Goal: Task Accomplishment & Management: Manage account settings

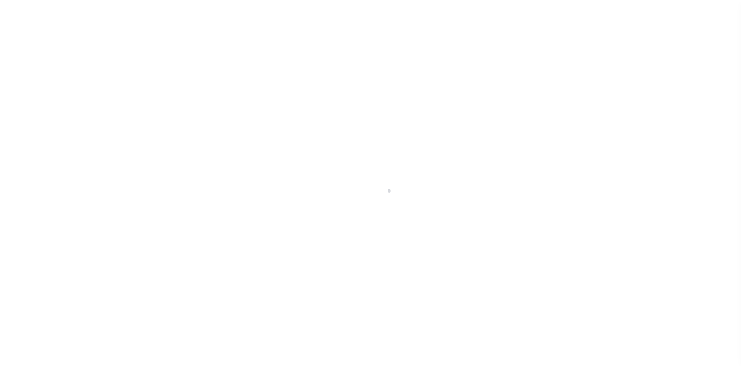
scroll to position [11, 0]
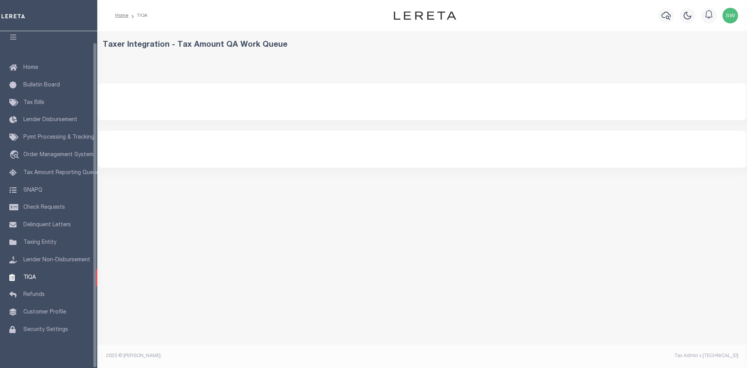
select select "200"
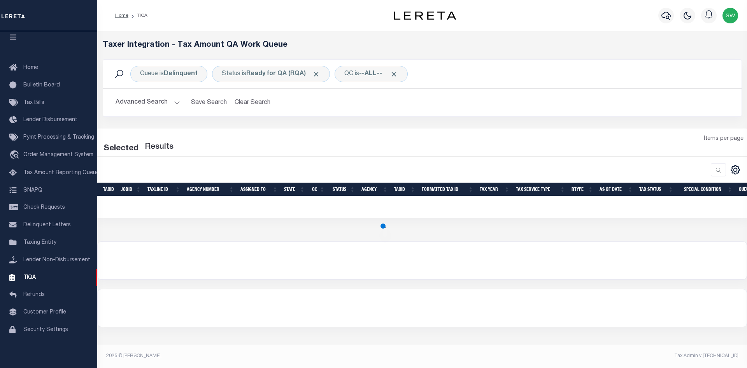
select select "200"
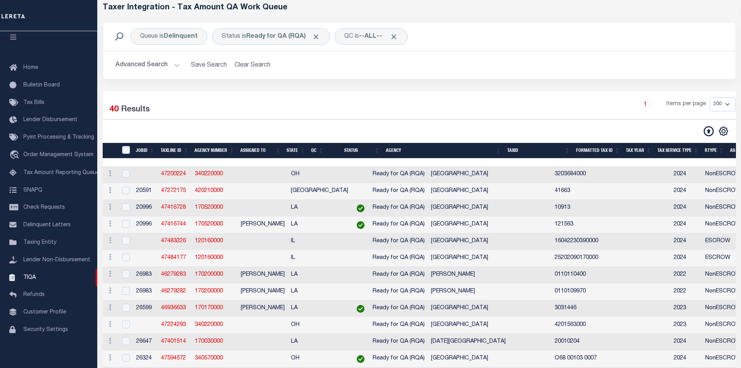
scroll to position [35, 0]
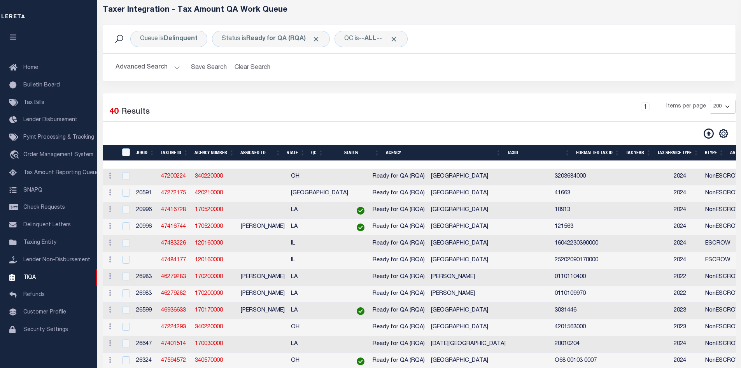
click at [361, 70] on h2 "Advanced Search Save Search Clear Search TIQATaxLineSearchTable_dynamictable___…" at bounding box center [419, 67] width 620 height 15
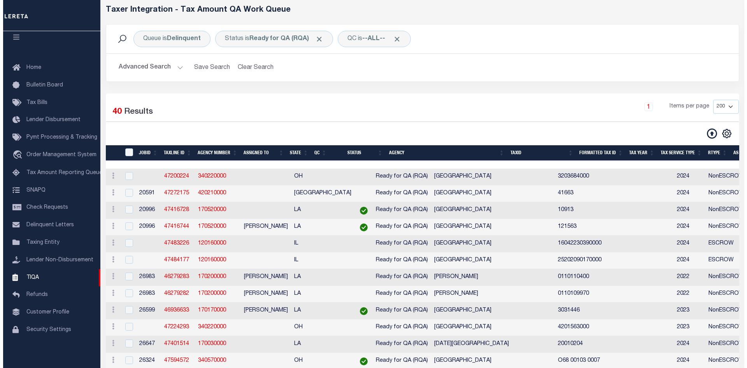
scroll to position [0, 0]
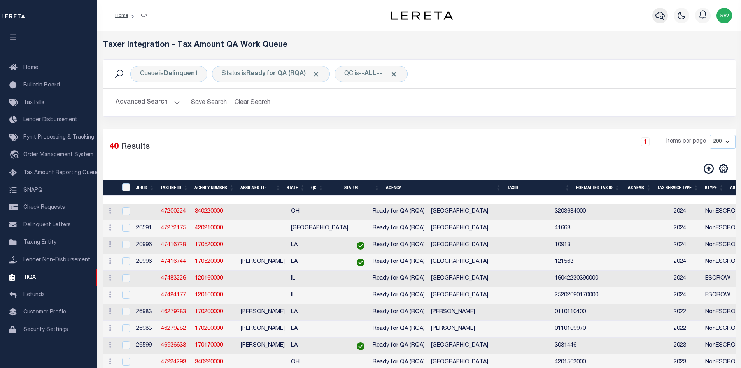
click at [659, 17] on icon "button" at bounding box center [660, 15] width 9 height 9
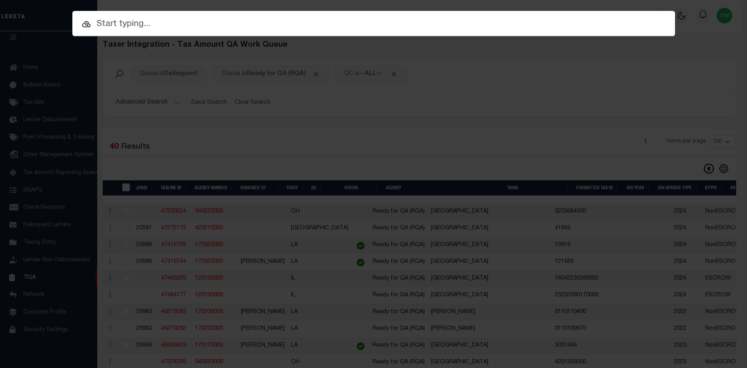
click at [114, 18] on input "text" at bounding box center [373, 25] width 603 height 14
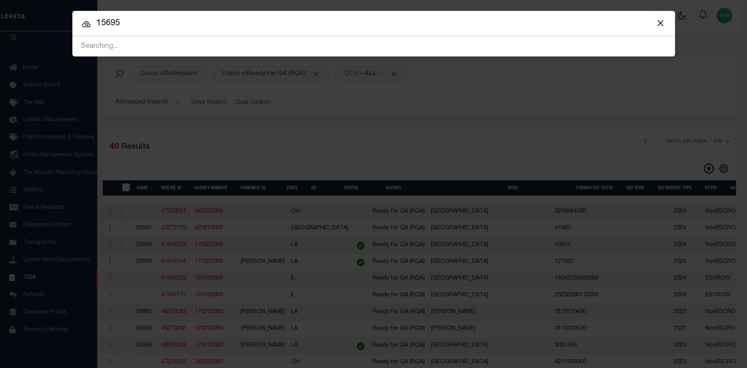
type input "15695"
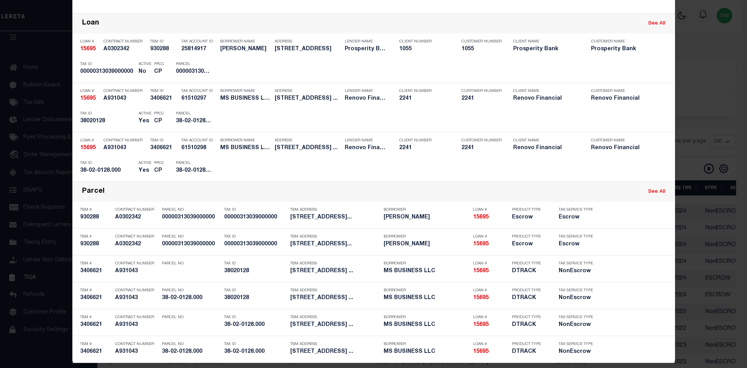
scroll to position [171, 0]
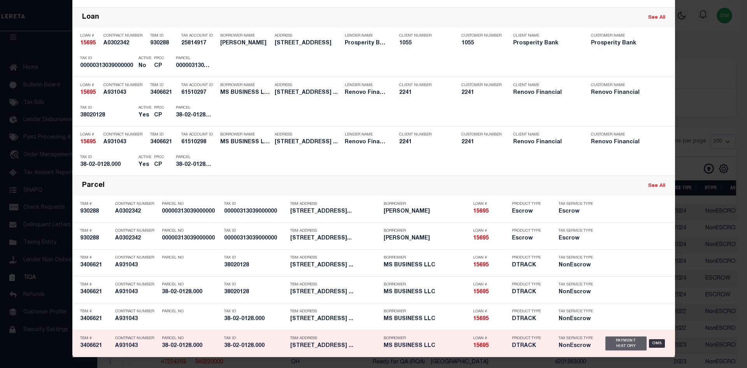
click at [623, 345] on div "Payment History" at bounding box center [626, 343] width 42 height 14
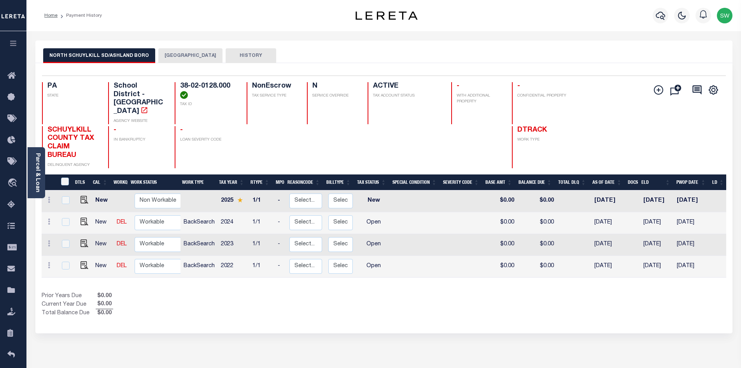
click at [174, 54] on button "ASHLAND BOROUGH" at bounding box center [190, 55] width 64 height 15
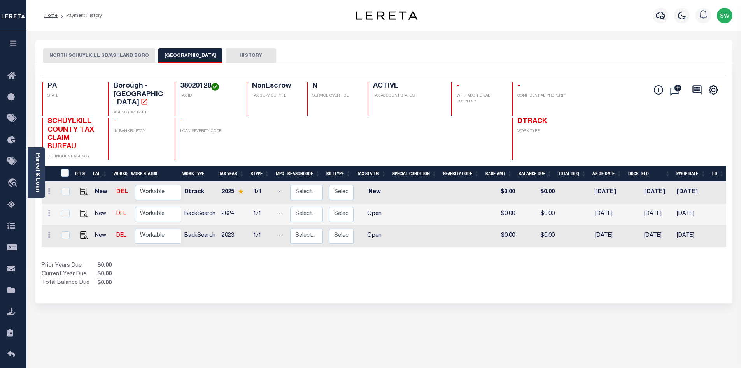
click at [131, 55] on button "NORTH SCHUYLKILL SD/ASHLAND BORO" at bounding box center [99, 55] width 112 height 15
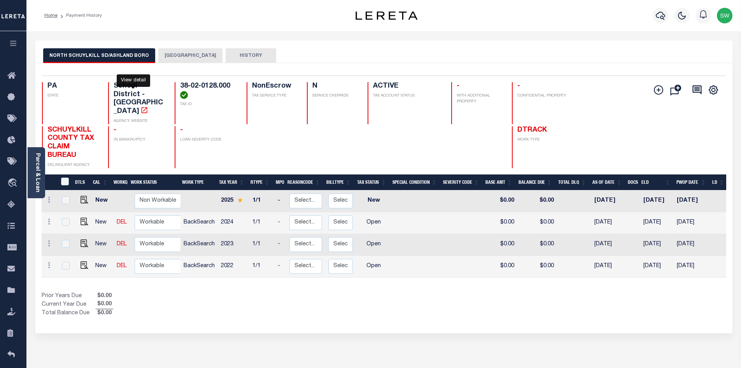
click at [142, 107] on icon "" at bounding box center [145, 110] width 6 height 6
click at [81, 261] on img "" at bounding box center [85, 265] width 8 height 8
checkbox input "true"
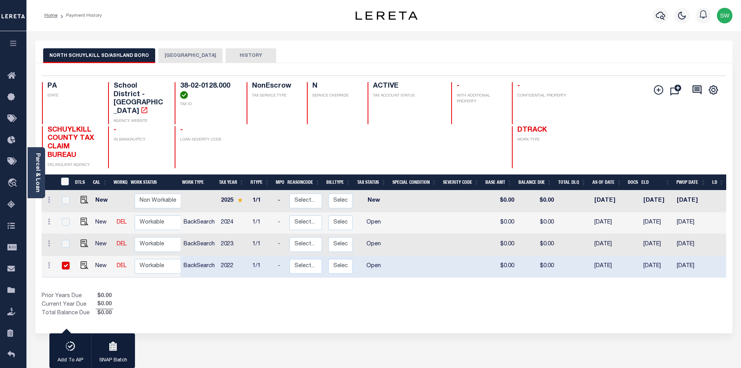
click at [196, 58] on button "ASHLAND BOROUGH" at bounding box center [190, 55] width 64 height 15
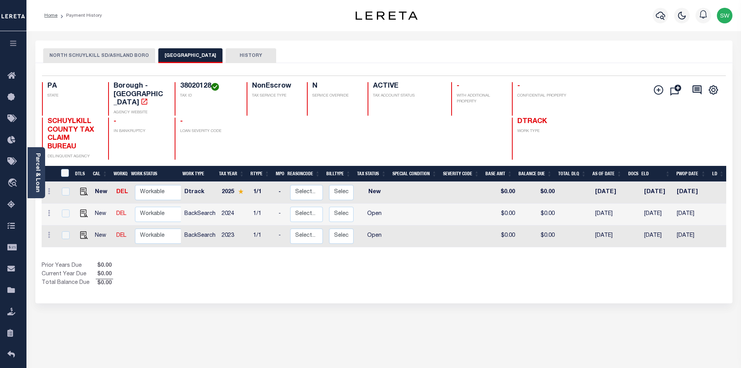
drag, startPoint x: 426, startPoint y: 274, endPoint x: 417, endPoint y: 265, distance: 11.8
click at [424, 272] on div "Show Tax Lines before Bill Release Date Prior Years Due $0.00 Current Year Due …" at bounding box center [384, 274] width 685 height 26
click at [326, 281] on div "Selected 3 Results 1 Items per page 25 50 100 PA STATE 38020128" at bounding box center [383, 183] width 697 height 240
click at [99, 56] on button "NORTH SCHUYLKILL SD/ASHLAND BORO" at bounding box center [99, 55] width 112 height 15
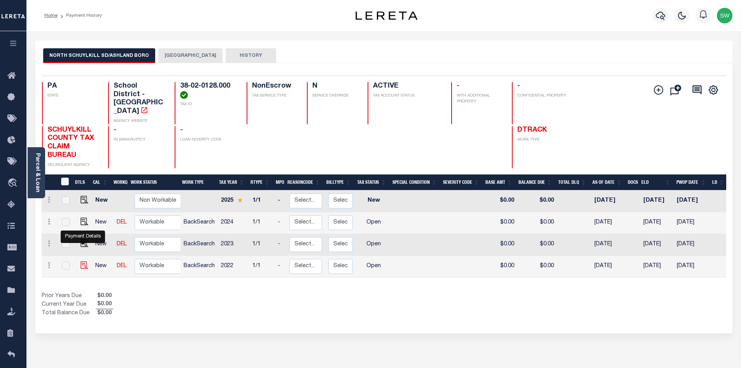
click at [81, 261] on img "" at bounding box center [85, 265] width 8 height 8
checkbox input "true"
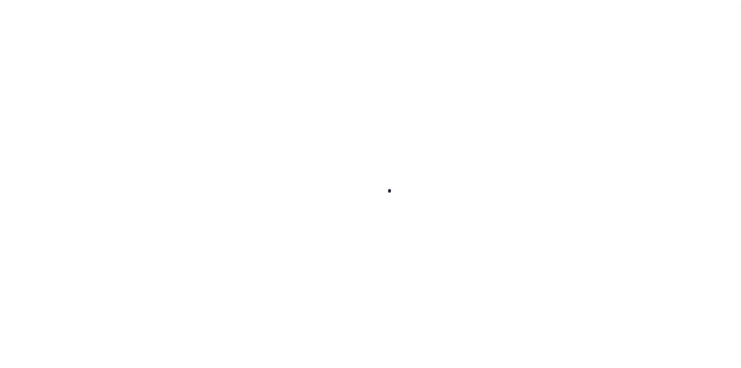
checkbox input "false"
type input "01/31/2025"
select select "OP2"
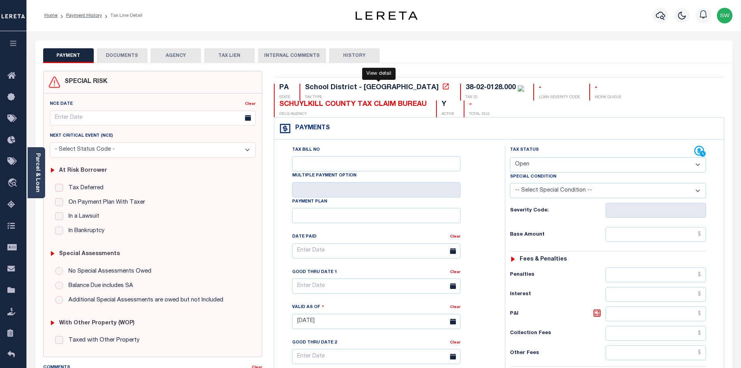
click at [442, 88] on icon at bounding box center [446, 86] width 8 height 8
click at [443, 88] on icon at bounding box center [446, 86] width 6 height 6
click at [362, 104] on div "SCHUYLKILL COUNTY TAX CLAIM BUREAU" at bounding box center [352, 104] width 147 height 9
click at [443, 88] on icon at bounding box center [446, 86] width 6 height 6
click at [441, 88] on link at bounding box center [446, 87] width 10 height 7
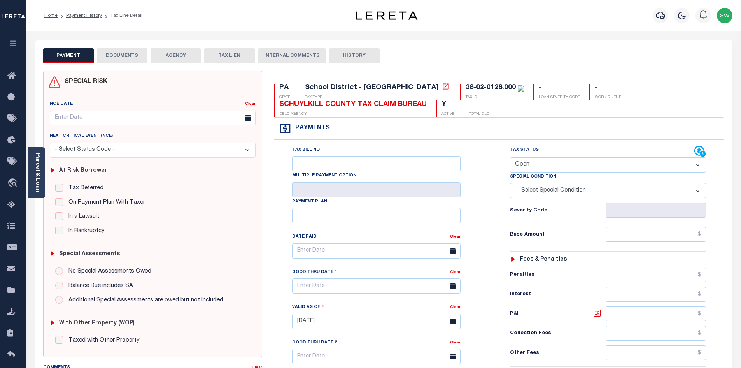
click at [383, 103] on div "SCHUYLKILL COUNTY TAX CLAIM BUREAU" at bounding box center [352, 104] width 147 height 9
click at [443, 89] on icon at bounding box center [446, 86] width 6 height 6
click at [335, 89] on div "School District - PA" at bounding box center [372, 87] width 134 height 7
click at [442, 89] on icon at bounding box center [446, 86] width 8 height 8
click at [331, 107] on div "SCHUYLKILL COUNTY TAX CLAIM BUREAU" at bounding box center [352, 104] width 147 height 9
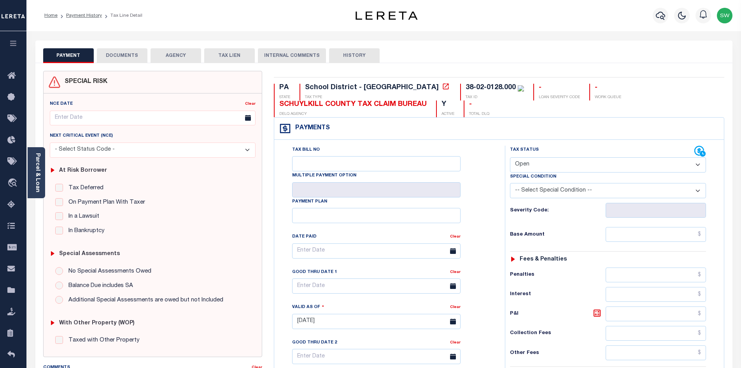
click at [377, 107] on div "SCHUYLKILL COUNTY TAX CLAIM BUREAU" at bounding box center [352, 104] width 147 height 9
drag, startPoint x: 427, startPoint y: 104, endPoint x: 278, endPoint y: 107, distance: 149.0
click at [278, 107] on div "SCHUYLKILL COUNTY TAX CLAIM BUREAU DELQ AGENCY" at bounding box center [350, 108] width 153 height 17
copy div "SCHUYLKILL COUNTY TAX CLAIM BUREAU"
click at [39, 170] on link "Parcel & Loan" at bounding box center [37, 172] width 5 height 39
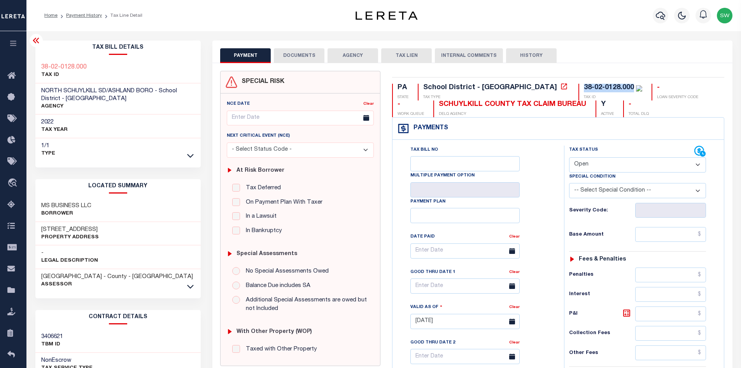
drag, startPoint x: 565, startPoint y: 87, endPoint x: 515, endPoint y: 86, distance: 50.2
click at [579, 86] on div "38-02-0128.000 TAX ID" at bounding box center [611, 92] width 64 height 17
copy div "38-02-0128.000"
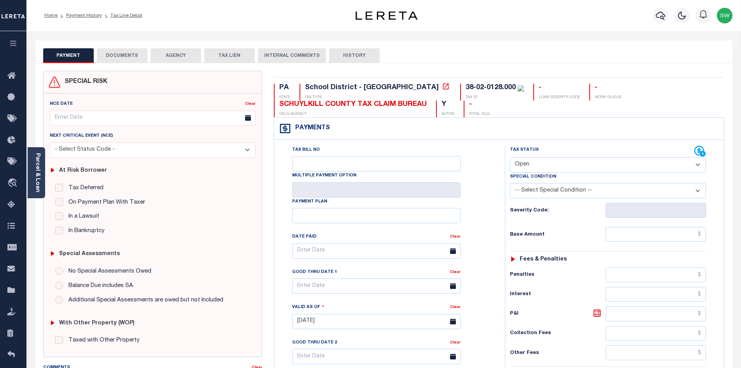
click at [699, 165] on select "- Select Status Code - Open Due/Unpaid Paid Incomplete No Tax Due Internal Refu…" at bounding box center [608, 164] width 196 height 15
select select "PYD"
click at [510, 158] on select "- Select Status Code - Open Due/Unpaid Paid Incomplete No Tax Due Internal Refu…" at bounding box center [608, 164] width 196 height 15
type input "09/15/2025"
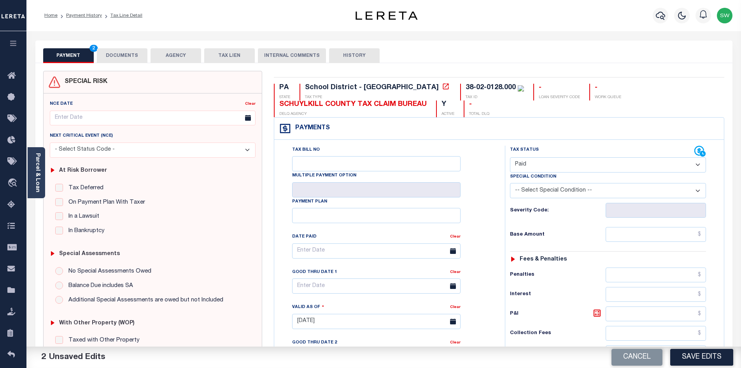
click at [622, 130] on div "Payments Warning! Search Status is not "Completed", amounts can not be keyed." at bounding box center [499, 128] width 450 height 22
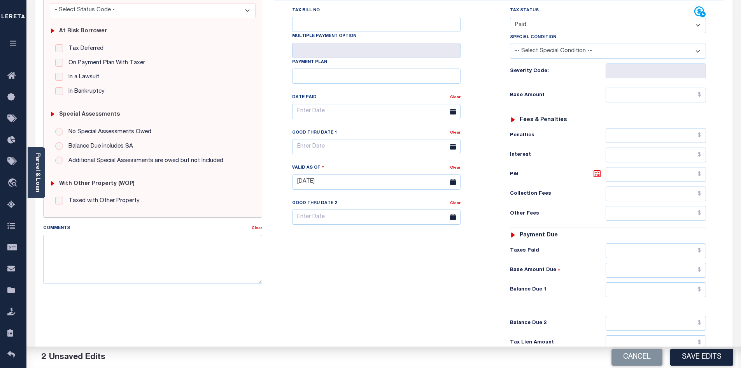
scroll to position [146, 0]
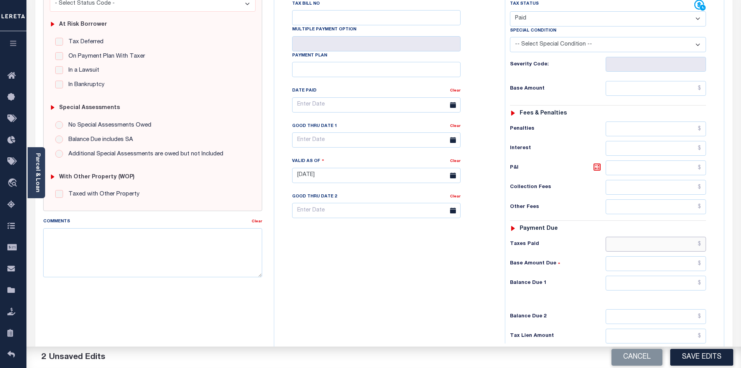
click at [664, 247] on input "text" at bounding box center [656, 244] width 101 height 15
type input "$0"
drag, startPoint x: 692, startPoint y: 245, endPoint x: 734, endPoint y: 248, distance: 42.1
click at [734, 248] on div "PAYMENT 2 DOCUMENTS AGENCY DELINQUENT PAYEE" at bounding box center [384, 169] width 709 height 548
click at [681, 281] on input "text" at bounding box center [656, 282] width 101 height 15
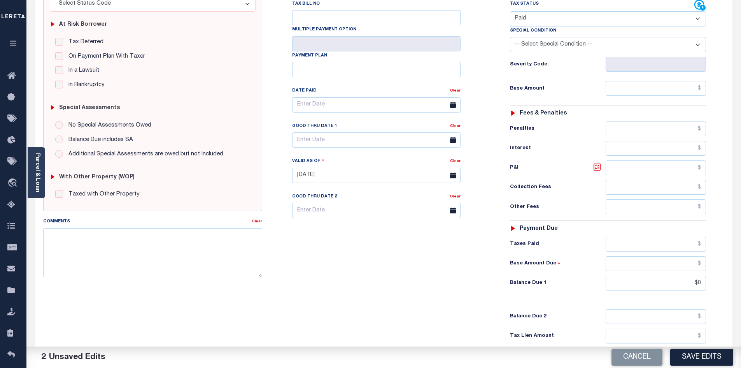
type input "$0.00"
click at [399, 306] on div "Tax Bill No Multiple Payment Option Payment Plan Clear" at bounding box center [387, 172] width 223 height 344
click at [63, 242] on textarea "Comments" at bounding box center [152, 252] width 219 height 49
click at [87, 233] on textarea "Per Judy" at bounding box center [152, 252] width 219 height 49
drag, startPoint x: 131, startPoint y: 236, endPoint x: 102, endPoint y: 237, distance: 29.2
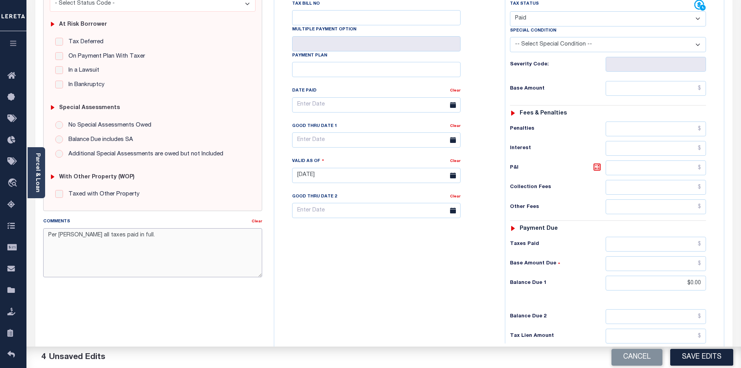
click at [102, 237] on textarea "Per Judy all taxes paid in full." at bounding box center [152, 252] width 219 height 49
click at [90, 237] on textarea "Per Judy all taxes paid in full." at bounding box center [152, 252] width 219 height 49
click at [130, 237] on textarea "Per Judy all taxes paid in full." at bounding box center [152, 252] width 219 height 49
drag, startPoint x: 203, startPoint y: 237, endPoint x: 26, endPoint y: 230, distance: 176.4
click at [30, 230] on div "Parcel & Loan Tax Bill Details 38-02-0128.000 TAX ID AGENCY 2022 TAX YEAR 1/1" at bounding box center [384, 163] width 709 height 557
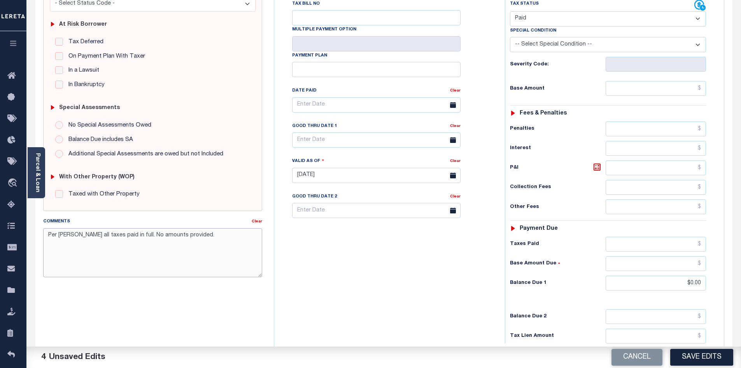
click at [102, 254] on textarea "Per Judy all taxes paid in full. No amounts provided." at bounding box center [152, 252] width 219 height 49
click at [171, 240] on textarea "Per Judy all taxes paid in full. No amounts provided." at bounding box center [152, 252] width 219 height 49
drag, startPoint x: 185, startPoint y: 237, endPoint x: 41, endPoint y: 239, distance: 144.0
click at [41, 239] on div "Comments Clear Per Judy all taxes paid in full. No amounts provided." at bounding box center [152, 250] width 231 height 66
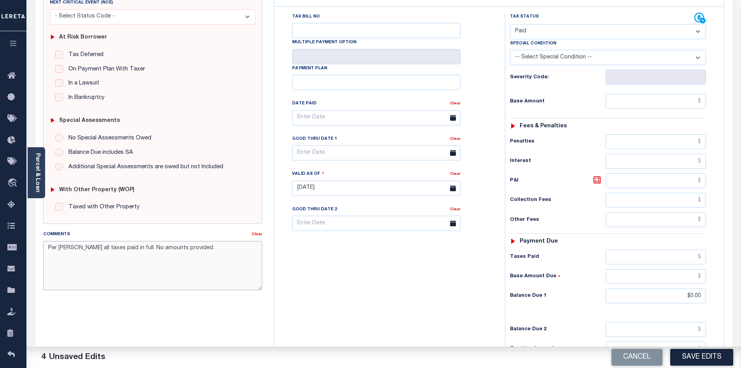
scroll to position [131, 0]
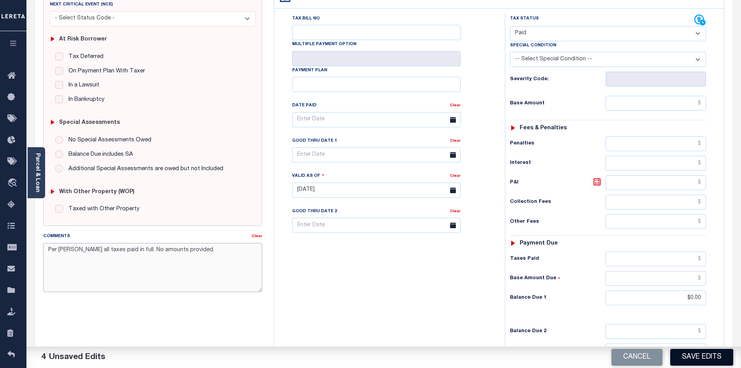
type textarea "Per Judy all taxes paid in full. No amounts provided."
click at [708, 359] on button "Save Edits" at bounding box center [701, 357] width 63 height 17
checkbox input "false"
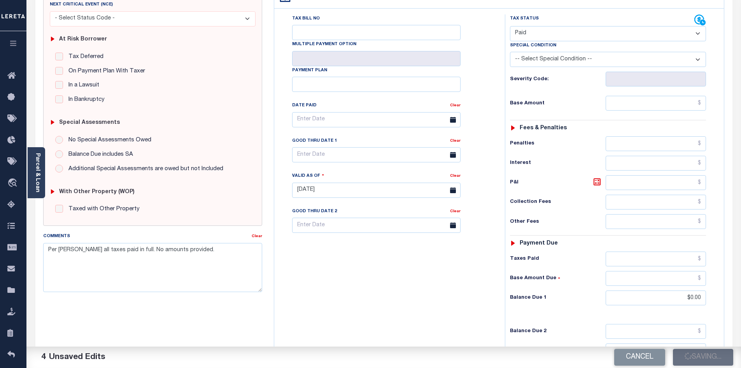
checkbox input "false"
type input "$0"
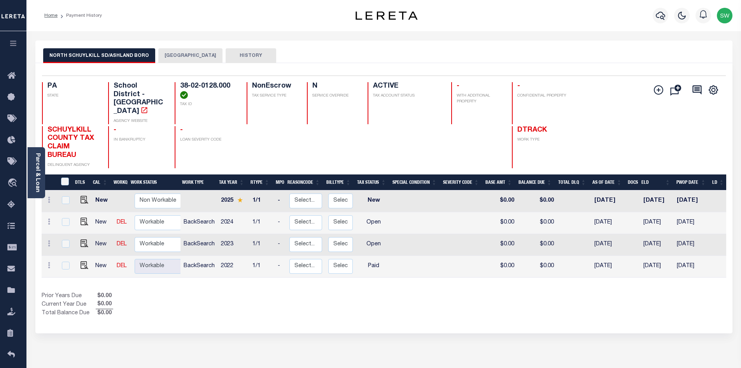
click at [382, 292] on div "Prior Years Due $0.00 Current Year Due $0.00 Total Balance Due $0.00" at bounding box center [213, 305] width 342 height 26
click at [81, 239] on img "" at bounding box center [85, 243] width 8 height 8
checkbox input "true"
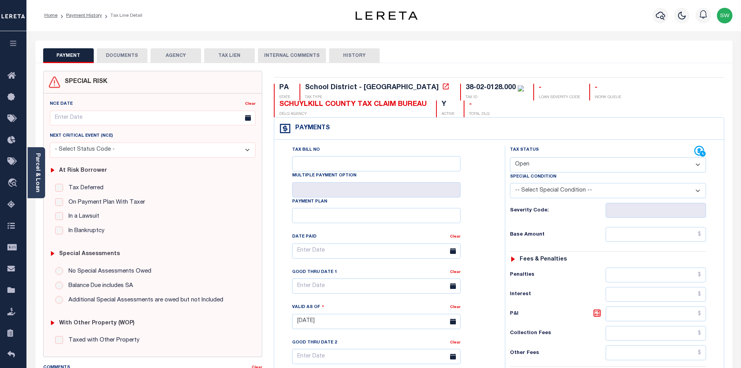
click at [700, 165] on select "- Select Status Code - Open Due/Unpaid Paid Incomplete No Tax Due Internal Refu…" at bounding box center [608, 164] width 196 height 15
select select "PYD"
click at [510, 158] on select "- Select Status Code - Open Due/Unpaid Paid Incomplete No Tax Due Internal Refu…" at bounding box center [608, 164] width 196 height 15
type input "[DATE]"
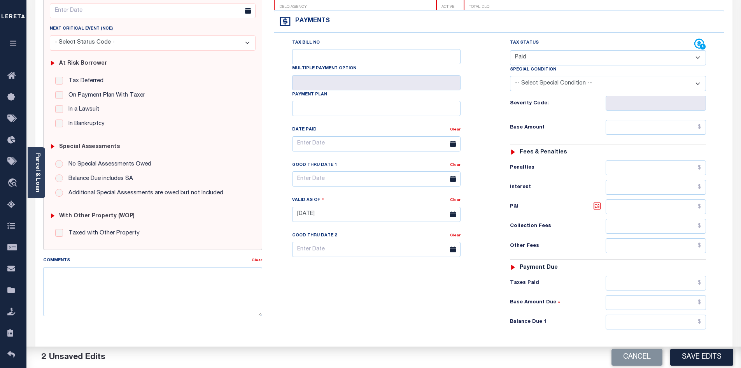
scroll to position [113, 0]
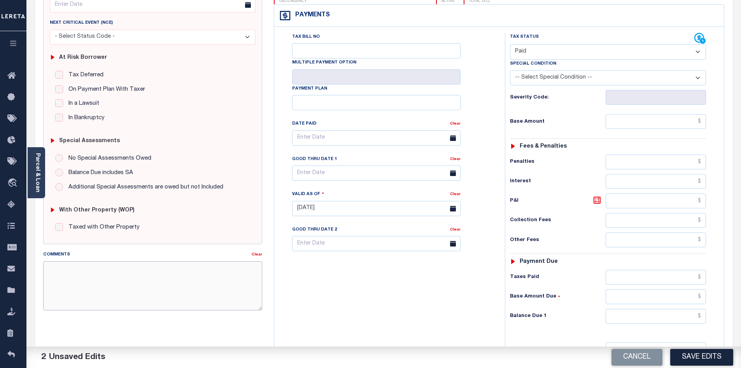
click at [110, 272] on textarea "Comments" at bounding box center [152, 285] width 219 height 49
paste textarea "Per Judy all taxes paid in full. No amounts provided."
click at [238, 279] on textarea "Per Judy all taxes paid in full. No amounts provided." at bounding box center [152, 285] width 219 height 49
type textarea "Per [PERSON_NAME] all taxes paid in full. No amounts provided."
click at [653, 323] on input "text" at bounding box center [656, 316] width 101 height 15
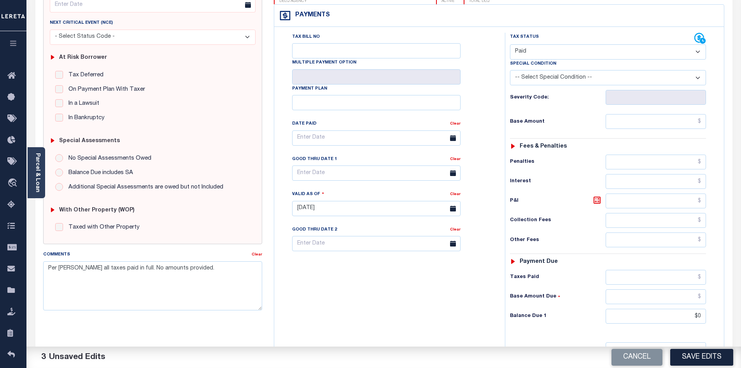
type input "$0.00"
click at [456, 319] on div "Tax Bill No Multiple Payment Option Payment Plan Clear" at bounding box center [387, 205] width 223 height 344
click at [714, 362] on button "Save Edits" at bounding box center [701, 357] width 63 height 17
checkbox input "false"
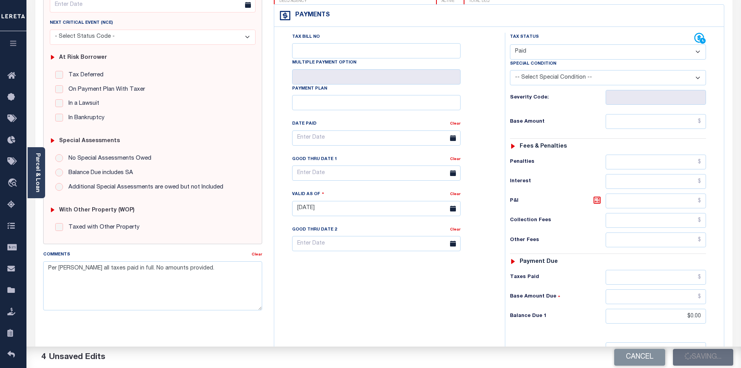
checkbox input "false"
type input "$0"
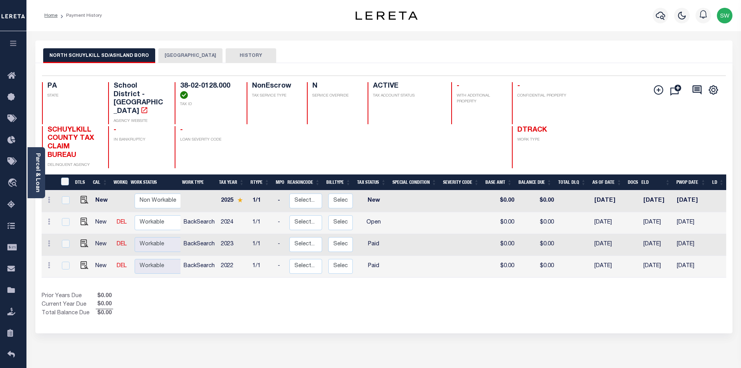
click at [300, 292] on div "Prior Years Due $0.00 Current Year Due $0.00 Total Balance Due $0.00" at bounding box center [213, 305] width 342 height 26
click at [83, 217] on img "" at bounding box center [85, 221] width 8 height 8
checkbox input "true"
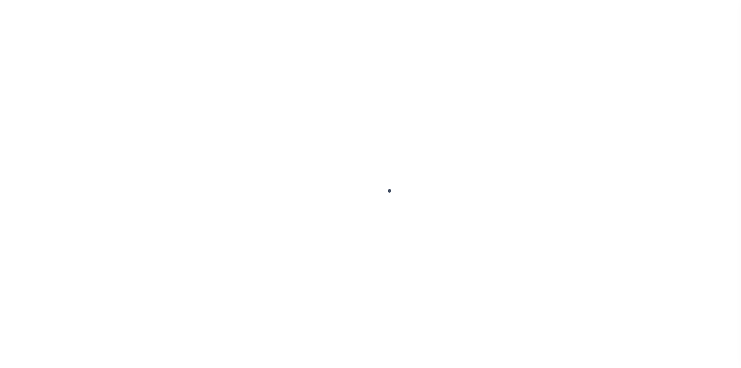
checkbox input "false"
type input "[DATE]"
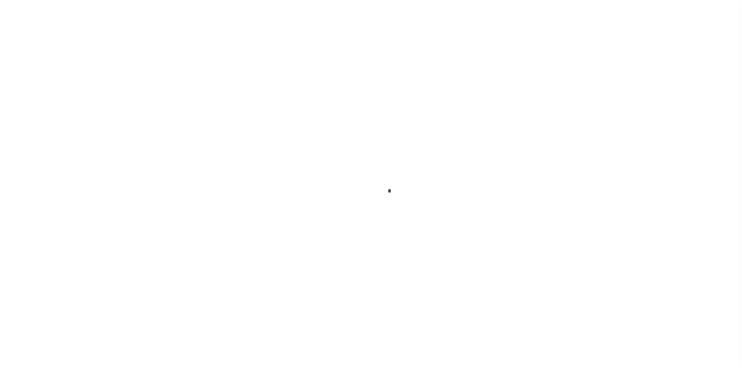
select select "OP2"
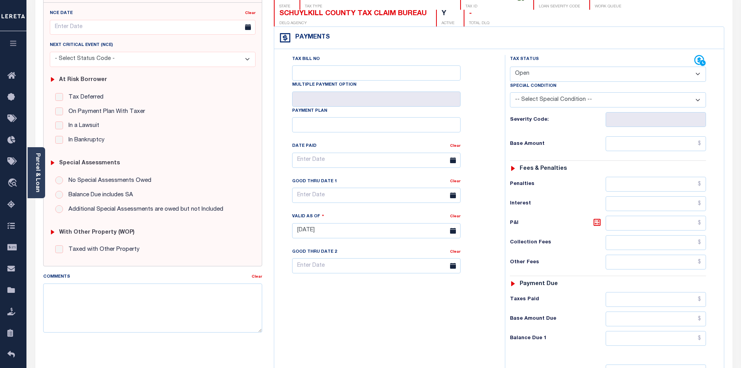
scroll to position [91, 0]
click at [76, 292] on textarea "Comments" at bounding box center [152, 306] width 219 height 49
paste textarea "Per [PERSON_NAME] all taxes paid in full. No amounts provided."
type textarea "Per [PERSON_NAME] all taxes paid in full. No amounts provided."
type input "[DATE]"
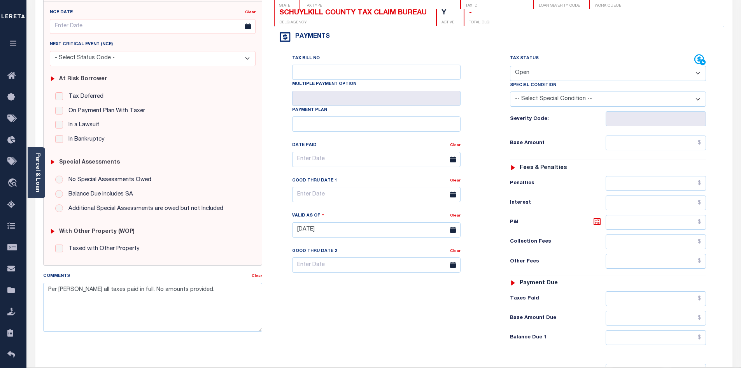
click at [328, 321] on div "Tax Bill No Multiple Payment Option Payment Plan Clear" at bounding box center [387, 226] width 223 height 344
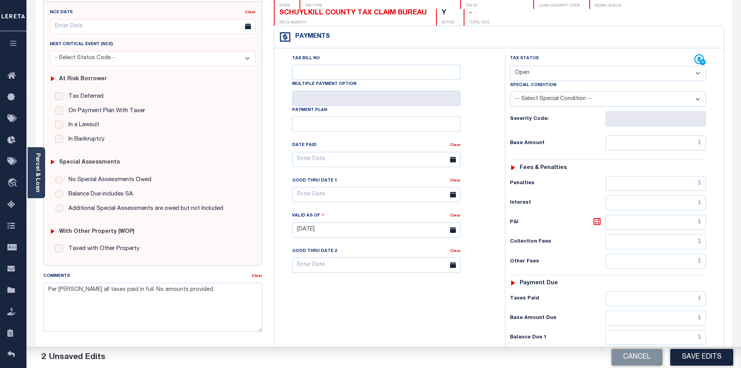
click at [695, 74] on select "- Select Status Code - Open Due/Unpaid Paid Incomplete No Tax Due Internal Refu…" at bounding box center [608, 73] width 196 height 15
select select "PYD"
click at [510, 66] on select "- Select Status Code - Open Due/Unpaid Paid Incomplete No Tax Due Internal Refu…" at bounding box center [608, 73] width 196 height 15
click at [456, 335] on div "Tax Bill No Multiple Payment Option Payment Plan Clear" at bounding box center [387, 226] width 223 height 344
click at [649, 340] on input "text" at bounding box center [656, 337] width 101 height 15
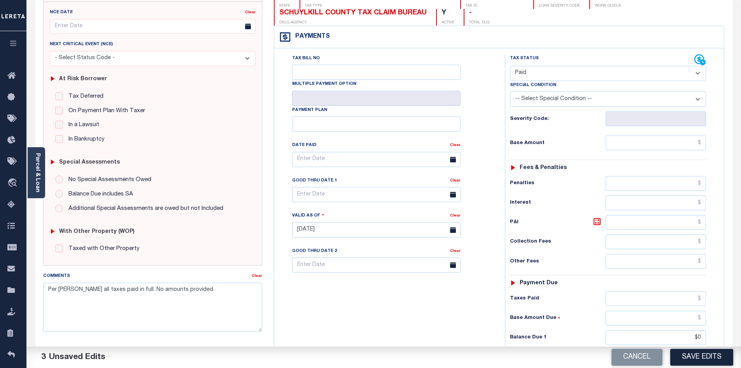
type input "$0.00"
click at [434, 301] on div "Tax Bill No Multiple Payment Option Payment Plan Clear" at bounding box center [387, 226] width 223 height 344
click at [710, 364] on button "Save Edits" at bounding box center [701, 357] width 63 height 17
checkbox input "false"
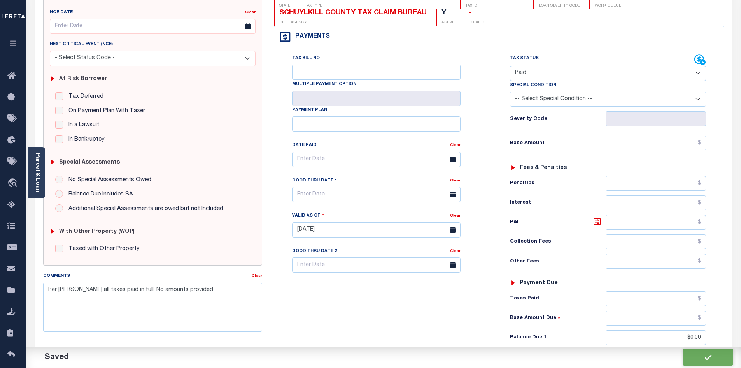
checkbox input "false"
type input "$0"
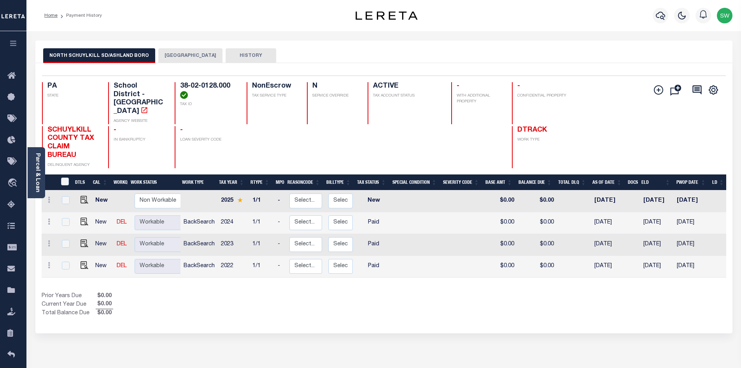
drag, startPoint x: 235, startPoint y: 295, endPoint x: 262, endPoint y: 277, distance: 32.3
click at [236, 295] on div "Prior Years Due $0.00 Current Year Due $0.00 Total Balance Due $0.00" at bounding box center [213, 305] width 342 height 26
click at [168, 54] on button "[GEOGRAPHIC_DATA]" at bounding box center [190, 55] width 64 height 15
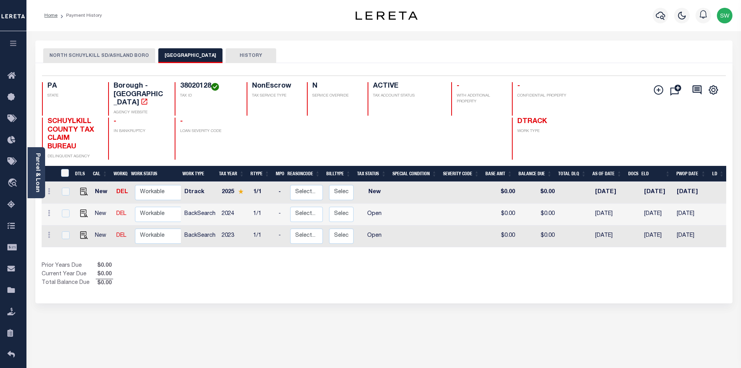
click at [328, 264] on div "Prior Years Due $0.00 Current Year Due $0.00 Total Balance Due $0.00" at bounding box center [213, 274] width 342 height 26
click at [82, 231] on img "" at bounding box center [84, 235] width 8 height 8
checkbox input "true"
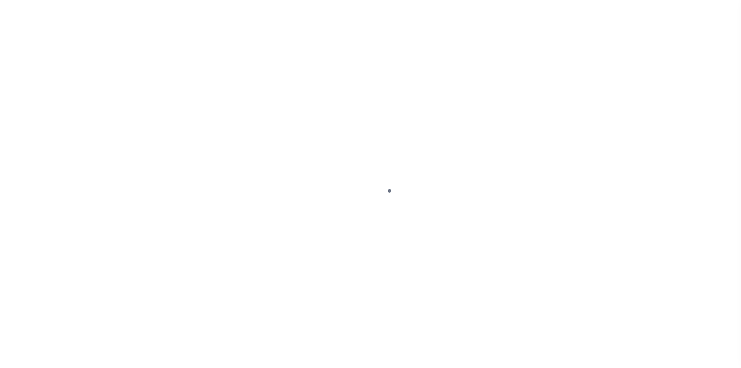
select select "OP2"
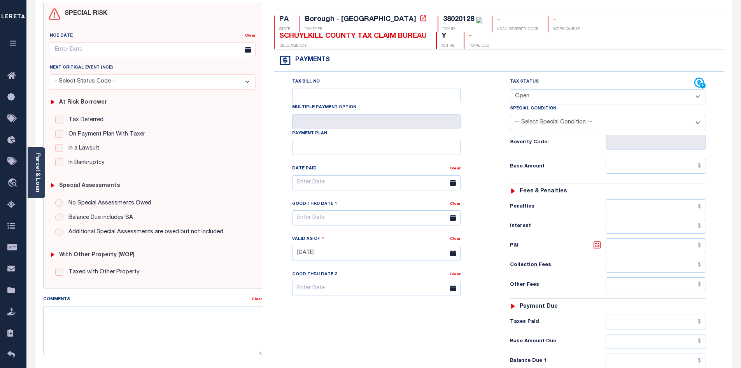
scroll to position [71, 0]
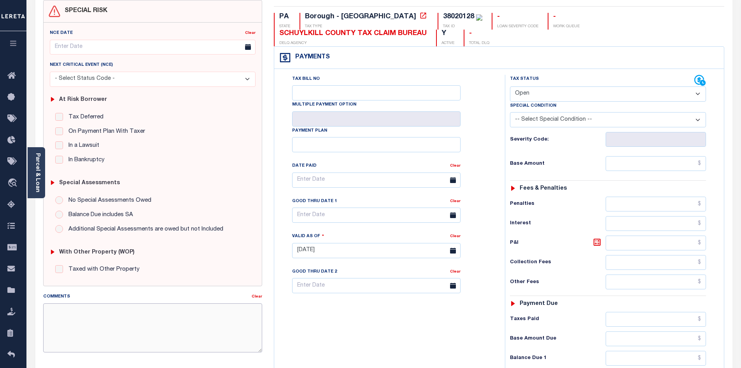
click at [115, 316] on textarea "Comments" at bounding box center [152, 327] width 219 height 49
paste textarea "Per Judy all taxes paid in full. No amounts provided."
type textarea "Per Judy all taxes paid in full. No amounts provided."
type input "[DATE]"
click at [696, 96] on select "- Select Status Code - Open Due/Unpaid Paid Incomplete No Tax Due Internal Refu…" at bounding box center [608, 93] width 196 height 15
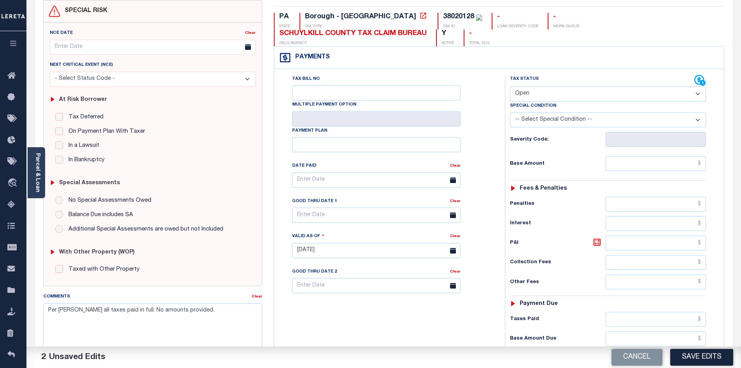
select select "PYD"
click at [510, 87] on select "- Select Status Code - Open Due/Unpaid Paid Incomplete No Tax Due Internal Refu…" at bounding box center [608, 93] width 196 height 15
click at [449, 323] on div "Tax Bill No Multiple Payment Option Payment Plan Clear" at bounding box center [387, 247] width 223 height 344
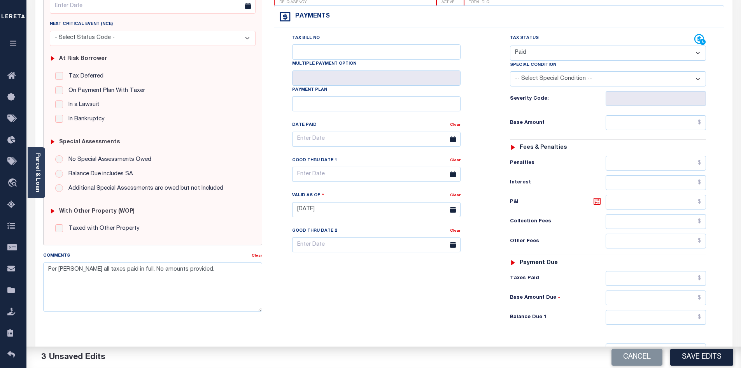
scroll to position [113, 0]
drag, startPoint x: 671, startPoint y: 319, endPoint x: 663, endPoint y: 312, distance: 10.0
click at [671, 319] on input "text" at bounding box center [656, 316] width 101 height 15
type input "$0.00"
click at [400, 309] on div "Tax Bill No Multiple Payment Option Payment Plan Clear" at bounding box center [387, 205] width 223 height 344
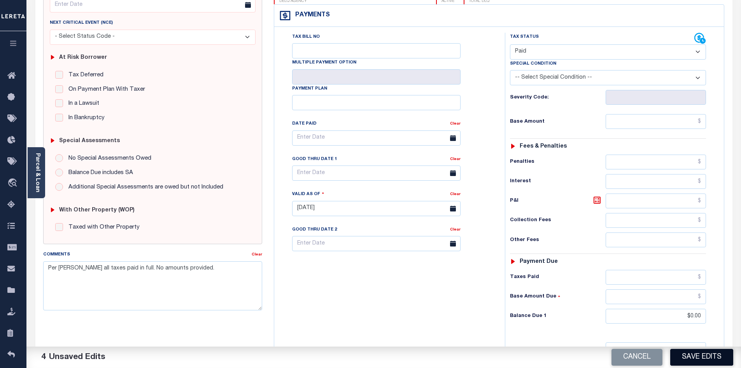
click at [722, 358] on button "Save Edits" at bounding box center [701, 357] width 63 height 17
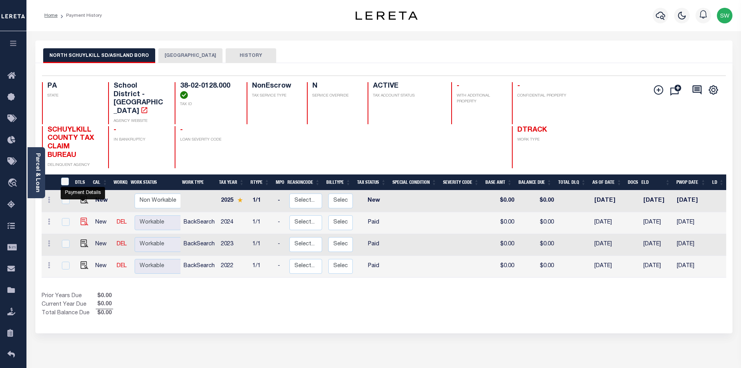
click at [84, 217] on img "" at bounding box center [85, 221] width 8 height 8
checkbox input "true"
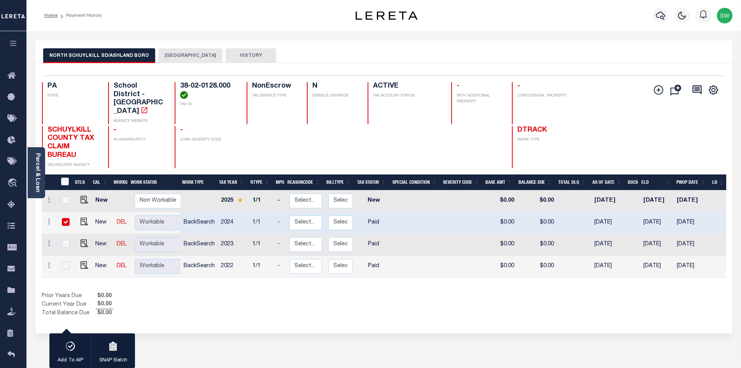
click at [175, 52] on button "[GEOGRAPHIC_DATA]" at bounding box center [190, 55] width 64 height 15
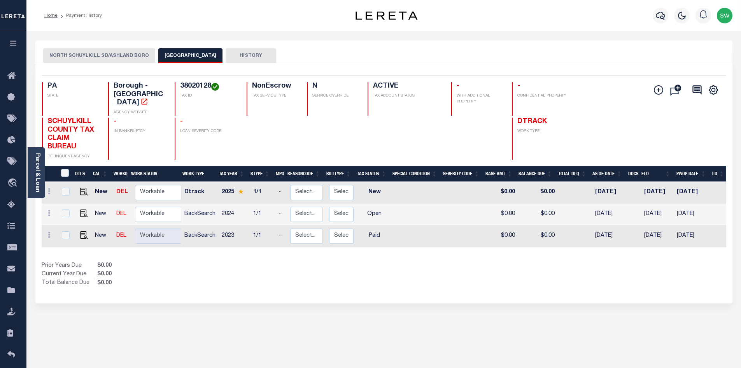
click at [358, 281] on div "Selected 3 Results 1 Items per page 25 50 100 PA STATE 38020128" at bounding box center [383, 183] width 697 height 240
click at [82, 209] on img "" at bounding box center [84, 213] width 8 height 8
checkbox input "true"
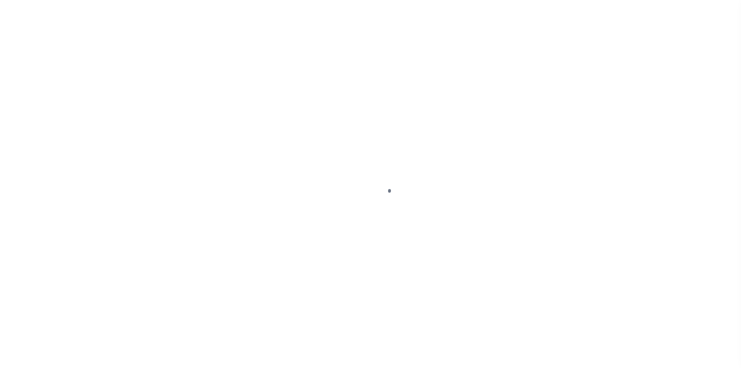
select select "PYD"
select select "OP2"
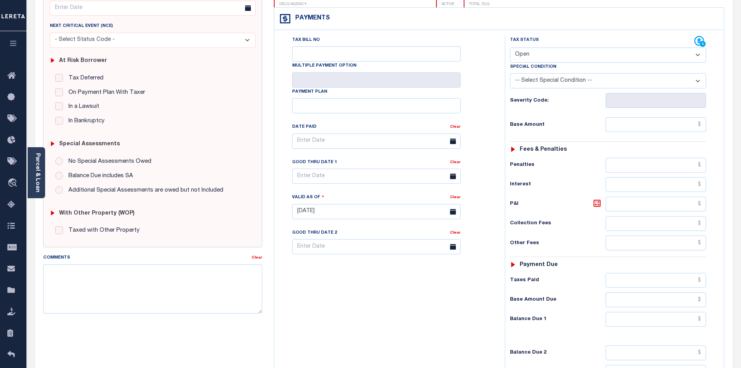
scroll to position [111, 0]
click at [73, 275] on textarea "Comments" at bounding box center [152, 287] width 219 height 49
paste textarea "Per Judy all taxes paid in full. No amounts provided."
type textarea "Per [PERSON_NAME] all taxes paid in full. No amounts provided."
type input "[DATE]"
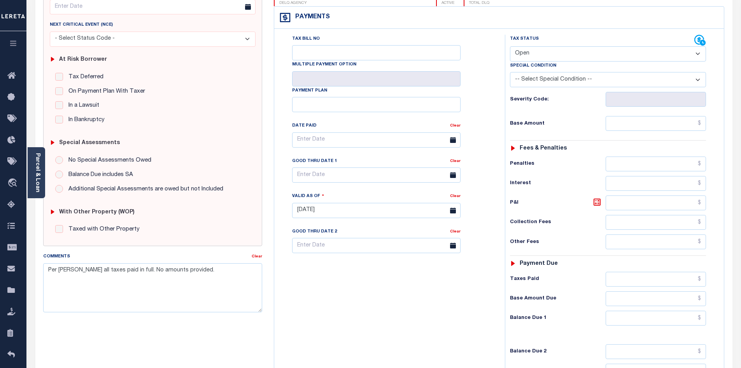
click at [366, 320] on div "Tax Bill No Multiple Payment Option Payment Plan Clear" at bounding box center [387, 207] width 223 height 344
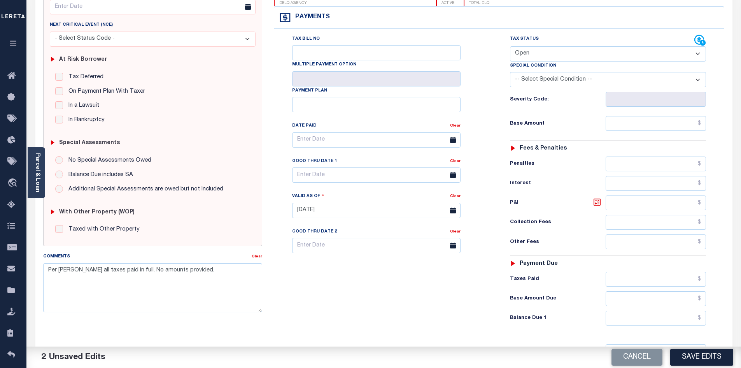
click at [698, 55] on select "- Select Status Code - Open Due/Unpaid Paid Incomplete No Tax Due Internal Refu…" at bounding box center [608, 53] width 196 height 15
select select "PYD"
click at [510, 47] on select "- Select Status Code - Open Due/Unpaid Paid Incomplete No Tax Due Internal Refu…" at bounding box center [608, 53] width 196 height 15
drag, startPoint x: 397, startPoint y: 311, endPoint x: 558, endPoint y: 324, distance: 161.9
click at [397, 311] on div "Tax Bill No Multiple Payment Option Payment Plan Clear" at bounding box center [387, 207] width 223 height 344
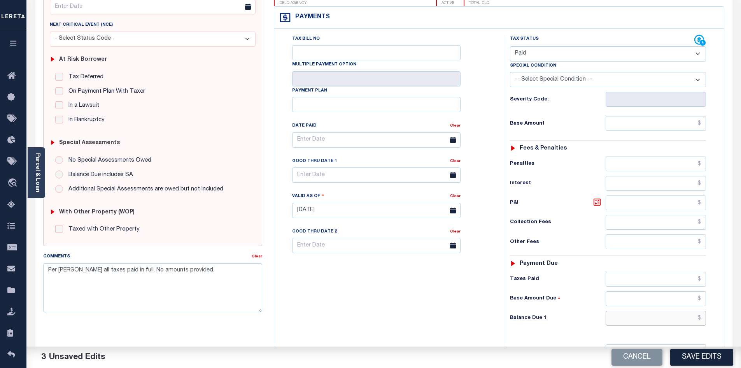
click at [636, 318] on input "text" at bounding box center [656, 317] width 101 height 15
type input "$0.00"
click at [425, 323] on div "Tax Bill No Multiple Payment Option Payment Plan Clear" at bounding box center [387, 207] width 223 height 344
click at [679, 354] on button "Save Edits" at bounding box center [701, 357] width 63 height 17
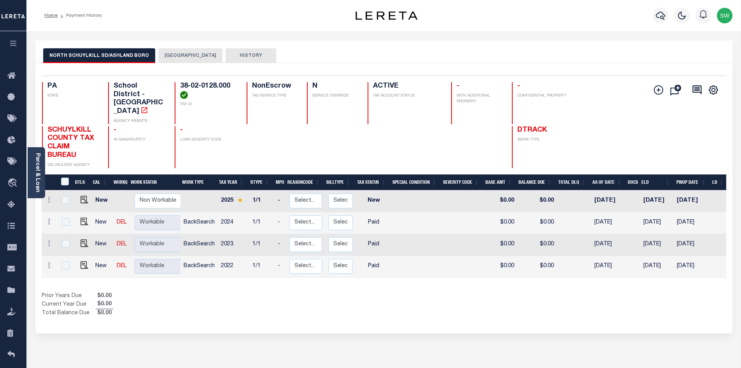
click at [333, 292] on div "Prior Years Due $0.00 Current Year Due $0.00 Total Balance Due $0.00" at bounding box center [213, 305] width 342 height 26
click at [181, 53] on button "[GEOGRAPHIC_DATA]" at bounding box center [190, 55] width 64 height 15
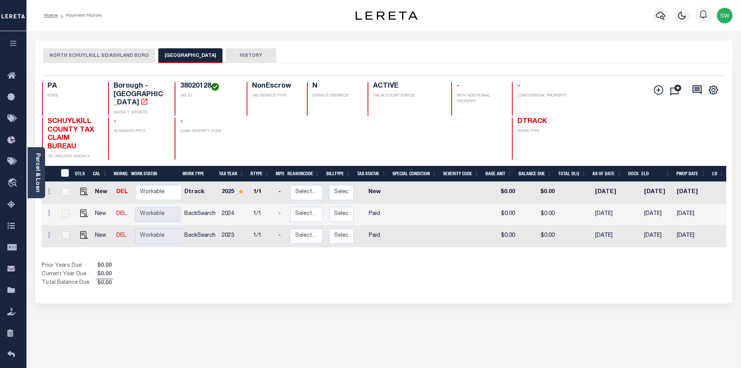
click at [112, 54] on button "NORTH SCHUYLKILL SD/ASHLAND BORO" at bounding box center [99, 55] width 112 height 15
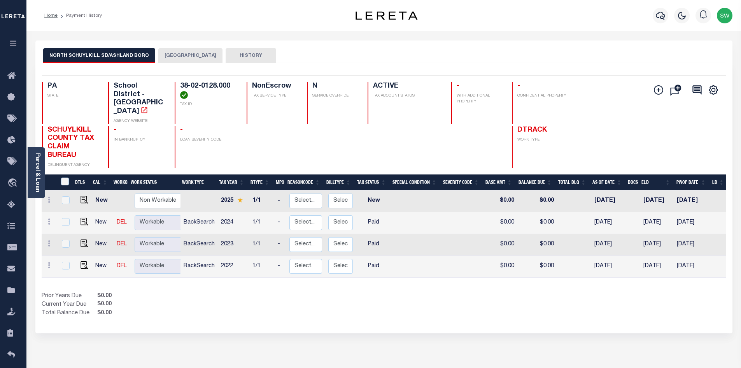
drag, startPoint x: 402, startPoint y: 295, endPoint x: 430, endPoint y: 291, distance: 28.2
click at [400, 295] on div "Show Tax Lines before Bill Release Date Prior Years Due $0.00 Current Year Due …" at bounding box center [384, 305] width 685 height 26
click at [81, 261] on img "" at bounding box center [85, 265] width 8 height 8
checkbox input "true"
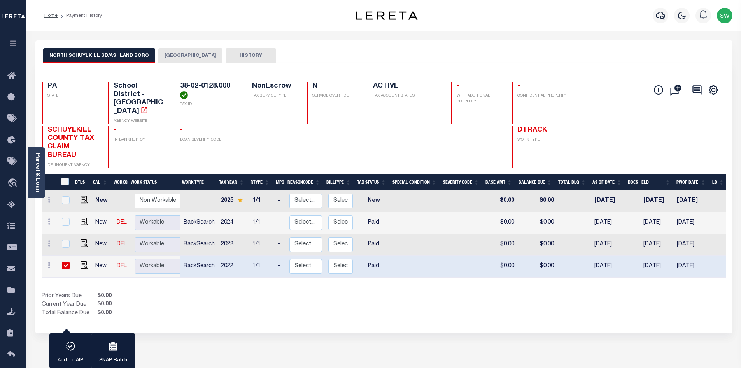
click at [186, 59] on button "ASHLAND BOROUGH" at bounding box center [190, 55] width 64 height 15
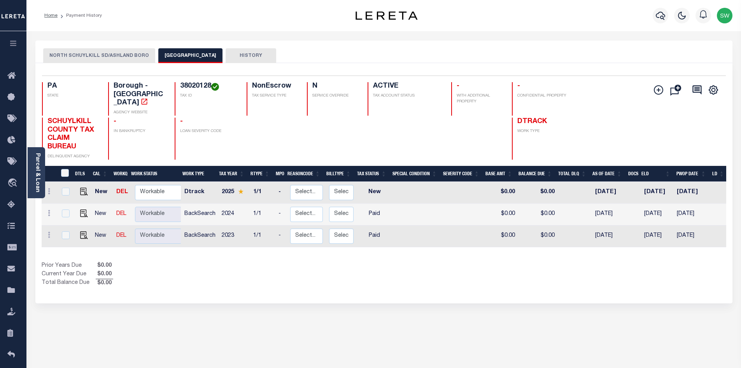
click at [125, 53] on button "NORTH SCHUYLKILL SD/ASHLAND BORO" at bounding box center [99, 55] width 112 height 15
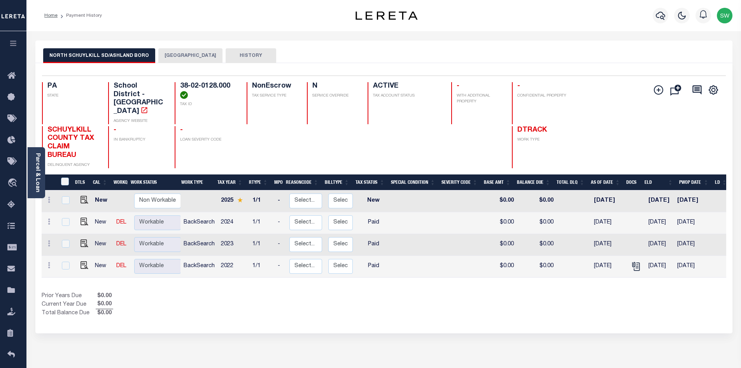
click at [535, 293] on div "Show Tax Lines before Bill Release Date Prior Years Due $0.00 Current Year Due …" at bounding box center [384, 305] width 685 height 26
click at [84, 239] on img "" at bounding box center [85, 243] width 8 height 8
checkbox input "true"
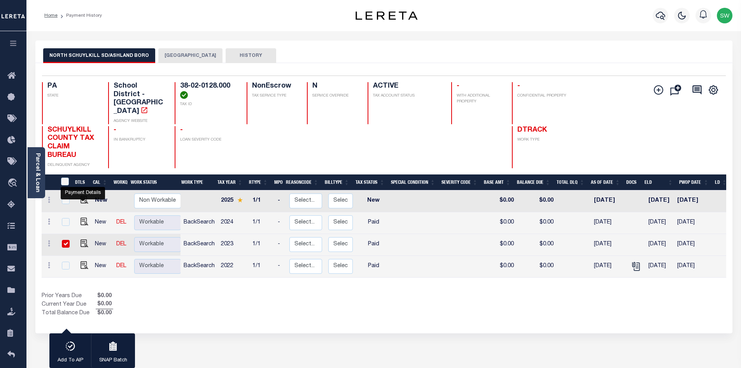
drag, startPoint x: 84, startPoint y: 206, endPoint x: 90, endPoint y: 205, distance: 6.0
click at [84, 217] on img "" at bounding box center [85, 221] width 8 height 8
checkbox input "true"
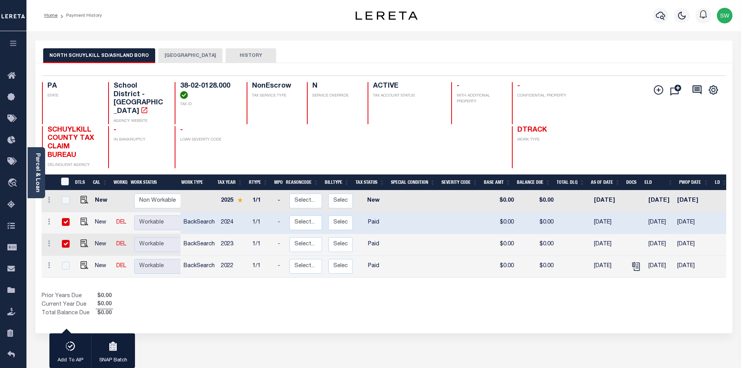
click at [185, 47] on div "NORTH SCHUYLKILL SD/ASHLAND BORO ASHLAND BOROUGH HISTORY" at bounding box center [383, 51] width 697 height 23
click at [195, 56] on button "ASHLAND BOROUGH" at bounding box center [190, 55] width 64 height 15
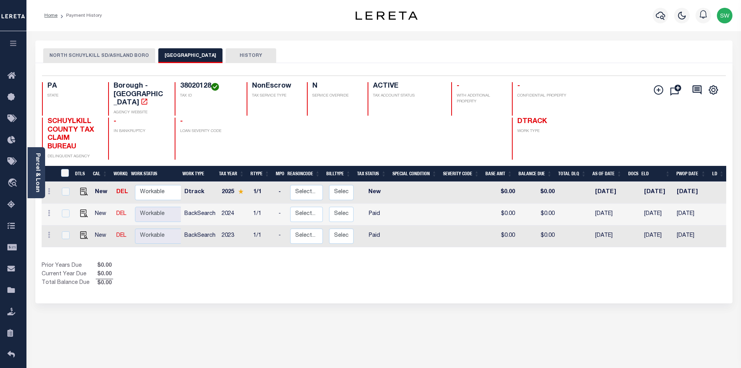
click at [116, 56] on button "NORTH SCHUYLKILL SD/ASHLAND BORO" at bounding box center [99, 55] width 112 height 15
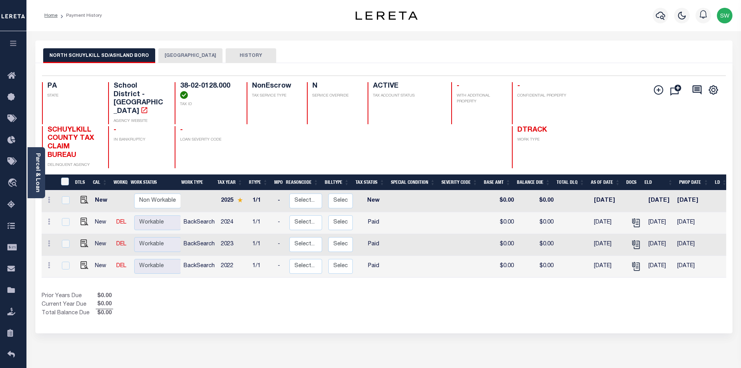
click at [474, 298] on div "Show Tax Lines before Bill Release Date Prior Years Due $0.00 Current Year Due …" at bounding box center [384, 305] width 685 height 26
click at [182, 57] on button "ASHLAND BOROUGH" at bounding box center [190, 55] width 64 height 15
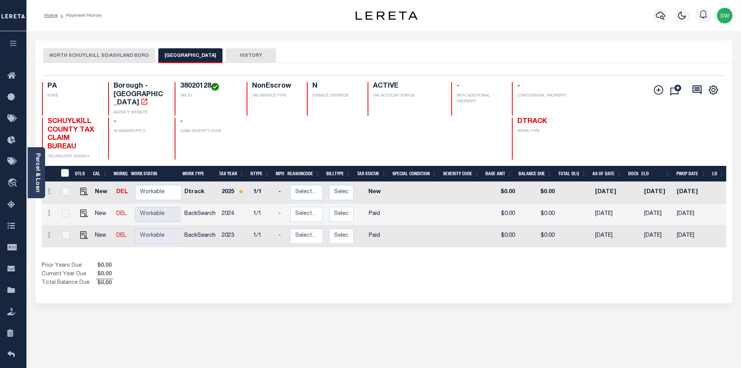
click at [414, 273] on div "Show Tax Lines before Bill Release Date Prior Years Due $0.00 Current Year Due …" at bounding box center [384, 274] width 685 height 26
drag, startPoint x: 79, startPoint y: 228, endPoint x: 137, endPoint y: 222, distance: 58.2
click at [80, 231] on img "" at bounding box center [84, 235] width 8 height 8
checkbox input "true"
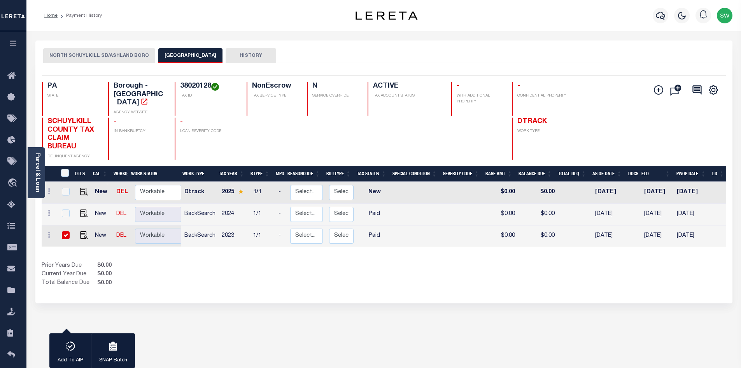
click at [285, 274] on div "Prior Years Due $0.00 Current Year Due $0.00 Total Balance Due $0.00" at bounding box center [213, 274] width 342 height 26
click at [81, 209] on img "" at bounding box center [84, 213] width 8 height 8
checkbox input "true"
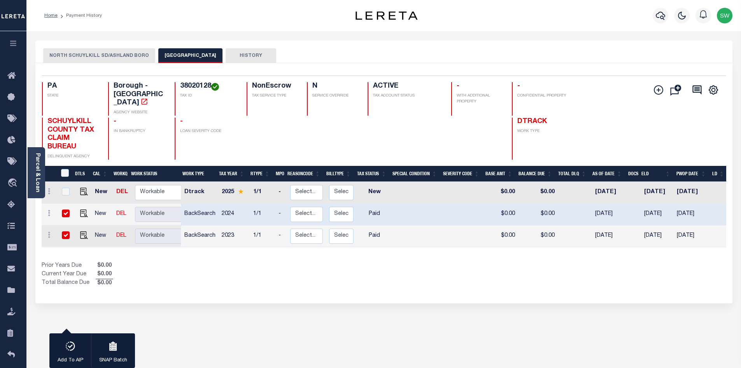
click at [400, 267] on div "Show Tax Lines before Bill Release Date Prior Years Due $0.00 Current Year Due …" at bounding box center [384, 274] width 685 height 26
click at [167, 56] on button "ASHLAND BOROUGH" at bounding box center [190, 55] width 64 height 15
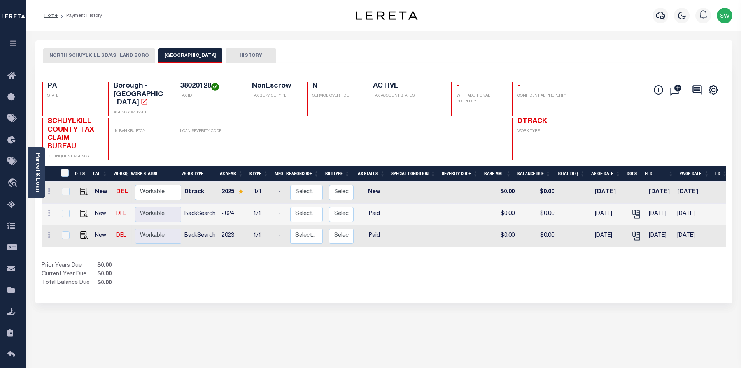
click at [133, 56] on button "NORTH SCHUYLKILL SD/ASHLAND BORO" at bounding box center [99, 55] width 112 height 15
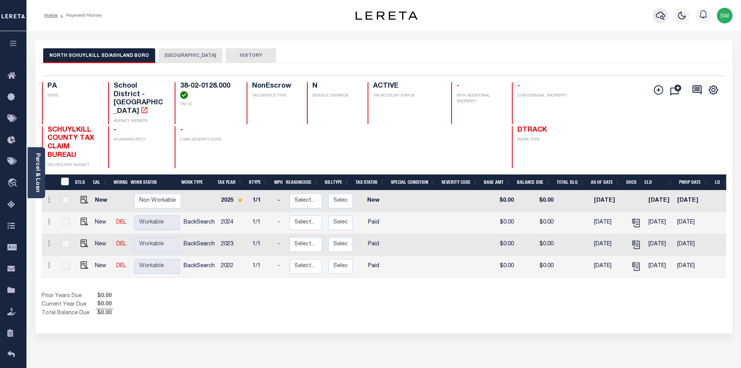
click at [660, 18] on icon "button" at bounding box center [660, 15] width 9 height 9
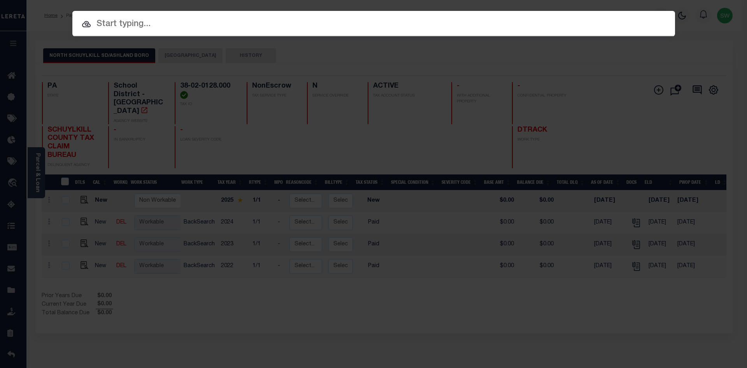
click at [117, 27] on input "text" at bounding box center [373, 25] width 603 height 14
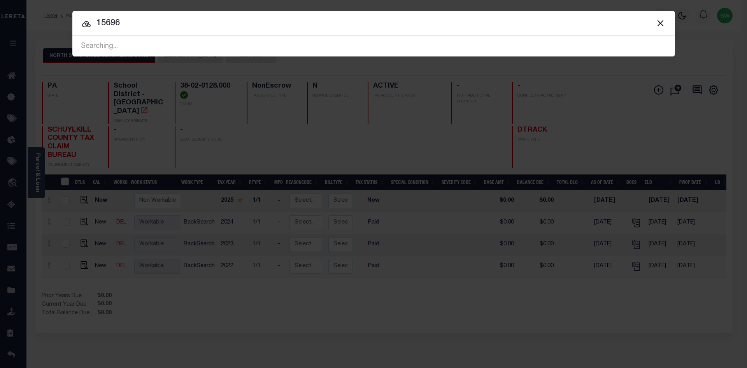
type input "15696"
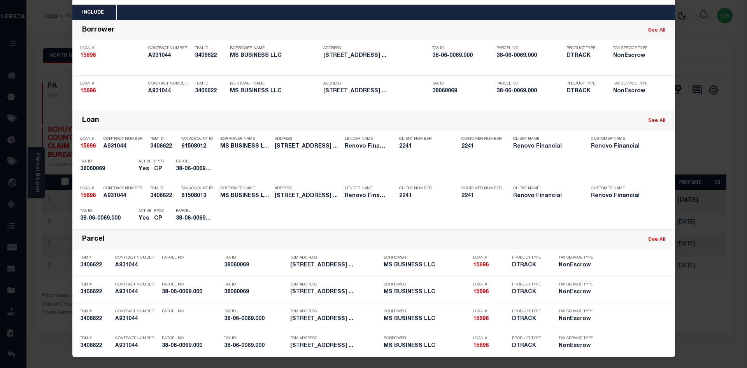
scroll to position [32, 0]
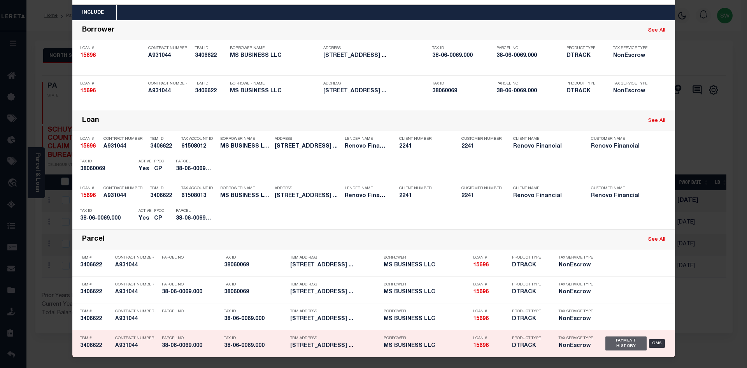
click at [619, 345] on div "Payment History" at bounding box center [626, 343] width 42 height 14
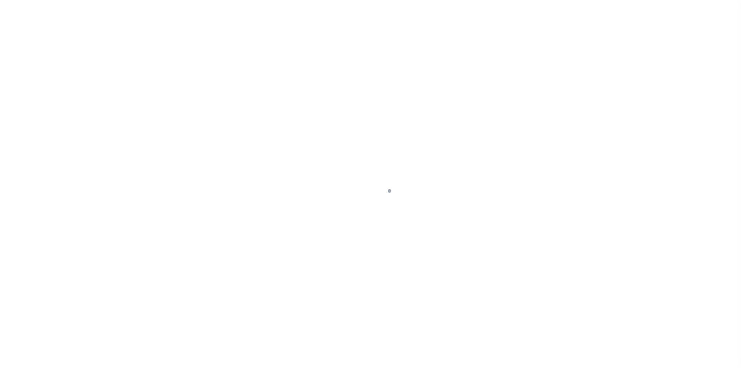
select select "PYD"
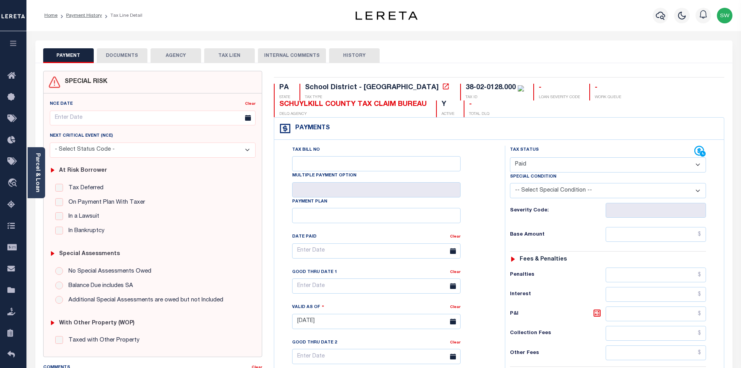
click at [130, 55] on button "DOCUMENTS" at bounding box center [122, 55] width 51 height 15
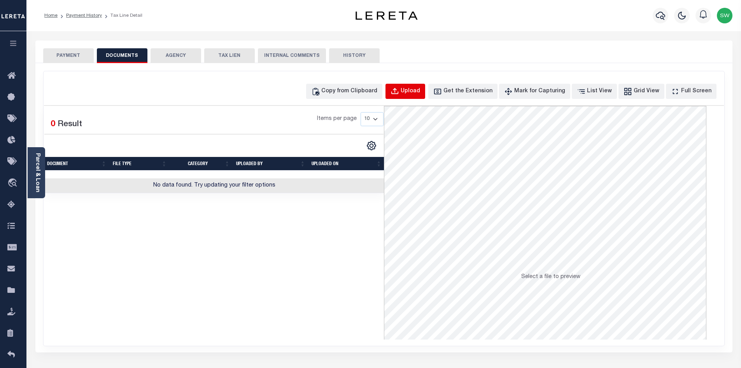
click at [415, 93] on button "Upload" at bounding box center [406, 91] width 40 height 15
select select "POP"
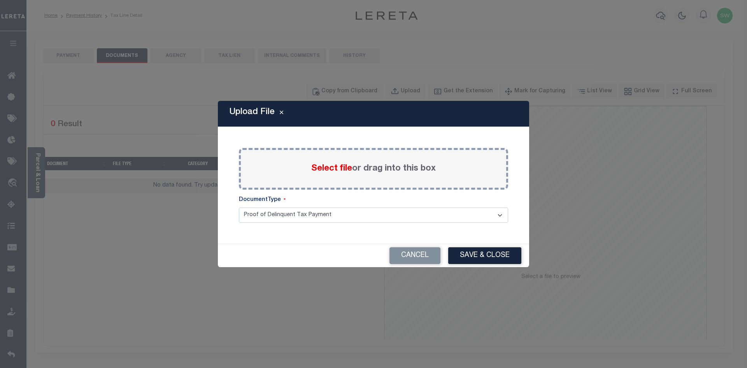
click at [337, 164] on span "Select file" at bounding box center [331, 168] width 41 height 9
click at [0, 0] on input "Select file or drag into this box" at bounding box center [0, 0] width 0 height 0
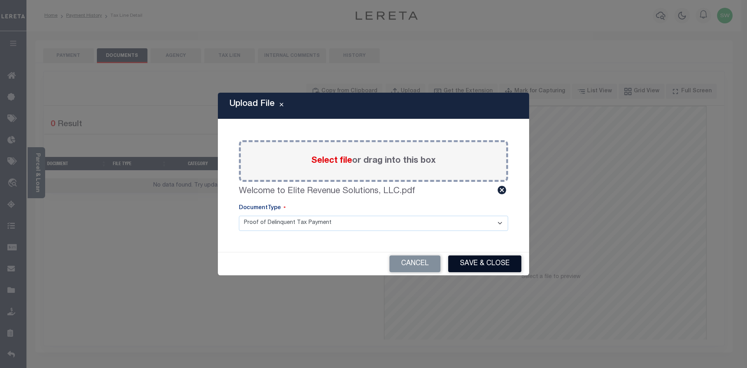
click at [484, 268] on button "Save & Close" at bounding box center [484, 263] width 73 height 17
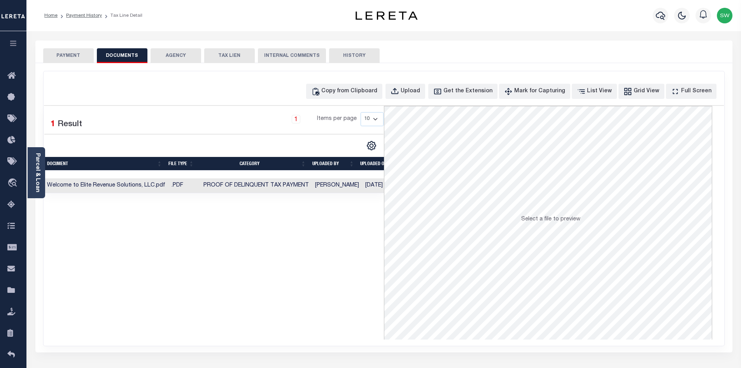
drag, startPoint x: 77, startPoint y: 53, endPoint x: 219, endPoint y: 64, distance: 142.5
click at [76, 54] on button "PAYMENT" at bounding box center [68, 55] width 51 height 15
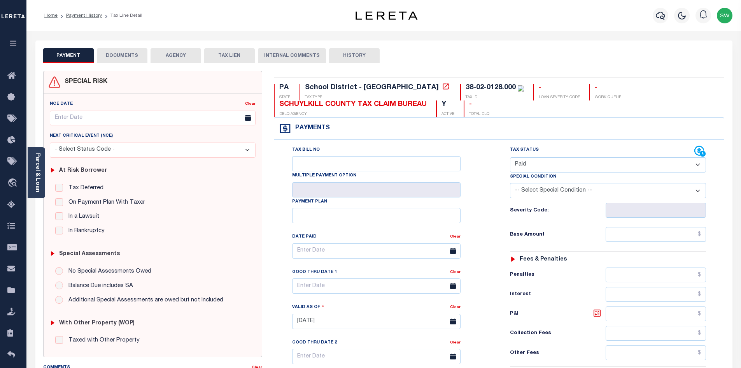
click at [502, 50] on div "PAYMENT DOCUMENTS AGENCY DELINQUENT PAYEE TAX LIEN HISTORY" at bounding box center [384, 55] width 682 height 14
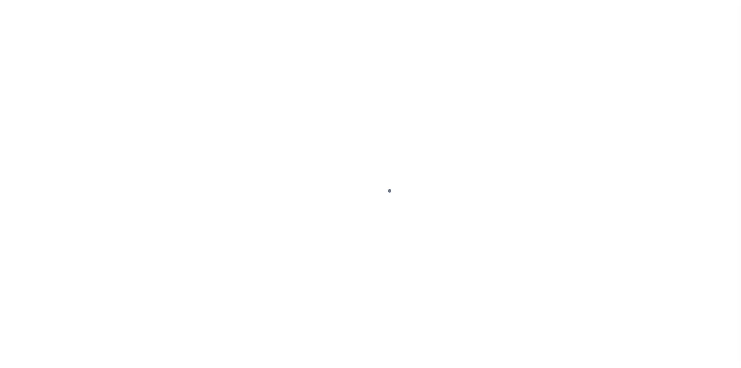
select select "PYD"
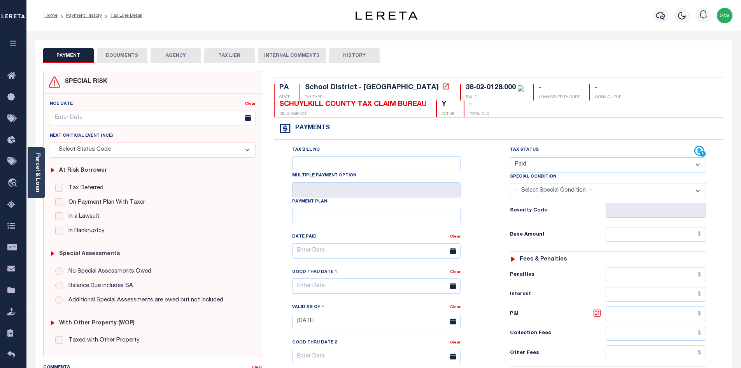
click at [130, 53] on button "DOCUMENTS" at bounding box center [122, 55] width 51 height 15
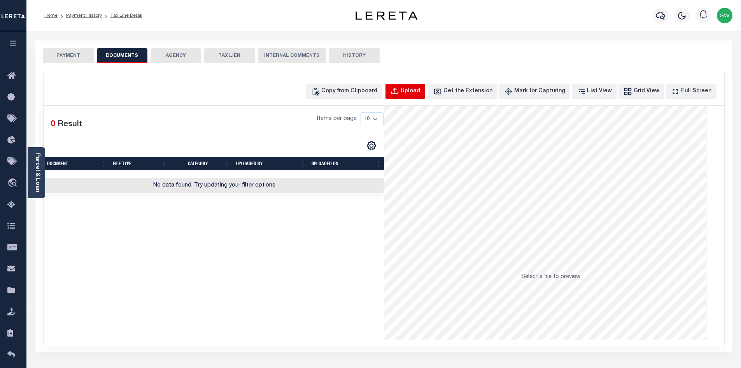
click at [420, 90] on div "Upload" at bounding box center [410, 91] width 19 height 9
select select "POP"
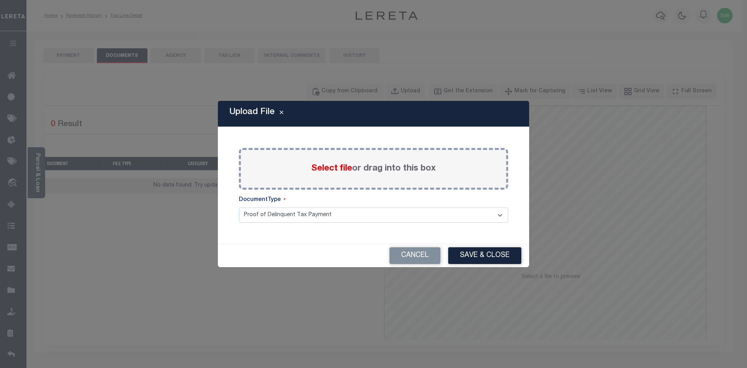
click at [347, 176] on div "Select file or drag into this box" at bounding box center [373, 169] width 269 height 42
click at [331, 163] on label "Select file or drag into this box" at bounding box center [373, 168] width 125 height 13
click at [0, 0] on input "Select file or drag into this box" at bounding box center [0, 0] width 0 height 0
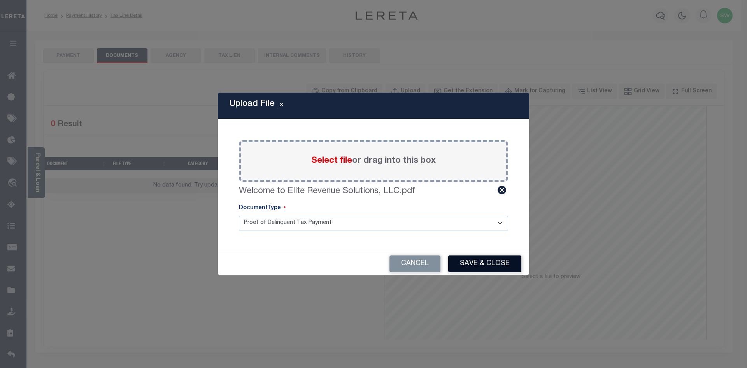
click at [498, 263] on button "Save & Close" at bounding box center [484, 263] width 73 height 17
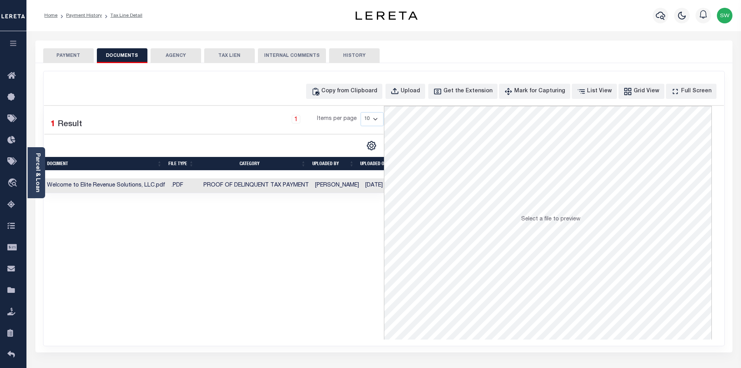
click at [340, 270] on div "Selected 1 Result 1 Items per page 10 25 50 100" at bounding box center [214, 222] width 340 height 233
click at [84, 58] on button "PAYMENT" at bounding box center [68, 55] width 51 height 15
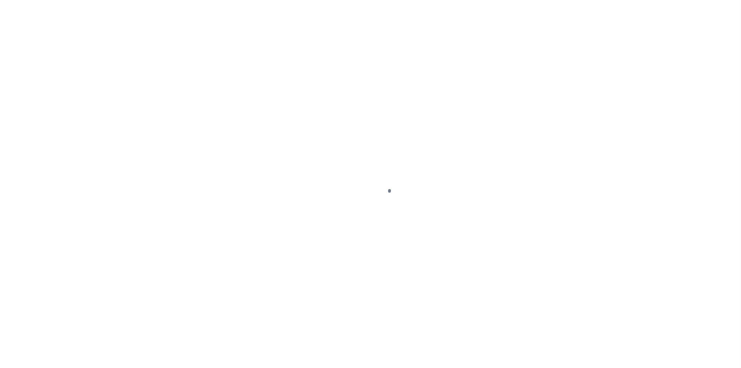
select select "PYD"
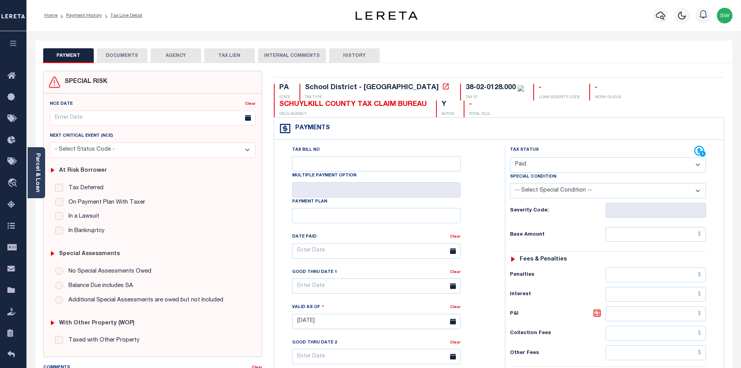
click at [126, 53] on button "DOCUMENTS" at bounding box center [122, 55] width 51 height 15
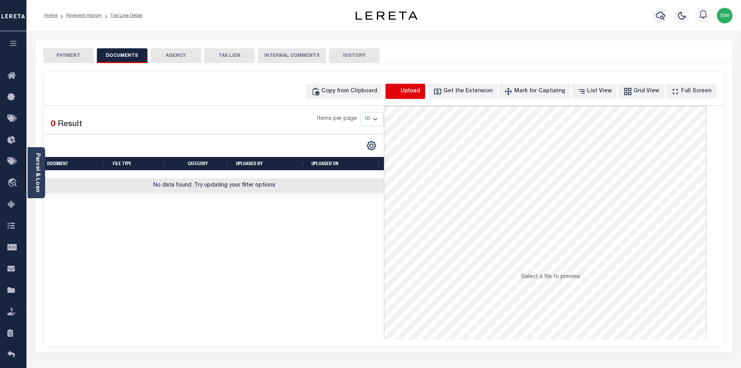
click at [399, 91] on icon "button" at bounding box center [395, 91] width 9 height 9
select select "POP"
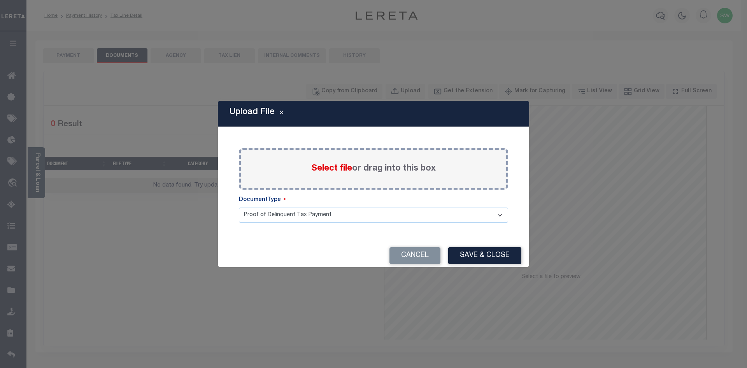
click at [371, 175] on div "Select file or drag into this box" at bounding box center [373, 169] width 269 height 42
click at [343, 181] on div "Select file or drag into this box" at bounding box center [373, 169] width 269 height 42
click at [384, 170] on label "Select file or drag into this box" at bounding box center [373, 168] width 125 height 13
click at [0, 0] on input "Select file or drag into this box" at bounding box center [0, 0] width 0 height 0
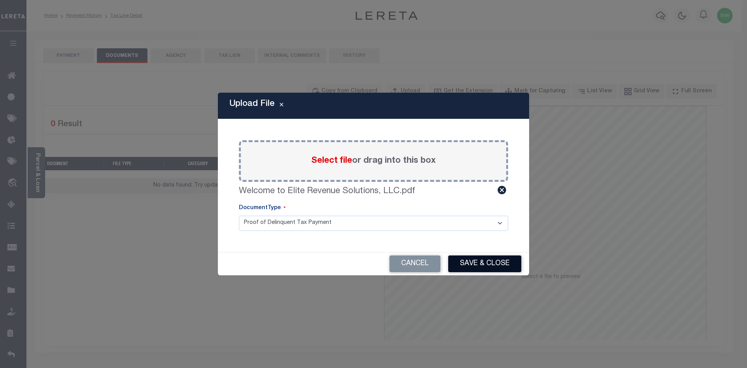
click at [498, 265] on button "Save & Close" at bounding box center [484, 263] width 73 height 17
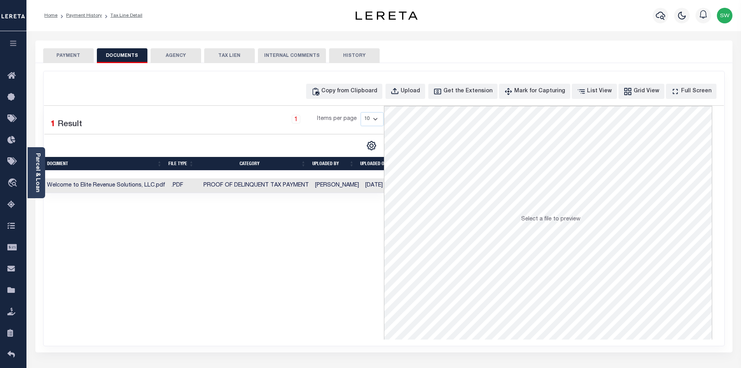
click at [56, 56] on button "PAYMENT" at bounding box center [68, 55] width 51 height 15
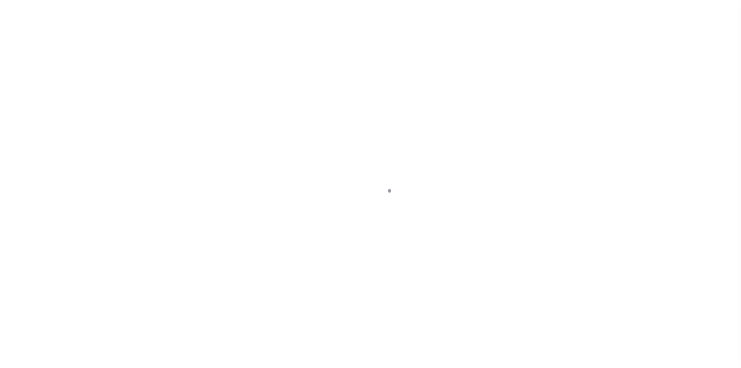
select select "PYD"
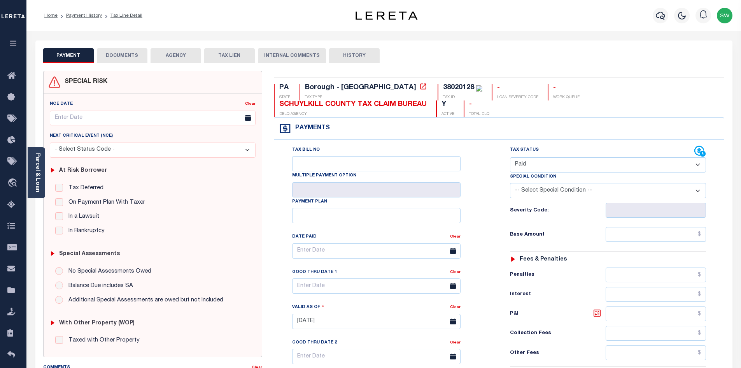
click at [126, 56] on button "DOCUMENTS" at bounding box center [122, 55] width 51 height 15
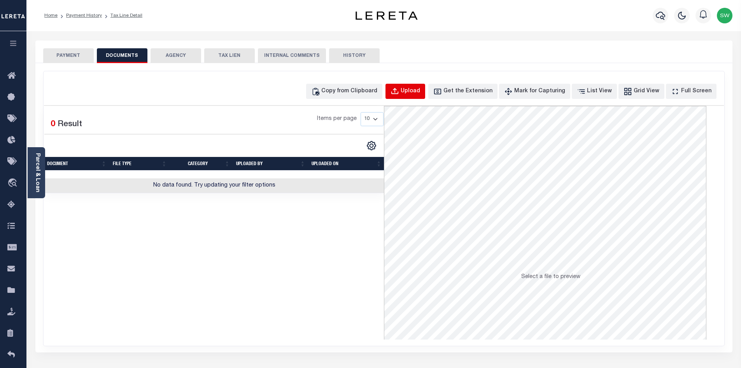
click at [420, 93] on div "Upload" at bounding box center [410, 91] width 19 height 9
select select "POP"
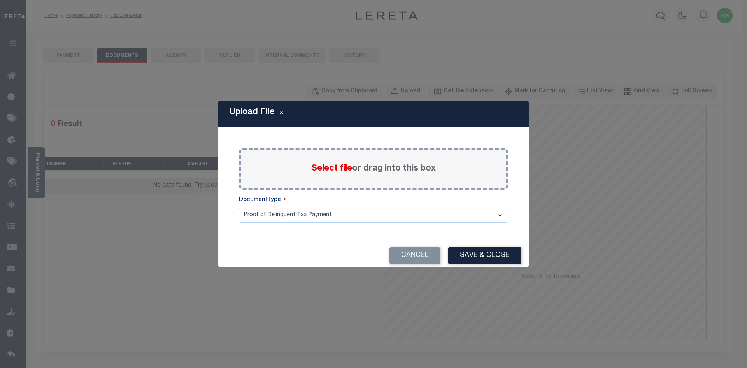
click at [300, 175] on div "Select file or drag into this box" at bounding box center [373, 169] width 269 height 42
click at [344, 173] on span "Select file" at bounding box center [331, 168] width 41 height 9
click at [0, 0] on input "Select file or drag into this box" at bounding box center [0, 0] width 0 height 0
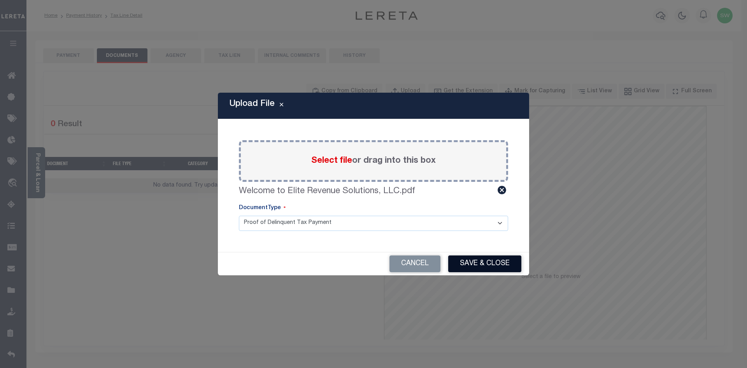
drag, startPoint x: 512, startPoint y: 268, endPoint x: 545, endPoint y: 275, distance: 33.8
click at [512, 268] on button "Save & Close" at bounding box center [484, 263] width 73 height 17
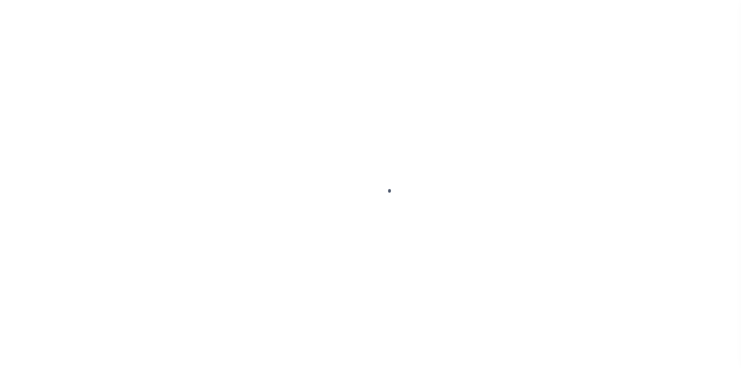
select select "PYD"
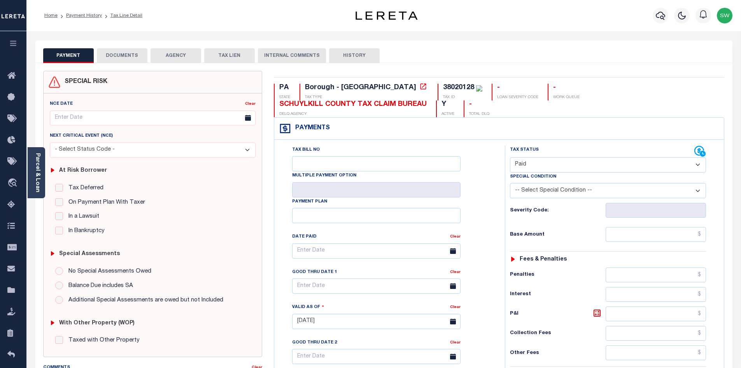
click at [129, 58] on button "DOCUMENTS" at bounding box center [122, 55] width 51 height 15
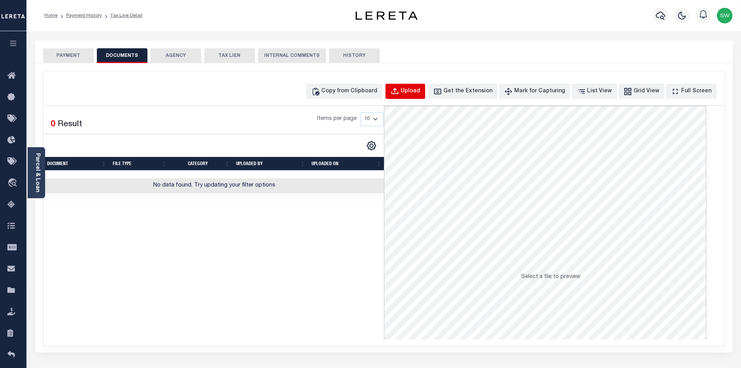
click at [418, 84] on button "Upload" at bounding box center [406, 91] width 40 height 15
select select "POP"
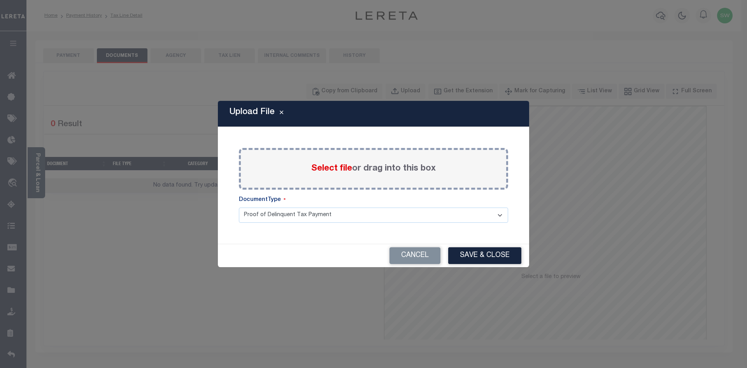
click at [317, 172] on span "Select file" at bounding box center [331, 168] width 41 height 9
click at [0, 0] on input "Select file or drag into this box" at bounding box center [0, 0] width 0 height 0
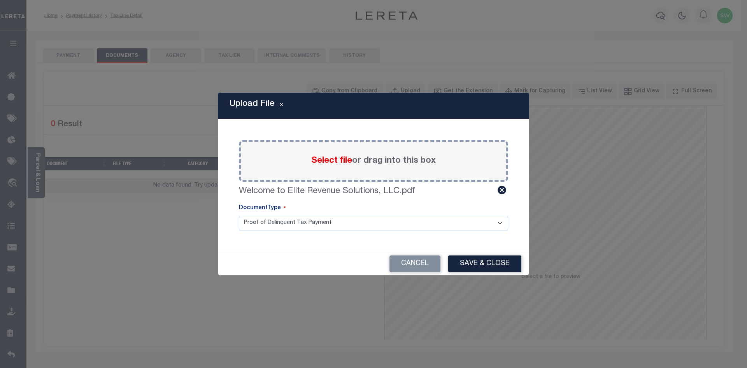
drag, startPoint x: 479, startPoint y: 262, endPoint x: 500, endPoint y: 279, distance: 27.1
click at [479, 262] on button "Save & Close" at bounding box center [484, 263] width 73 height 17
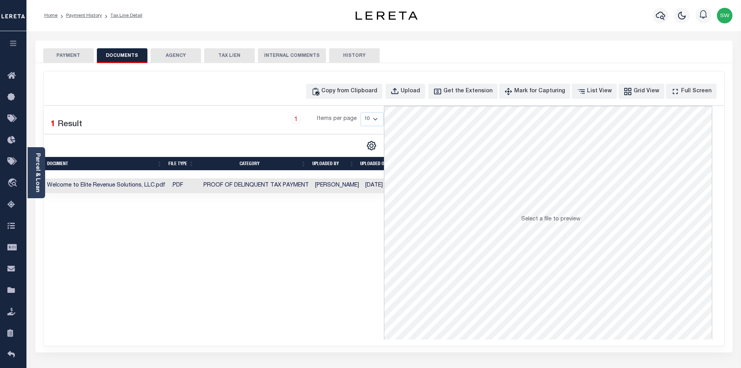
click at [63, 49] on button "PAYMENT" at bounding box center [68, 55] width 51 height 15
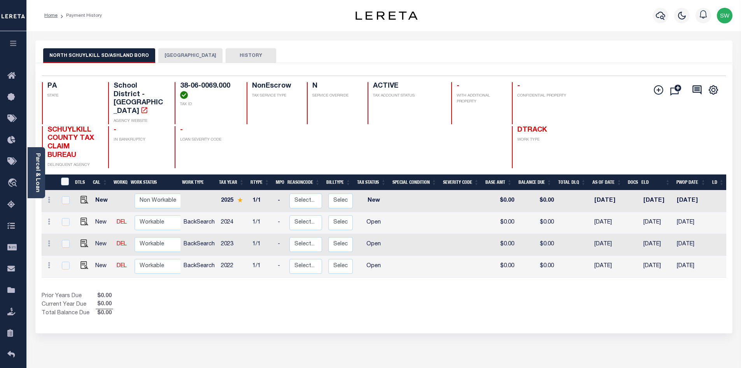
click at [428, 292] on div "Show Tax Lines before Bill Release Date Prior Years Due $0.00 Current Year Due …" at bounding box center [384, 305] width 685 height 26
drag, startPoint x: 232, startPoint y: 86, endPoint x: 179, endPoint y: 82, distance: 53.1
click at [179, 82] on div "38-06-0069.000 TAX ID" at bounding box center [206, 103] width 63 height 42
copy h4 "38-06-0069.000"
click at [249, 272] on div "DTLS CAL WorkQ Work Status Work Type Tax Year RType MPO ReasonCode BillType Tax…" at bounding box center [384, 246] width 685 height 144
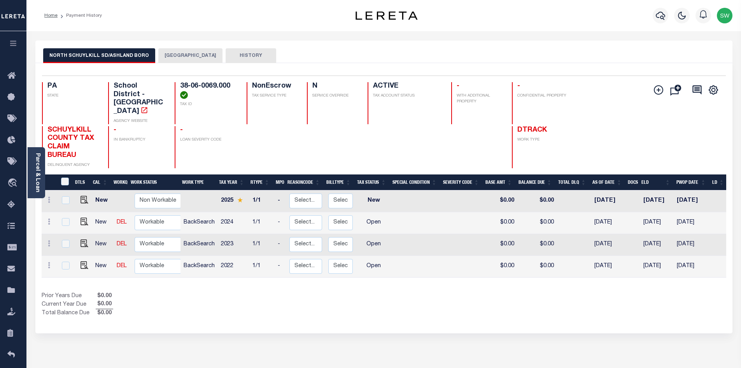
click at [203, 297] on div "Prior Years Due $0.00 Current Year Due $0.00 Total Balance Due $0.00" at bounding box center [213, 305] width 342 height 26
click at [663, 17] on icon "button" at bounding box center [660, 16] width 9 height 8
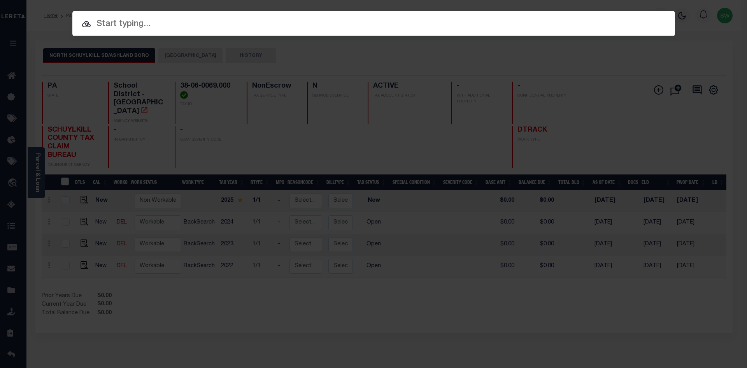
click at [107, 25] on input "text" at bounding box center [373, 25] width 603 height 14
paste input "38-02-0128.000"
type input "38-02-0128.000"
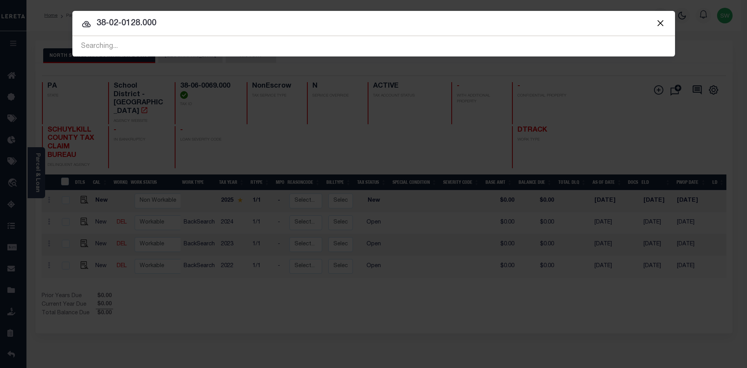
click at [172, 21] on input "38-02-0128.000" at bounding box center [373, 24] width 603 height 14
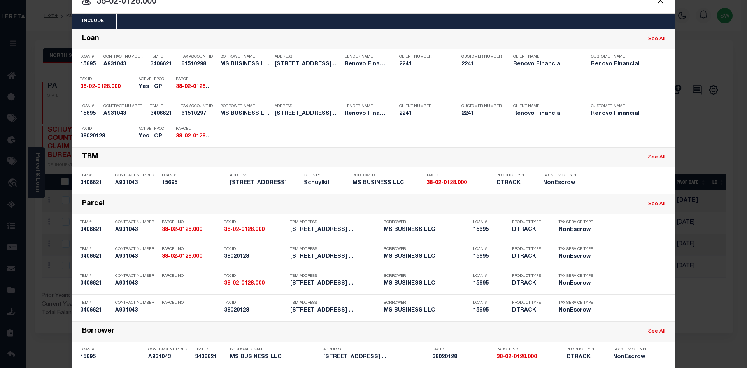
scroll to position [23, 0]
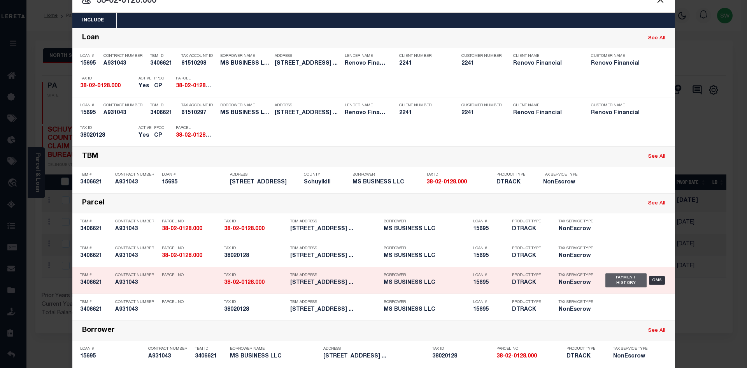
click at [625, 282] on div "Payment History" at bounding box center [626, 280] width 42 height 14
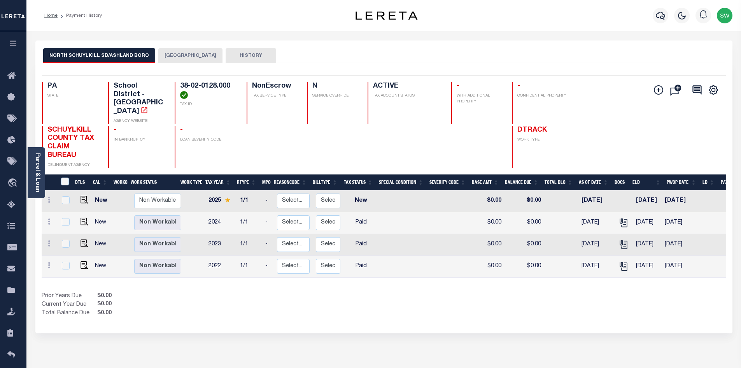
click at [248, 292] on div "Prior Years Due $0.00 Current Year Due $0.00 Total Balance Due $0.00" at bounding box center [213, 305] width 342 height 26
drag, startPoint x: 84, startPoint y: 250, endPoint x: 93, endPoint y: 248, distance: 8.8
click at [84, 261] on img "" at bounding box center [85, 265] width 8 height 8
checkbox input "true"
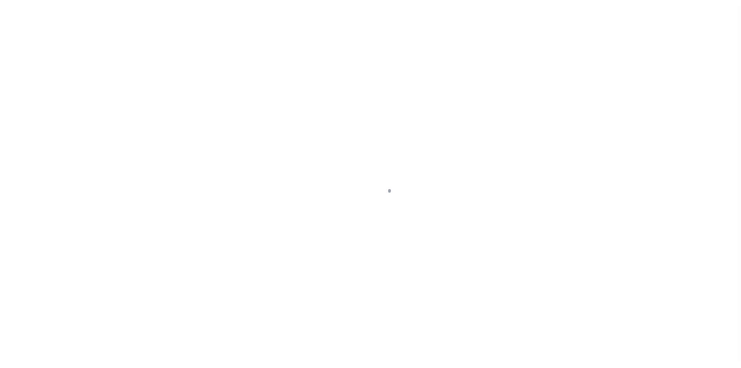
select select "PYD"
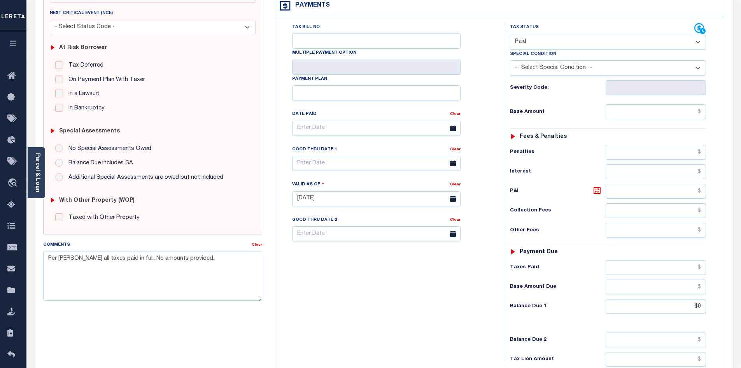
scroll to position [118, 0]
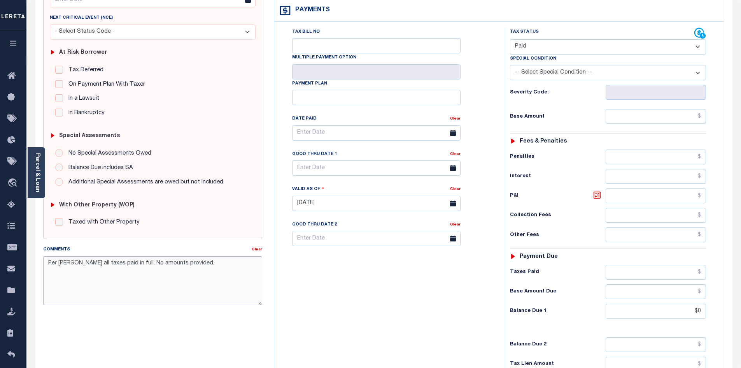
drag, startPoint x: 198, startPoint y: 262, endPoint x: 37, endPoint y: 287, distance: 163.4
click at [37, 287] on div "SPECIAL RISK NCE Date Clear" at bounding box center [383, 202] width 697 height 514
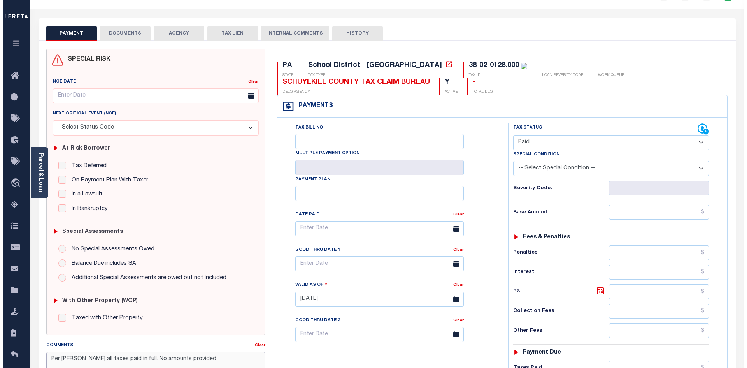
scroll to position [0, 0]
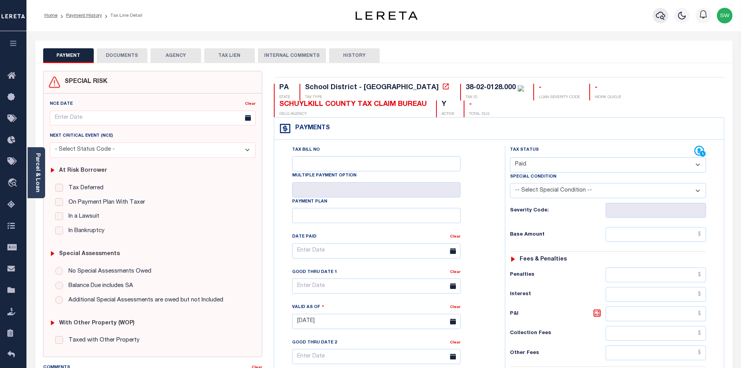
click at [662, 17] on icon "button" at bounding box center [660, 16] width 9 height 8
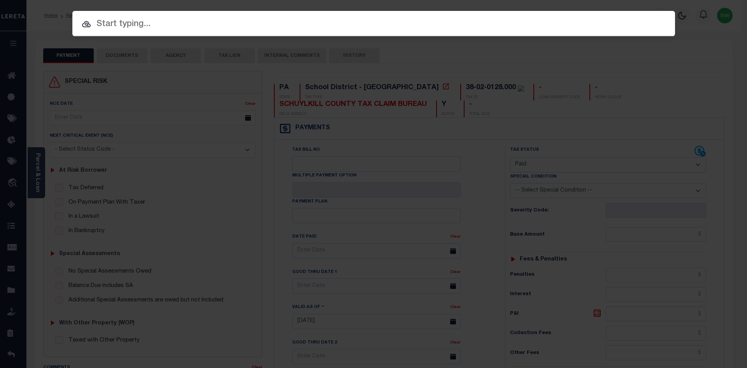
click at [147, 21] on input "text" at bounding box center [373, 25] width 603 height 14
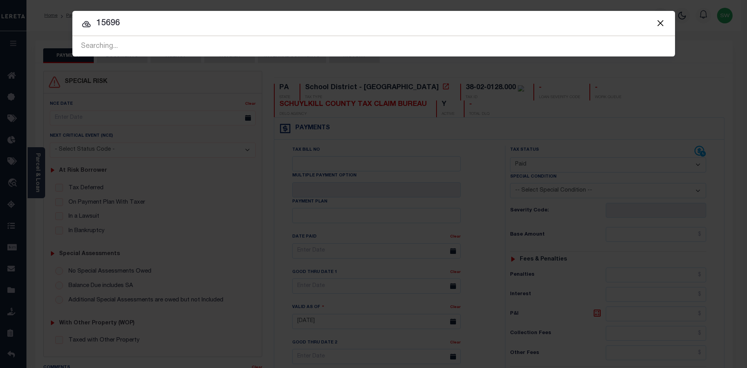
type input "15696"
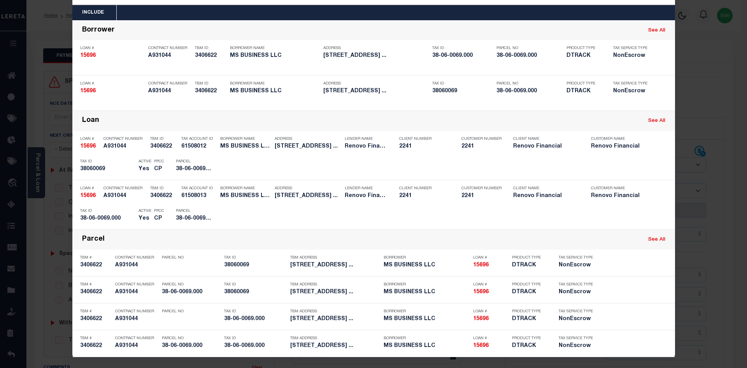
scroll to position [32, 0]
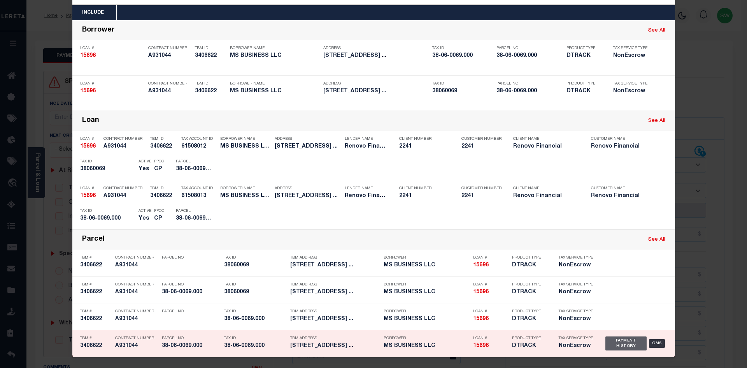
click at [624, 346] on div "Payment History" at bounding box center [626, 343] width 42 height 14
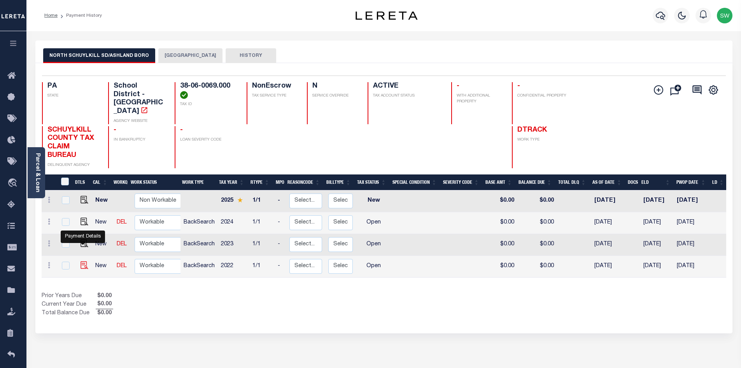
click at [84, 261] on img "" at bounding box center [85, 265] width 8 height 8
checkbox input "true"
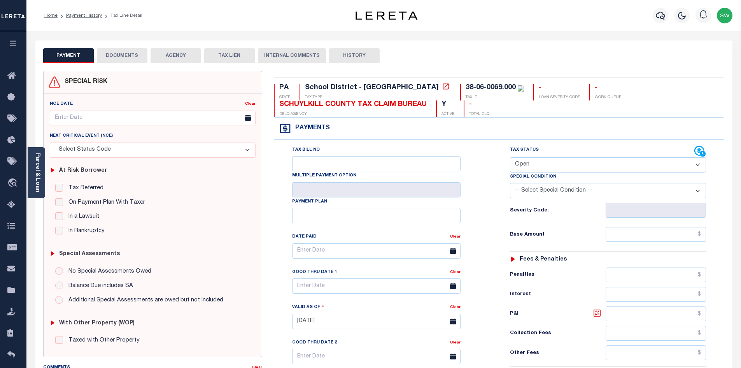
click at [699, 168] on select "- Select Status Code - Open Due/Unpaid Paid Incomplete No Tax Due Internal Refu…" at bounding box center [608, 164] width 196 height 15
select select "PYD"
click at [510, 158] on select "- Select Status Code - Open Due/Unpaid Paid Incomplete No Tax Due Internal Refu…" at bounding box center [608, 164] width 196 height 15
type input "09/15/2025"
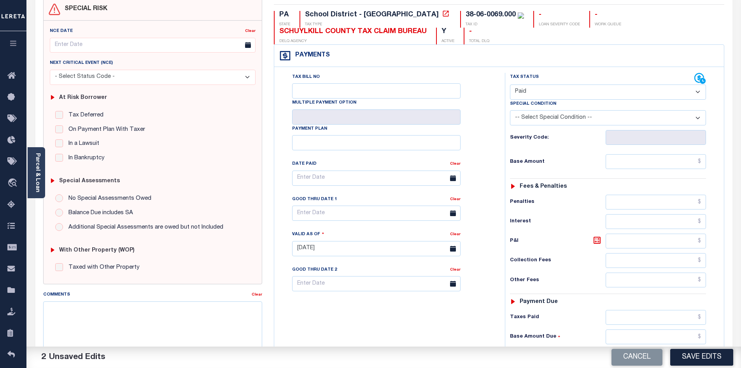
scroll to position [75, 0]
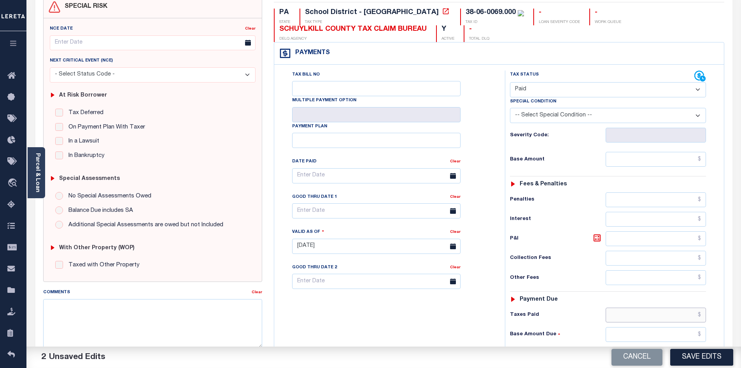
click at [655, 317] on input "text" at bounding box center [656, 314] width 101 height 15
type input "$0.00"
click at [459, 306] on div "Tax Bill No Multiple Payment Option Payment Plan Clear" at bounding box center [387, 242] width 223 height 344
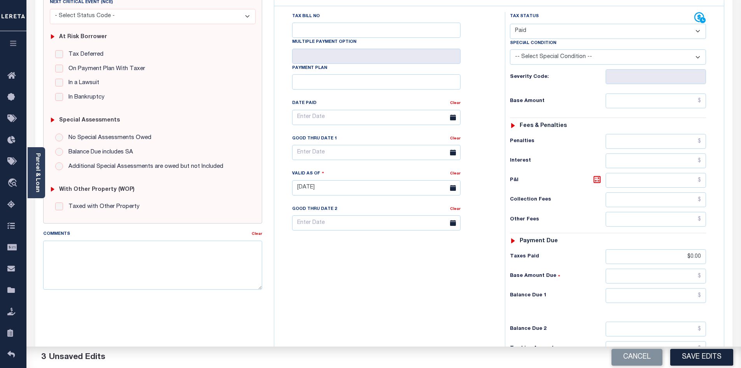
scroll to position [134, 0]
click at [54, 249] on textarea "Comments" at bounding box center [152, 264] width 219 height 49
paste textarea "Per Judy all taxes paid in full. No amounts provided."
click at [202, 254] on textarea "Per Judy all taxes paid in full. No amounts provided." at bounding box center [152, 264] width 219 height 49
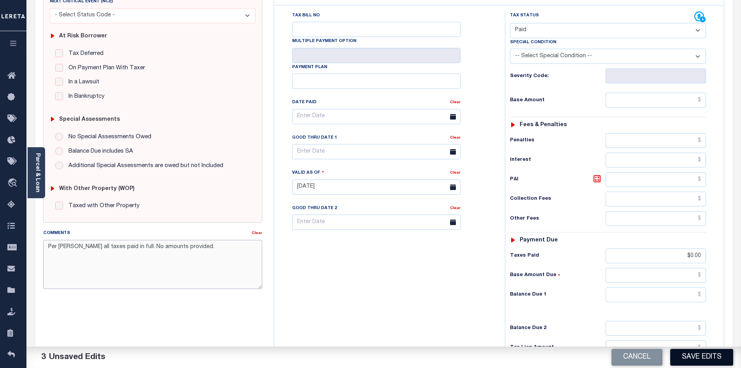
type textarea "Per Judy all taxes paid in full. No amounts provided."
click at [709, 353] on button "Save Edits" at bounding box center [701, 357] width 63 height 17
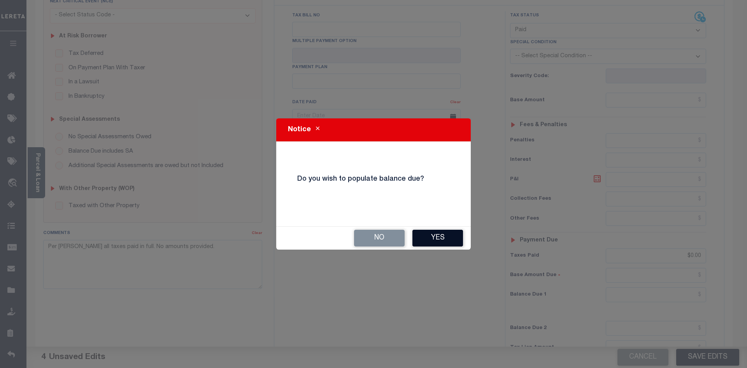
click at [435, 239] on button "Yes" at bounding box center [437, 238] width 51 height 17
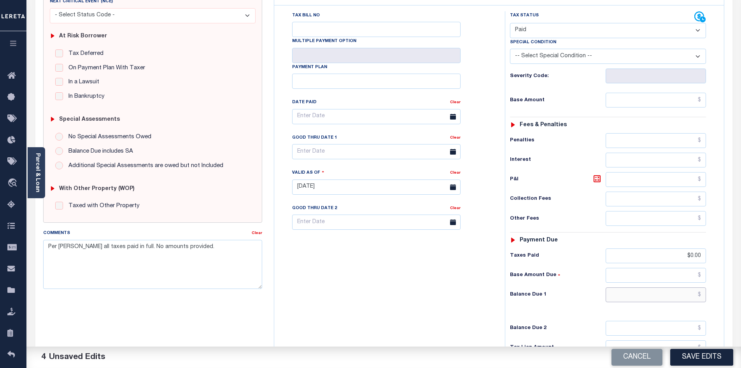
click at [677, 300] on input "text" at bounding box center [656, 294] width 101 height 15
type input "$0.00"
click at [720, 259] on div "Tax Status Status" at bounding box center [610, 183] width 223 height 344
drag, startPoint x: 686, startPoint y: 260, endPoint x: 743, endPoint y: 260, distance: 56.8
click at [741, 260] on html "Home Payment History Tax Line Detail" at bounding box center [370, 160] width 741 height 588
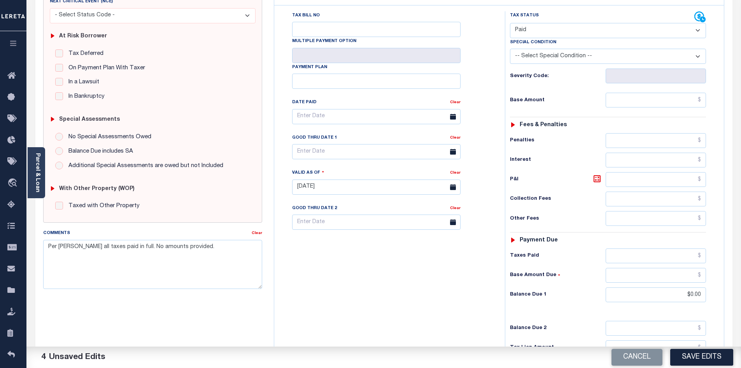
drag, startPoint x: 443, startPoint y: 289, endPoint x: 639, endPoint y: 311, distance: 197.3
click at [449, 288] on div "Tax Bill No Multiple Payment Option Payment Plan Clear" at bounding box center [387, 183] width 223 height 344
click at [700, 351] on button "Save Edits" at bounding box center [701, 357] width 63 height 17
checkbox input "false"
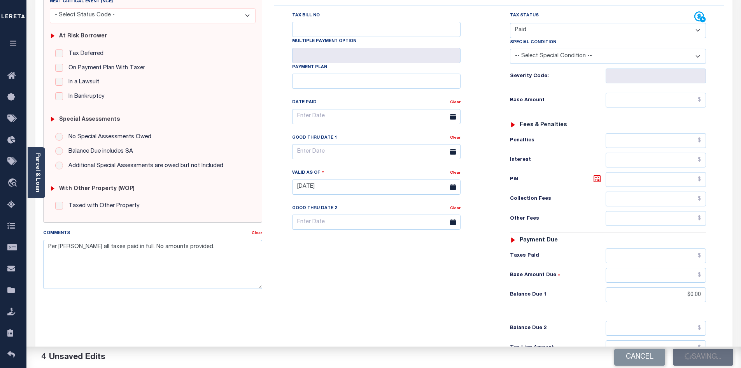
checkbox input "false"
type input "$0"
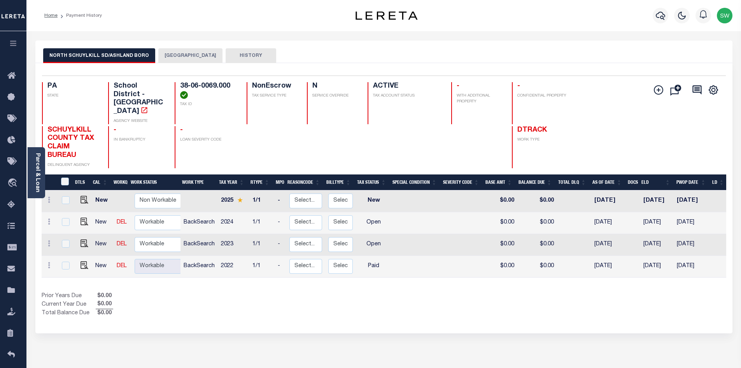
click at [371, 297] on div "Prior Years Due $0.00 Current Year Due $0.00 Total Balance Due $0.00" at bounding box center [213, 305] width 342 height 26
click at [81, 239] on img "" at bounding box center [85, 243] width 8 height 8
checkbox input "true"
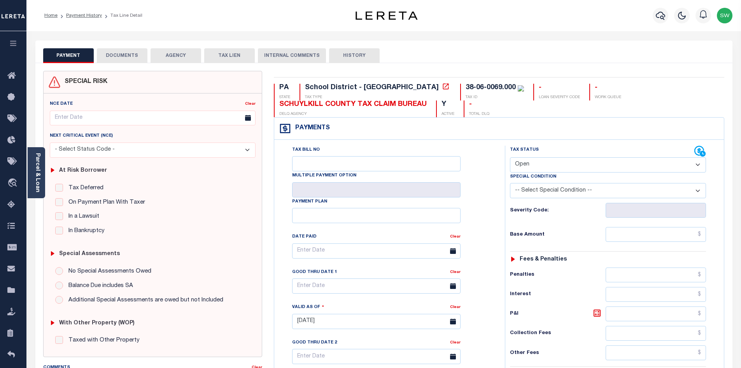
click at [698, 163] on select "- Select Status Code - Open Due/Unpaid Paid Incomplete No Tax Due Internal Refu…" at bounding box center [608, 164] width 196 height 15
select select "PYD"
click at [510, 158] on select "- Select Status Code - Open Due/Unpaid Paid Incomplete No Tax Due Internal Refu…" at bounding box center [608, 164] width 196 height 15
type input "[DATE]"
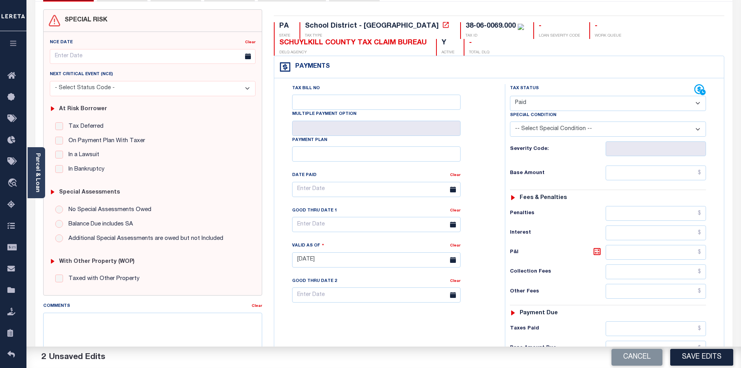
scroll to position [82, 0]
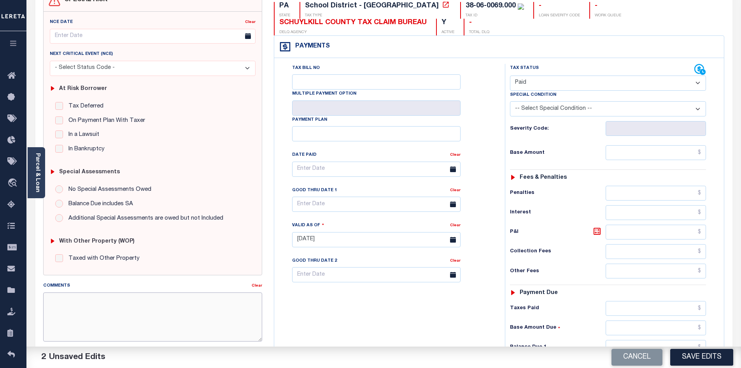
click at [64, 296] on textarea "Comments" at bounding box center [152, 316] width 219 height 49
paste textarea "Per [PERSON_NAME] all taxes paid in full. No amounts provided."
type textarea "Per [PERSON_NAME] all taxes paid in full. No amounts provided."
click at [372, 315] on div "Tax Bill No Multiple Payment Option Payment Plan Clear" at bounding box center [387, 236] width 223 height 344
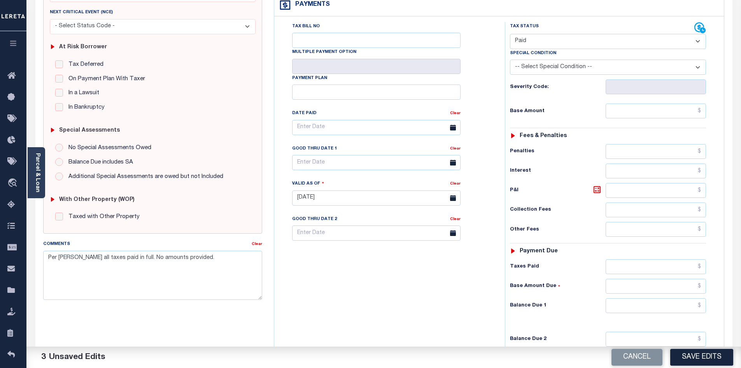
scroll to position [125, 0]
click at [679, 307] on input "text" at bounding box center [656, 304] width 101 height 15
type input "$0.00"
click at [389, 317] on div "Tax Bill No Multiple Payment Option Payment Plan Clear" at bounding box center [387, 193] width 223 height 344
click at [700, 356] on button "Save Edits" at bounding box center [701, 357] width 63 height 17
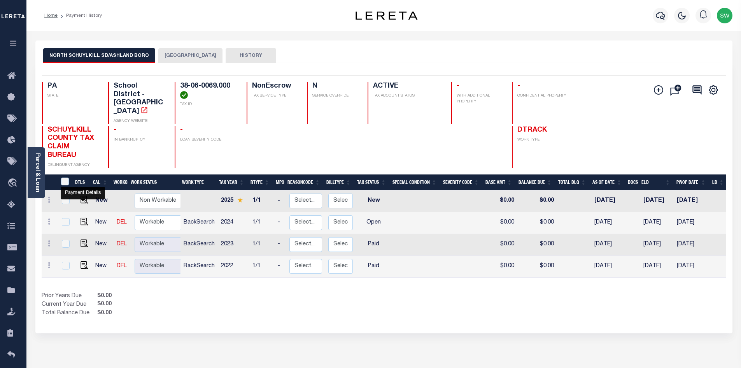
click at [84, 217] on img "" at bounding box center [85, 221] width 8 height 8
checkbox input "true"
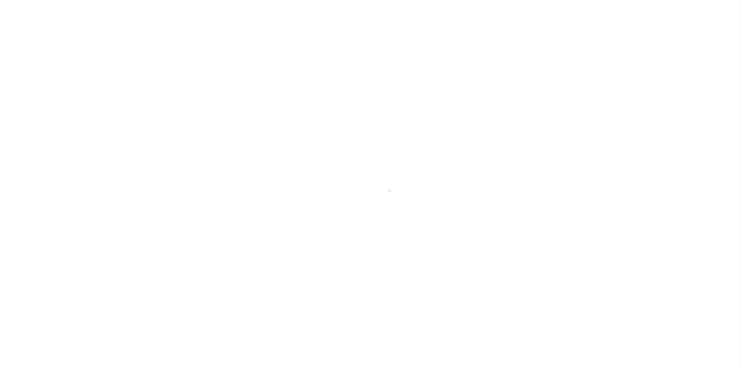
select select "OP2"
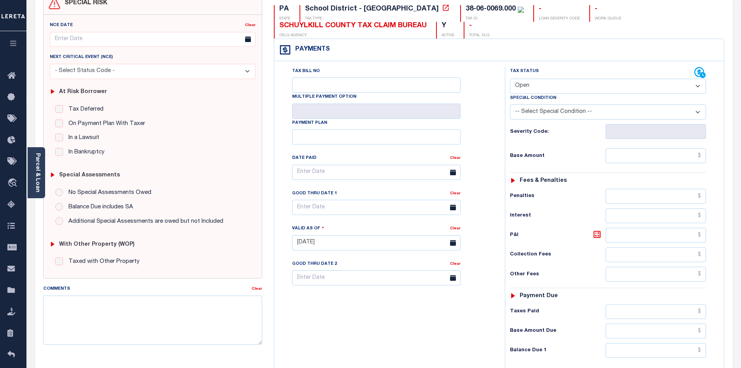
scroll to position [93, 0]
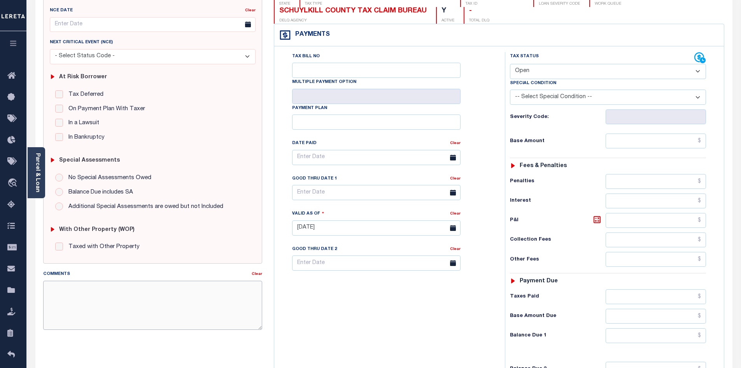
click at [57, 292] on textarea "Comments" at bounding box center [152, 305] width 219 height 49
paste textarea "Per [PERSON_NAME] all taxes paid in full. No amounts provided."
type textarea "Per [PERSON_NAME] all taxes paid in full. No amounts provided."
type input "[DATE]"
click at [698, 69] on select "- Select Status Code - Open Due/Unpaid Paid Incomplete No Tax Due Internal Refu…" at bounding box center [608, 71] width 196 height 15
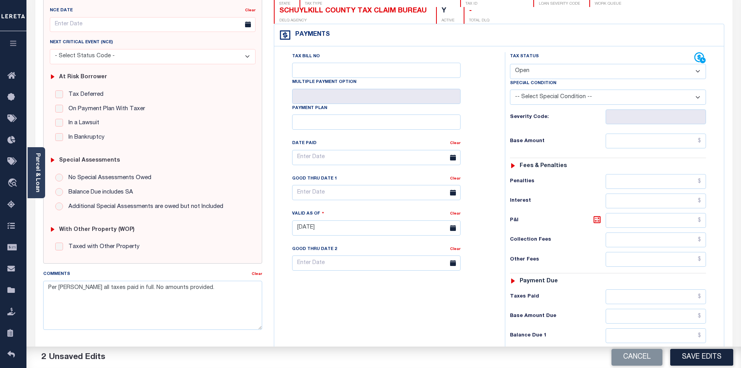
select select "PYD"
click at [510, 64] on select "- Select Status Code - Open Due/Unpaid Paid Incomplete No Tax Due Internal Refu…" at bounding box center [608, 71] width 196 height 15
click at [663, 340] on input "text" at bounding box center [656, 335] width 101 height 15
type input "$0.00"
click at [398, 329] on div "Tax Bill No Multiple Payment Option Payment Plan Clear" at bounding box center [387, 224] width 223 height 344
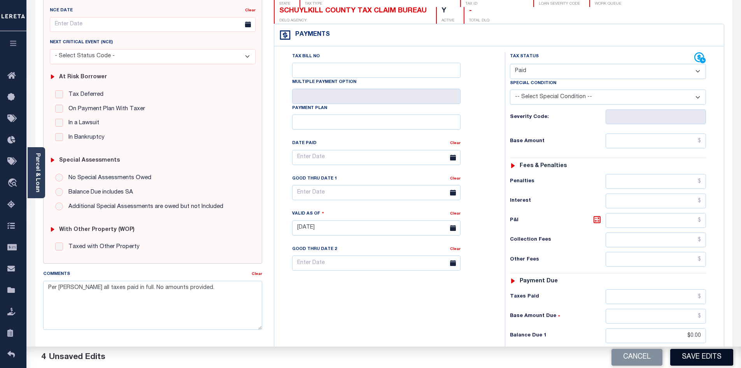
click at [714, 356] on button "Save Edits" at bounding box center [701, 357] width 63 height 17
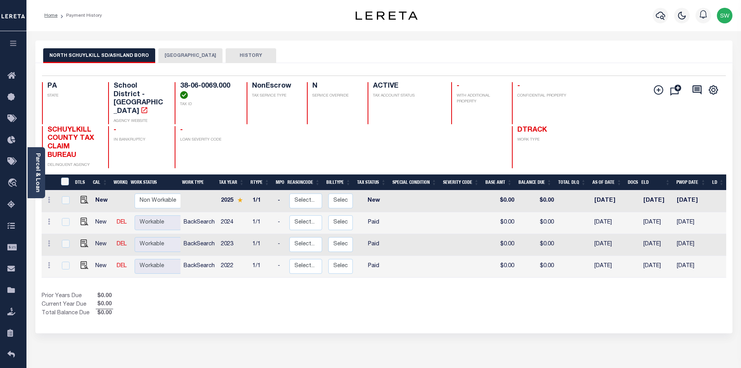
click at [194, 52] on button "[GEOGRAPHIC_DATA]" at bounding box center [190, 55] width 64 height 15
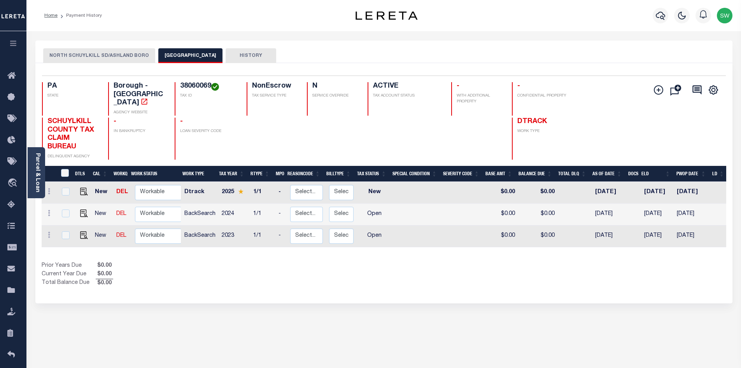
click at [228, 266] on div "Prior Years Due $0.00 Current Year Due $0.00 Total Balance Due $0.00" at bounding box center [213, 274] width 342 height 26
drag, startPoint x: 81, startPoint y: 228, endPoint x: 86, endPoint y: 226, distance: 5.4
click at [81, 231] on img "" at bounding box center [84, 235] width 8 height 8
checkbox input "true"
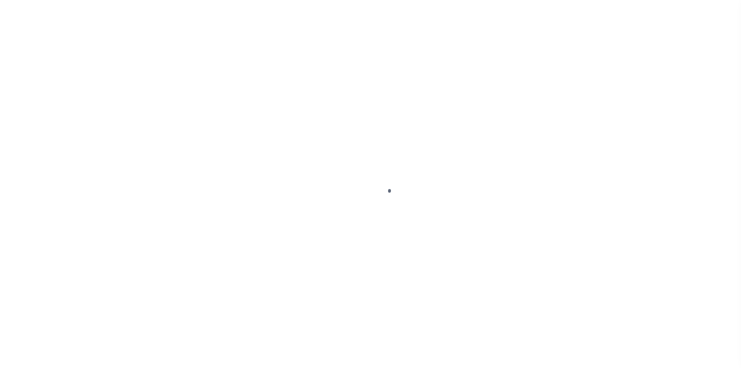
select select "OP2"
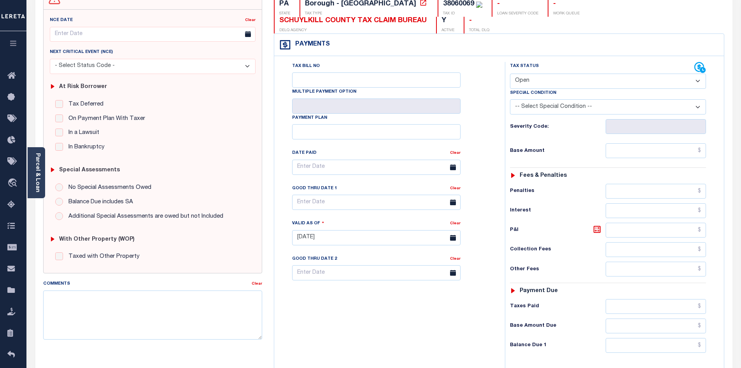
scroll to position [104, 0]
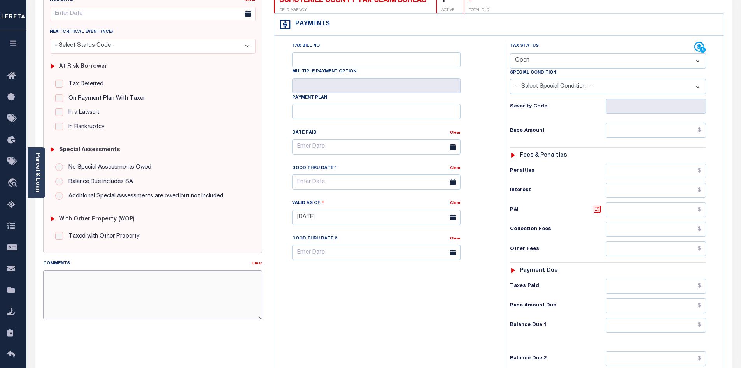
click at [93, 284] on textarea "Comments" at bounding box center [152, 294] width 219 height 49
paste textarea "Per Judy all taxes paid in full. No amounts provided."
type textarea "Per Judy all taxes paid in full. No amounts provided."
type input "[DATE]"
click at [336, 315] on div "Tax Bill No Multiple Payment Option Payment Plan Clear" at bounding box center [387, 214] width 223 height 344
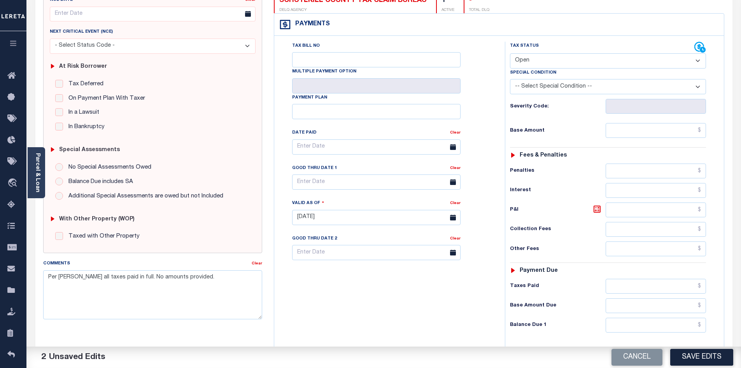
click at [697, 61] on select "- Select Status Code - Open Due/Unpaid Paid Incomplete No Tax Due Internal Refu…" at bounding box center [608, 60] width 196 height 15
select select "PYD"
click at [510, 54] on select "- Select Status Code - Open Due/Unpaid Paid Incomplete No Tax Due Internal Refu…" at bounding box center [608, 60] width 196 height 15
drag, startPoint x: 432, startPoint y: 329, endPoint x: 484, endPoint y: 318, distance: 52.8
click at [433, 328] on div "Tax Bill No Multiple Payment Option Payment Plan Clear" at bounding box center [387, 214] width 223 height 344
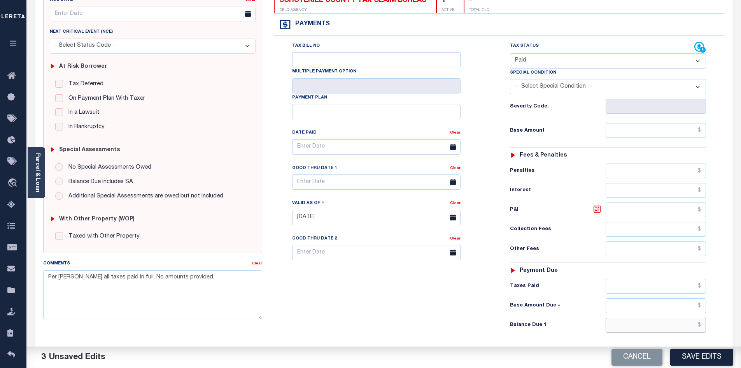
click at [624, 324] on input "text" at bounding box center [656, 324] width 101 height 15
type input "$0.00"
click at [338, 314] on div "Tax Bill No Multiple Payment Option Payment Plan Clear" at bounding box center [387, 214] width 223 height 344
click at [725, 359] on button "Save Edits" at bounding box center [701, 357] width 63 height 17
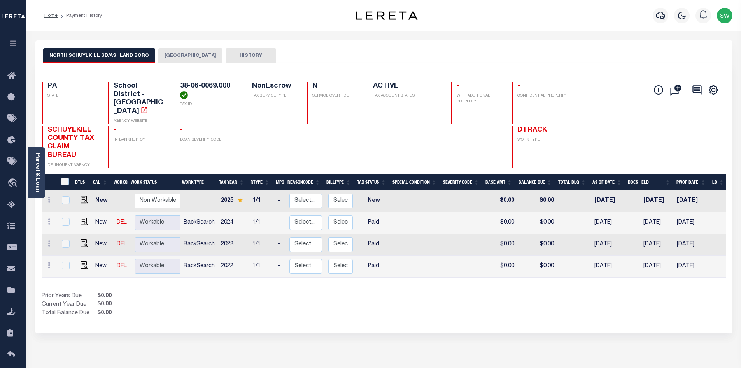
click at [200, 54] on button "[GEOGRAPHIC_DATA]" at bounding box center [190, 55] width 64 height 15
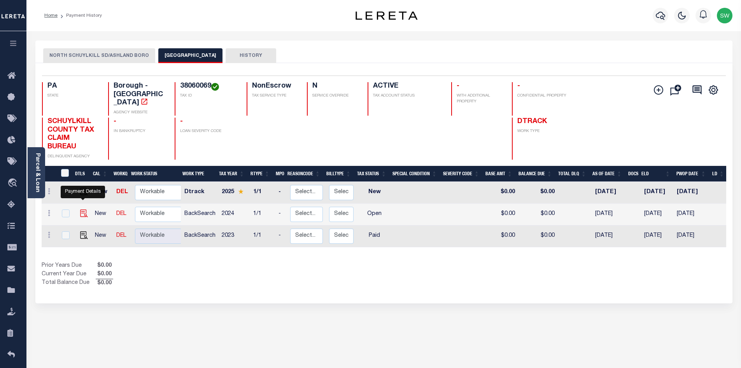
click at [84, 209] on img "" at bounding box center [84, 213] width 8 height 8
checkbox input "true"
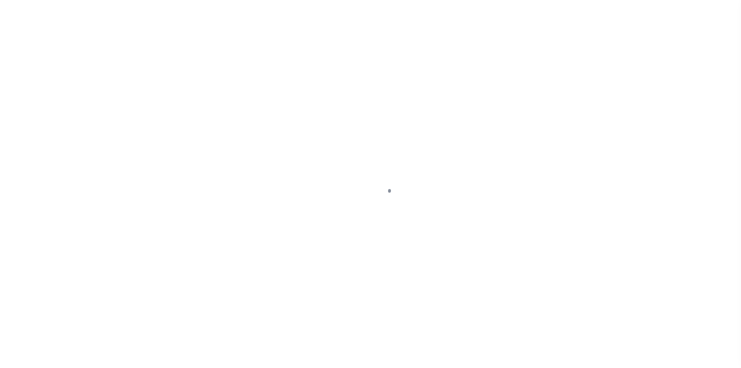
select select "OP2"
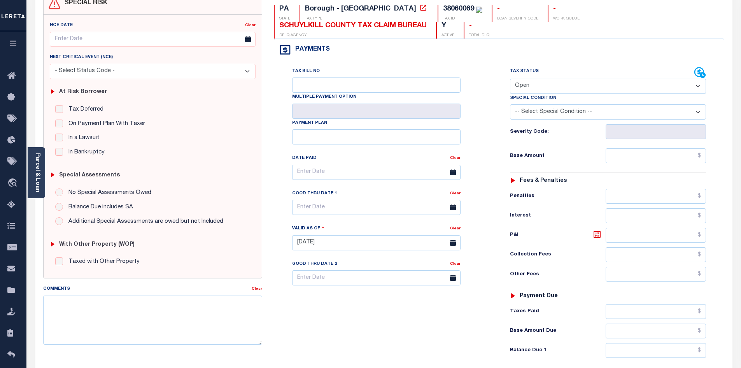
scroll to position [116, 0]
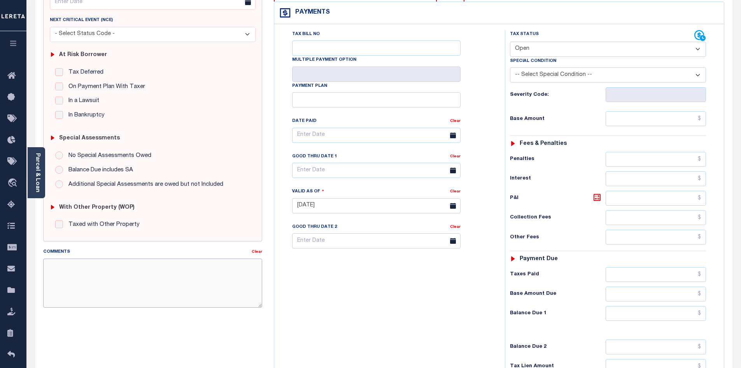
click at [98, 280] on textarea "Comments" at bounding box center [152, 282] width 219 height 49
paste textarea "Per [PERSON_NAME] all taxes paid in full. No amounts provided."
type textarea "Per [PERSON_NAME] all taxes paid in full. No amounts provided."
type input "[DATE]"
drag, startPoint x: 348, startPoint y: 300, endPoint x: 683, endPoint y: 153, distance: 366.0
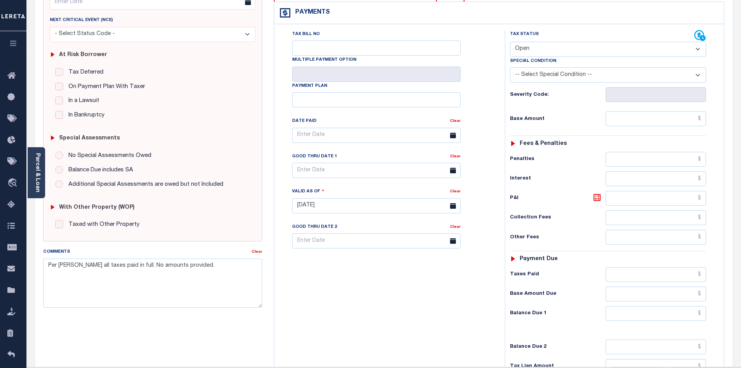
click at [345, 299] on div "Tax Bill No Multiple Payment Option Payment Plan Clear" at bounding box center [387, 202] width 223 height 344
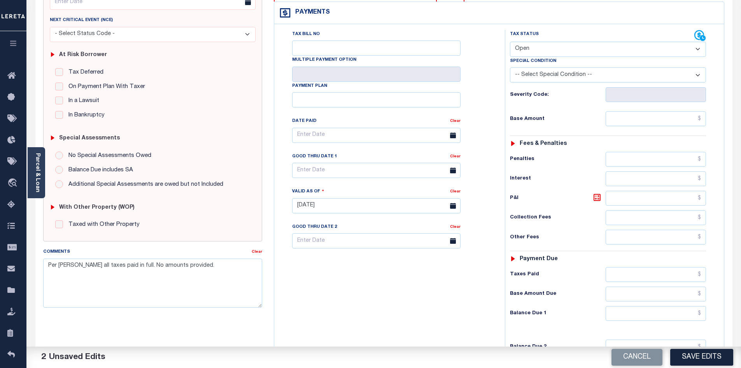
drag, startPoint x: 700, startPoint y: 47, endPoint x: 696, endPoint y: 51, distance: 4.7
click at [700, 47] on select "- Select Status Code - Open Due/Unpaid Paid Incomplete No Tax Due Internal Refu…" at bounding box center [608, 49] width 196 height 15
select select "PYD"
click at [510, 42] on select "- Select Status Code - Open Due/Unpaid Paid Incomplete No Tax Due Internal Refu…" at bounding box center [608, 49] width 196 height 15
click at [637, 317] on input "text" at bounding box center [656, 313] width 101 height 15
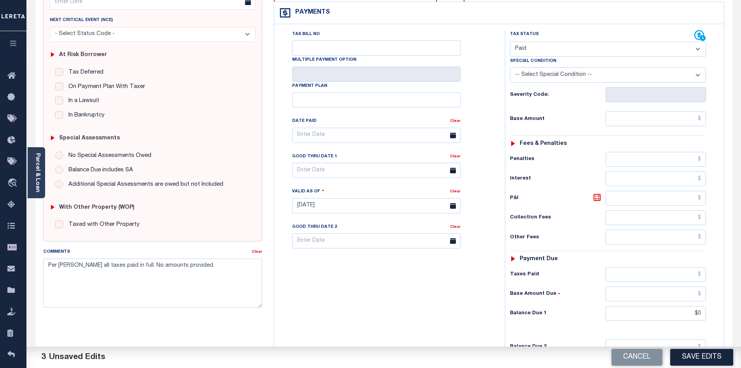
type input "$0.00"
click at [449, 294] on div "Tax Bill No Multiple Payment Option Payment Plan Clear" at bounding box center [387, 202] width 223 height 344
click at [681, 357] on button "Save Edits" at bounding box center [701, 357] width 63 height 17
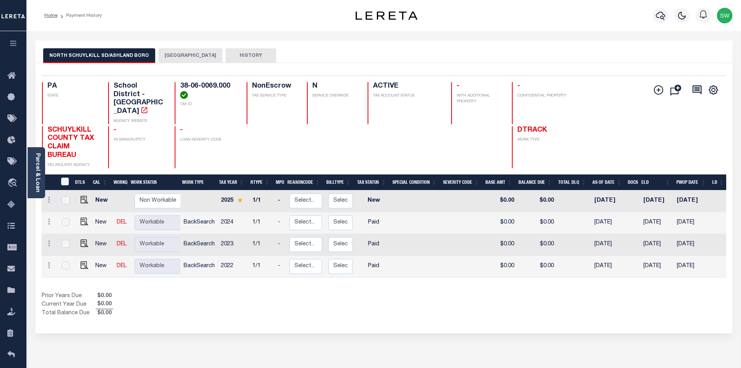
click at [193, 54] on button "[GEOGRAPHIC_DATA]" at bounding box center [190, 55] width 64 height 15
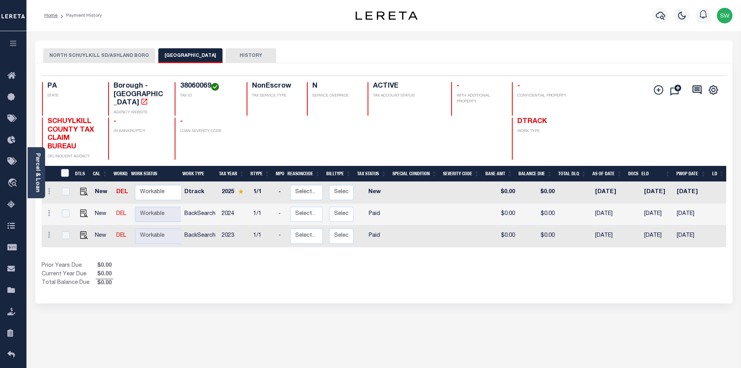
drag, startPoint x: 143, startPoint y: 56, endPoint x: 158, endPoint y: 60, distance: 15.3
click at [142, 56] on button "NORTH SCHUYLKILL SD/ASHLAND BORO" at bounding box center [99, 55] width 112 height 15
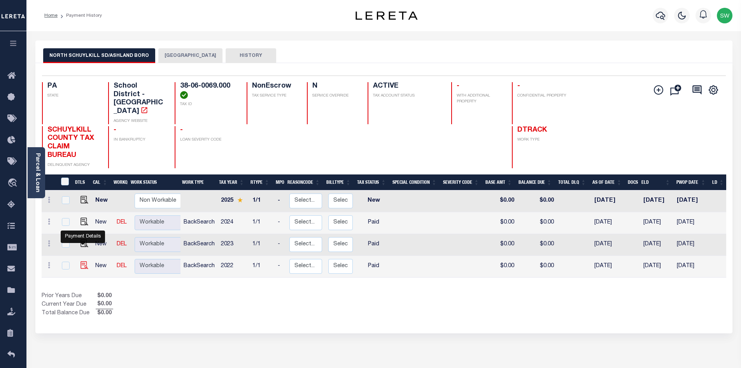
click at [84, 261] on img "" at bounding box center [85, 265] width 8 height 8
checkbox input "true"
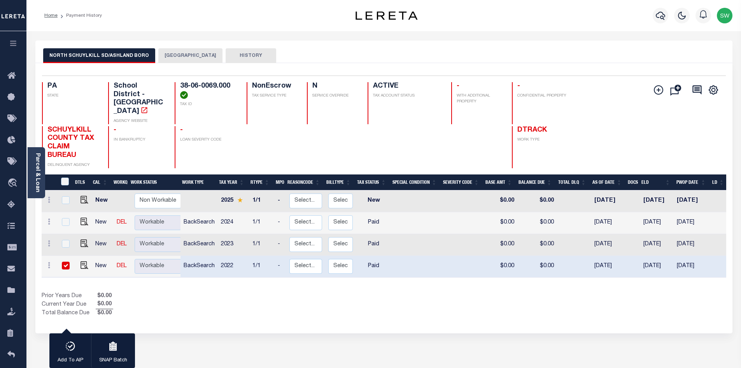
click at [442, 302] on div "Show Tax Lines before Bill Release Date Prior Years Due $0.00 Current Year Due …" at bounding box center [384, 305] width 685 height 26
click at [82, 234] on td at bounding box center [83, 245] width 19 height 22
checkbox input "true"
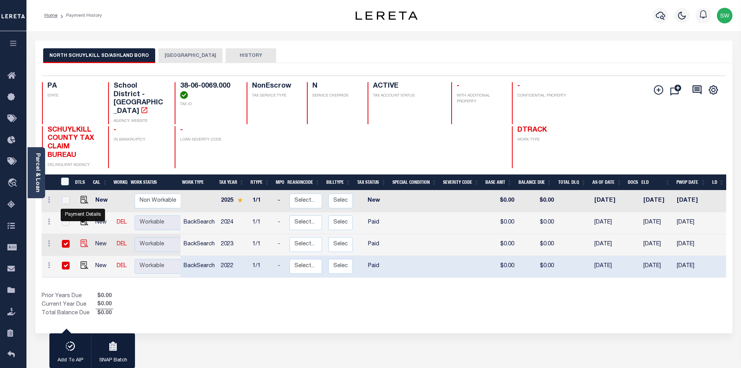
click at [84, 239] on img "" at bounding box center [85, 243] width 8 height 8
checkbox input "false"
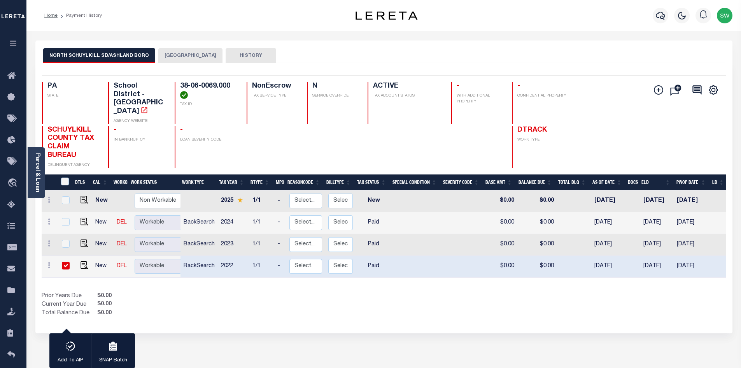
click at [125, 56] on button "NORTH SCHUYLKILL SD/ASHLAND BORO" at bounding box center [99, 55] width 112 height 15
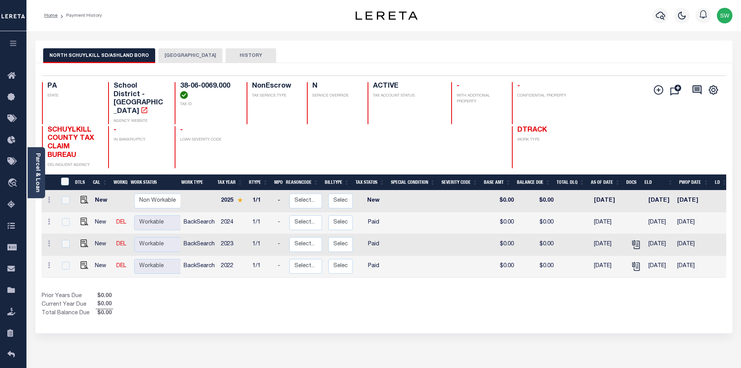
click at [81, 217] on img at bounding box center [85, 221] width 8 height 8
checkbox input "true"
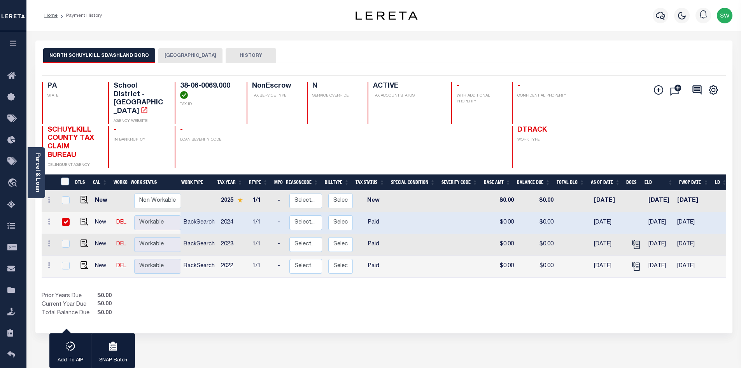
click at [269, 302] on div "1 Selected 4 Results 1 Items per page 25 50 100 PA STATE TAX ID" at bounding box center [383, 198] width 697 height 270
click at [170, 57] on button "ASHLAND BOROUGH" at bounding box center [190, 55] width 64 height 15
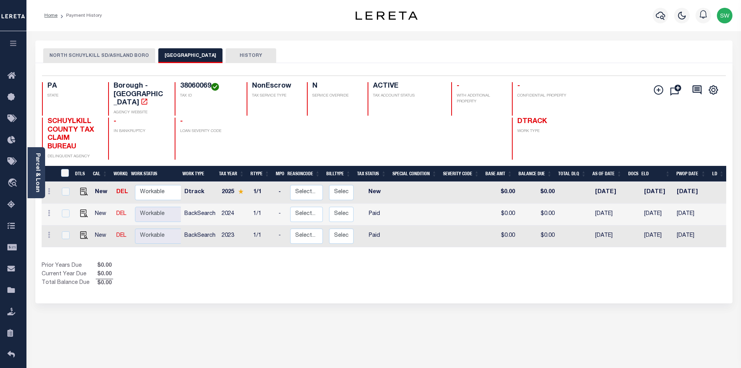
click at [103, 56] on button "NORTH SCHUYLKILL SD/ASHLAND BORO" at bounding box center [99, 55] width 112 height 15
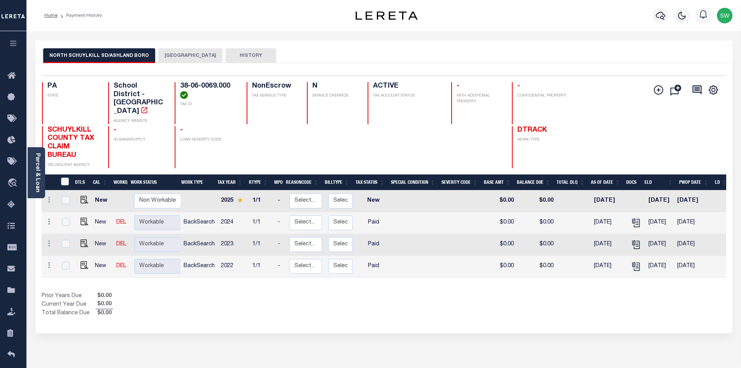
click at [519, 299] on div "Show Tax Lines before Bill Release Date Prior Years Due $0.00 Current Year Due …" at bounding box center [384, 305] width 685 height 26
click at [175, 60] on button "ASHLAND BOROUGH" at bounding box center [190, 55] width 64 height 15
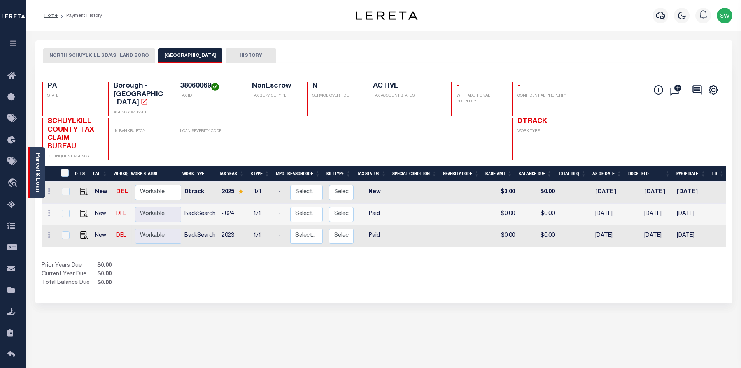
click at [38, 177] on link "Parcel & Loan" at bounding box center [37, 172] width 5 height 39
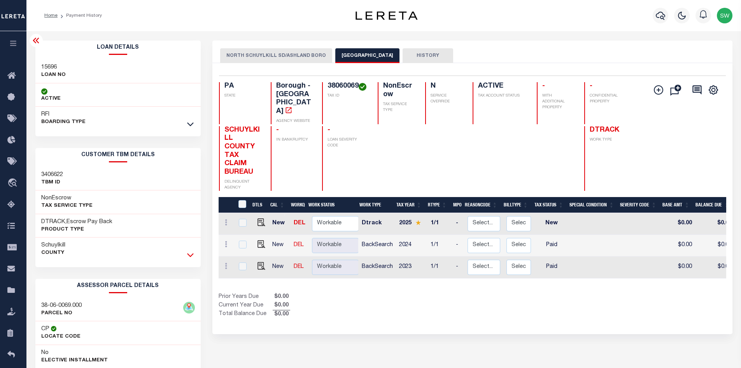
click at [190, 254] on icon at bounding box center [190, 255] width 7 height 8
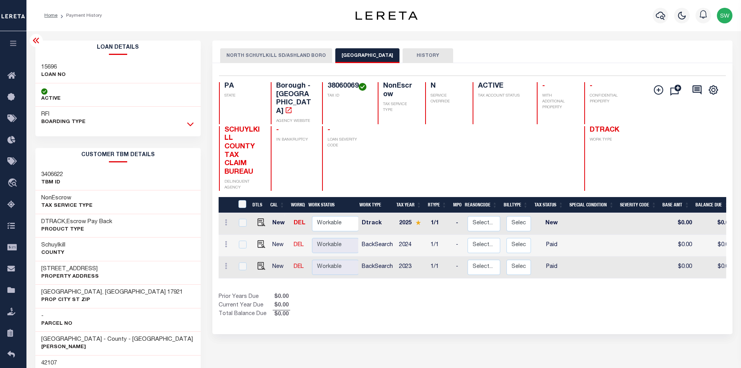
click at [189, 125] on icon at bounding box center [190, 124] width 7 height 8
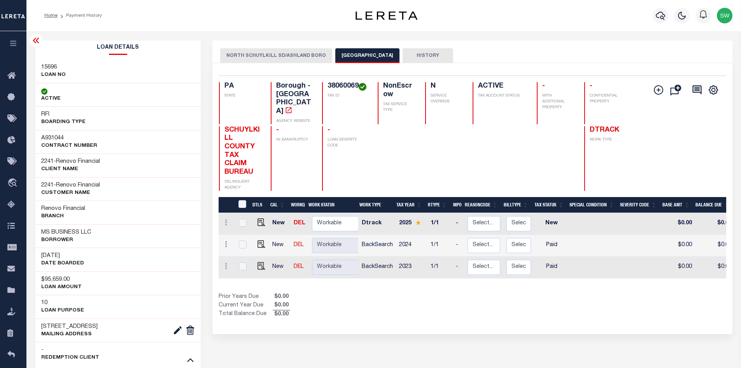
click at [526, 16] on div "Profile Sign out" at bounding box center [590, 15] width 291 height 27
click at [661, 18] on icon "button" at bounding box center [660, 16] width 9 height 8
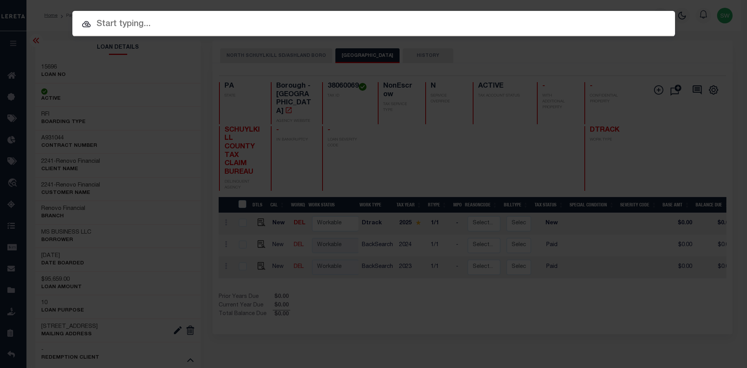
click at [123, 27] on input "text" at bounding box center [373, 25] width 603 height 14
paste input "568171"
type input "568171"
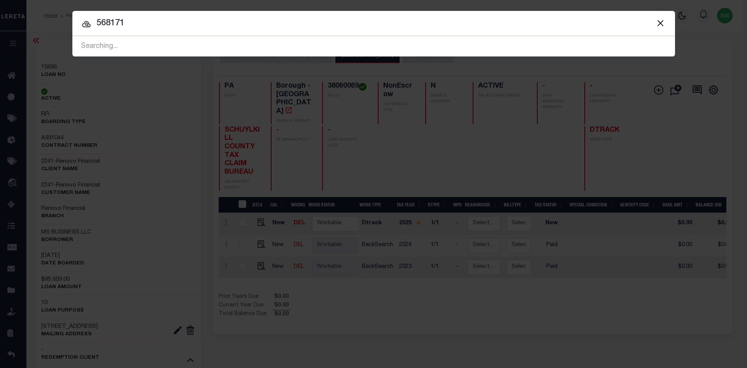
click at [187, 21] on input "568171" at bounding box center [373, 24] width 603 height 14
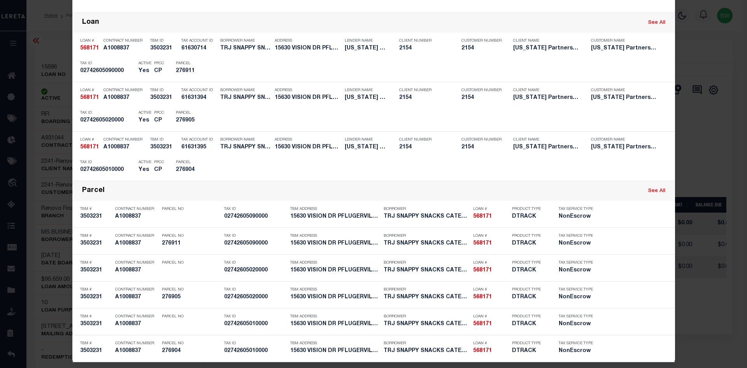
scroll to position [171, 0]
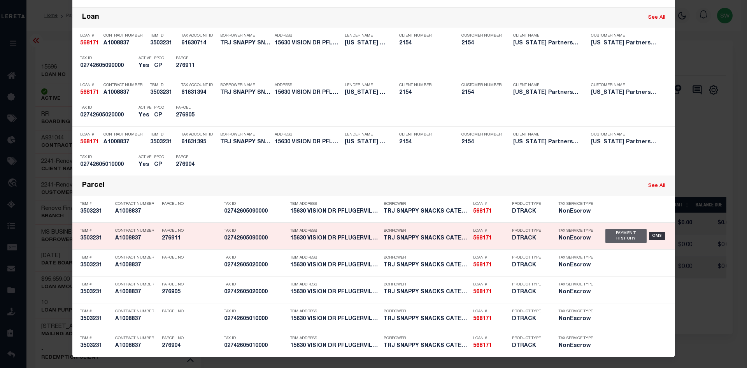
click at [613, 241] on div "Payment History" at bounding box center [626, 236] width 42 height 14
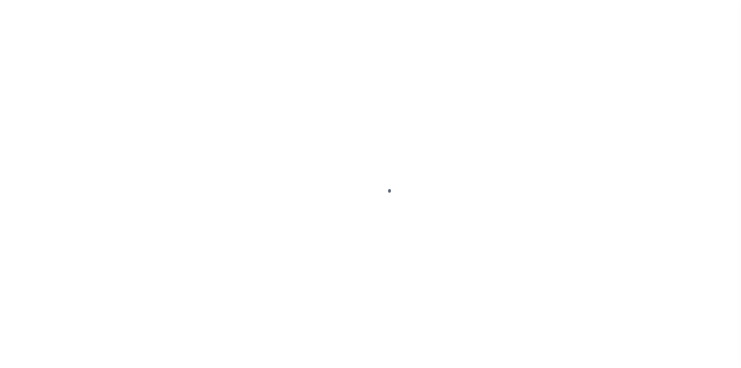
select select "PYD"
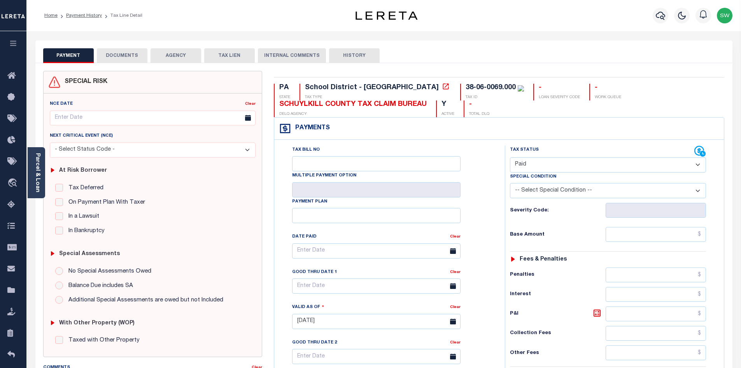
click at [118, 57] on button "DOCUMENTS" at bounding box center [122, 55] width 51 height 15
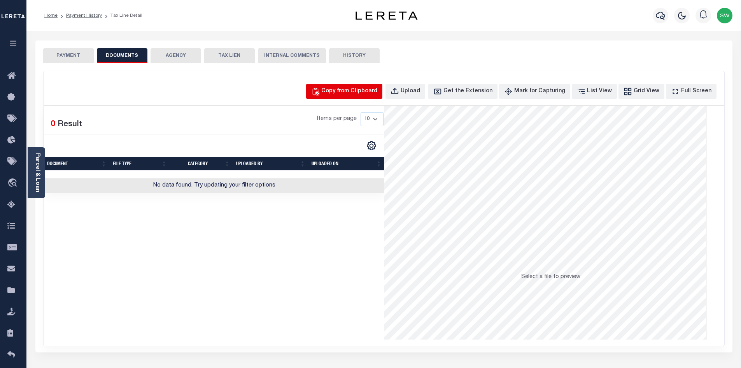
click at [377, 93] on div "Copy from Clipboard" at bounding box center [349, 91] width 56 height 9
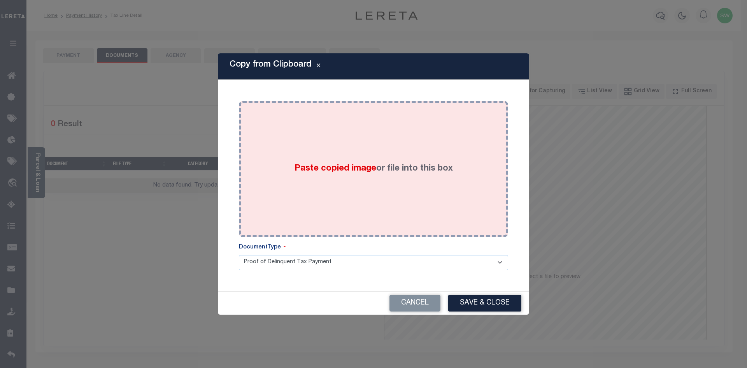
click at [345, 163] on label "Paste copied image or file into this box" at bounding box center [374, 168] width 158 height 13
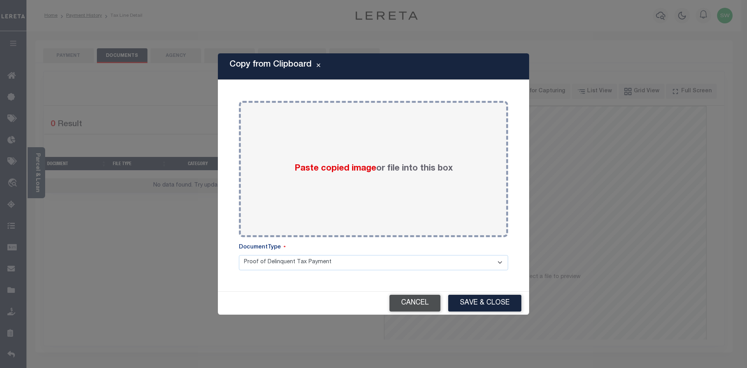
click at [416, 301] on button "Cancel" at bounding box center [414, 303] width 51 height 17
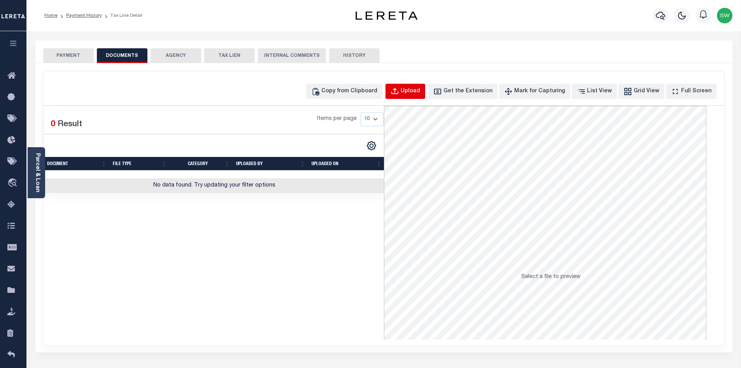
click at [420, 88] on div "Upload" at bounding box center [410, 91] width 19 height 9
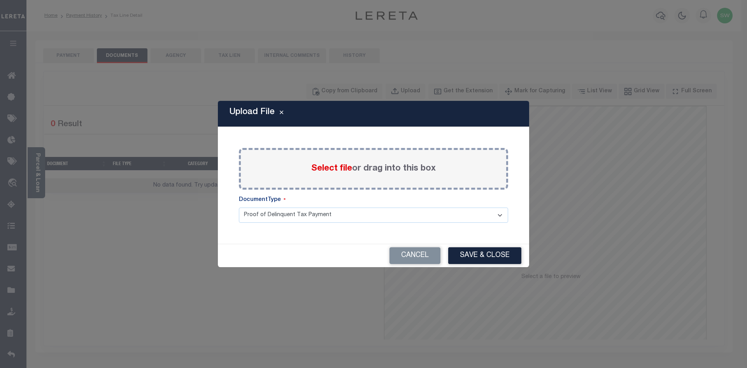
click at [319, 168] on span "Select file" at bounding box center [331, 168] width 41 height 9
click at [0, 0] on input "Select file or drag into this box" at bounding box center [0, 0] width 0 height 0
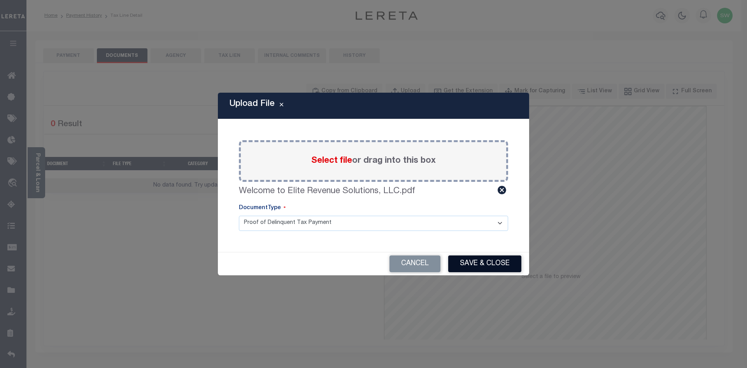
click at [498, 264] on button "Save & Close" at bounding box center [484, 263] width 73 height 17
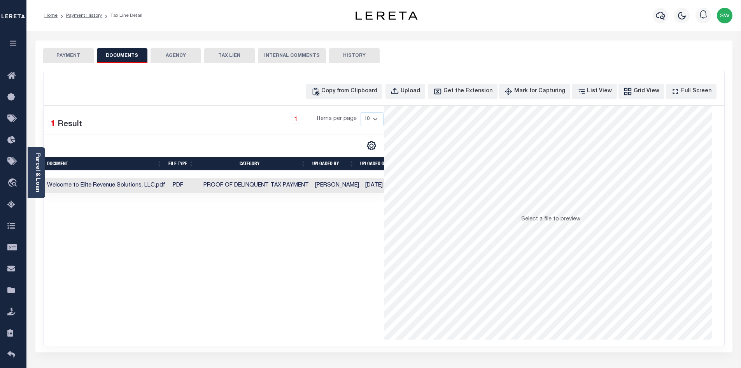
drag, startPoint x: 373, startPoint y: 272, endPoint x: 285, endPoint y: 168, distance: 136.4
click at [373, 272] on div "Selected 1 Result 1 Items per page 10 25 50 100" at bounding box center [214, 222] width 340 height 233
click at [74, 54] on button "PAYMENT" at bounding box center [68, 55] width 51 height 15
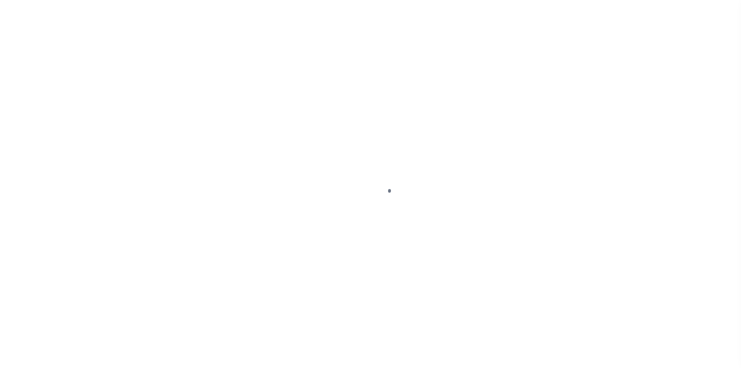
select select "PYD"
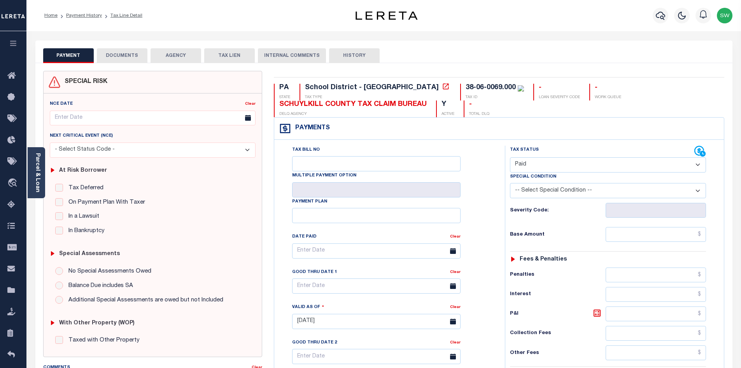
click at [134, 55] on button "DOCUMENTS" at bounding box center [122, 55] width 51 height 15
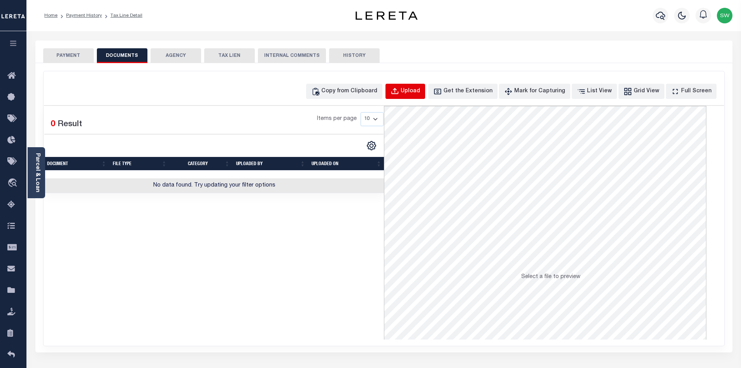
click at [420, 91] on div "Upload" at bounding box center [410, 91] width 19 height 9
select select "POP"
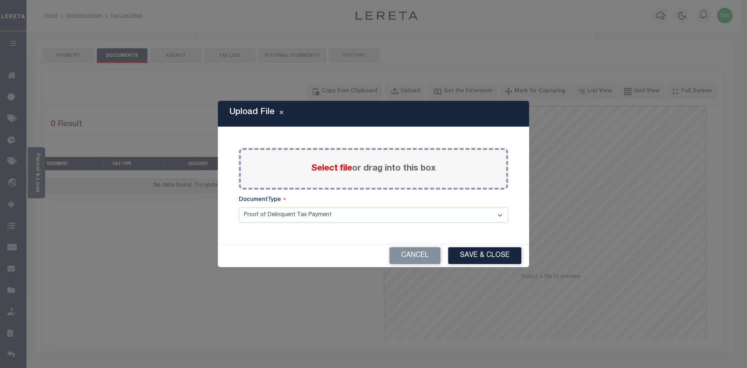
click at [323, 169] on span "Select file" at bounding box center [331, 168] width 41 height 9
click at [0, 0] on input "Select file or drag into this box" at bounding box center [0, 0] width 0 height 0
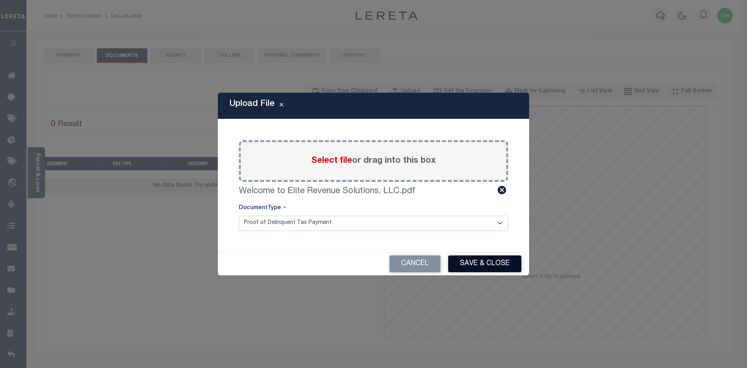
click at [493, 267] on button "Save & Close" at bounding box center [484, 263] width 73 height 17
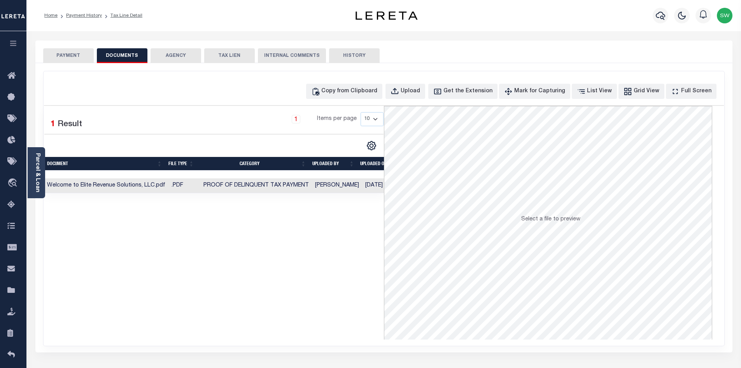
click at [323, 294] on div "Selected 1 Result 1 Items per page 10 25 50 100" at bounding box center [214, 222] width 340 height 233
drag, startPoint x: 56, startPoint y: 58, endPoint x: 48, endPoint y: 58, distance: 7.4
click at [51, 58] on button "PAYMENT" at bounding box center [68, 55] width 51 height 15
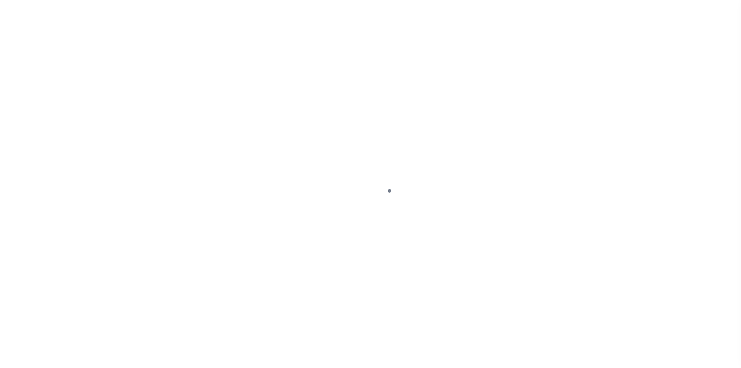
select select "PYD"
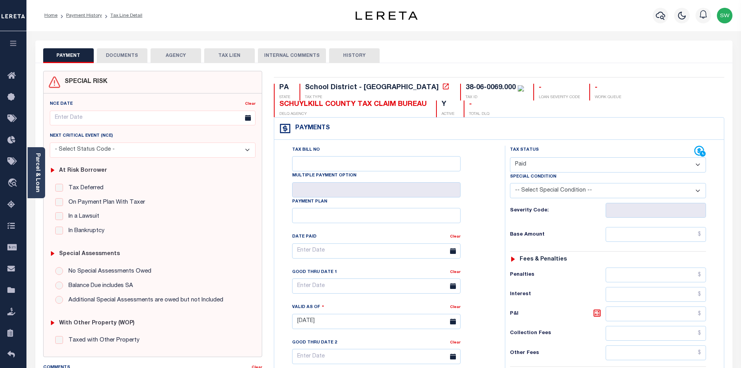
click at [123, 56] on button "DOCUMENTS" at bounding box center [122, 55] width 51 height 15
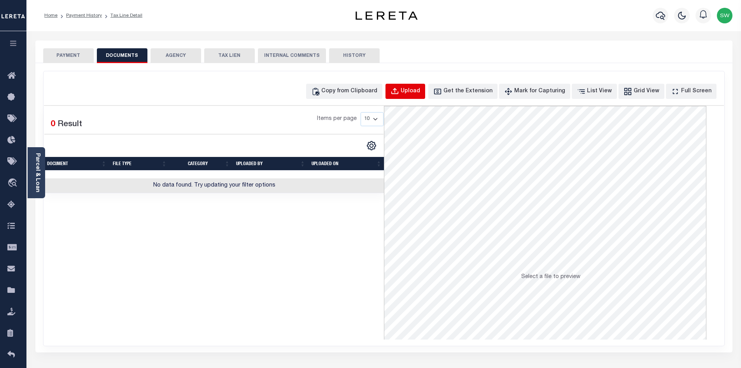
click at [419, 93] on div "Upload" at bounding box center [410, 91] width 19 height 9
select select "POP"
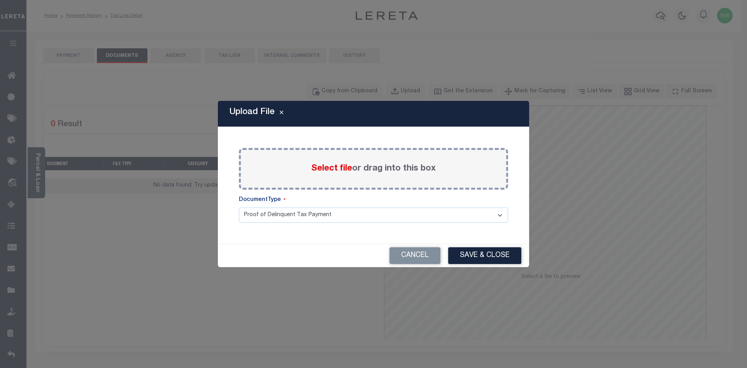
click at [302, 171] on div "Select file or drag into this box" at bounding box center [373, 169] width 269 height 42
click at [323, 170] on span "Select file" at bounding box center [331, 168] width 41 height 9
click at [0, 0] on input "Select file or drag into this box" at bounding box center [0, 0] width 0 height 0
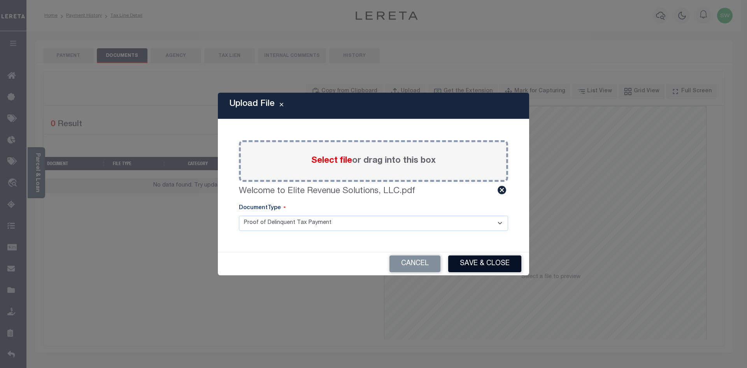
click at [499, 263] on button "Save & Close" at bounding box center [484, 263] width 73 height 17
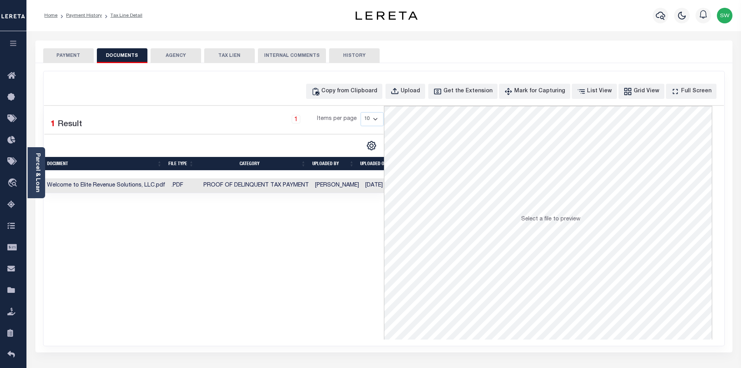
click at [68, 60] on button "PAYMENT" at bounding box center [68, 55] width 51 height 15
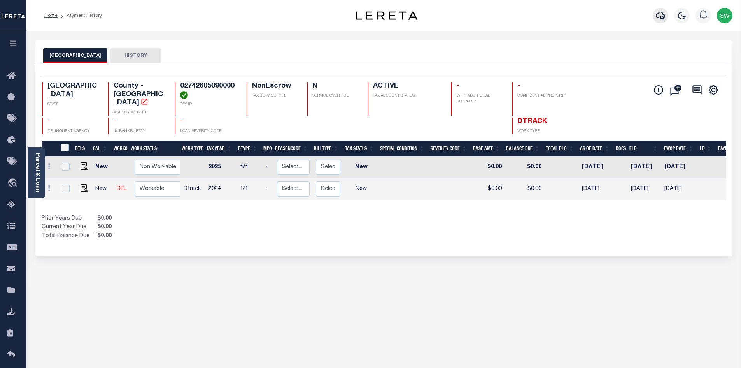
click at [666, 16] on button "button" at bounding box center [661, 16] width 16 height 16
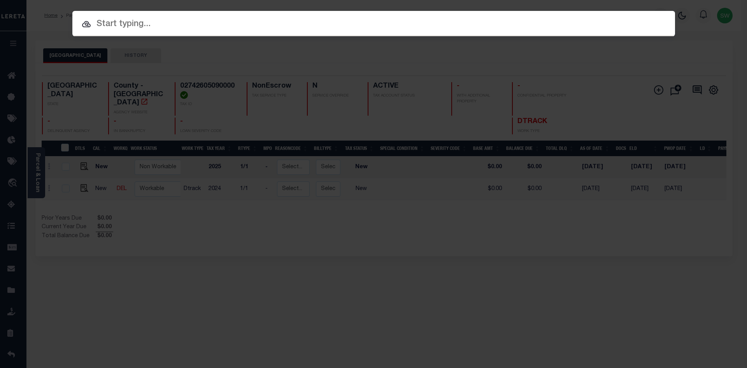
click at [123, 22] on input "text" at bounding box center [373, 25] width 603 height 14
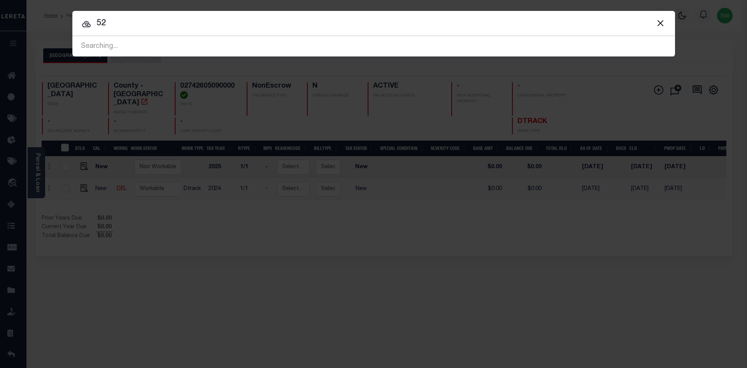
type input "5"
type input "562041"
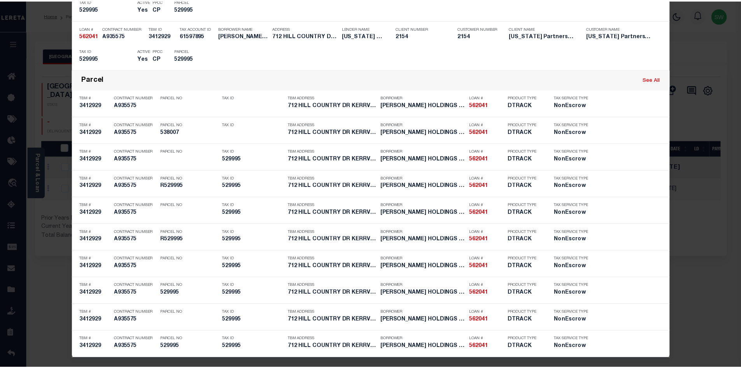
scroll to position [342, 0]
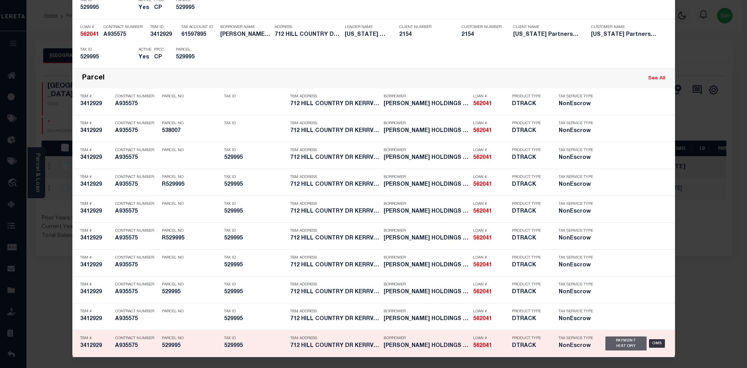
click at [624, 347] on div "Payment History" at bounding box center [626, 343] width 42 height 14
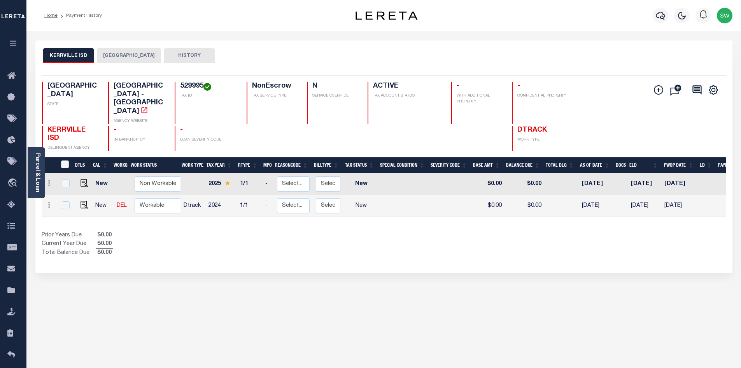
click at [118, 56] on button "[GEOGRAPHIC_DATA]" at bounding box center [129, 55] width 64 height 15
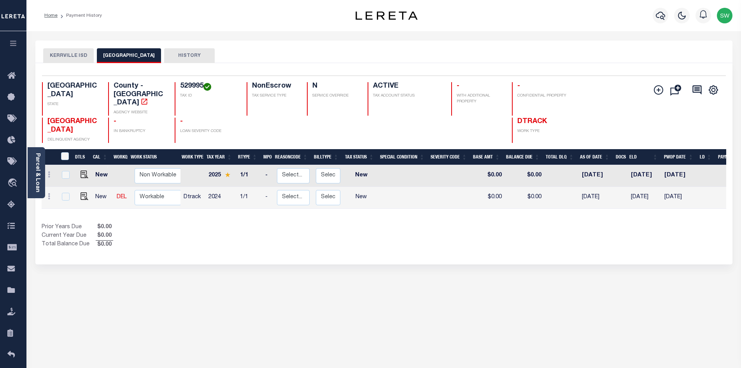
click at [72, 53] on button "KERRVILLE ISD" at bounding box center [68, 55] width 51 height 15
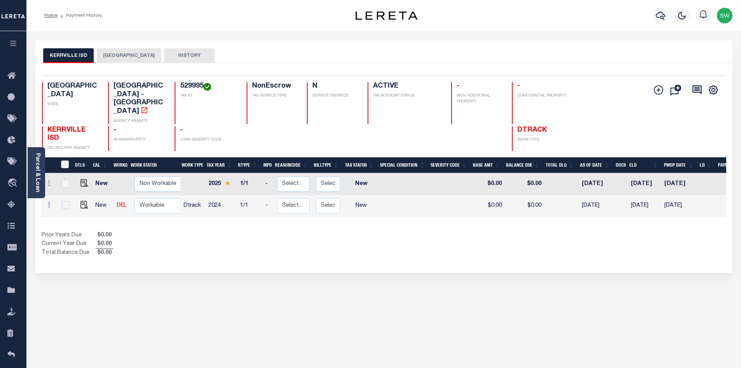
click at [116, 56] on button "[GEOGRAPHIC_DATA]" at bounding box center [129, 55] width 64 height 15
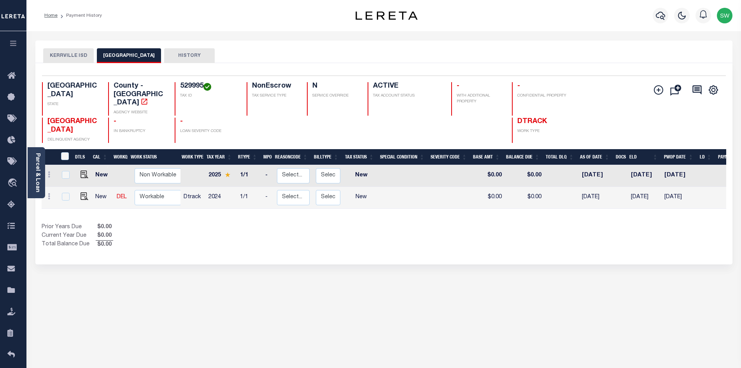
click at [72, 55] on button "KERRVILLE ISD" at bounding box center [68, 55] width 51 height 15
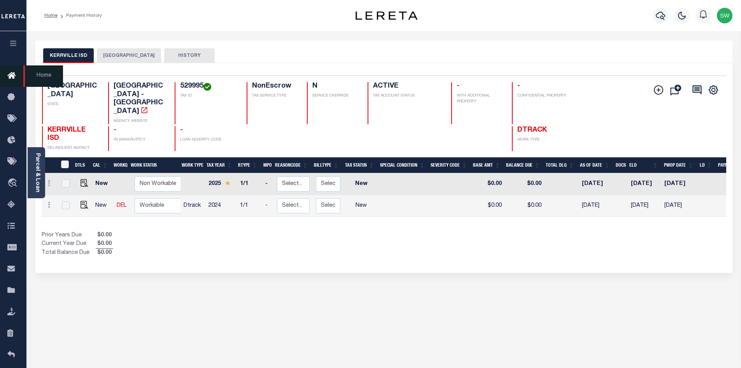
click at [13, 78] on icon at bounding box center [13, 76] width 12 height 10
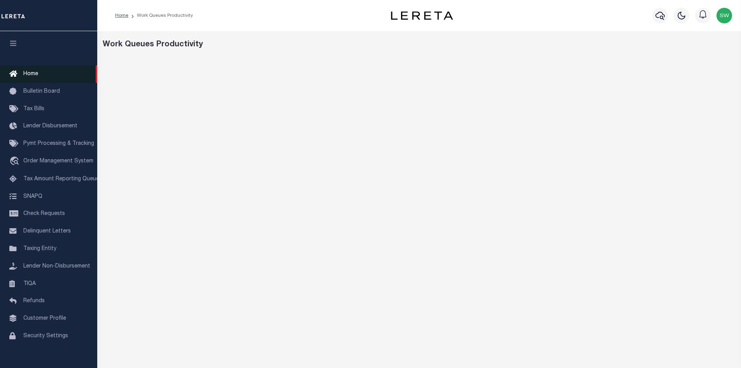
click at [32, 72] on span "Home" at bounding box center [30, 73] width 15 height 5
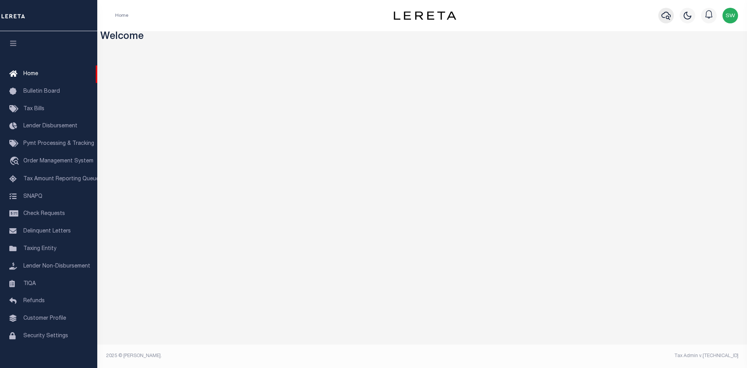
click at [661, 19] on button "button" at bounding box center [666, 16] width 16 height 16
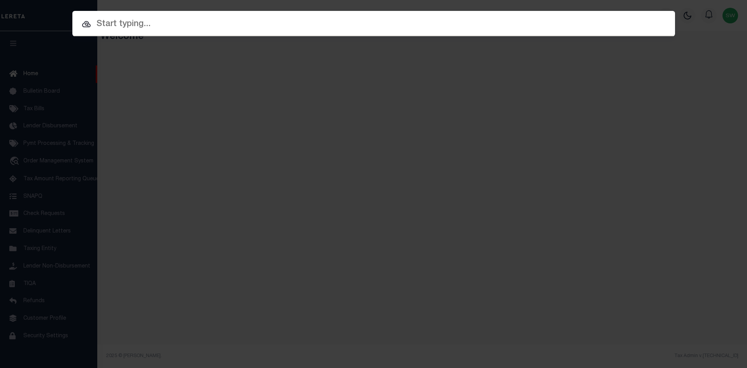
click at [122, 26] on input "text" at bounding box center [373, 25] width 603 height 14
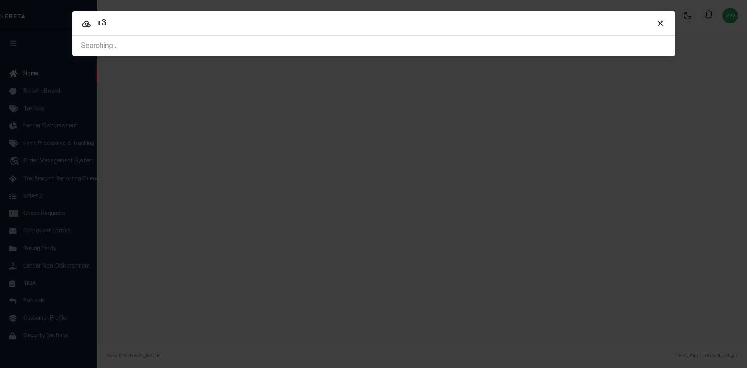
type input "+"
type input "545937"
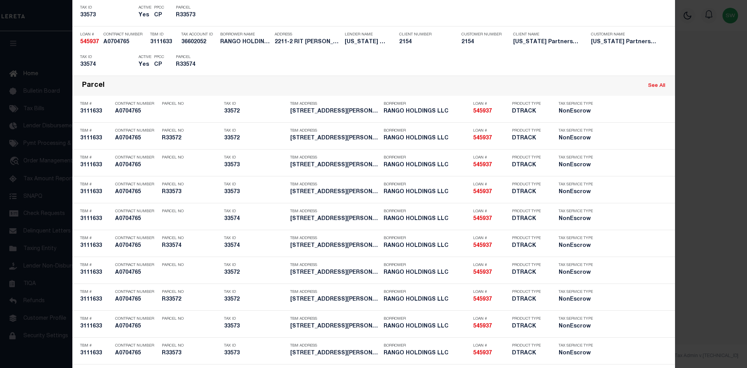
scroll to position [419, 0]
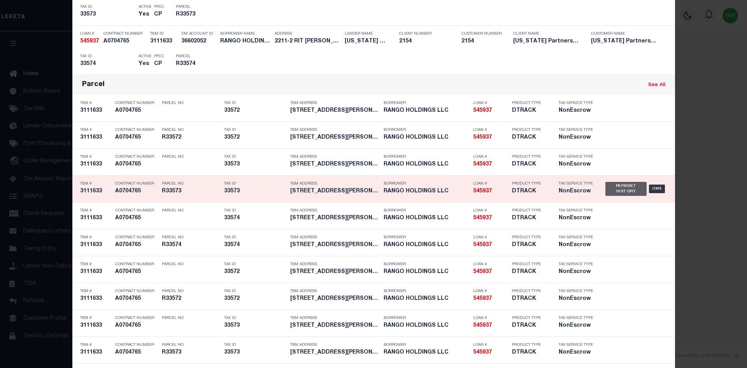
click at [609, 190] on div "Payment History" at bounding box center [626, 189] width 42 height 14
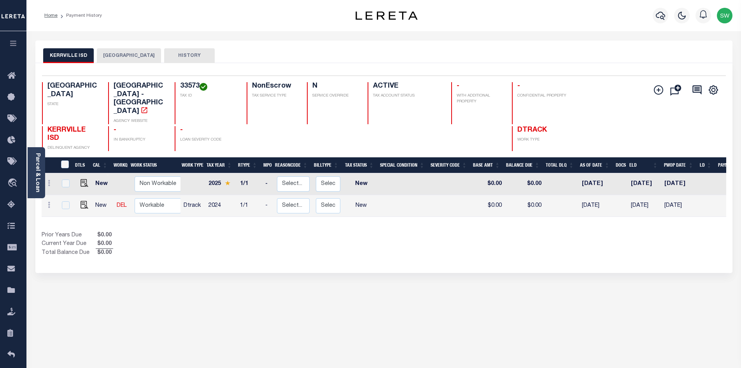
click at [275, 250] on div "Selected 2 Results 1 Items per page 25 50 100 TX STATE 33573 N" at bounding box center [383, 168] width 697 height 210
drag, startPoint x: 199, startPoint y: 83, endPoint x: 176, endPoint y: 89, distance: 23.7
click at [176, 89] on div "33573 TAX ID" at bounding box center [206, 103] width 63 height 42
copy h4 "33573"
drag, startPoint x: 426, startPoint y: 229, endPoint x: 294, endPoint y: 200, distance: 135.2
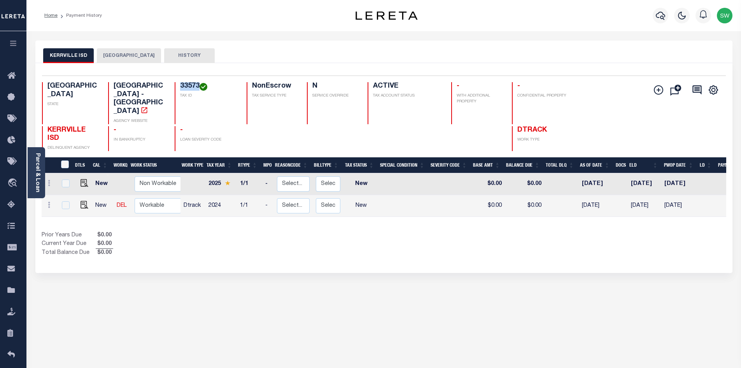
click at [423, 231] on div "Show Tax Lines before Bill Release Date Prior Years Due $0.00 Current Year Due …" at bounding box center [384, 244] width 685 height 26
click at [85, 201] on img "" at bounding box center [85, 205] width 8 height 8
checkbox input "true"
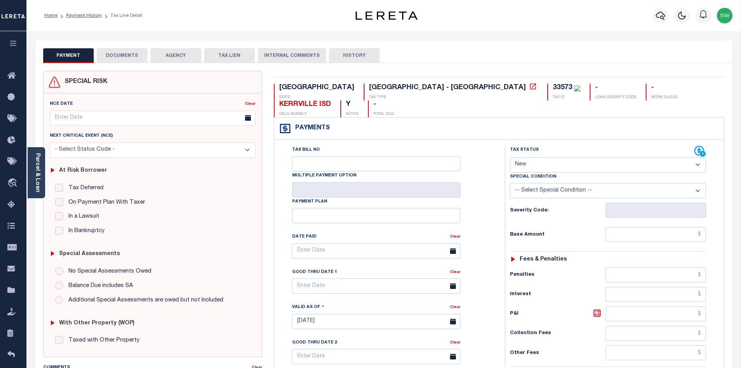
click at [701, 157] on select "- Select Status Code - Open Due/Unpaid Paid Incomplete No Tax Due Internal Refu…" at bounding box center [608, 164] width 196 height 15
select select "PYD"
click at [510, 157] on select "- Select Status Code - Open Due/Unpaid Paid Incomplete No Tax Due Internal Refu…" at bounding box center [608, 164] width 196 height 15
type input "[DATE]"
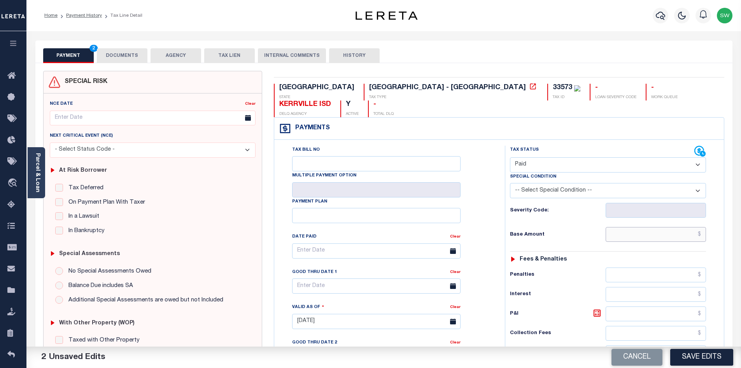
click at [649, 227] on input "text" at bounding box center [656, 234] width 101 height 15
drag, startPoint x: 494, startPoint y: 269, endPoint x: 583, endPoint y: 219, distance: 101.7
click at [494, 269] on div "Tax Bill No Multiple Payment Option Payment Plan Clear" at bounding box center [387, 318] width 223 height 344
click at [659, 227] on input "text" at bounding box center [656, 234] width 101 height 15
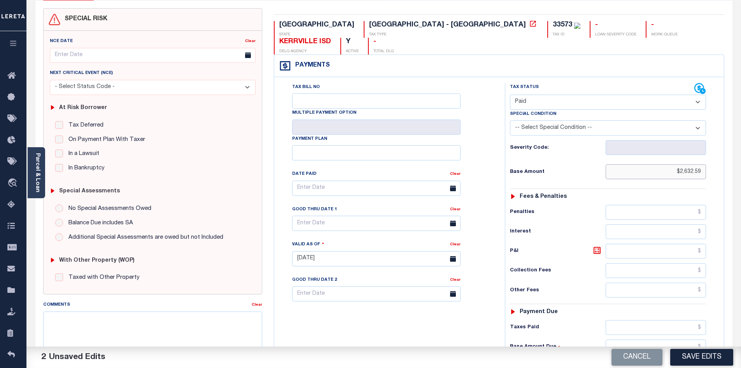
scroll to position [66, 0]
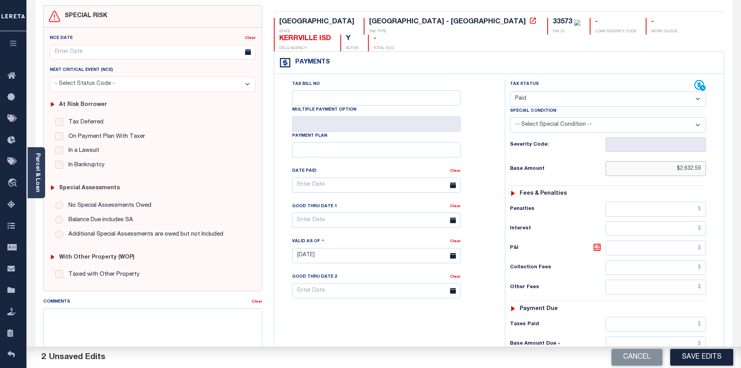
type input "$2,632.59"
click at [650, 317] on input "text" at bounding box center [656, 324] width 101 height 15
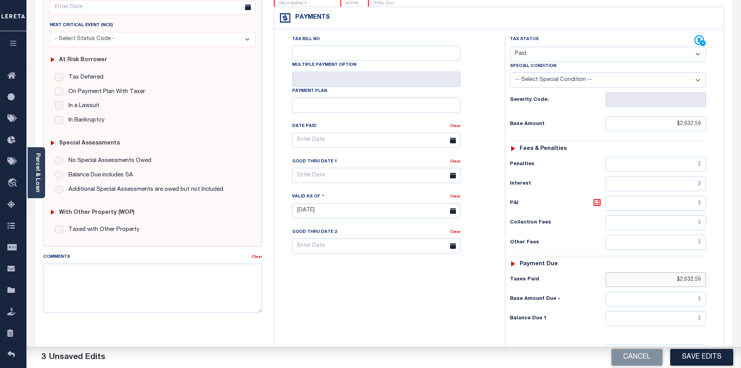
scroll to position [114, 0]
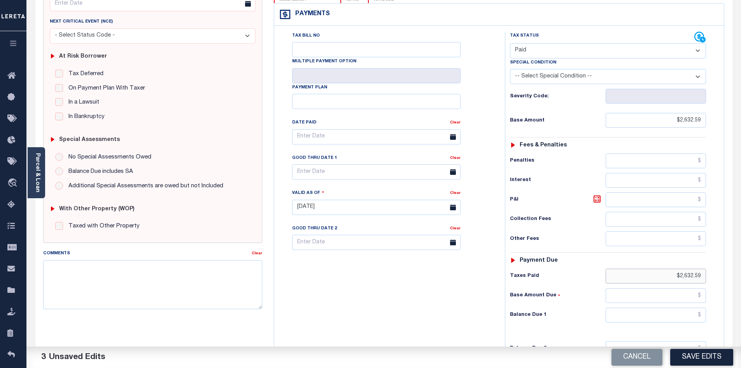
type input "$2,632.59"
click at [670, 307] on input "text" at bounding box center [656, 314] width 101 height 15
type input "$0.00"
click at [456, 304] on div "Tax Bill No Multiple Payment Option Payment Plan Clear" at bounding box center [387, 204] width 223 height 344
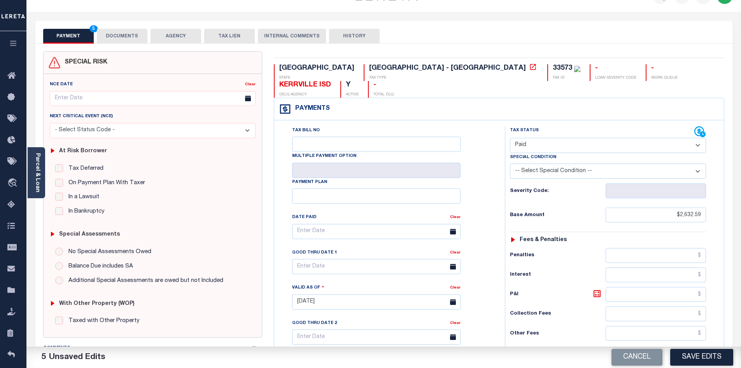
scroll to position [0, 0]
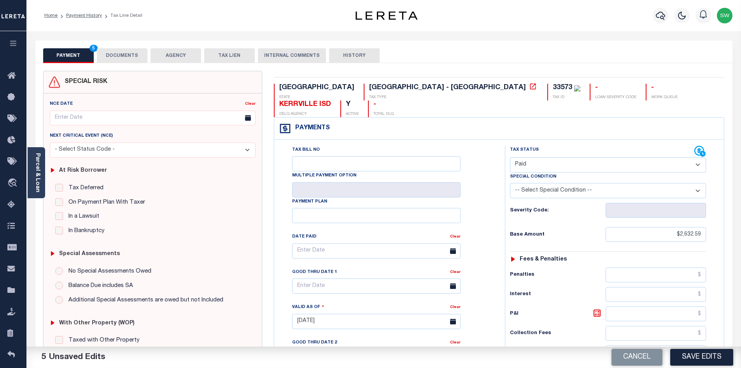
click at [128, 56] on button "DOCUMENTS" at bounding box center [122, 55] width 51 height 15
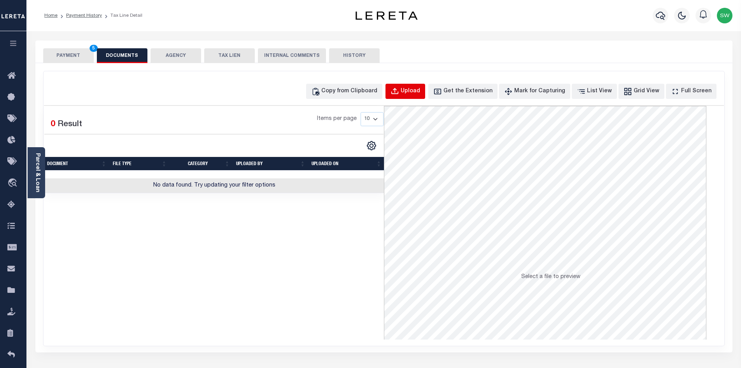
click at [420, 93] on div "Upload" at bounding box center [410, 91] width 19 height 9
select select "POP"
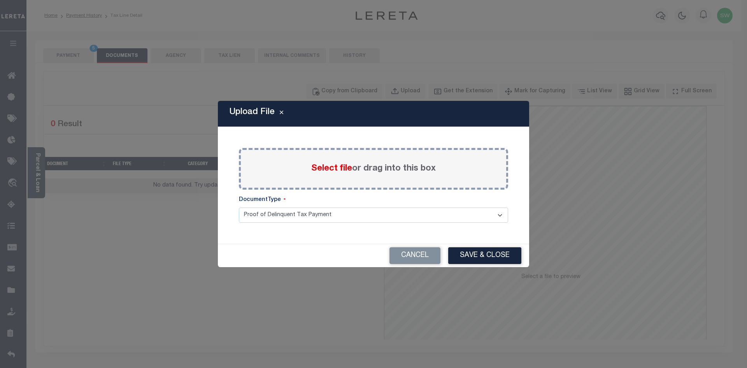
click at [317, 168] on span "Select file" at bounding box center [331, 168] width 41 height 9
click at [0, 0] on input "Select file or drag into this box" at bounding box center [0, 0] width 0 height 0
click at [351, 171] on span "Select file" at bounding box center [331, 168] width 41 height 9
click at [0, 0] on input "Select file or drag into this box" at bounding box center [0, 0] width 0 height 0
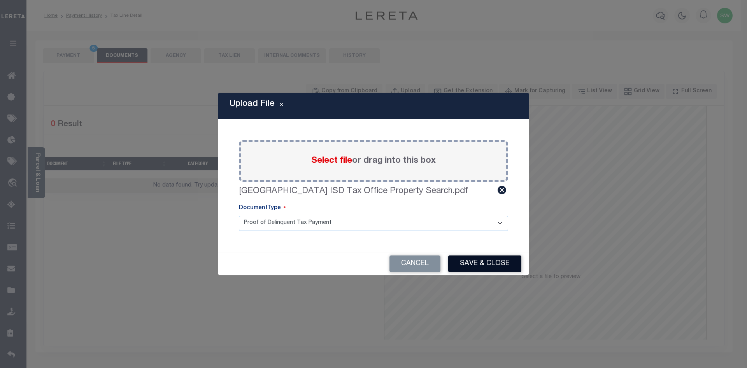
click at [485, 262] on button "Save & Close" at bounding box center [484, 263] width 73 height 17
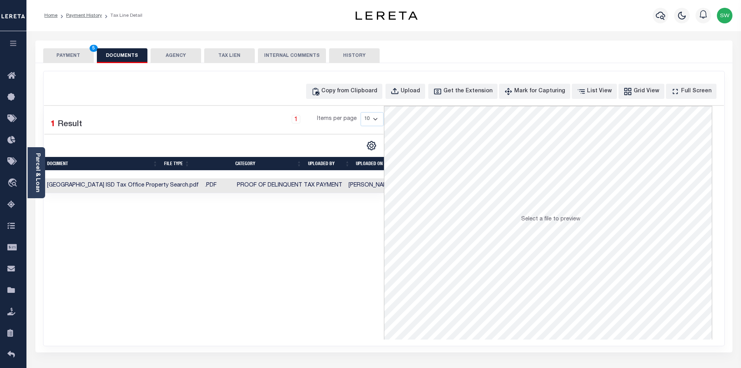
click at [69, 54] on button "PAYMENT 5" at bounding box center [68, 55] width 51 height 15
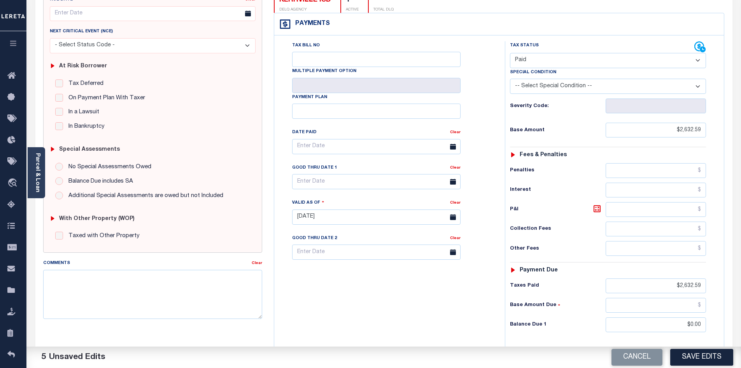
scroll to position [106, 0]
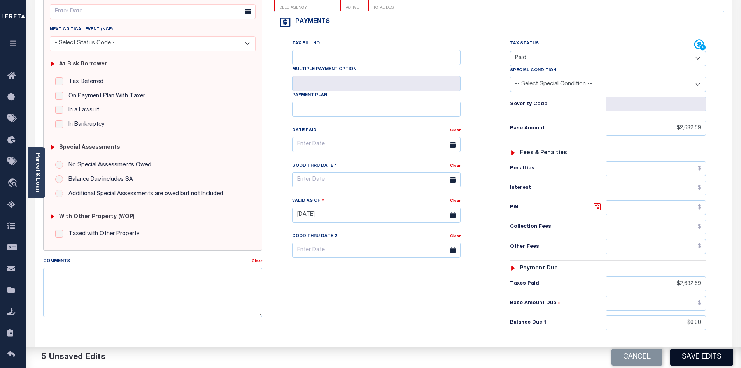
click at [711, 361] on button "Save Edits" at bounding box center [701, 357] width 63 height 17
checkbox input "false"
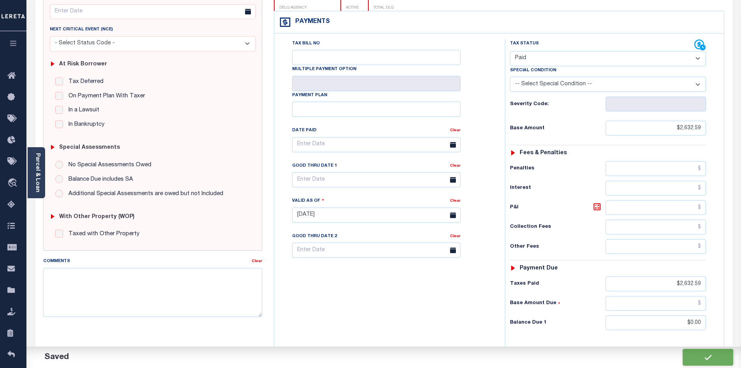
type input "$2,632.59"
type input "$0"
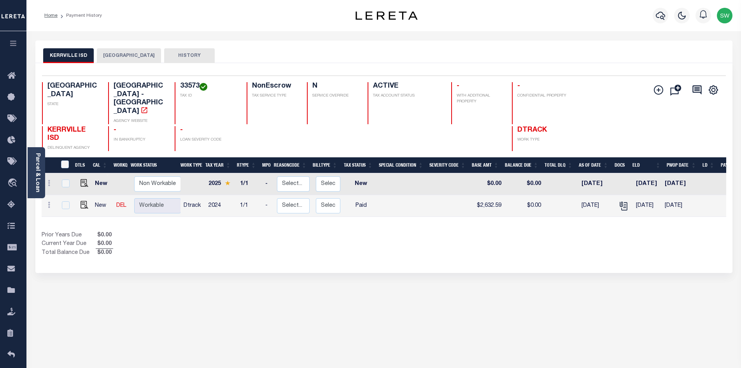
click at [471, 233] on div "Show Tax Lines before Bill Release Date Prior Years Due $0.00 Current Year Due …" at bounding box center [384, 244] width 685 height 26
click at [292, 231] on div "Prior Years Due $0.00 Current Year Due $0.00 Total Balance Due $0.00" at bounding box center [213, 244] width 342 height 26
click at [188, 231] on div "Prior Years Due $0.00 Current Year Due $0.00 Total Balance Due $0.00" at bounding box center [213, 244] width 342 height 26
click at [661, 18] on icon "button" at bounding box center [660, 15] width 9 height 9
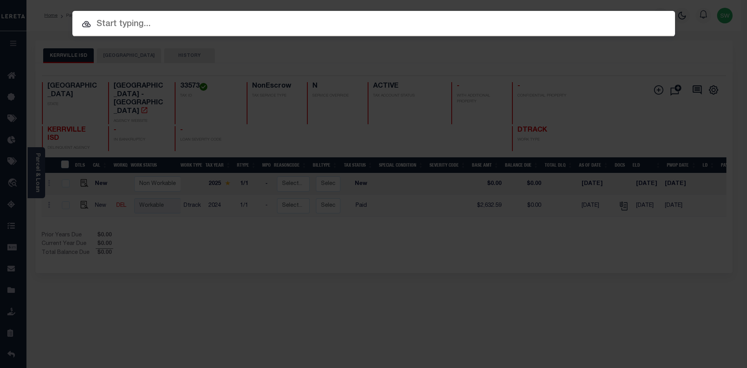
click at [120, 23] on input "text" at bounding box center [373, 25] width 603 height 14
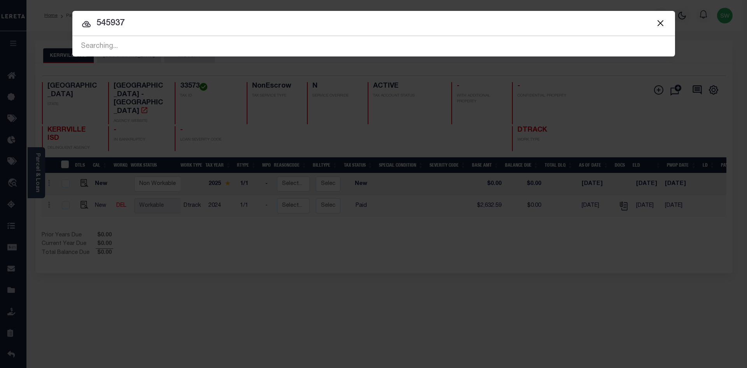
type input "545937"
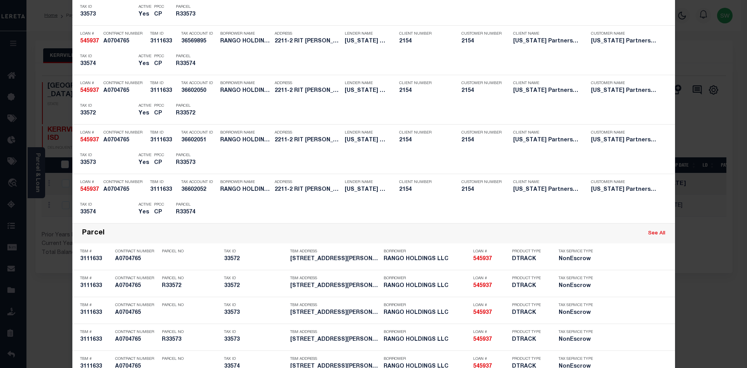
scroll to position [278, 0]
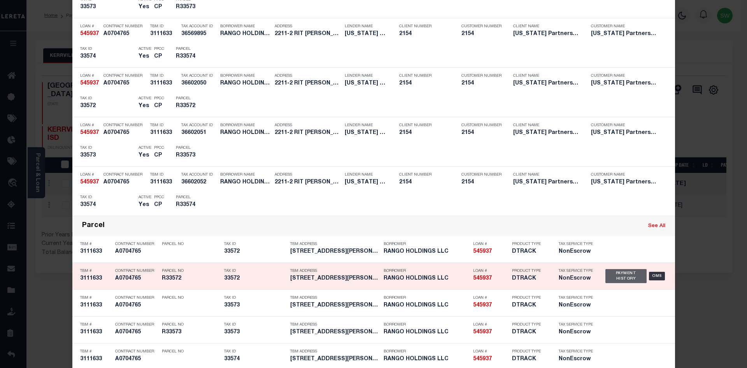
click at [605, 276] on div "Payment History" at bounding box center [626, 276] width 42 height 14
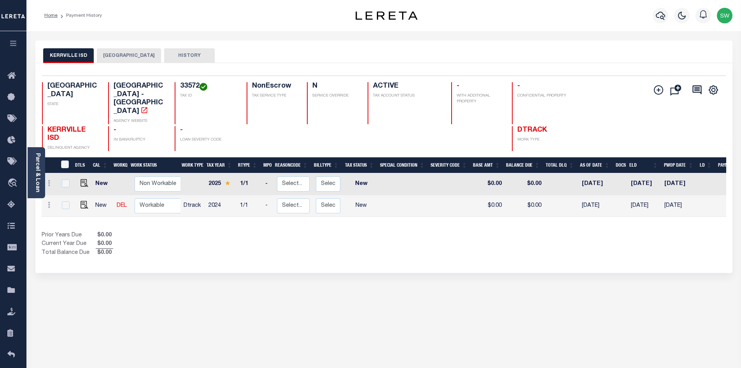
click at [429, 231] on div "Show Tax Lines before Bill Release Date Prior Years Due $0.00 Current Year Due …" at bounding box center [384, 244] width 685 height 26
click at [126, 54] on button "[GEOGRAPHIC_DATA]" at bounding box center [129, 55] width 64 height 15
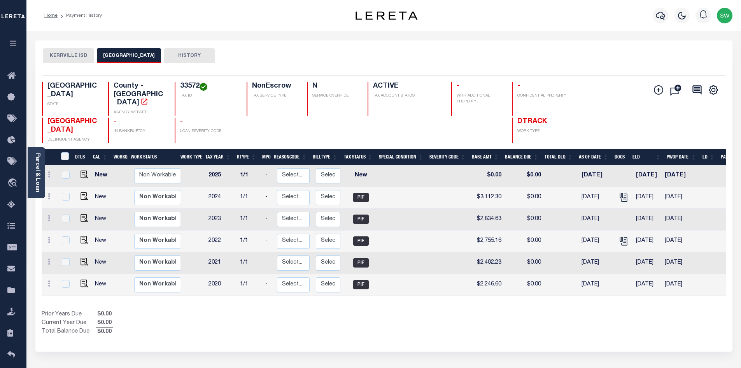
click at [81, 53] on button "KERRVILLE ISD" at bounding box center [68, 55] width 51 height 15
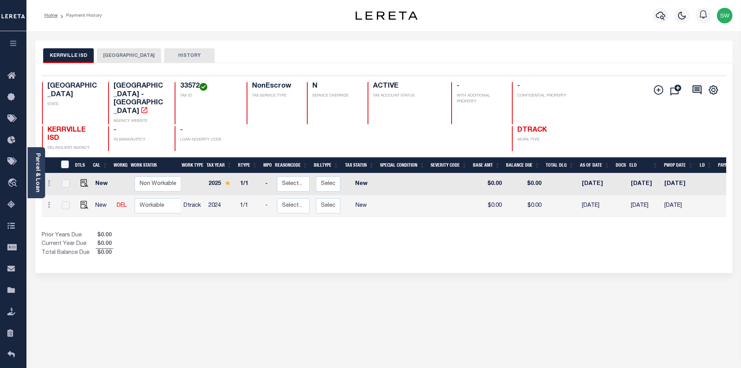
click at [316, 240] on div "Selected 2 Results 1 Items per page 25 50 100 TX STATE 33572 N" at bounding box center [383, 168] width 697 height 210
click at [81, 201] on img "" at bounding box center [85, 205] width 8 height 8
checkbox input "true"
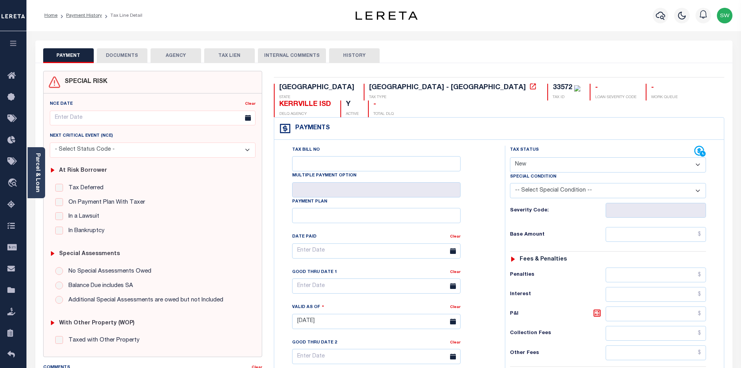
click at [698, 157] on select "- Select Status Code - Open Due/Unpaid Paid Incomplete No Tax Due Internal Refu…" at bounding box center [608, 164] width 196 height 15
select select "PYD"
click at [510, 157] on select "- Select Status Code - Open Due/Unpaid Paid Incomplete No Tax Due Internal Refu…" at bounding box center [608, 164] width 196 height 15
type input "09/15/2025"
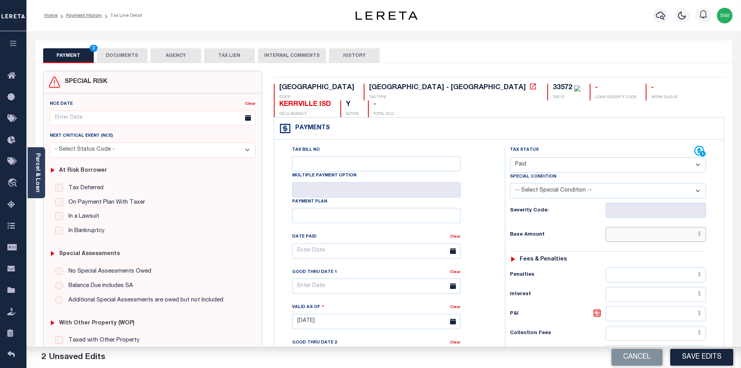
click at [650, 227] on input "text" at bounding box center [656, 234] width 101 height 15
paste input "2,632.59"
type input "$2,632.59"
click at [741, 226] on html "Home Payment History Tax Line Detail" at bounding box center [370, 294] width 741 height 588
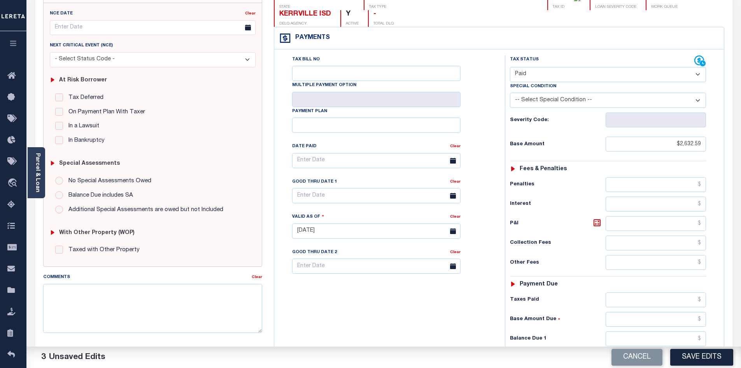
scroll to position [95, 0]
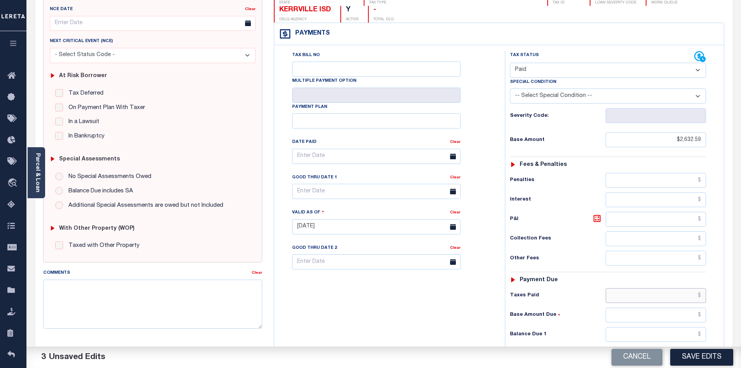
click at [649, 288] on input "text" at bounding box center [656, 295] width 101 height 15
paste input "2,632.59"
type input "$2,632.59"
click at [663, 327] on input "text" at bounding box center [656, 334] width 101 height 15
type input "$0.00"
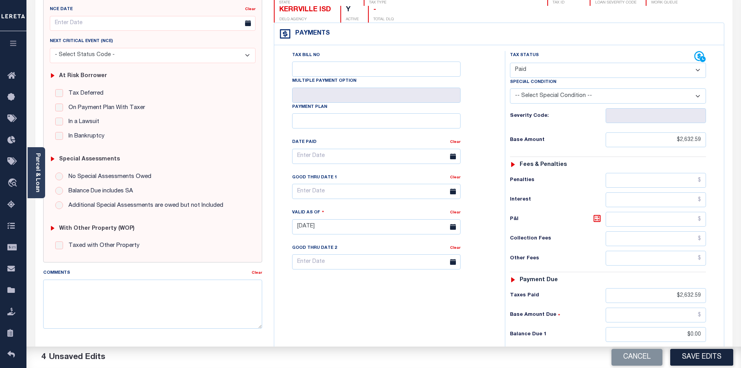
click at [322, 302] on div "Tax Bill No Multiple Payment Option Payment Plan Clear" at bounding box center [387, 223] width 223 height 344
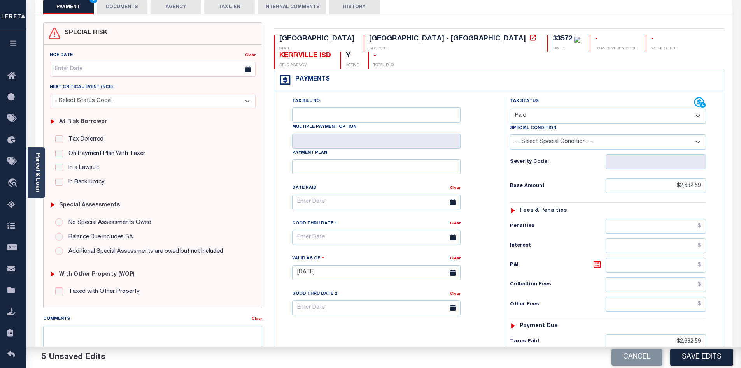
scroll to position [0, 0]
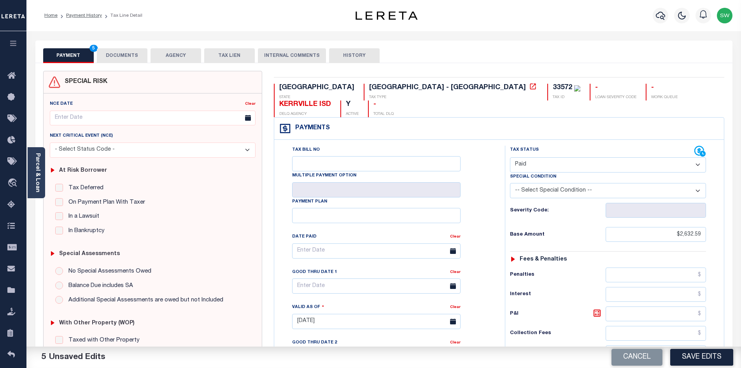
click at [113, 56] on button "DOCUMENTS" at bounding box center [122, 55] width 51 height 15
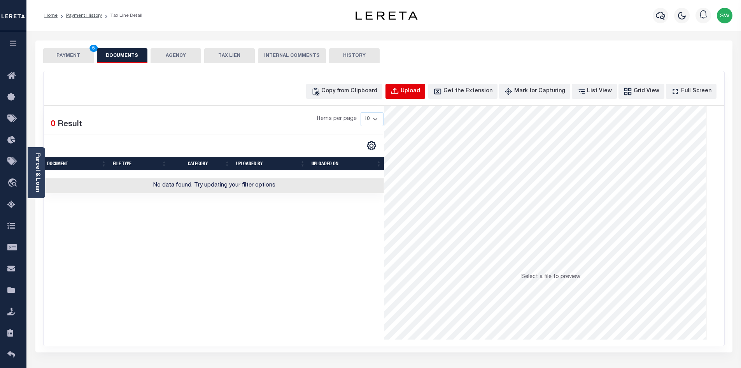
click at [415, 92] on button "Upload" at bounding box center [406, 91] width 40 height 15
select select "POP"
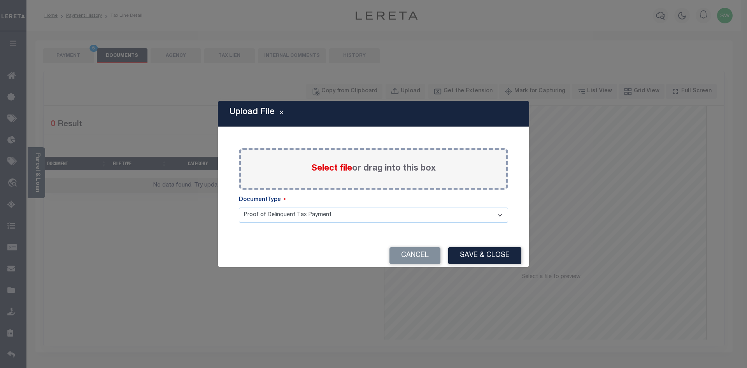
click at [335, 172] on span "Select file" at bounding box center [331, 168] width 41 height 9
click at [0, 0] on input "Select file or drag into this box" at bounding box center [0, 0] width 0 height 0
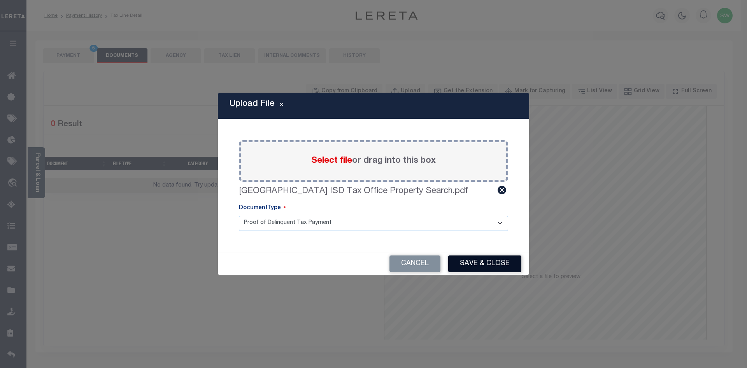
click at [488, 263] on button "Save & Close" at bounding box center [484, 263] width 73 height 17
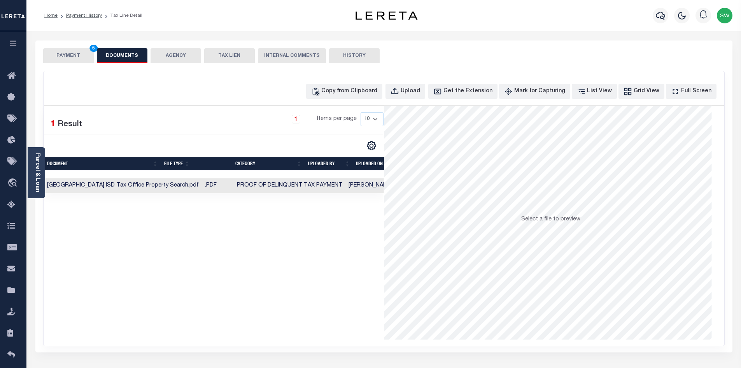
click at [69, 58] on button "PAYMENT 5" at bounding box center [68, 55] width 51 height 15
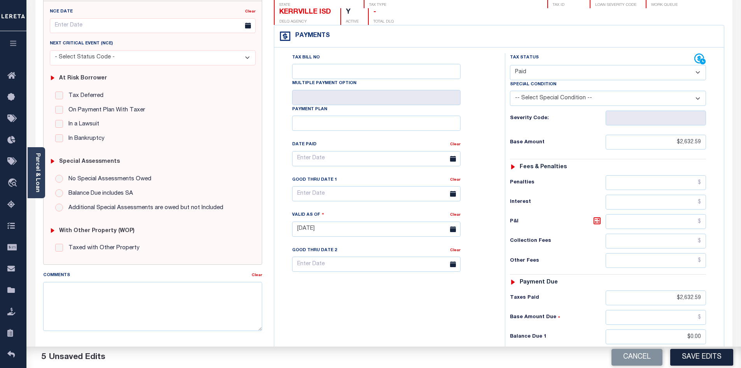
scroll to position [95, 0]
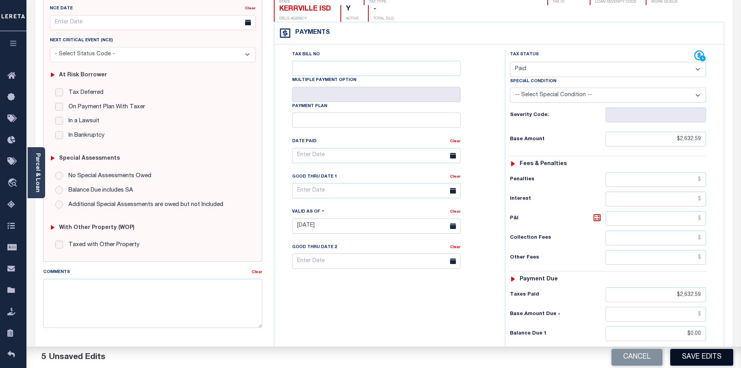
click at [716, 354] on button "Save Edits" at bounding box center [701, 357] width 63 height 17
checkbox input "false"
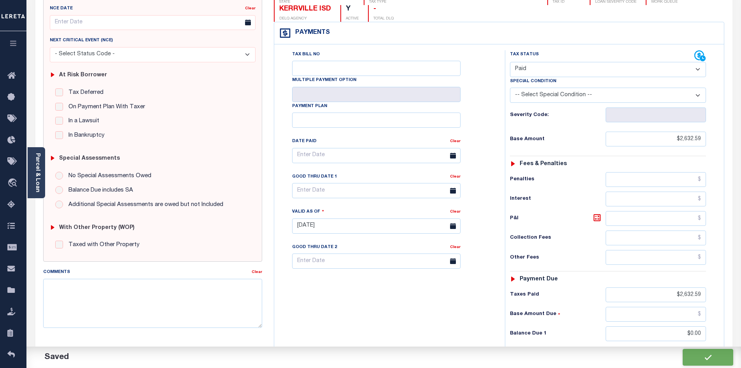
type input "$2,632.59"
type input "$0"
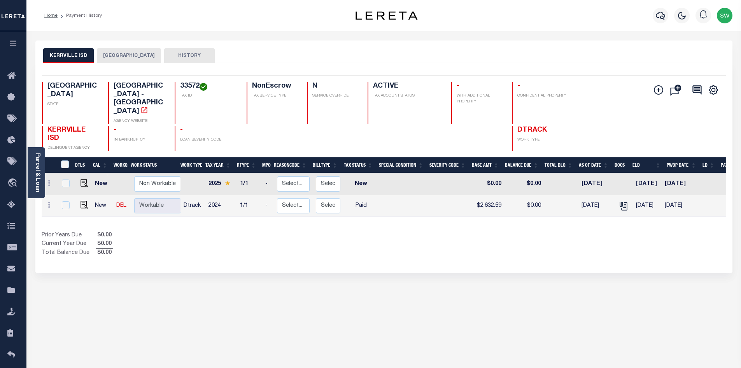
drag, startPoint x: 351, startPoint y: 237, endPoint x: 345, endPoint y: 237, distance: 5.8
click at [351, 237] on div "Prior Years Due $0.00 Current Year Due $0.00 Total Balance Due $0.00" at bounding box center [213, 244] width 342 height 26
click at [282, 231] on div "Prior Years Due $0.00 Current Year Due $0.00 Total Balance Due $0.00" at bounding box center [213, 244] width 342 height 26
click at [662, 14] on icon "button" at bounding box center [660, 15] width 9 height 9
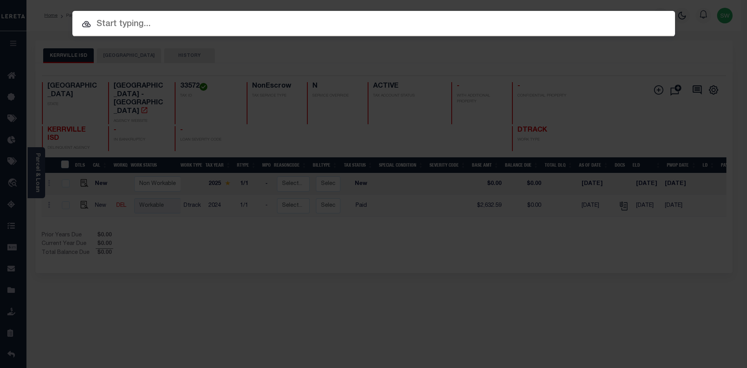
click at [153, 34] on div at bounding box center [373, 23] width 603 height 25
click at [146, 30] on input "text" at bounding box center [373, 25] width 603 height 14
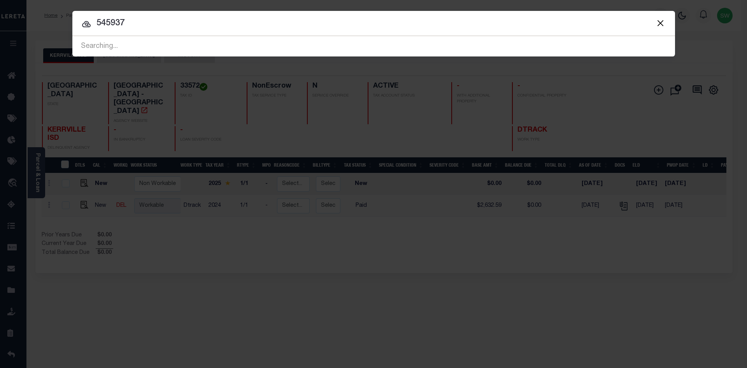
type input "545937"
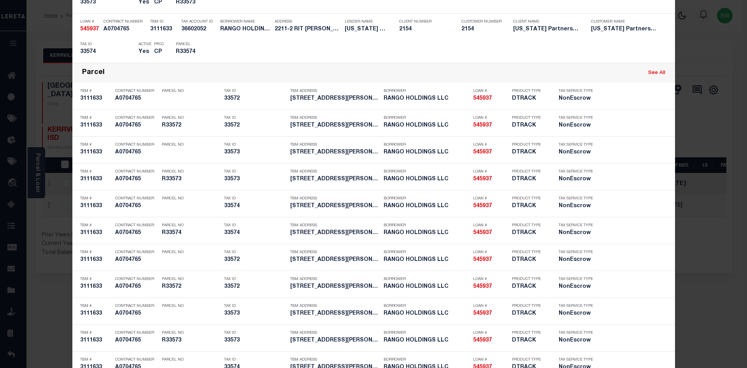
scroll to position [423, 0]
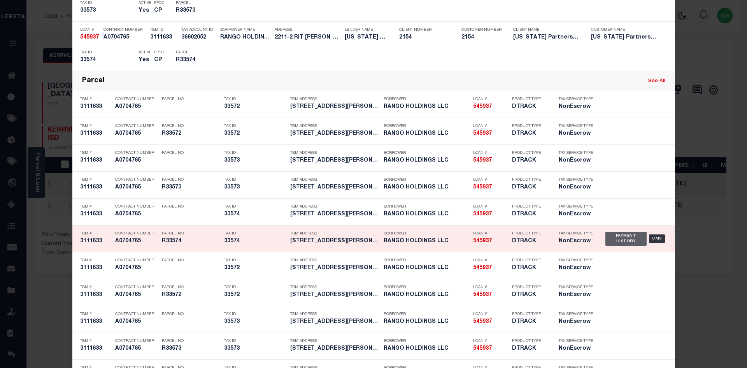
click at [610, 238] on div "Payment History" at bounding box center [626, 238] width 42 height 14
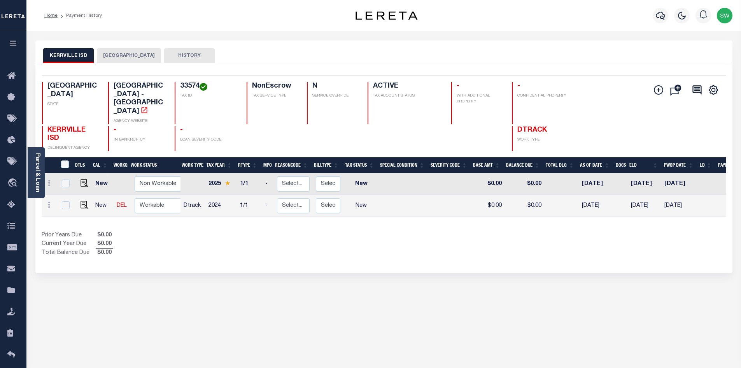
click at [440, 231] on div "Show Tax Lines before Bill Release Date Prior Years Due $0.00 Current Year Due …" at bounding box center [384, 244] width 685 height 26
click at [284, 231] on div "Prior Years Due $0.00 Current Year Due $0.00 Total Balance Due $0.00" at bounding box center [213, 244] width 342 height 26
click at [83, 201] on img "" at bounding box center [85, 205] width 8 height 8
checkbox input "true"
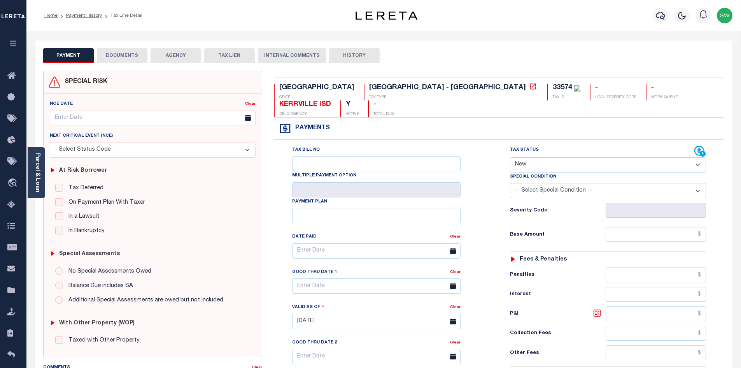
click at [698, 157] on select "- Select Status Code - Open Due/Unpaid Paid Incomplete No Tax Due Internal Refu…" at bounding box center [608, 164] width 196 height 15
select select "PYD"
click at [510, 157] on select "- Select Status Code - Open Due/Unpaid Paid Incomplete No Tax Due Internal Refu…" at bounding box center [608, 164] width 196 height 15
type input "[DATE]"
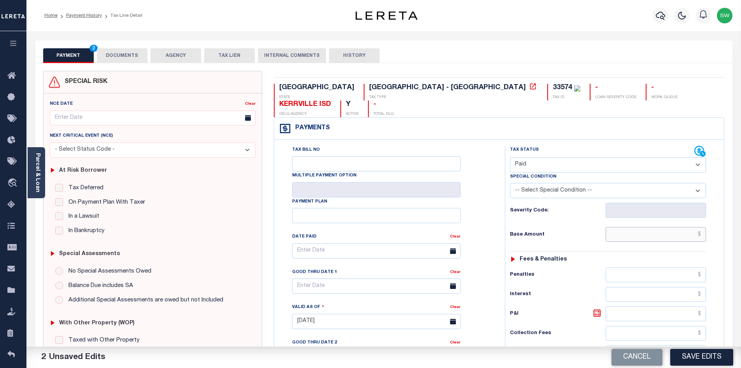
click at [619, 227] on input "text" at bounding box center [656, 234] width 101 height 15
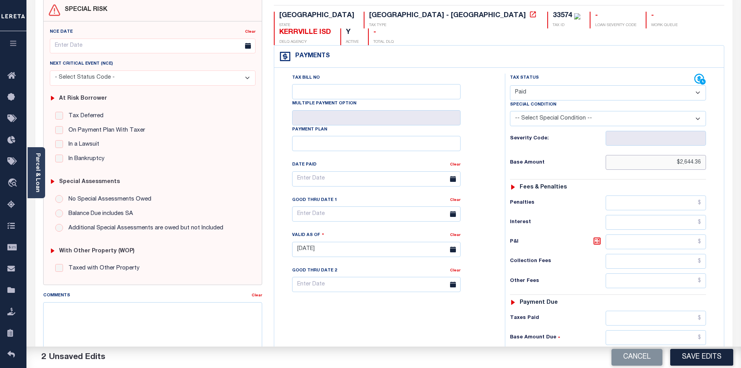
scroll to position [72, 0]
type input "$2,644.36"
click at [641, 310] on input "text" at bounding box center [656, 317] width 101 height 15
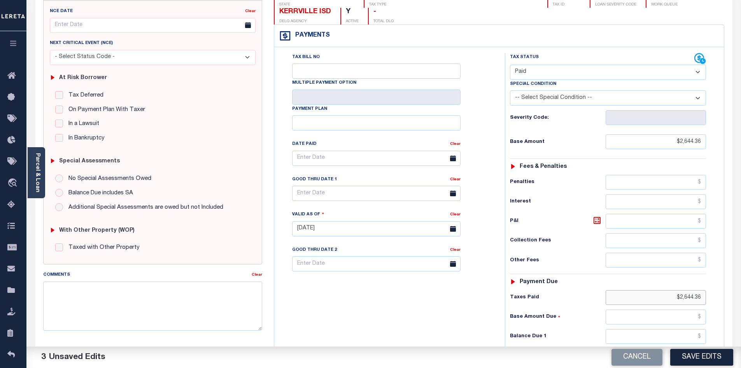
scroll to position [110, 0]
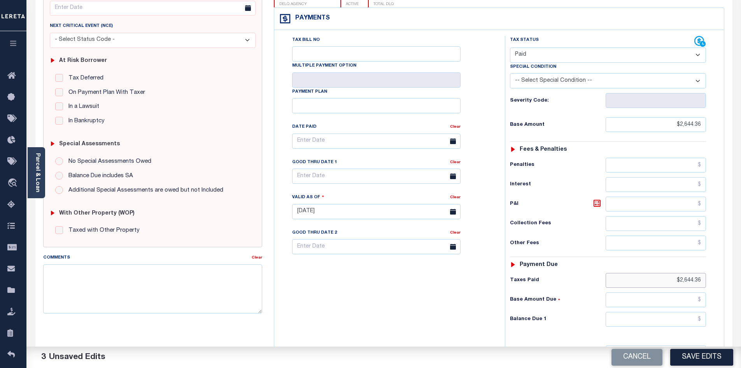
type input "$2,644.36"
click at [682, 312] on input "text" at bounding box center [656, 319] width 101 height 15
type input "$0.00"
click at [444, 290] on div "Tax Bill No Multiple Payment Option Payment Plan Clear" at bounding box center [387, 208] width 223 height 344
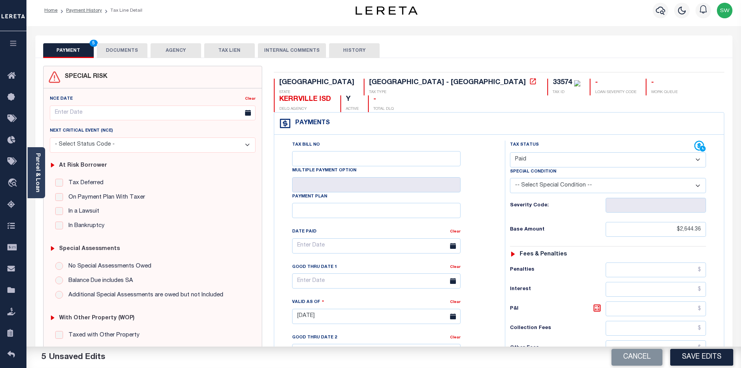
scroll to position [0, 0]
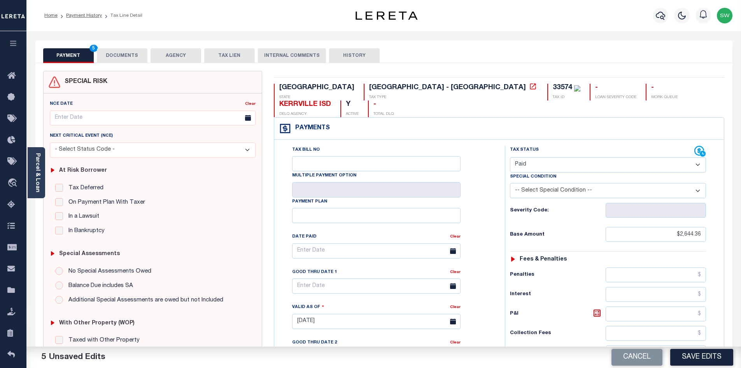
click at [130, 59] on button "DOCUMENTS" at bounding box center [122, 55] width 51 height 15
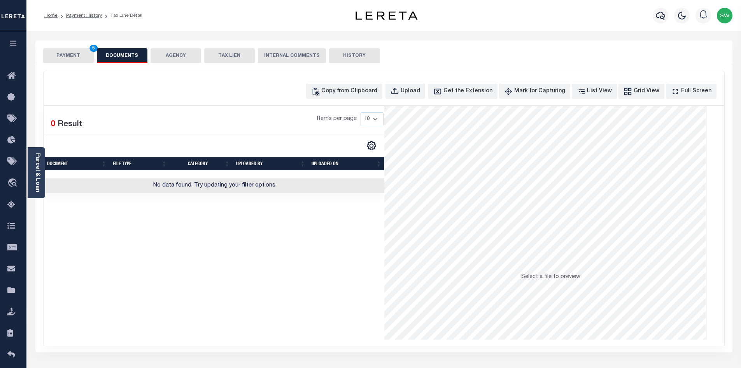
click at [122, 57] on button "DOCUMENTS" at bounding box center [122, 55] width 51 height 15
click at [420, 95] on div "Upload" at bounding box center [410, 91] width 19 height 9
select select "POP"
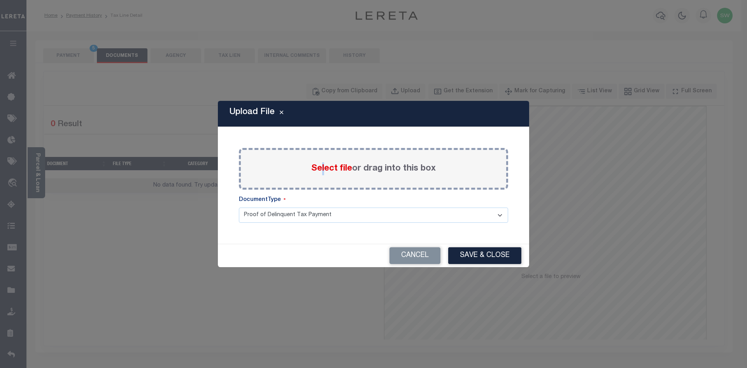
click at [321, 167] on span "Select file" at bounding box center [331, 168] width 41 height 9
click at [316, 168] on span "Select file" at bounding box center [331, 168] width 41 height 9
click at [0, 0] on input "Select file or drag into this box" at bounding box center [0, 0] width 0 height 0
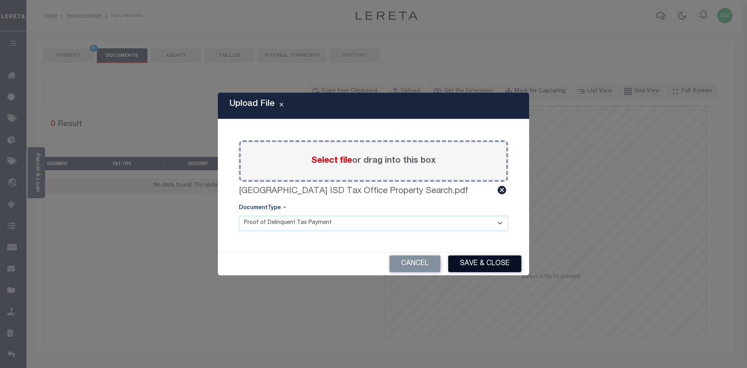
click at [495, 262] on button "Save & Close" at bounding box center [484, 263] width 73 height 17
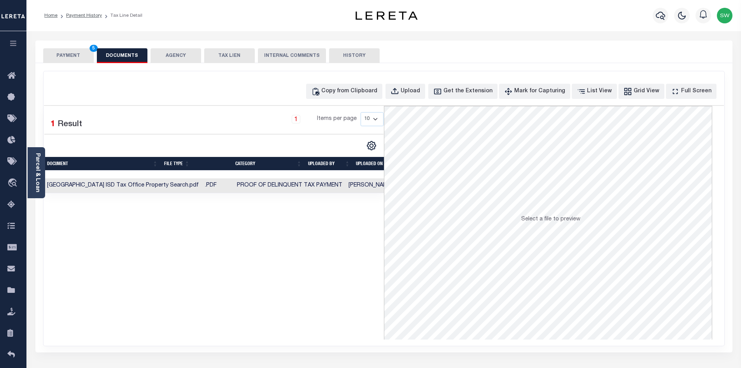
click at [71, 57] on button "PAYMENT 5" at bounding box center [68, 55] width 51 height 15
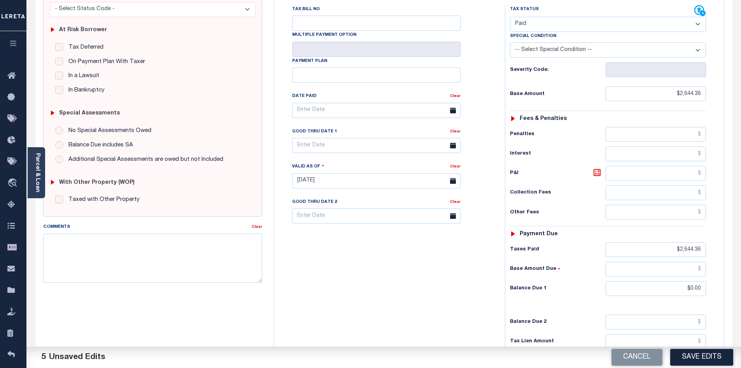
scroll to position [143, 0]
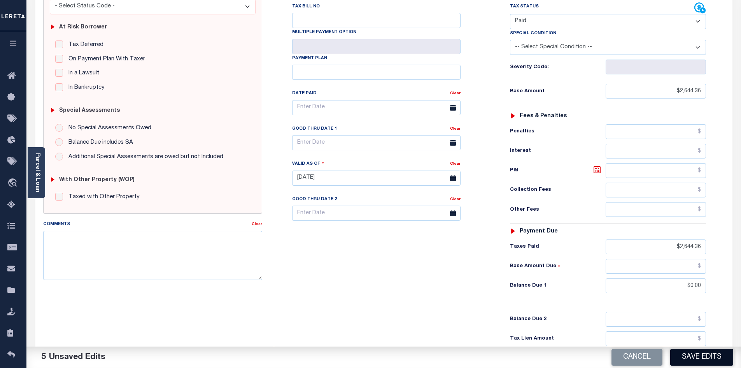
click at [691, 357] on button "Save Edits" at bounding box center [701, 357] width 63 height 17
checkbox input "false"
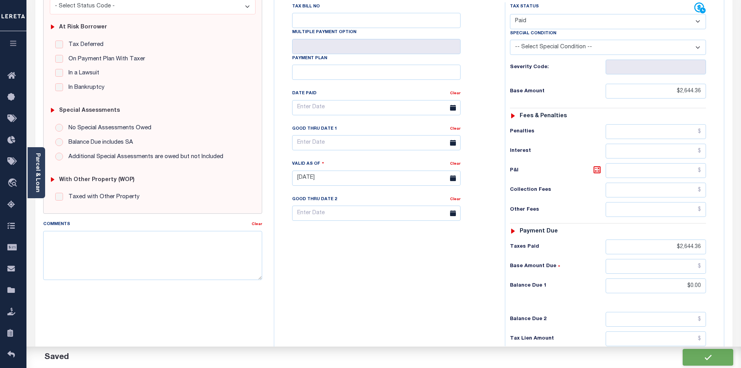
type input "$2,644.36"
type input "$0"
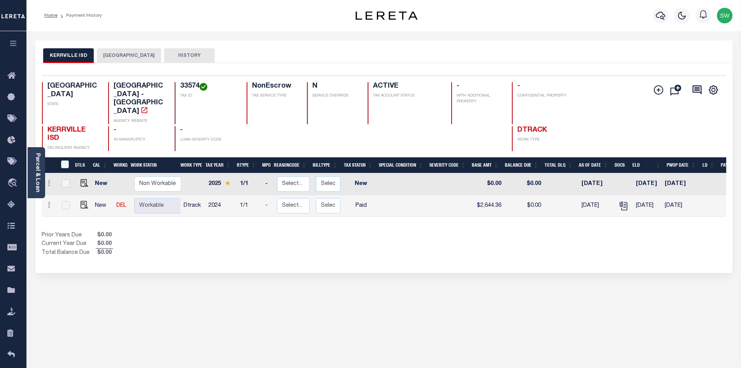
drag, startPoint x: 407, startPoint y: 236, endPoint x: 346, endPoint y: 189, distance: 76.9
click at [407, 236] on div "Show Tax Lines before Bill Release Date Prior Years Due $0.00 Current Year Due …" at bounding box center [384, 244] width 685 height 26
click at [114, 55] on button "[GEOGRAPHIC_DATA]" at bounding box center [129, 55] width 64 height 15
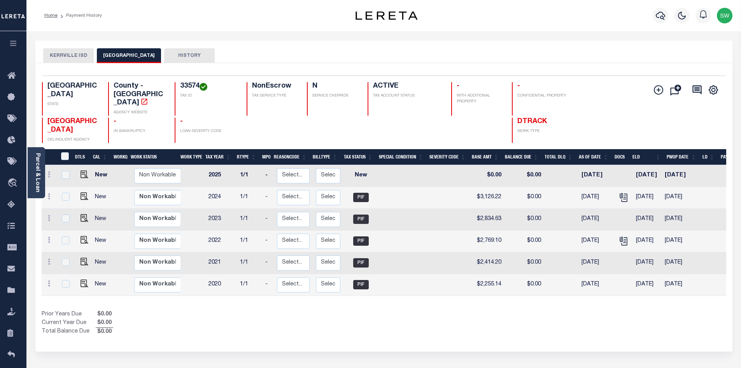
click at [68, 60] on button "KERRVILLE ISD" at bounding box center [68, 55] width 51 height 15
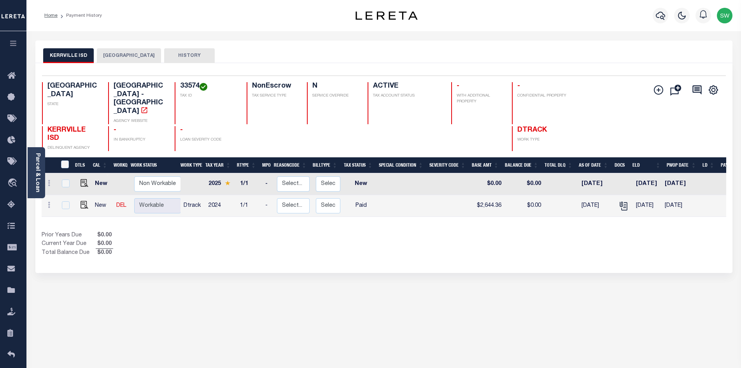
drag, startPoint x: 216, startPoint y: 240, endPoint x: 190, endPoint y: 212, distance: 38.0
click at [212, 240] on div "Prior Years Due $0.00 Current Year Due $0.00 Total Balance Due $0.00" at bounding box center [213, 244] width 342 height 26
click at [233, 250] on div "Selected 2 Results 1 Items per page 25 50 100 [GEOGRAPHIC_DATA] 33574 N" at bounding box center [383, 168] width 697 height 210
click at [659, 15] on icon "button" at bounding box center [660, 15] width 9 height 9
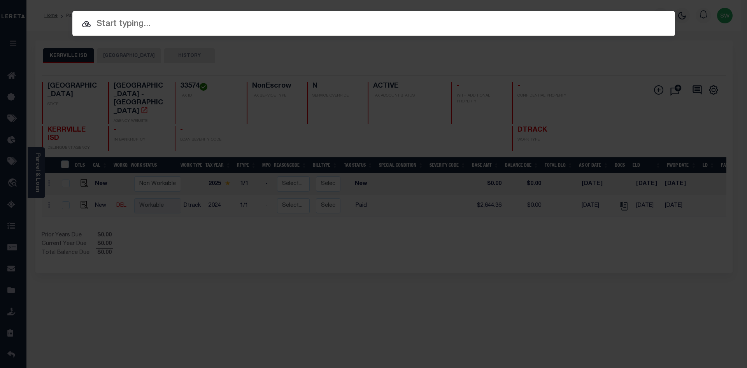
click at [125, 23] on input "text" at bounding box center [373, 25] width 603 height 14
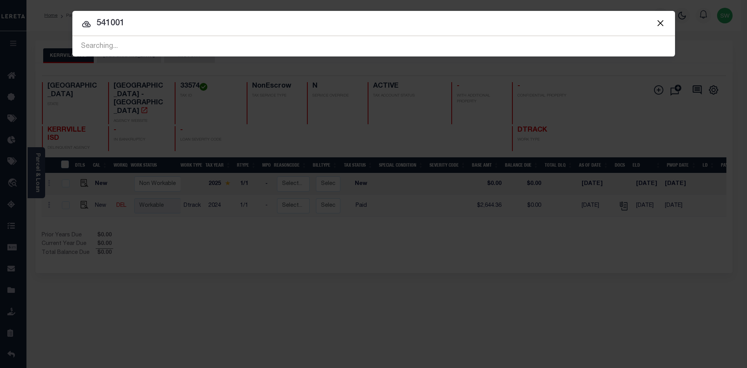
type input "541001"
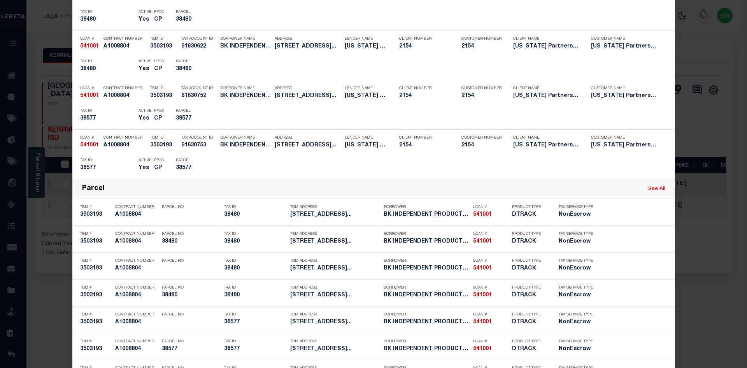
scroll to position [183, 0]
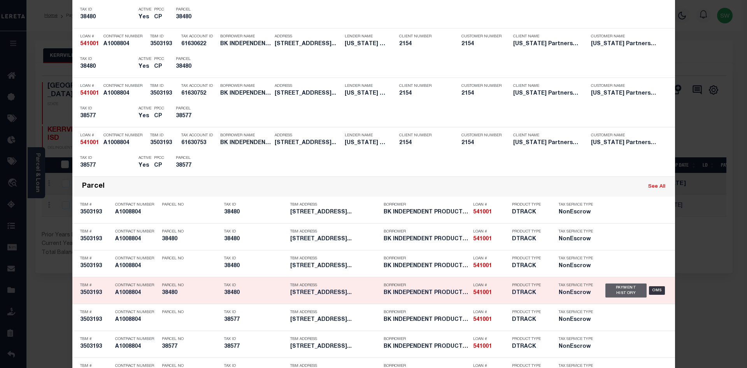
click at [615, 296] on div "Payment History" at bounding box center [626, 290] width 42 height 14
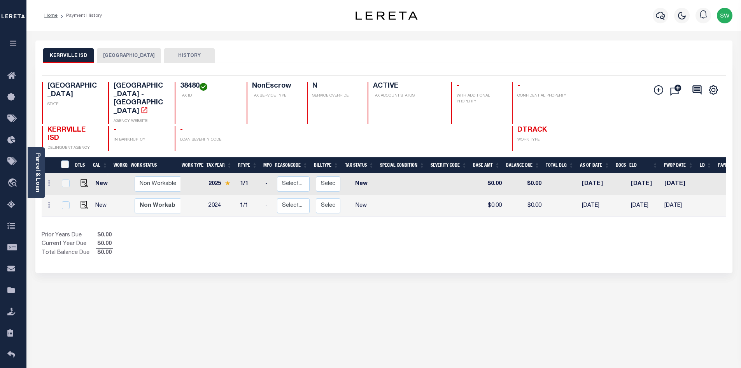
click at [125, 52] on button "[GEOGRAPHIC_DATA]" at bounding box center [129, 55] width 64 height 15
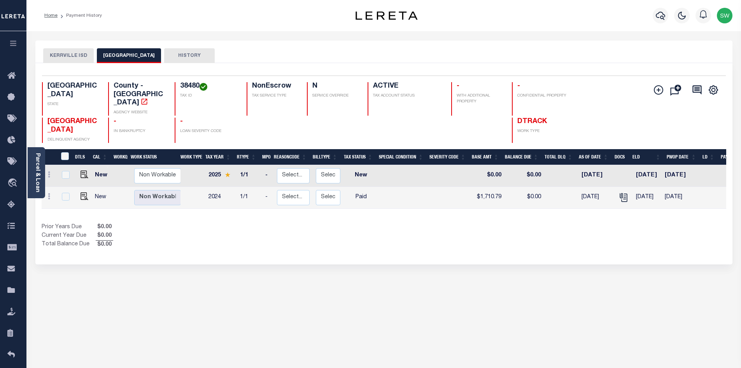
click at [70, 55] on button "KERRVILLE ISD" at bounding box center [68, 55] width 51 height 15
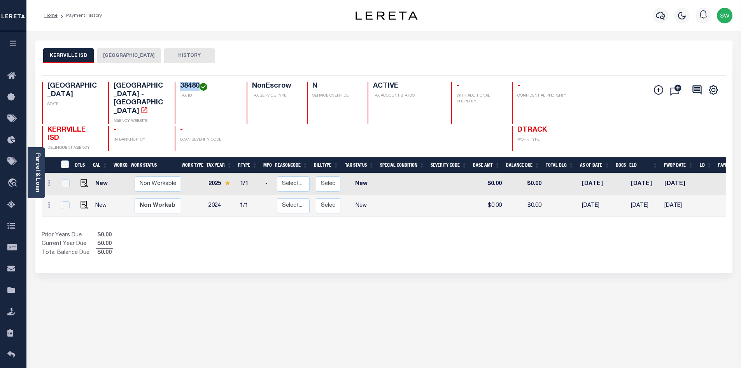
drag, startPoint x: 198, startPoint y: 86, endPoint x: 177, endPoint y: 87, distance: 21.0
click at [177, 87] on div "38480 TAX ID" at bounding box center [206, 103] width 63 height 42
copy h4 "38480"
click at [82, 201] on img "" at bounding box center [85, 205] width 8 height 8
checkbox input "true"
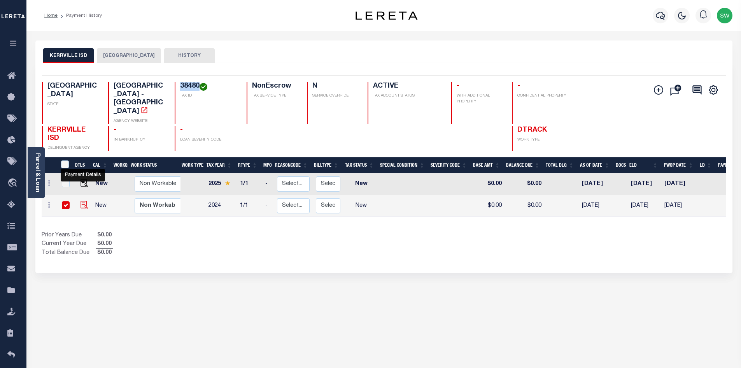
checkbox input "true"
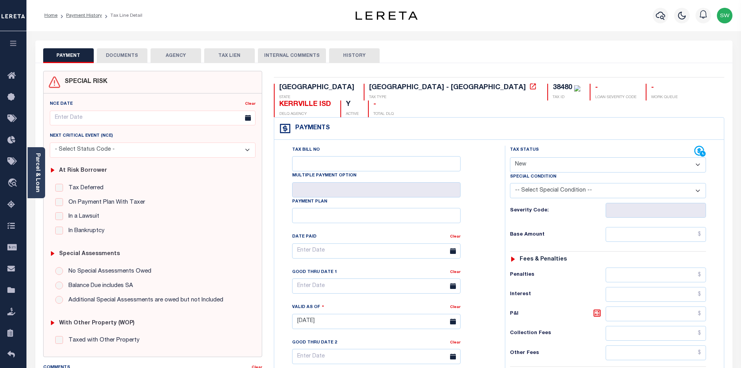
click at [695, 157] on select "- Select Status Code - Open Due/Unpaid Paid Incomplete No Tax Due Internal Refu…" at bounding box center [608, 164] width 196 height 15
select select "DUE"
click at [510, 157] on select "- Select Status Code - Open Due/Unpaid Paid Incomplete No Tax Due Internal Refu…" at bounding box center [608, 164] width 196 height 15
type input "[DATE]"
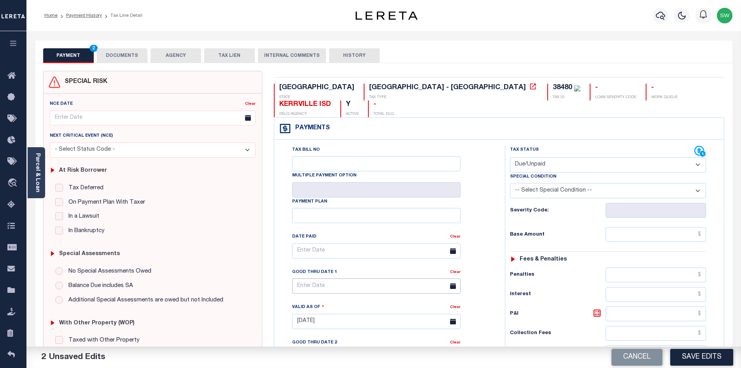
click at [314, 278] on input "text" at bounding box center [376, 285] width 168 height 15
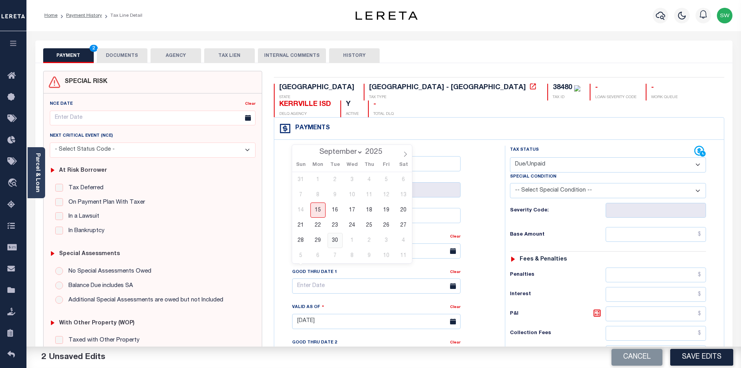
click at [332, 240] on span "30" at bounding box center [335, 240] width 15 height 15
type input "[DATE]"
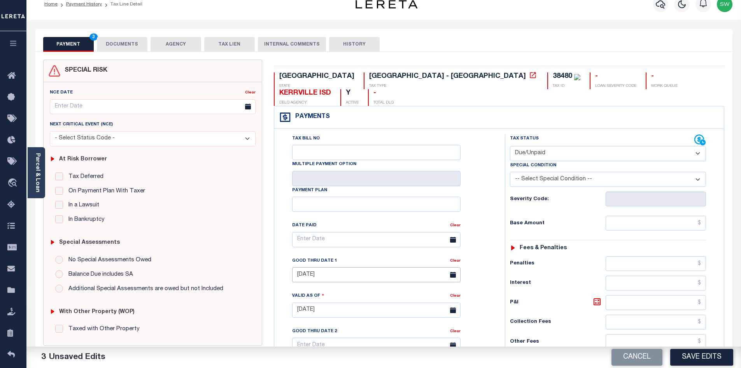
scroll to position [16, 0]
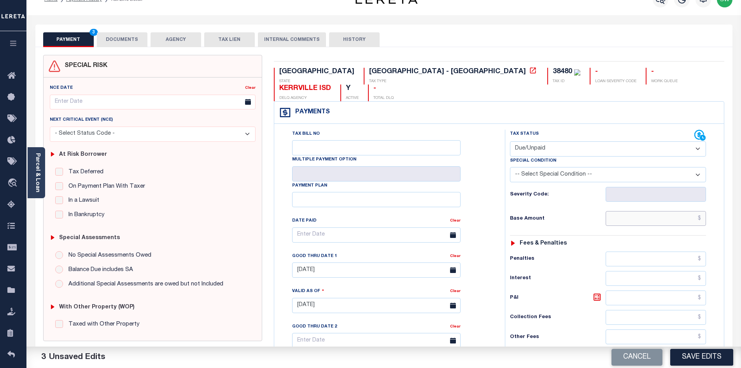
click at [618, 211] on input "text" at bounding box center [656, 218] width 101 height 15
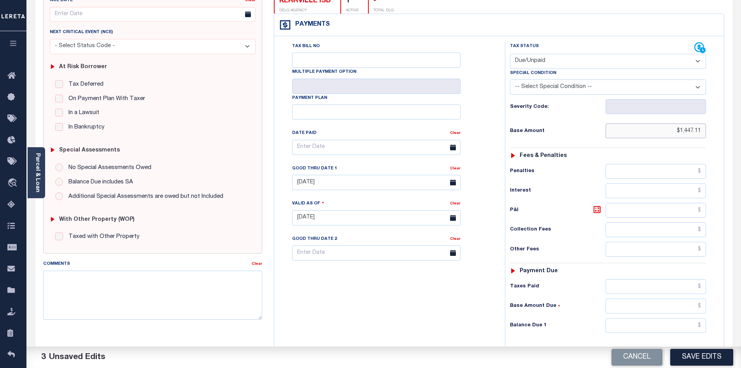
scroll to position [111, 0]
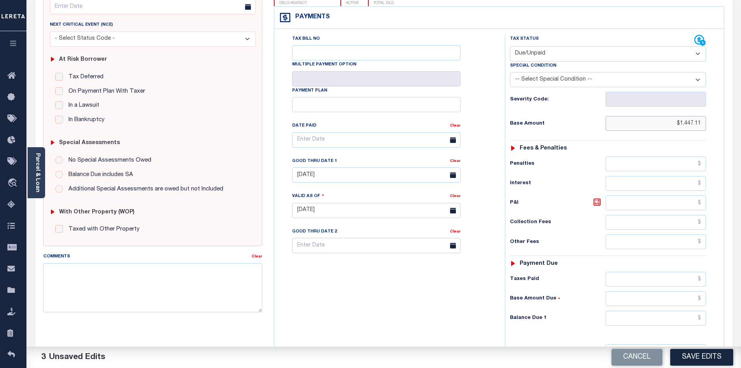
type input "$1,447.11"
click at [651, 310] on input "text" at bounding box center [656, 317] width 101 height 15
type input "$2,083.84"
click at [597, 197] on icon at bounding box center [597, 201] width 9 height 9
type input "$636.73"
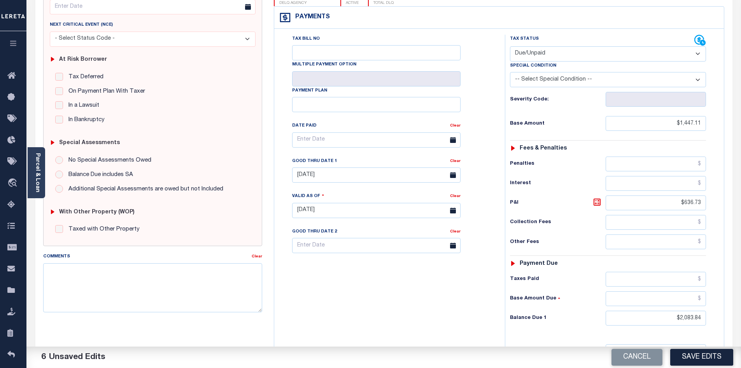
click at [459, 278] on div "Tax Bill No Multiple Payment Option Payment Plan Clear" at bounding box center [387, 207] width 223 height 344
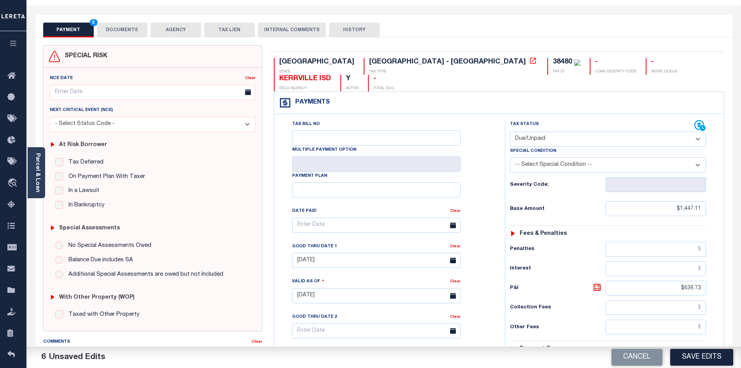
scroll to position [16, 0]
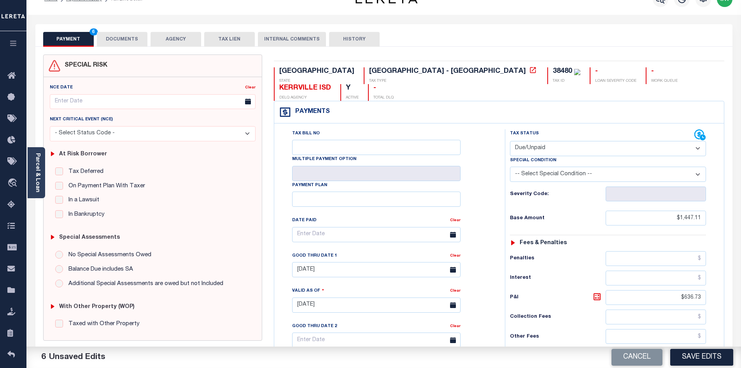
click at [117, 31] on div "PAYMENT 6 DOCUMENTS AGENCY DELINQUENT PAYEE TAX LIEN" at bounding box center [383, 35] width 697 height 23
click at [128, 37] on button "DOCUMENTS" at bounding box center [122, 39] width 51 height 15
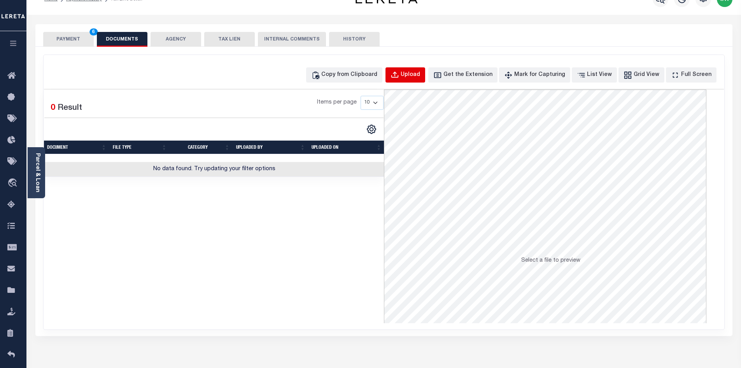
click at [420, 75] on div "Upload" at bounding box center [410, 75] width 19 height 9
select select "POP"
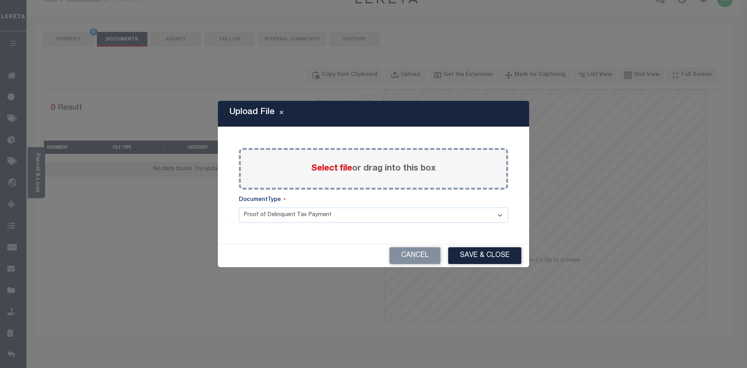
click at [320, 172] on span "Select file" at bounding box center [331, 168] width 41 height 9
click at [0, 0] on input "Select file or drag into this box" at bounding box center [0, 0] width 0 height 0
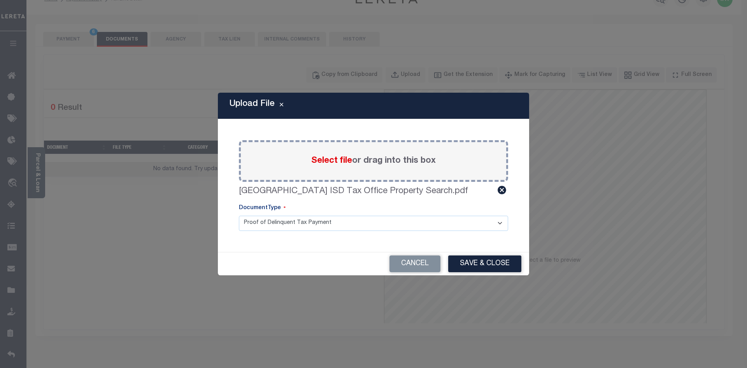
click at [501, 301] on div "Upload File Paste copied image or file into this box Select file or drag into t…" at bounding box center [373, 184] width 747 height 368
click at [482, 267] on button "Save & Close" at bounding box center [484, 263] width 73 height 17
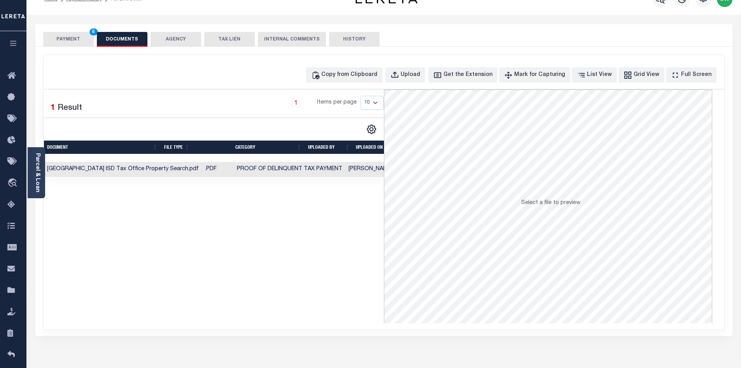
click at [289, 240] on div "Selected 1 Result 1 Items per page 10 25 50 100" at bounding box center [214, 205] width 340 height 233
click at [80, 39] on button "PAYMENT 6" at bounding box center [68, 39] width 51 height 15
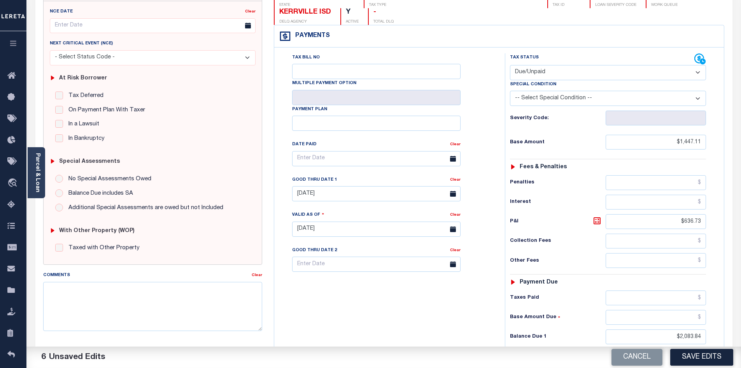
scroll to position [94, 0]
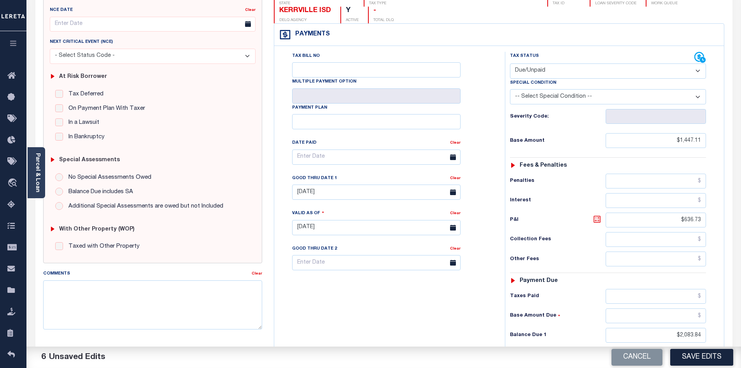
click at [598, 217] on icon at bounding box center [597, 219] width 5 height 5
click at [452, 282] on div "Tax Bill No Multiple Payment Option Payment Plan Clear" at bounding box center [387, 224] width 223 height 344
click at [703, 356] on button "Save Edits" at bounding box center [701, 357] width 63 height 17
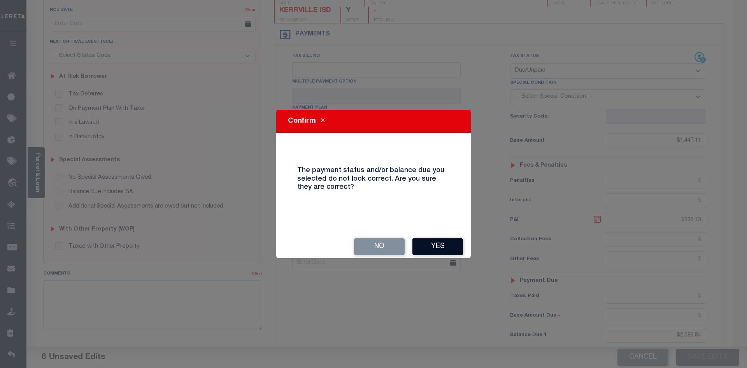
click at [444, 245] on button "Yes" at bounding box center [437, 246] width 51 height 17
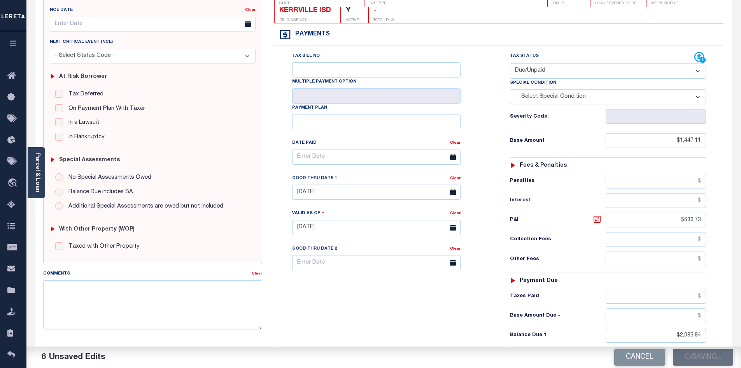
checkbox input "false"
type input "$1,447.11"
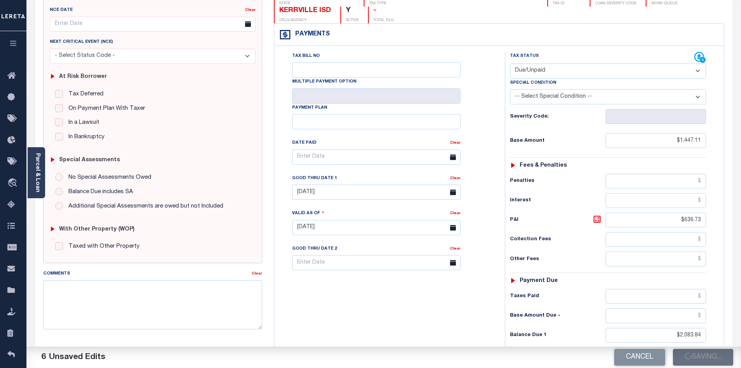
type input "$636.73"
type input "$2,083.84"
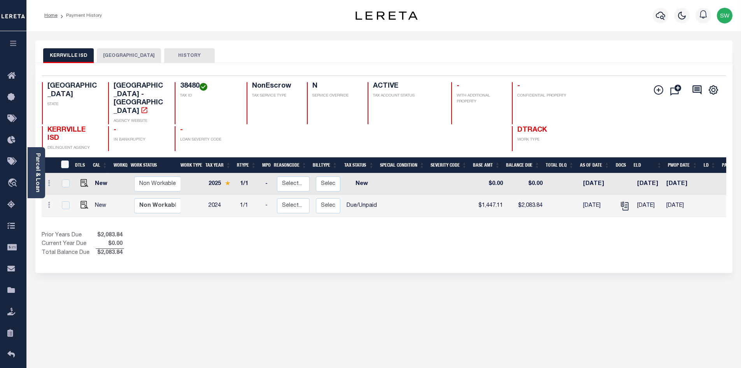
click at [418, 253] on div "Selected 2 Results 1 Items per page 25 50 100 TX STATE 38480 N" at bounding box center [383, 168] width 697 height 210
click at [658, 16] on icon "button" at bounding box center [660, 15] width 9 height 9
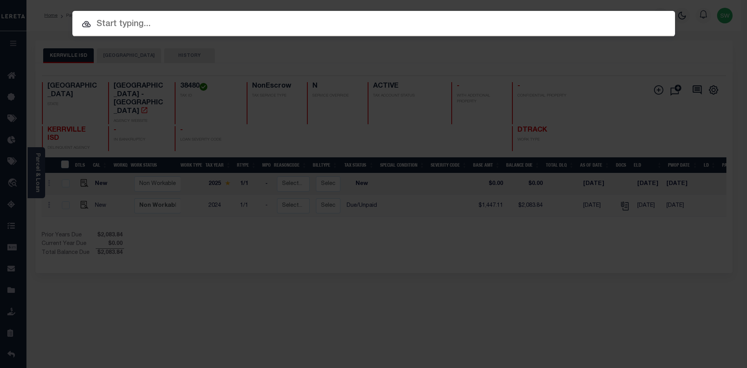
click at [101, 23] on input "text" at bounding box center [373, 25] width 603 height 14
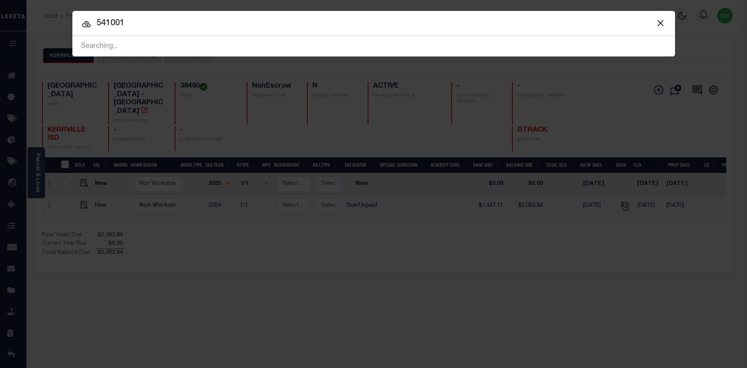
type input "541001"
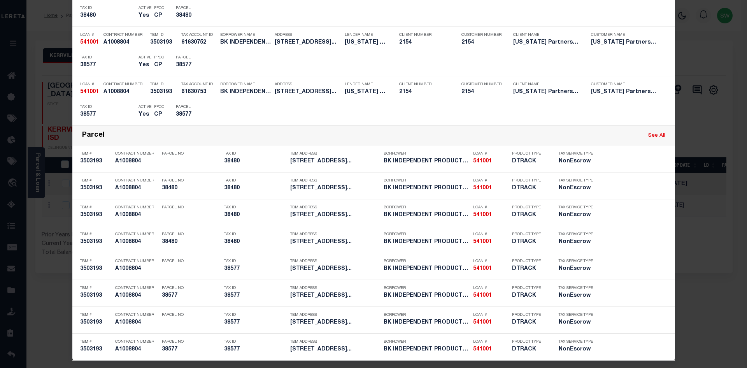
scroll to position [238, 0]
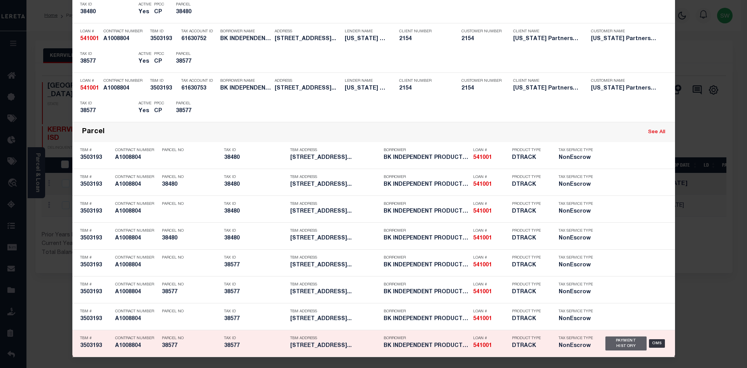
click at [621, 346] on div "Payment History" at bounding box center [626, 343] width 42 height 14
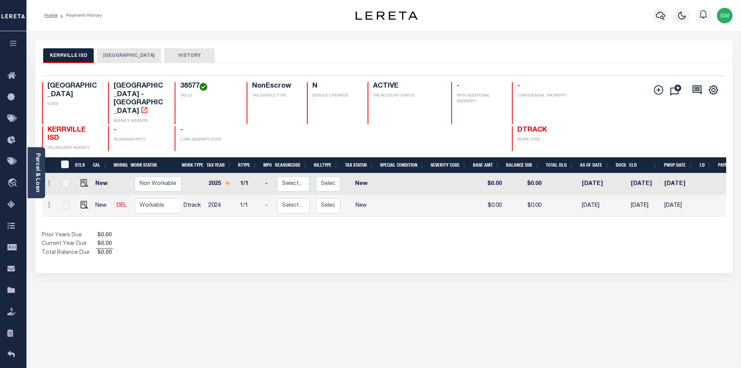
drag, startPoint x: 307, startPoint y: 248, endPoint x: 486, endPoint y: 231, distance: 179.8
click at [306, 248] on div "Selected 2 Results 1 Items per page 25 50 100 [GEOGRAPHIC_DATA] N" at bounding box center [383, 168] width 697 height 210
click at [257, 231] on div "Prior Years Due $0.00 Current Year Due $0.00 Total Balance Due $0.00" at bounding box center [213, 244] width 342 height 26
drag, startPoint x: 293, startPoint y: 235, endPoint x: 300, endPoint y: 212, distance: 23.1
click at [293, 235] on div "Prior Years Due $0.00 Current Year Due $0.00 Total Balance Due $0.00" at bounding box center [213, 244] width 342 height 26
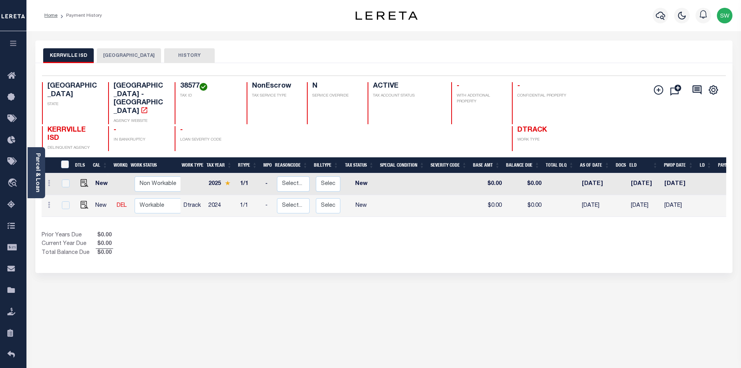
drag, startPoint x: 362, startPoint y: 221, endPoint x: 371, endPoint y: 213, distance: 12.4
click at [363, 231] on div "Prior Years Due $0.00 Current Year Due $0.00 Total Balance Due $0.00" at bounding box center [213, 244] width 342 height 26
drag, startPoint x: 340, startPoint y: 235, endPoint x: 324, endPoint y: 198, distance: 40.3
click at [340, 232] on div "Prior Years Due $0.00 Current Year Due $0.00 Total Balance Due $0.00" at bounding box center [213, 244] width 342 height 26
drag, startPoint x: 379, startPoint y: 237, endPoint x: 436, endPoint y: 222, distance: 59.1
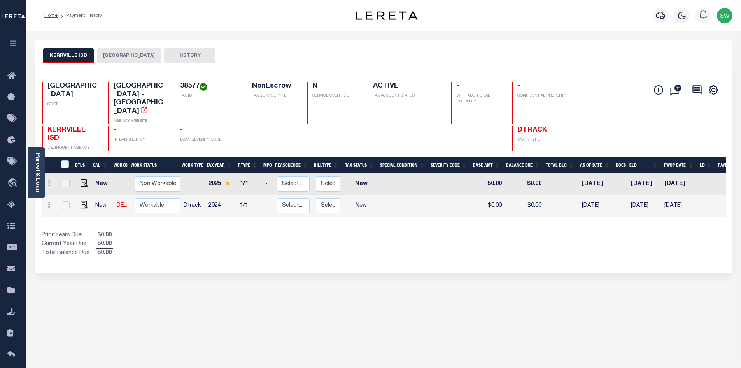
click at [411, 231] on div "Show Tax Lines before Bill Release Date Prior Years Due $0.00 Current Year Due …" at bounding box center [384, 244] width 685 height 26
drag, startPoint x: 200, startPoint y: 238, endPoint x: 217, endPoint y: 226, distance: 20.7
click at [202, 239] on div "Prior Years Due $0.00 Current Year Due $0.00 Total Balance Due $0.00" at bounding box center [213, 244] width 342 height 26
click at [288, 231] on div "Prior Years Due $0.00 Current Year Due $0.00 Total Balance Due $0.00" at bounding box center [213, 244] width 342 height 26
click at [82, 201] on img "" at bounding box center [85, 205] width 8 height 8
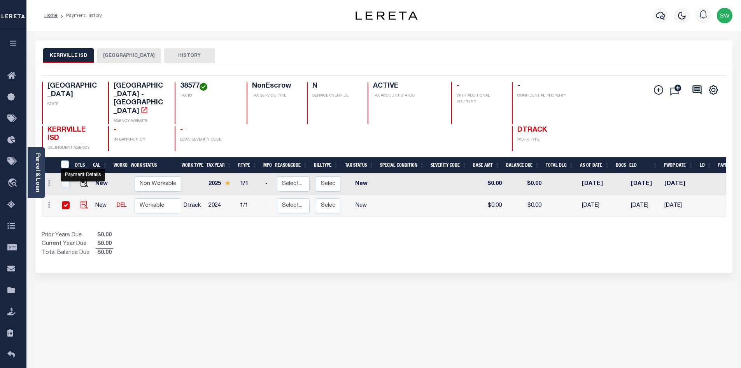
checkbox input "true"
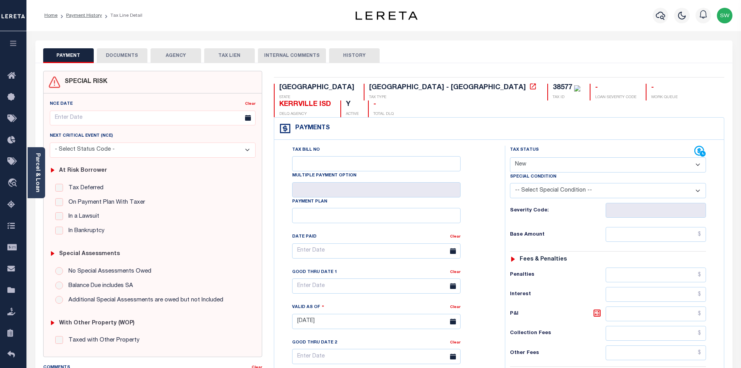
click at [696, 157] on select "- Select Status Code - Open Due/Unpaid Paid Incomplete No Tax Due Internal Refu…" at bounding box center [608, 164] width 196 height 15
select select "PYD"
click at [510, 157] on select "- Select Status Code - Open Due/Unpaid Paid Incomplete No Tax Due Internal Refu…" at bounding box center [608, 164] width 196 height 15
type input "09/15/2025"
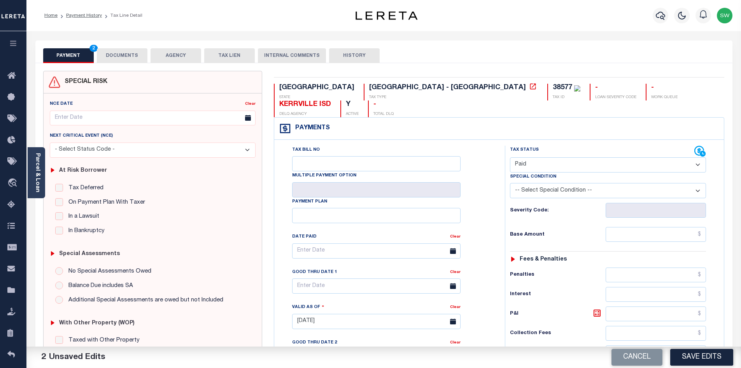
click at [476, 254] on div "Tax Bill No Multiple Payment Option Payment Plan Clear" at bounding box center [387, 255] width 211 height 218
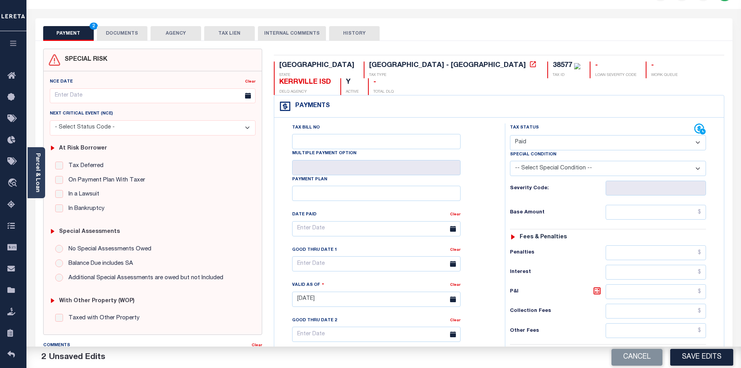
scroll to position [23, 0]
click at [646, 203] on input "text" at bounding box center [656, 210] width 101 height 15
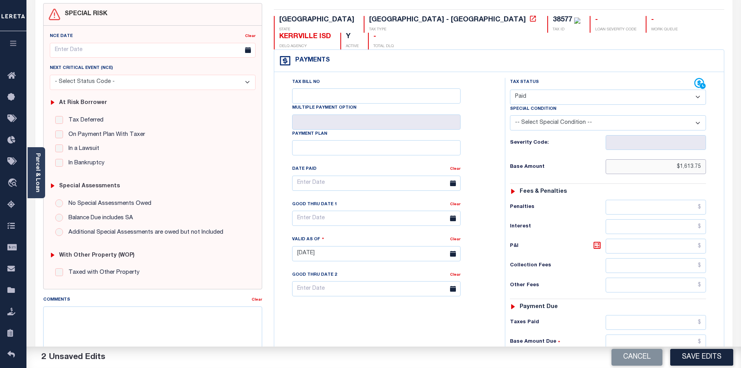
scroll to position [82, 0]
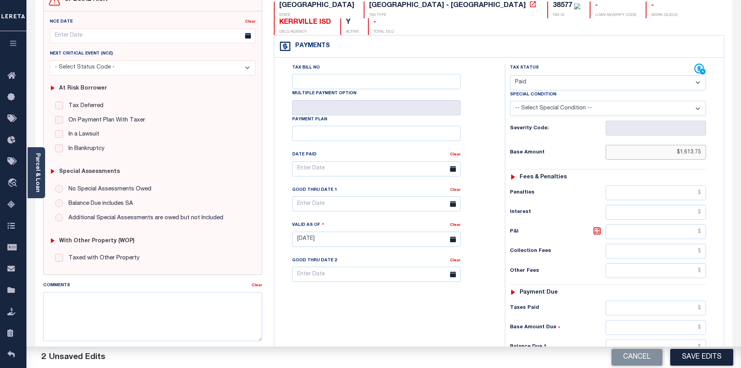
type input "$1,613.75"
click at [641, 300] on input "text" at bounding box center [656, 307] width 101 height 15
type input "$1,613.75"
click at [648, 339] on input "text" at bounding box center [656, 346] width 101 height 15
type input "$0.00"
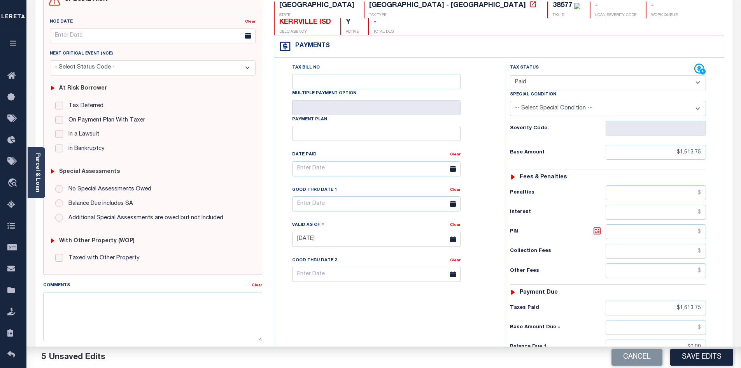
drag, startPoint x: 449, startPoint y: 306, endPoint x: 470, endPoint y: 301, distance: 21.1
click at [448, 306] on div "Tax Bill No Multiple Payment Option Payment Plan Clear" at bounding box center [387, 235] width 223 height 344
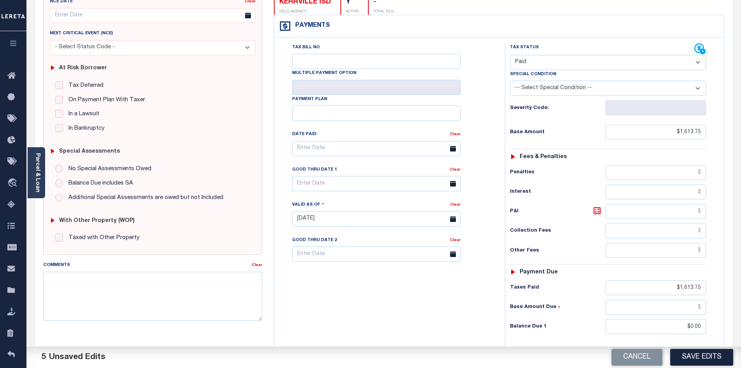
scroll to position [0, 0]
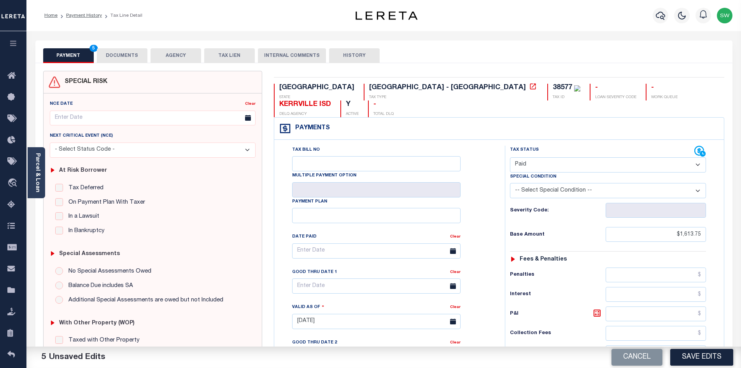
click at [481, 293] on div "Tax Bill No Multiple Payment Option Payment Plan Clear" at bounding box center [387, 255] width 211 height 218
drag, startPoint x: 130, startPoint y: 60, endPoint x: 128, endPoint y: 55, distance: 5.2
click at [129, 60] on button "DOCUMENTS" at bounding box center [122, 55] width 51 height 15
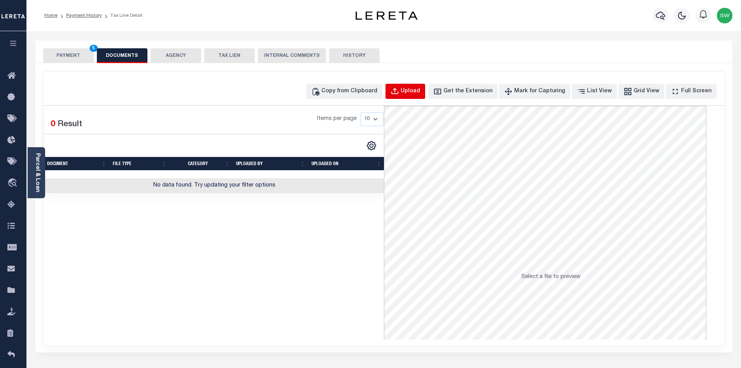
click at [420, 87] on div "Upload" at bounding box center [410, 91] width 19 height 9
select select "POP"
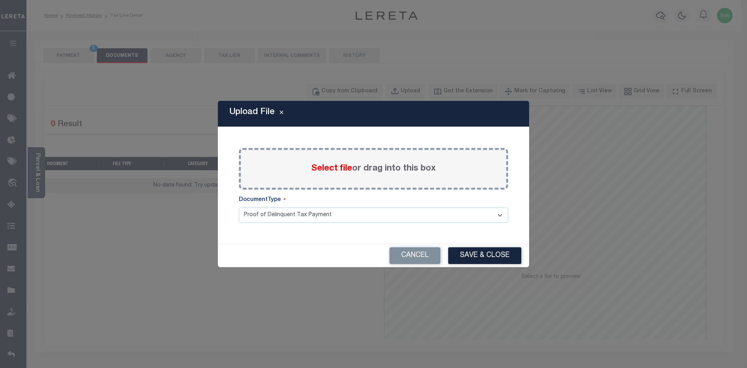
click at [370, 170] on label "Select file or drag into this box" at bounding box center [373, 168] width 125 height 13
click at [0, 0] on input "Select file or drag into this box" at bounding box center [0, 0] width 0 height 0
click at [354, 168] on label "Select file or drag into this box" at bounding box center [373, 168] width 125 height 13
click at [0, 0] on input "Select file or drag into this box" at bounding box center [0, 0] width 0 height 0
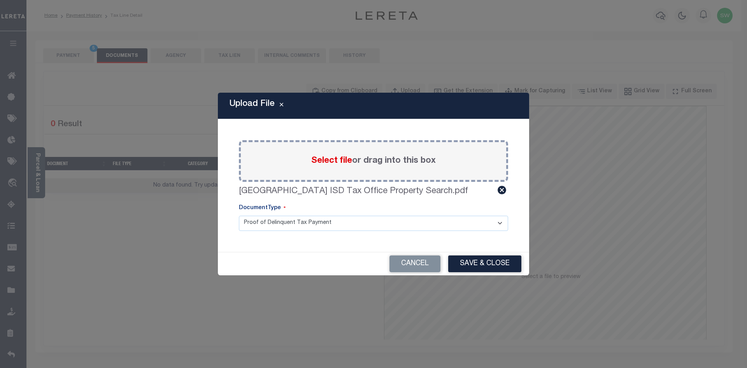
drag, startPoint x: 470, startPoint y: 263, endPoint x: 492, endPoint y: 264, distance: 22.6
click at [470, 263] on button "Save & Close" at bounding box center [484, 263] width 73 height 17
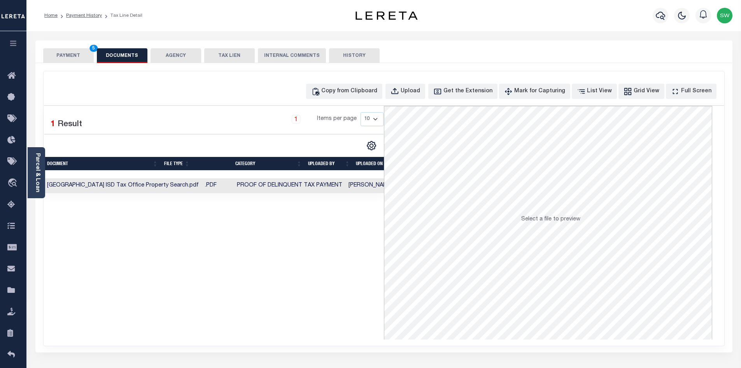
click at [339, 272] on div "Selected 1 Result 1 Items per page 10 25 50 100" at bounding box center [214, 222] width 340 height 233
drag, startPoint x: 309, startPoint y: 275, endPoint x: 365, endPoint y: 158, distance: 129.3
click at [309, 275] on div "Selected 1 Result 1 Items per page 10 25 50 100" at bounding box center [214, 222] width 340 height 233
click at [75, 53] on button "PAYMENT 5" at bounding box center [68, 55] width 51 height 15
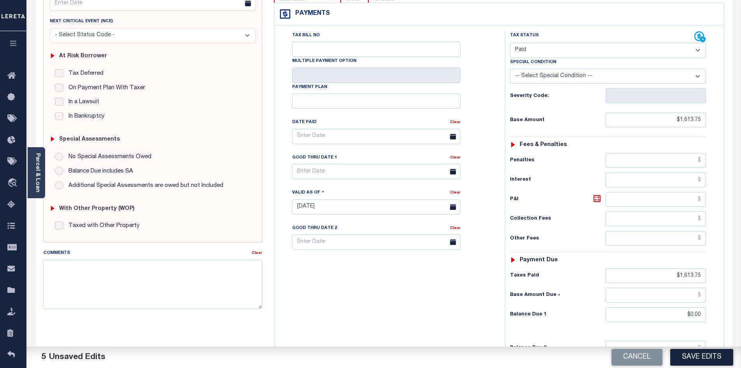
scroll to position [117, 0]
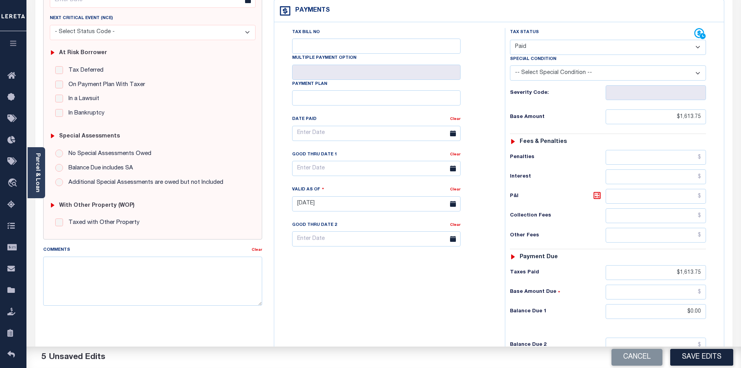
drag, startPoint x: 711, startPoint y: 356, endPoint x: 737, endPoint y: 354, distance: 25.8
click at [711, 356] on button "Save Edits" at bounding box center [701, 357] width 63 height 17
checkbox input "false"
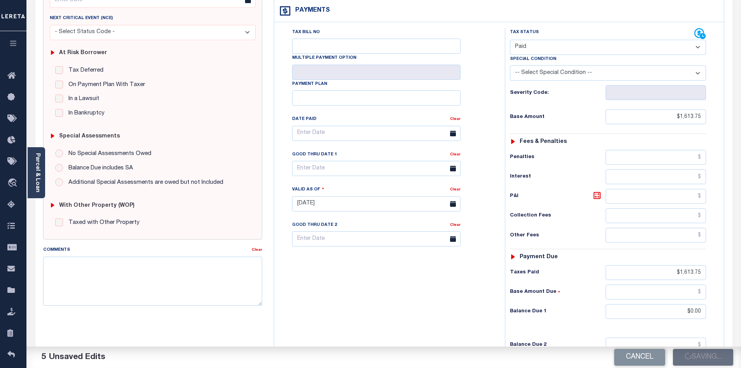
checkbox input "false"
type input "$1,613.75"
type input "$0"
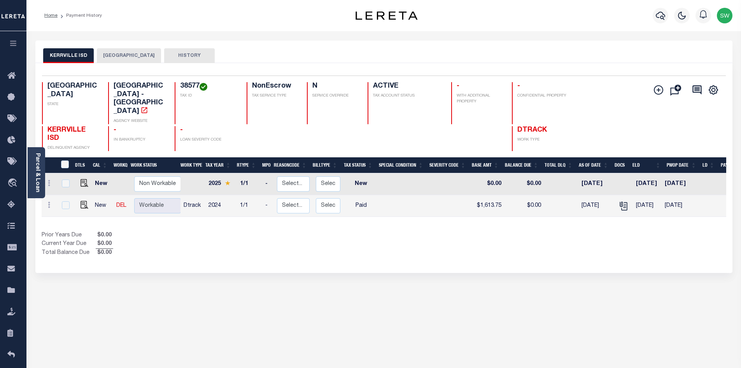
drag, startPoint x: 360, startPoint y: 234, endPoint x: 504, endPoint y: 191, distance: 149.8
click at [365, 231] on div "Prior Years Due $0.00 Current Year Due $0.00 Total Balance Due $0.00" at bounding box center [213, 244] width 342 height 26
drag, startPoint x: 496, startPoint y: 223, endPoint x: 737, endPoint y: 194, distance: 242.6
click at [496, 231] on div "Show Tax Lines before Bill Release Date Prior Years Due $0.00 Current Year Due …" at bounding box center [384, 244] width 685 height 26
click at [412, 249] on div "Selected 2 Results 1 Items per page 25 50 100 TX STATE 38577 N" at bounding box center [383, 168] width 697 height 210
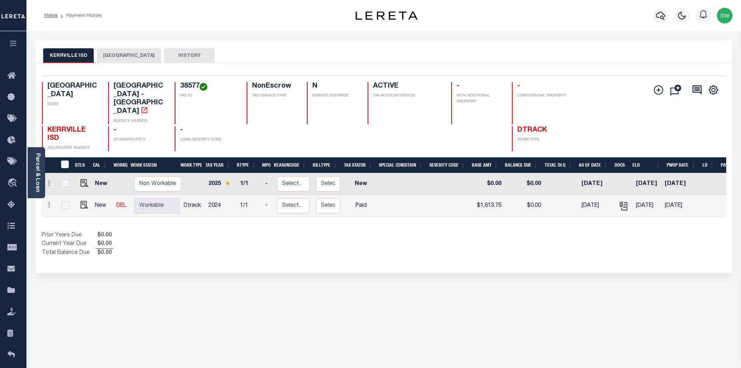
click at [510, 231] on div "Show Tax Lines before Bill Release Date Prior Years Due $0.00 Current Year Due …" at bounding box center [384, 244] width 685 height 26
drag, startPoint x: 475, startPoint y: 230, endPoint x: 715, endPoint y: 131, distance: 260.0
click at [477, 231] on div "Show Tax Lines before Bill Release Date Prior Years Due $0.00 Current Year Due …" at bounding box center [384, 244] width 685 height 26
click at [659, 17] on icon "button" at bounding box center [660, 15] width 9 height 9
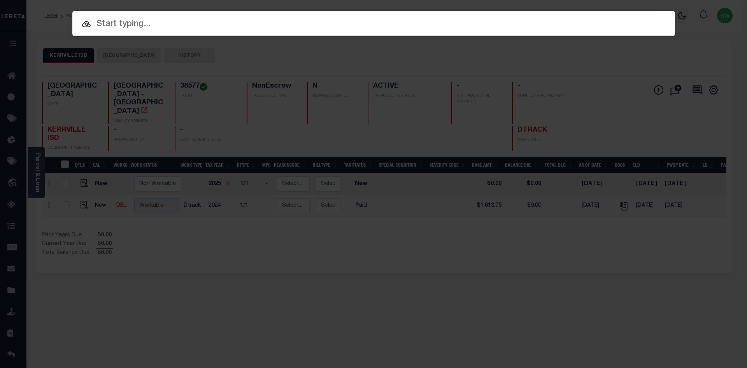
click at [126, 26] on input "text" at bounding box center [373, 25] width 603 height 14
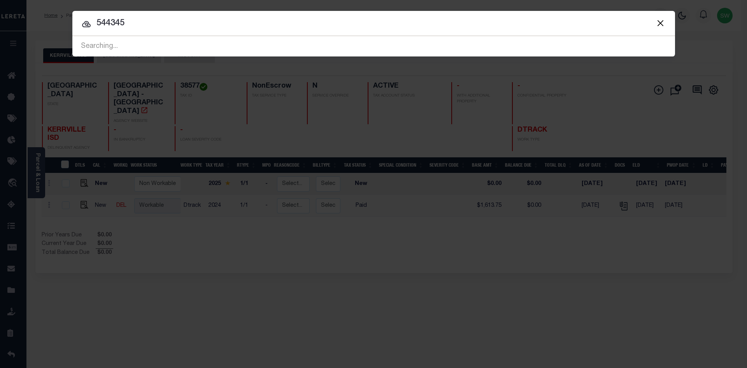
type input "544345"
click at [150, 27] on input "544345" at bounding box center [373, 24] width 603 height 14
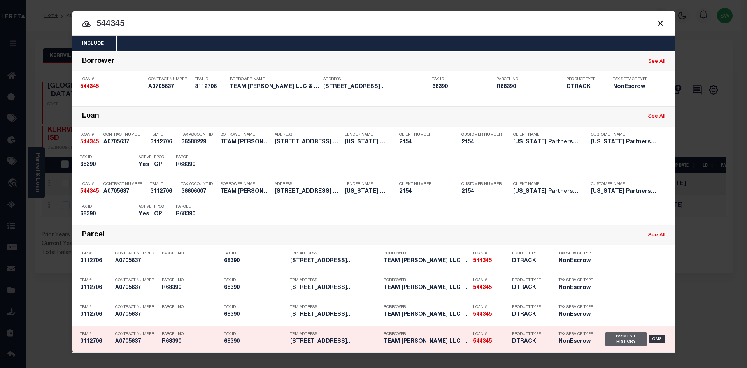
click at [631, 343] on div "Payment History" at bounding box center [626, 339] width 42 height 14
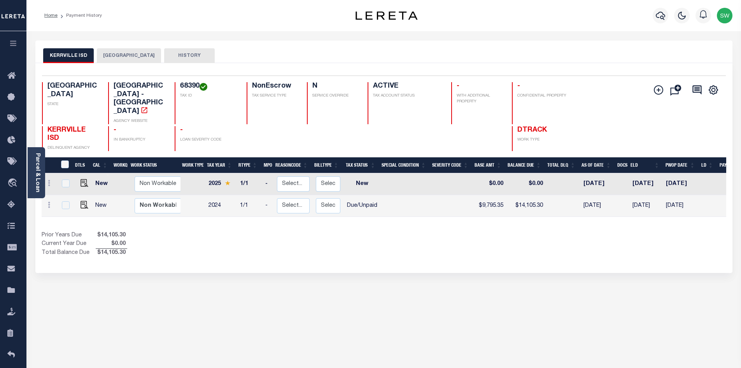
click at [405, 238] on div "Show Tax Lines before Bill Release Date Prior Years Due $14,105.30 Current Year…" at bounding box center [384, 244] width 685 height 26
click at [661, 14] on icon "button" at bounding box center [660, 15] width 9 height 9
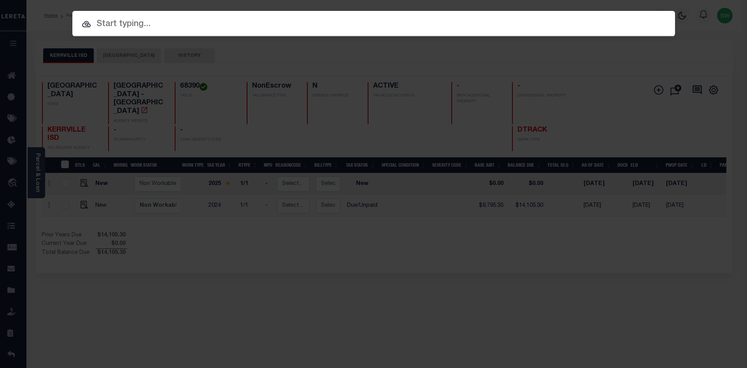
click at [144, 26] on input "text" at bounding box center [373, 25] width 603 height 14
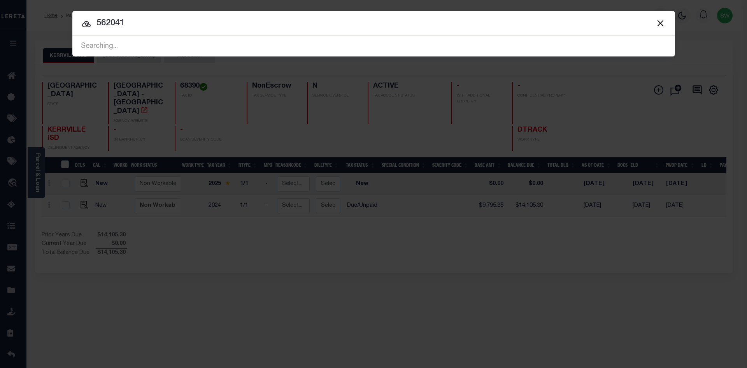
type input "562041"
click at [130, 25] on input "562041" at bounding box center [373, 24] width 603 height 14
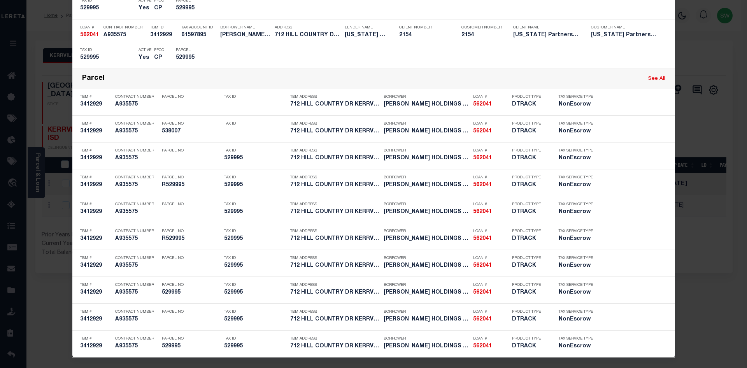
scroll to position [342, 0]
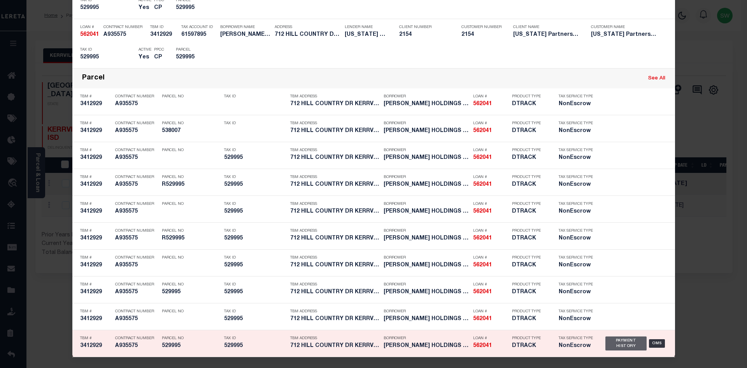
click at [623, 348] on div "Payment History" at bounding box center [626, 343] width 42 height 14
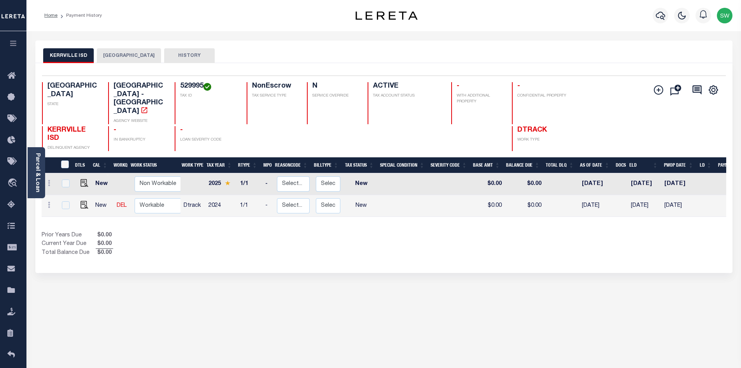
click at [450, 231] on div "Show Tax Lines before Bill Release Date Prior Years Due $0.00 Current Year Due …" at bounding box center [384, 244] width 685 height 26
drag, startPoint x: 117, startPoint y: 56, endPoint x: 101, endPoint y: 56, distance: 15.6
click at [116, 56] on button "[GEOGRAPHIC_DATA]" at bounding box center [129, 55] width 64 height 15
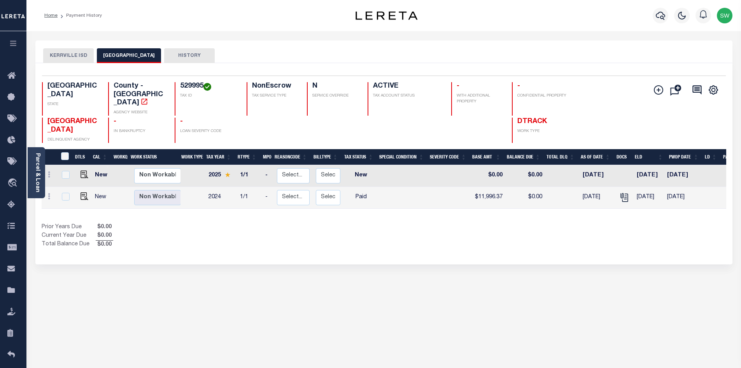
click at [81, 53] on button "KERRVILLE ISD" at bounding box center [68, 55] width 51 height 15
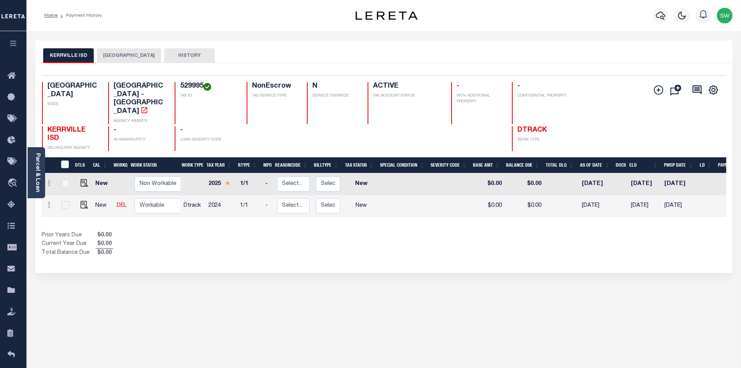
click at [275, 237] on div "Prior Years Due $0.00 Current Year Due $0.00 Total Balance Due $0.00" at bounding box center [213, 244] width 342 height 26
click at [289, 231] on div "Prior Years Due $0.00 Current Year Due $0.00 Total Balance Due $0.00" at bounding box center [213, 244] width 342 height 26
click at [278, 232] on div "Prior Years Due $0.00 Current Year Due $0.00 Total Balance Due $0.00" at bounding box center [213, 244] width 342 height 26
click at [314, 246] on div "Selected 2 Results 1 Items per page 25 50 100 TX STATE 529995 N" at bounding box center [383, 168] width 697 height 210
click at [379, 231] on div "Prior Years Due $0.00 Current Year Due $0.00 Total Balance Due $0.00" at bounding box center [213, 244] width 342 height 26
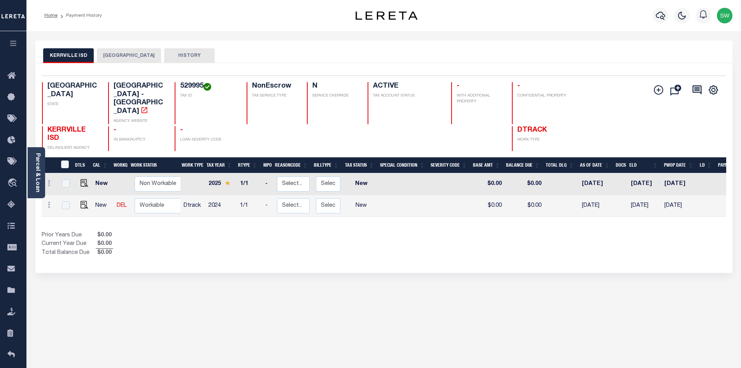
click at [465, 266] on div "KERRVILLE ISD KERR COUNTY HISTORY Selected 2" at bounding box center [384, 259] width 709 height 439
click at [410, 240] on div "Show Tax Lines before Bill Release Date Prior Years Due $0.00 Current Year Due …" at bounding box center [384, 244] width 685 height 26
drag, startPoint x: 192, startPoint y: 238, endPoint x: 196, endPoint y: 235, distance: 4.9
click at [193, 238] on div "Prior Years Due $0.00 Current Year Due $0.00 Total Balance Due $0.00" at bounding box center [213, 244] width 342 height 26
click at [266, 248] on div "Selected 2 Results 1 Items per page 25 50 100 TX STATE 529995 N" at bounding box center [383, 168] width 697 height 210
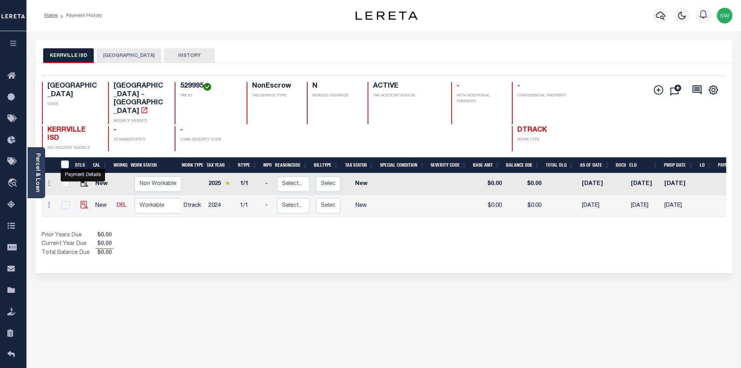
drag, startPoint x: 81, startPoint y: 190, endPoint x: 85, endPoint y: 188, distance: 4.7
click at [81, 201] on img "" at bounding box center [85, 205] width 8 height 8
checkbox input "true"
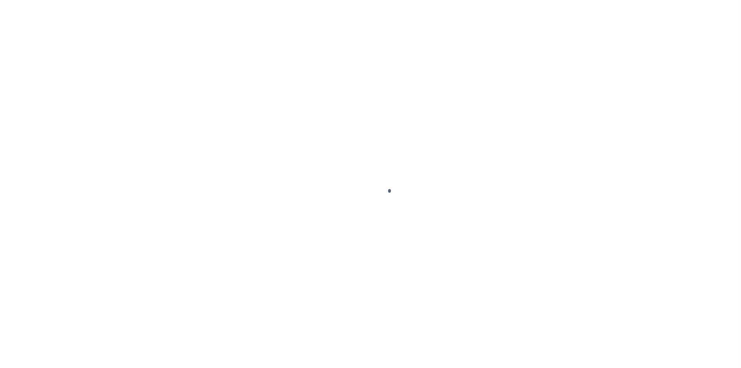
select select "NW2"
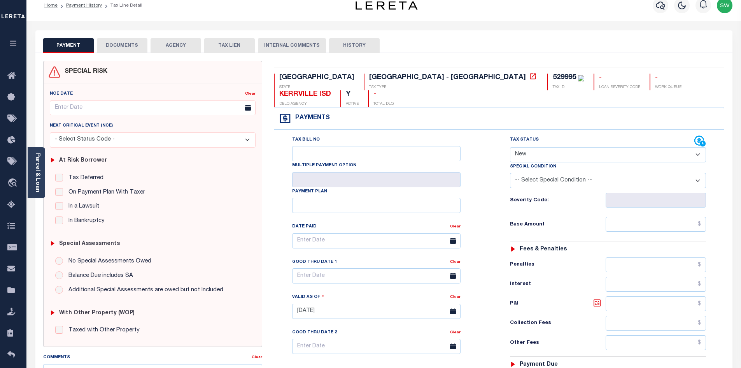
scroll to position [15, 0]
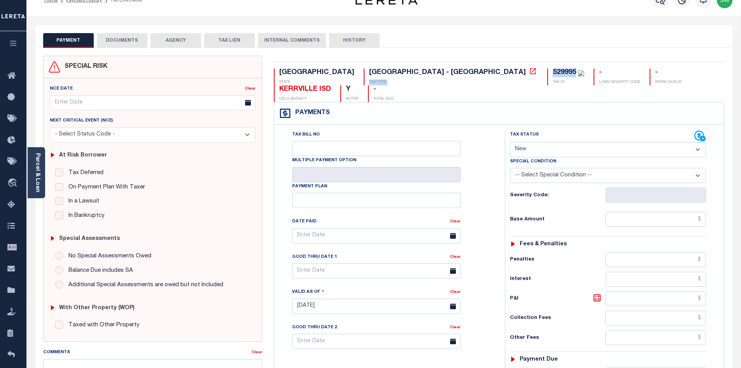
drag, startPoint x: 421, startPoint y: 70, endPoint x: 388, endPoint y: 76, distance: 34.5
click at [388, 76] on div "TX STATE School District - TX TAX TYPE 529995 TAX ID - LOAN SEVERITY CODE - WOR…" at bounding box center [499, 84] width 451 height 33
click at [553, 76] on div "529995" at bounding box center [564, 72] width 23 height 7
click at [553, 72] on div "529995" at bounding box center [564, 72] width 23 height 7
drag, startPoint x: 421, startPoint y: 71, endPoint x: 399, endPoint y: 70, distance: 21.8
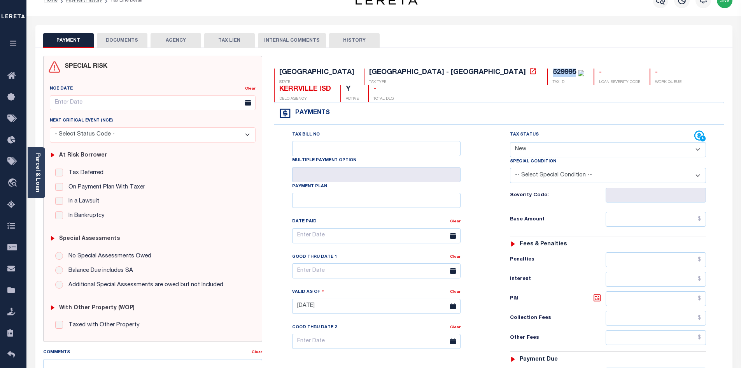
click at [553, 70] on div "529995" at bounding box center [564, 72] width 23 height 7
copy div "529995"
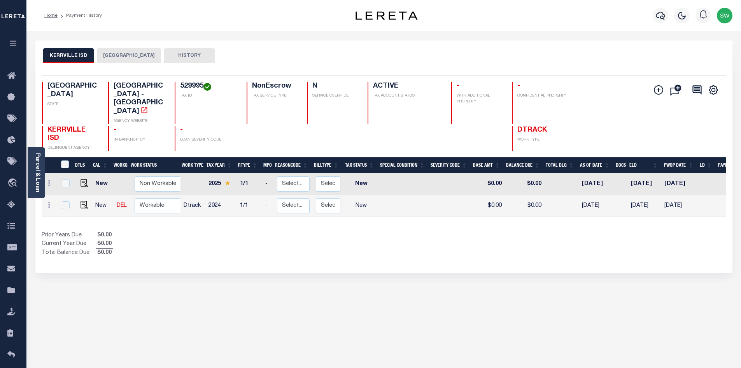
click at [370, 231] on div "Prior Years Due $0.00 Current Year Due $0.00 Total Balance Due $0.00" at bounding box center [213, 244] width 342 height 26
click at [300, 239] on div "Prior Years Due $0.00 Current Year Due $0.00 Total Balance Due $0.00" at bounding box center [213, 244] width 342 height 26
click at [35, 173] on link "Parcel & Loan" at bounding box center [37, 172] width 5 height 39
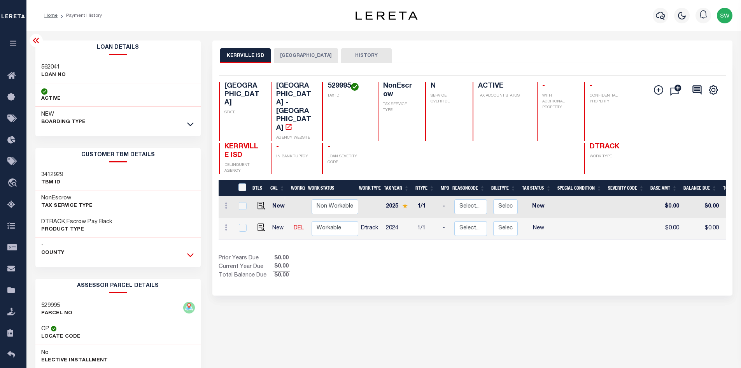
click at [188, 256] on icon at bounding box center [190, 255] width 7 height 8
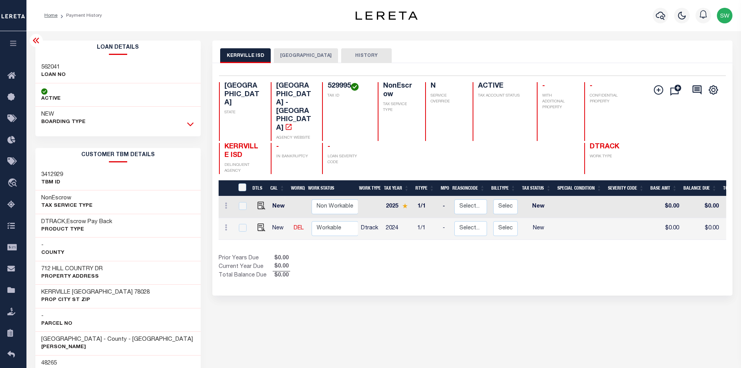
click at [188, 123] on icon at bounding box center [190, 124] width 7 height 8
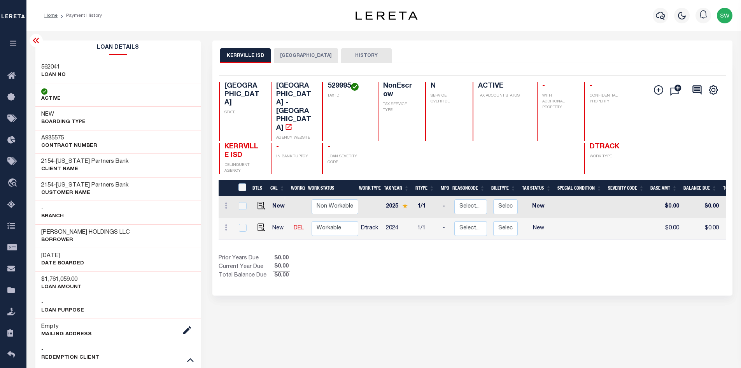
click at [293, 52] on button "[GEOGRAPHIC_DATA]" at bounding box center [306, 55] width 64 height 15
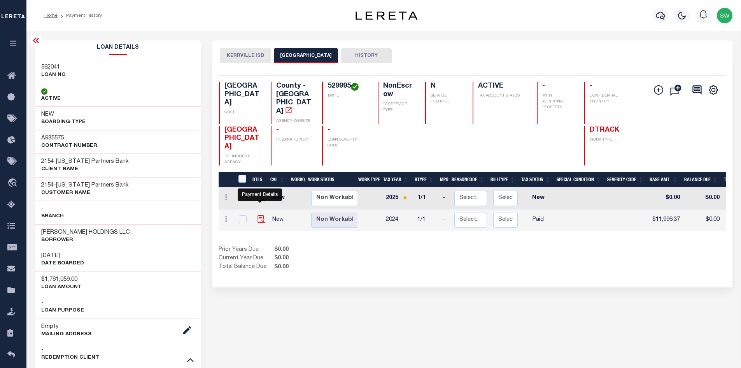
click at [258, 215] on img "" at bounding box center [262, 219] width 8 height 8
checkbox input "true"
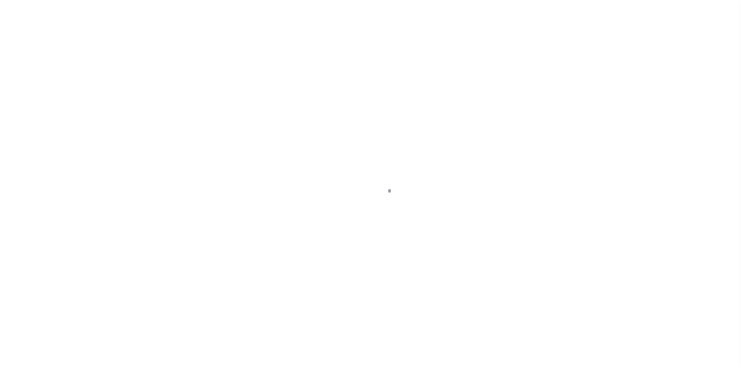
select select "PYD"
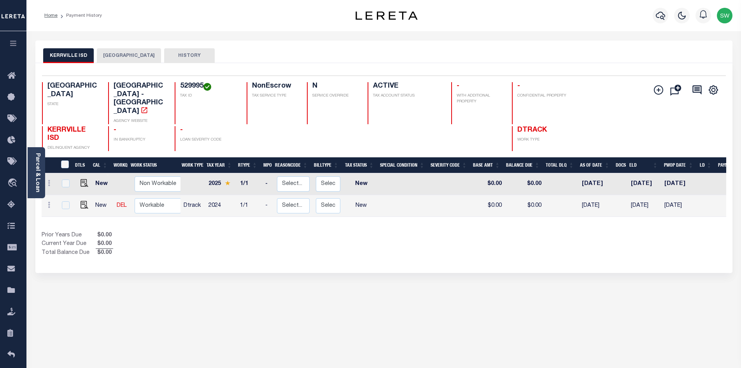
click at [346, 233] on div "Prior Years Due $0.00 Current Year Due $0.00 Total Balance Due $0.00" at bounding box center [213, 244] width 342 height 26
click at [70, 54] on button "KERRVILLE ISD" at bounding box center [68, 55] width 51 height 15
click at [656, 20] on icon "button" at bounding box center [660, 15] width 9 height 9
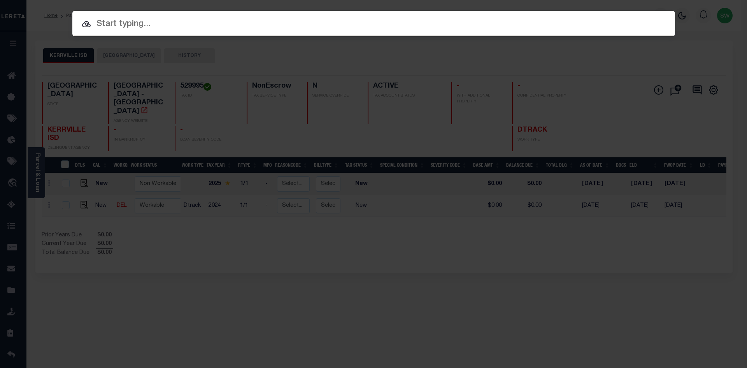
click at [132, 22] on input "text" at bounding box center [373, 25] width 603 height 14
click at [118, 31] on div at bounding box center [373, 23] width 603 height 25
click at [116, 29] on input "text" at bounding box center [373, 25] width 603 height 14
drag, startPoint x: 195, startPoint y: 266, endPoint x: 164, endPoint y: 153, distance: 116.9
click at [192, 266] on div "Include Loans TBM Customers Borrowers Payments (Lender Non-Disb) Payments (Lend…" at bounding box center [373, 184] width 747 height 368
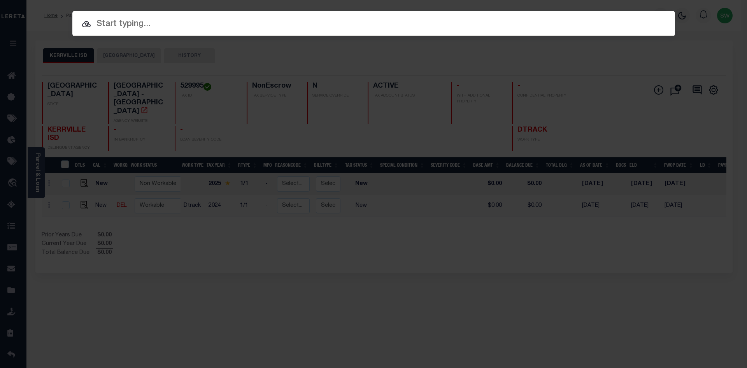
click at [134, 26] on input "text" at bounding box center [373, 25] width 603 height 14
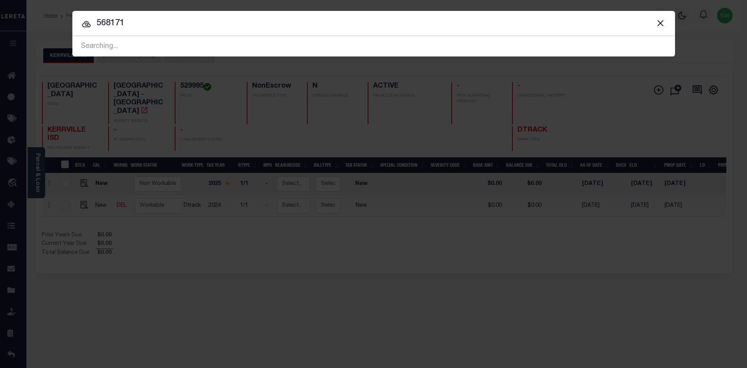
type input "568171"
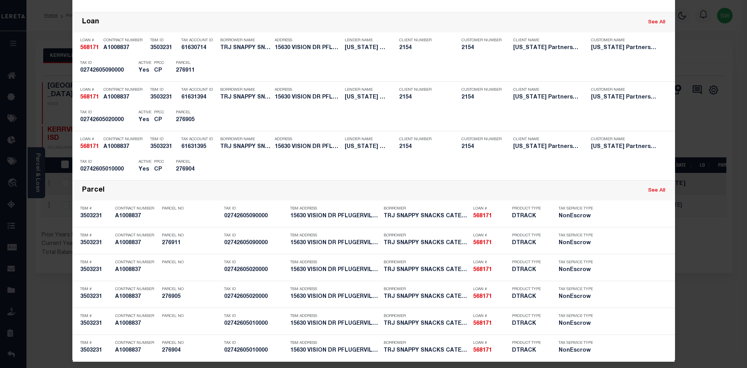
scroll to position [164, 0]
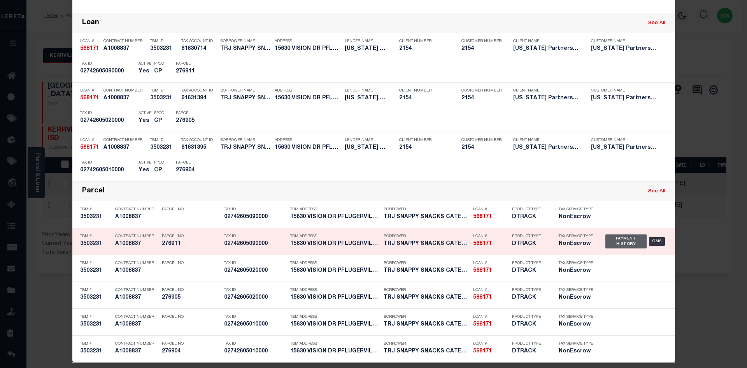
click at [616, 238] on div "Payment History" at bounding box center [626, 241] width 42 height 14
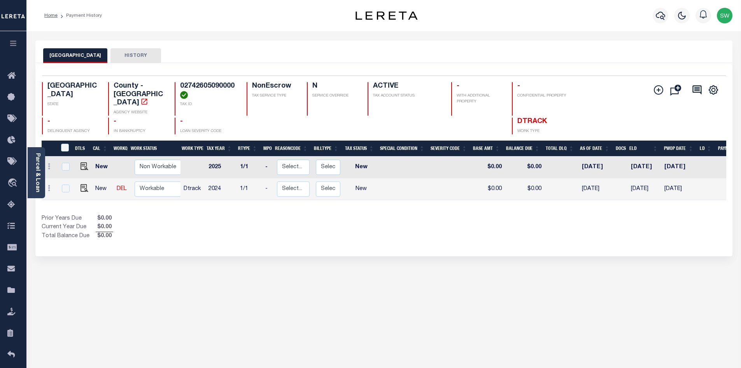
click at [324, 218] on div "Prior Years Due $0.00 Current Year Due $0.00 Total Balance Due $0.00" at bounding box center [213, 227] width 342 height 26
drag, startPoint x: 235, startPoint y: 86, endPoint x: 181, endPoint y: 86, distance: 54.5
click at [181, 86] on h4 "02742605090000" at bounding box center [208, 90] width 57 height 17
copy h4 "02742605090000"
drag, startPoint x: 209, startPoint y: 221, endPoint x: 195, endPoint y: 202, distance: 23.4
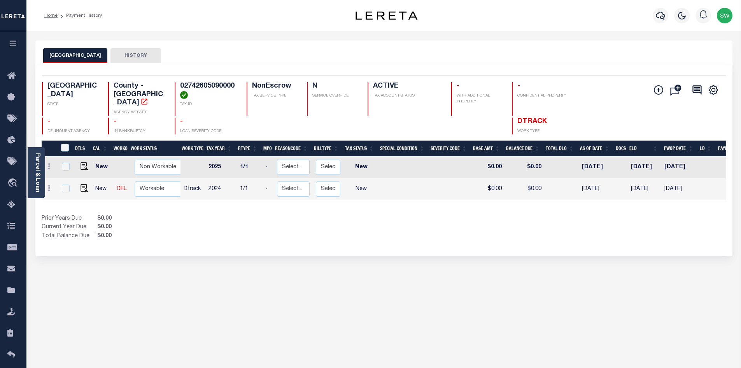
click at [209, 221] on div "Prior Years Due $0.00 Current Year Due $0.00 Total Balance Due $0.00" at bounding box center [213, 227] width 342 height 26
click at [82, 184] on img "" at bounding box center [85, 188] width 8 height 8
checkbox input "true"
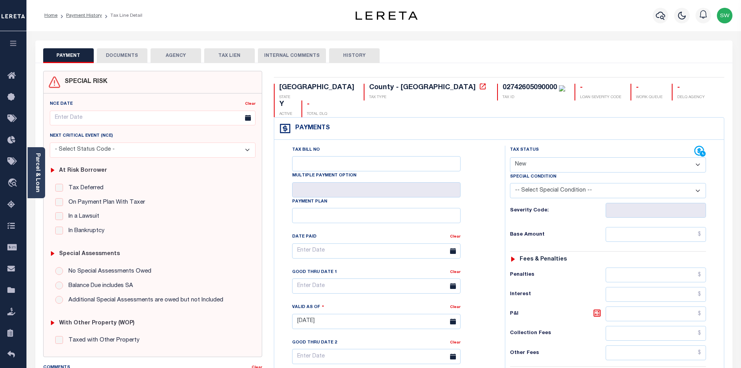
click at [697, 157] on select "- Select Status Code - Open Due/Unpaid Paid Incomplete No Tax Due Internal Refu…" at bounding box center [608, 164] width 196 height 15
select select "NTX"
click at [510, 157] on select "- Select Status Code - Open Due/Unpaid Paid Incomplete No Tax Due Internal Refu…" at bounding box center [608, 164] width 196 height 15
type input "[DATE]"
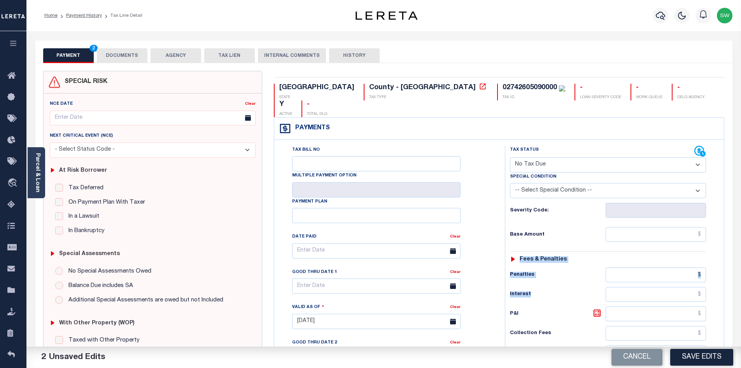
drag, startPoint x: 741, startPoint y: 231, endPoint x: 738, endPoint y: 249, distance: 17.7
click at [741, 267] on html "Home Payment History Tax Line Detail" at bounding box center [370, 294] width 741 height 588
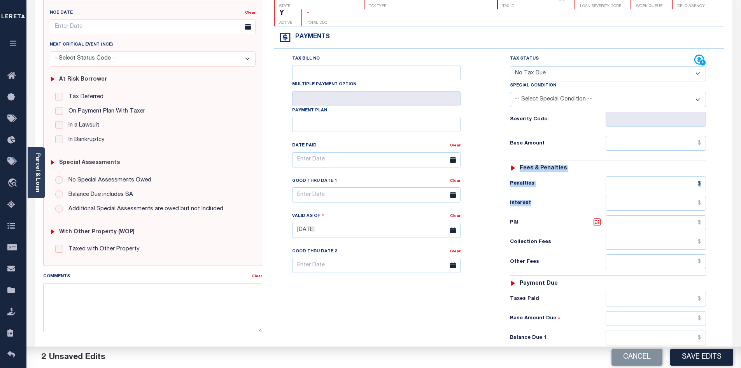
scroll to position [92, 0]
click at [415, 319] on div "Tax Bill No Multiple Payment Option Payment Plan Clear" at bounding box center [387, 225] width 223 height 344
click at [668, 329] on input "text" at bounding box center [656, 336] width 101 height 15
type input "$0.00"
drag, startPoint x: 355, startPoint y: 290, endPoint x: 575, endPoint y: 284, distance: 219.9
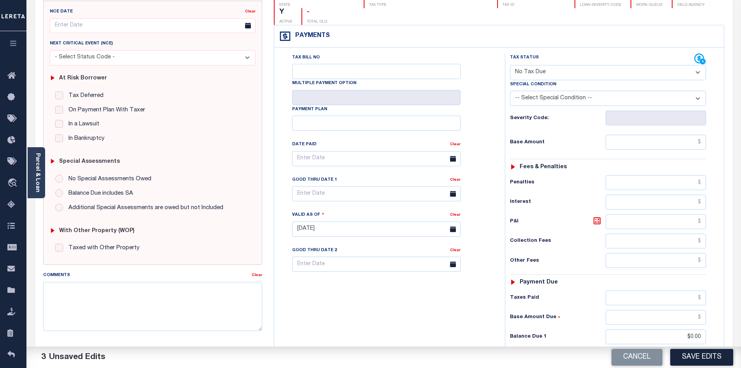
click at [356, 291] on div "Tax Bill No Multiple Payment Option Payment Plan Clear" at bounding box center [387, 225] width 223 height 344
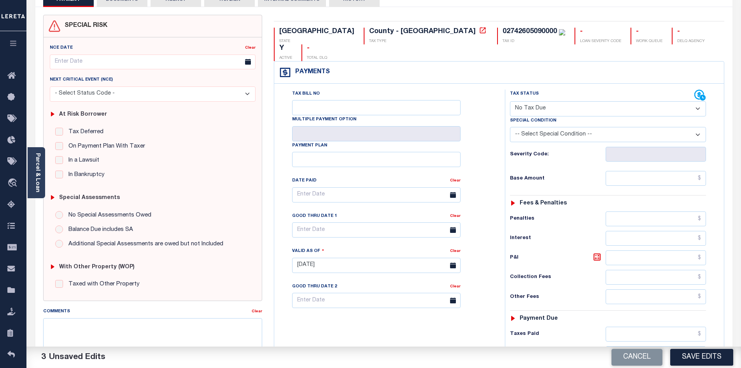
scroll to position [0, 0]
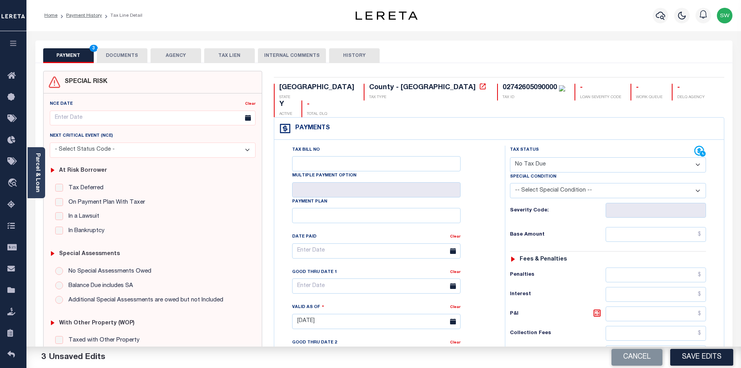
click at [113, 58] on button "DOCUMENTS" at bounding box center [122, 55] width 51 height 15
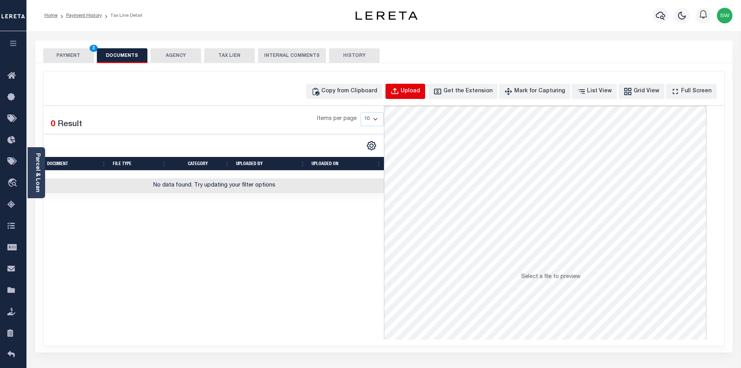
click at [417, 91] on div "Upload" at bounding box center [410, 91] width 19 height 9
select select "POP"
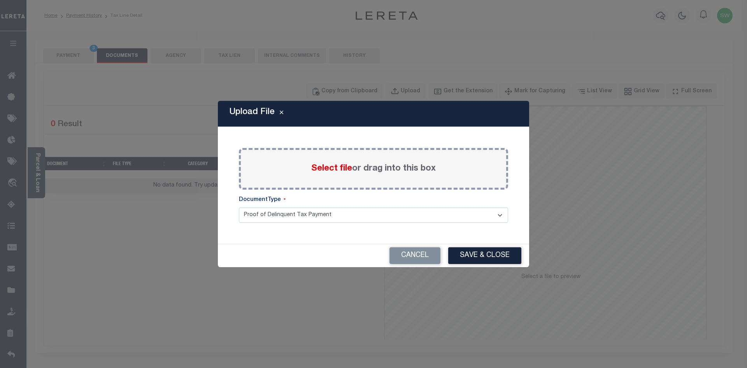
click at [335, 172] on span "Select file" at bounding box center [331, 168] width 41 height 9
click at [0, 0] on input "Select file or drag into this box" at bounding box center [0, 0] width 0 height 0
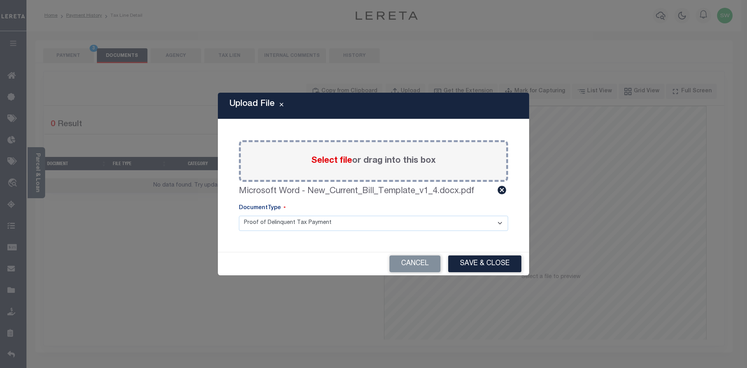
click at [471, 264] on button "Save & Close" at bounding box center [484, 263] width 73 height 17
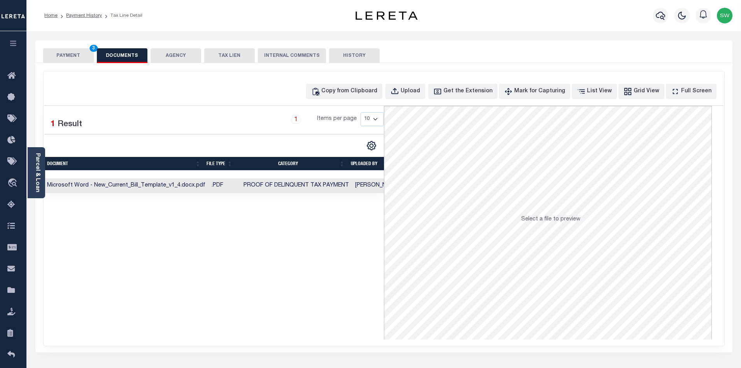
click at [277, 268] on div "Selected 1 Result 1 Items per page 10 25 50 100" at bounding box center [214, 222] width 340 height 233
click at [71, 60] on button "PAYMENT 3" at bounding box center [68, 55] width 51 height 15
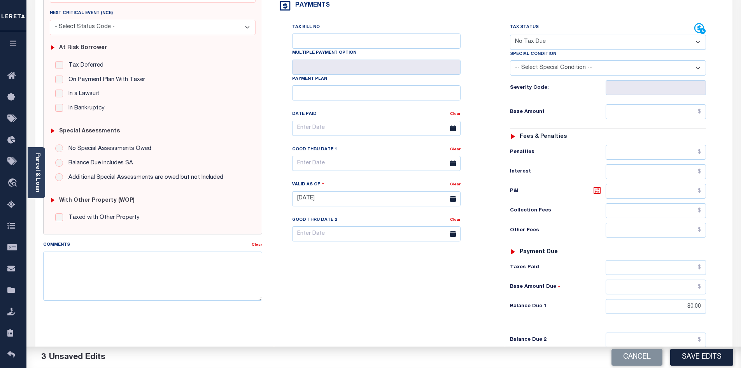
scroll to position [161, 0]
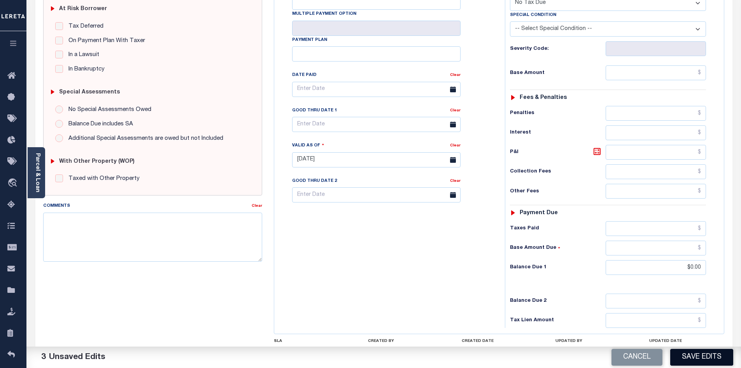
click at [709, 359] on button "Save Edits" at bounding box center [701, 357] width 63 height 17
checkbox input "false"
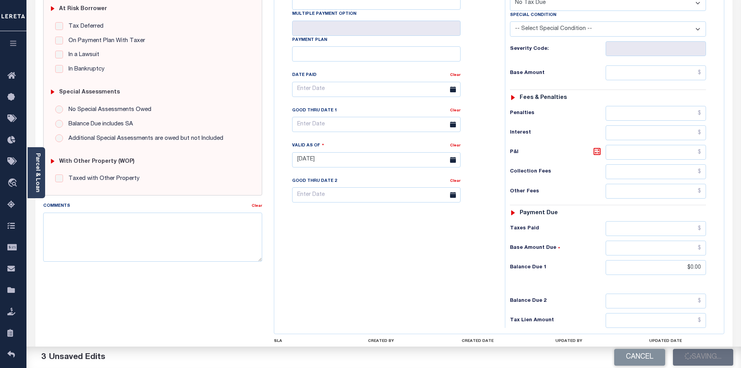
type input "$0"
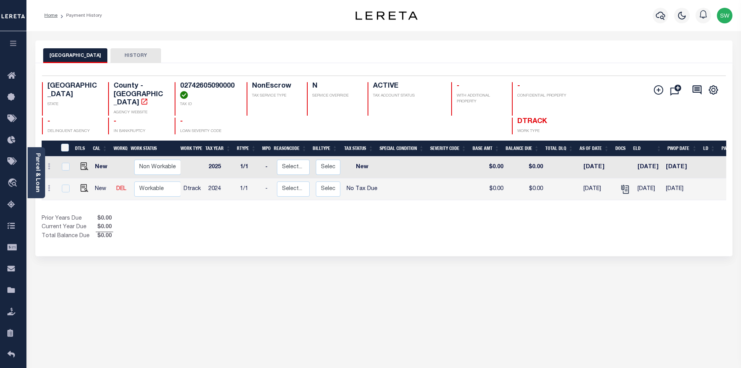
drag, startPoint x: 403, startPoint y: 233, endPoint x: 427, endPoint y: 184, distance: 53.9
click at [403, 233] on div "Show Tax Lines before Bill Release Date Prior Years Due $0.00 Current Year Due …" at bounding box center [384, 227] width 685 height 26
click at [659, 16] on icon "button" at bounding box center [660, 15] width 9 height 9
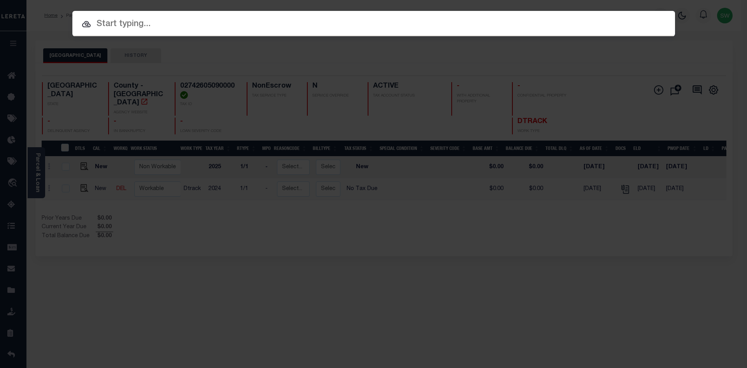
click at [116, 25] on input "text" at bounding box center [373, 25] width 603 height 14
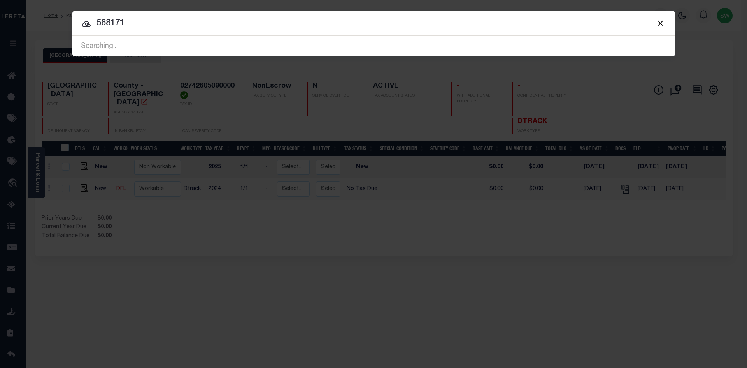
type input "568171"
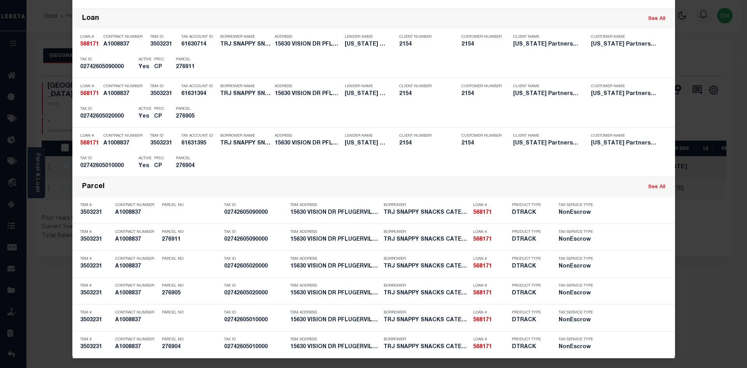
scroll to position [171, 0]
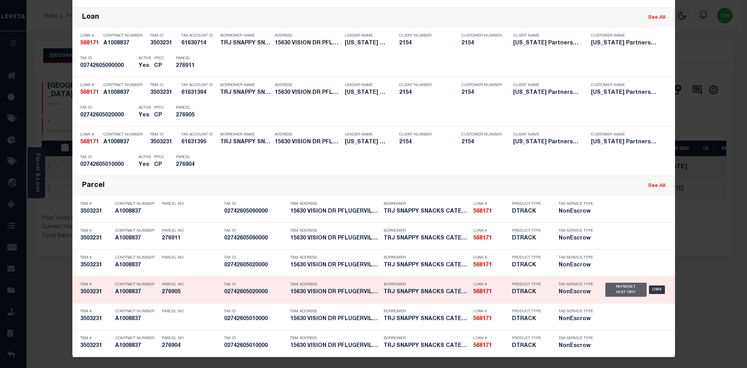
click at [617, 292] on div "Payment History" at bounding box center [626, 289] width 42 height 14
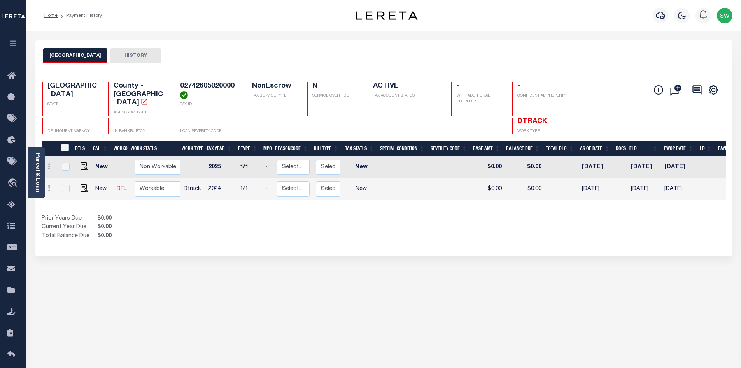
click at [363, 238] on div "Selected 2 Results 1 Items per page 25 50 100 TX STATE TAX ID N" at bounding box center [383, 159] width 697 height 193
drag, startPoint x: 233, startPoint y: 85, endPoint x: 179, endPoint y: 82, distance: 54.2
click at [179, 82] on div "02742605020000 TAX ID" at bounding box center [206, 98] width 63 height 33
copy h4 "02742605020000"
click at [35, 170] on link "Parcel & Loan" at bounding box center [37, 172] width 5 height 39
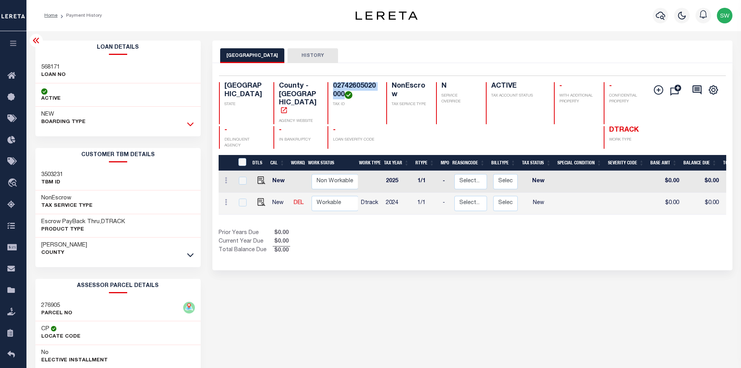
click at [188, 125] on icon at bounding box center [190, 124] width 7 height 8
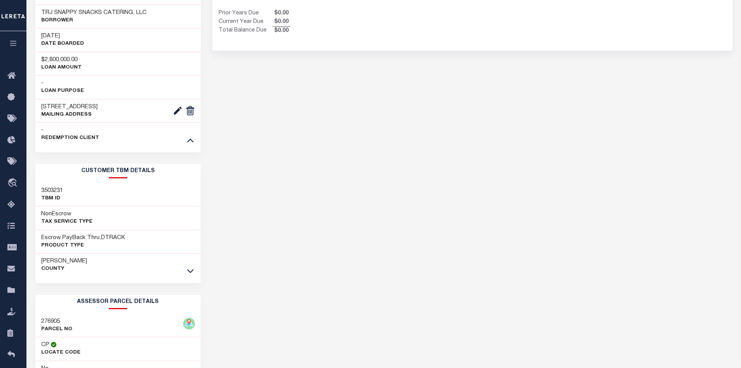
scroll to position [224, 0]
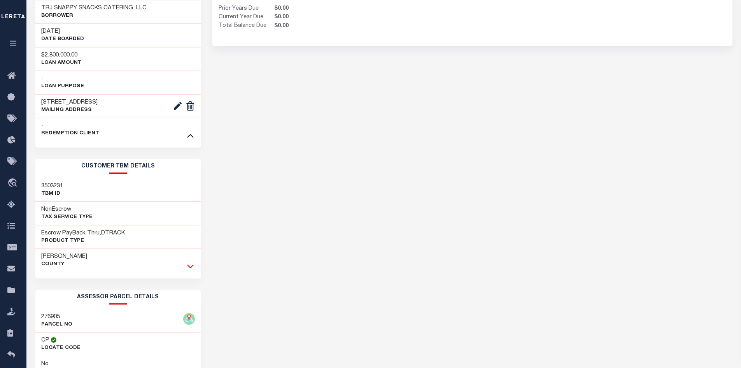
click at [193, 270] on icon at bounding box center [190, 266] width 7 height 8
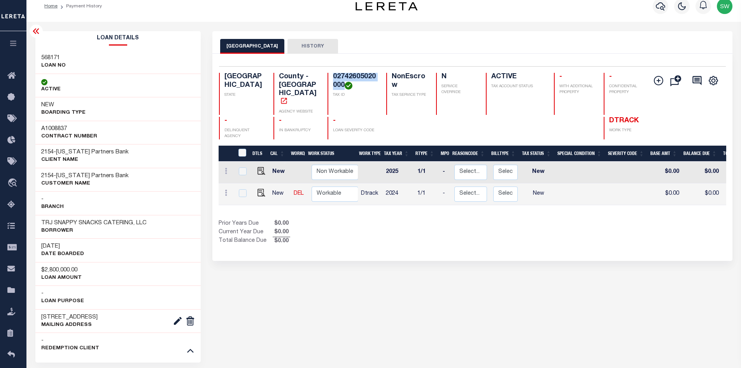
scroll to position [0, 0]
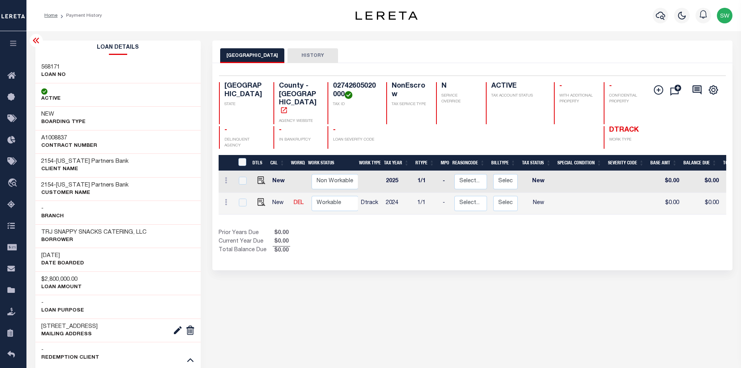
click at [387, 257] on div "Selected 2 Results 1 Items per page 25 50 100 TX STATE TAX ID N" at bounding box center [472, 166] width 520 height 207
click at [380, 231] on div "Prior Years Due $0.00 Current Year Due $0.00 Total Balance Due $0.00" at bounding box center [346, 242] width 254 height 26
click at [259, 198] on img "" at bounding box center [262, 202] width 8 height 8
checkbox input "true"
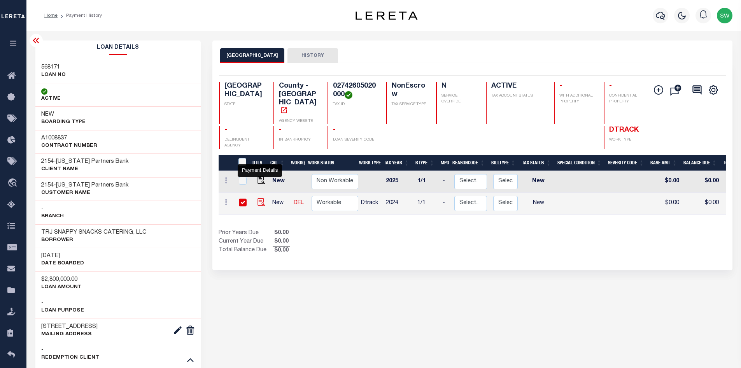
checkbox input "true"
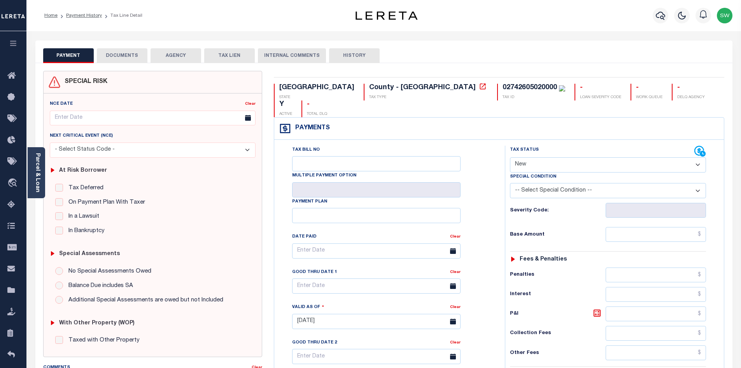
click at [697, 157] on select "- Select Status Code - Open Due/Unpaid Paid Incomplete No Tax Due Internal Refu…" at bounding box center [608, 164] width 196 height 15
select select "PYD"
click at [510, 157] on select "- Select Status Code - Open Due/Unpaid Paid Incomplete No Tax Due Internal Refu…" at bounding box center [608, 164] width 196 height 15
type input "[DATE]"
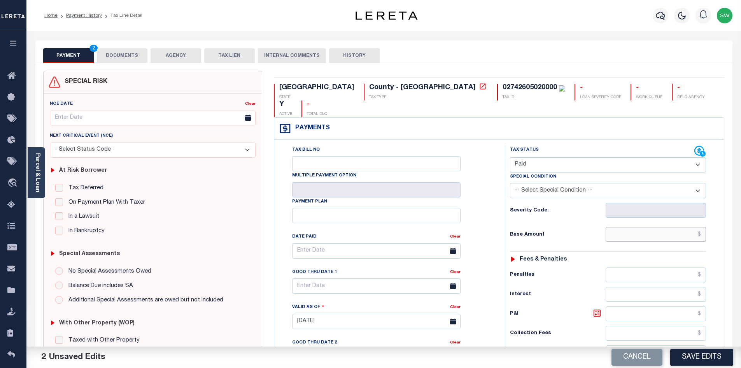
click at [629, 227] on input "text" at bounding box center [656, 234] width 101 height 15
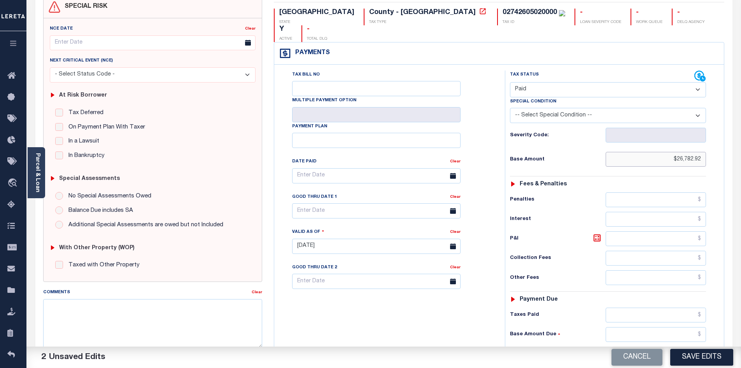
scroll to position [86, 0]
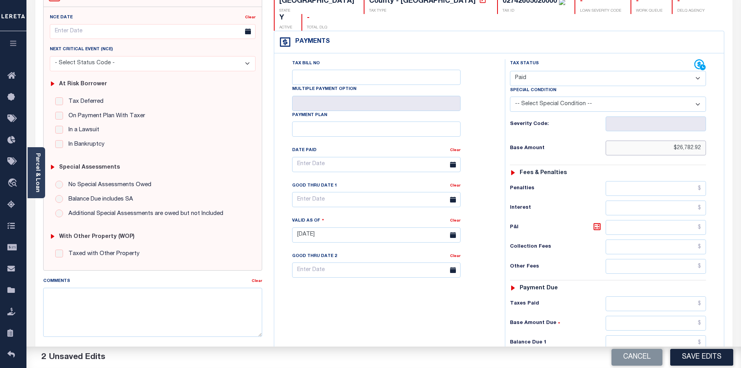
type input "$26,782.92"
click at [642, 296] on input "text" at bounding box center [656, 303] width 101 height 15
type input "$26,782.92"
click at [648, 335] on input "text" at bounding box center [656, 342] width 101 height 15
type input "$0.00"
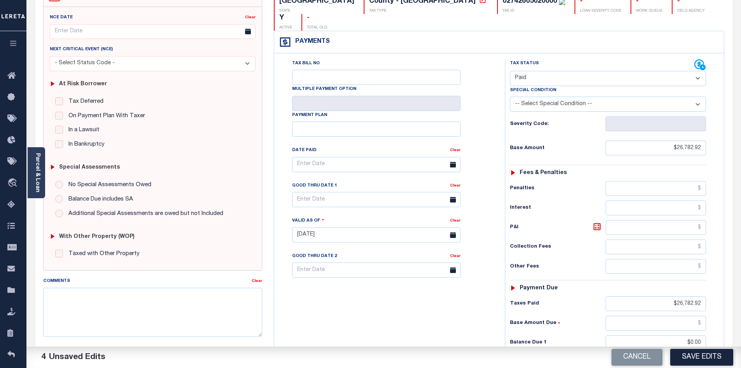
click at [455, 291] on div "Tax Bill No Multiple Payment Option Payment Plan Clear" at bounding box center [387, 231] width 223 height 344
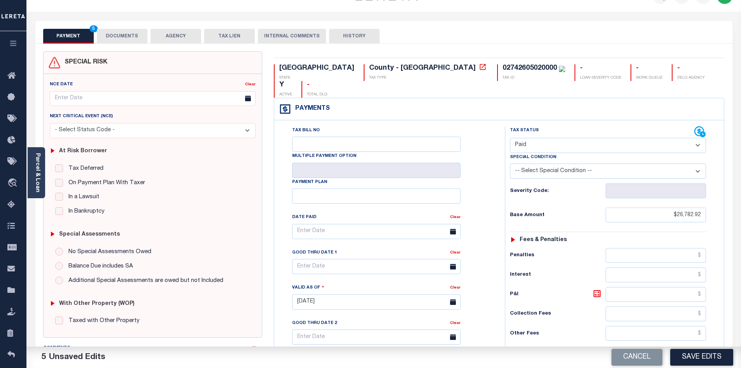
scroll to position [0, 0]
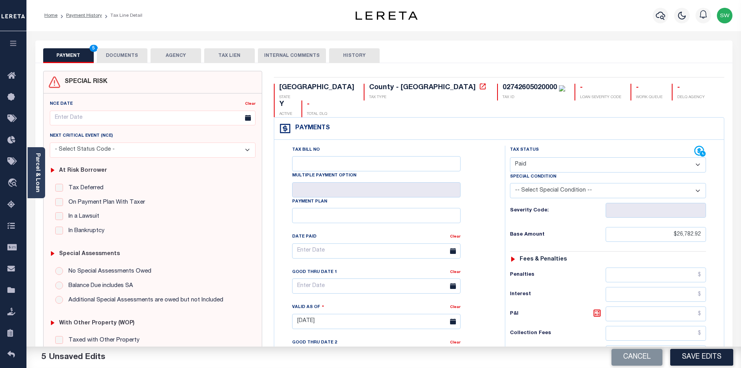
click at [104, 56] on button "DOCUMENTS" at bounding box center [122, 55] width 51 height 15
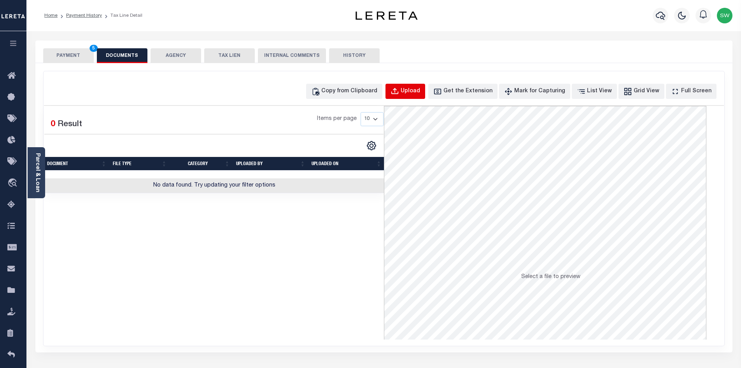
click at [420, 93] on div "Upload" at bounding box center [410, 91] width 19 height 9
select select "POP"
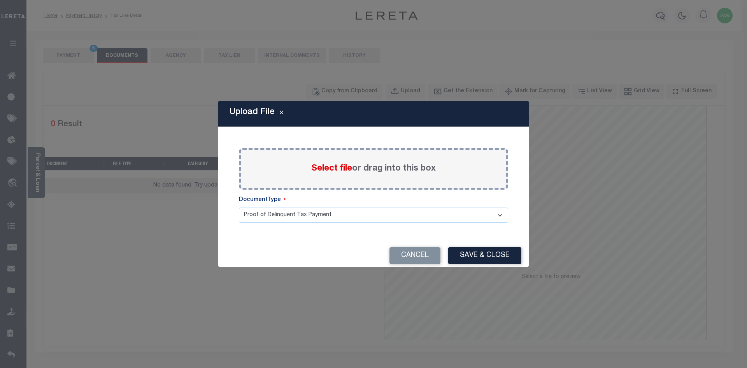
click at [320, 174] on label "Select file or drag into this box" at bounding box center [373, 168] width 125 height 13
click at [0, 0] on input "Select file or drag into this box" at bounding box center [0, 0] width 0 height 0
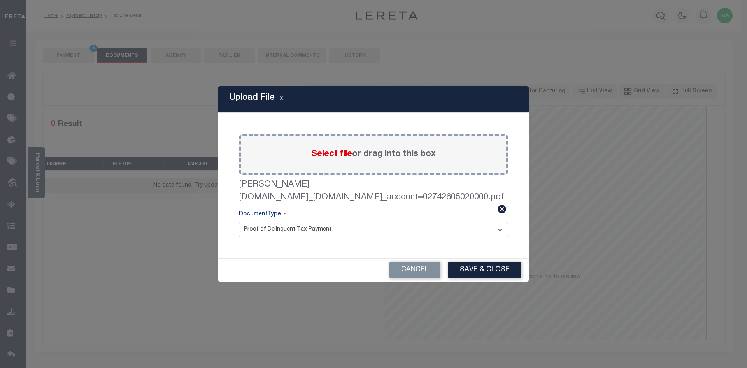
click at [484, 263] on button "Save & Close" at bounding box center [484, 269] width 73 height 17
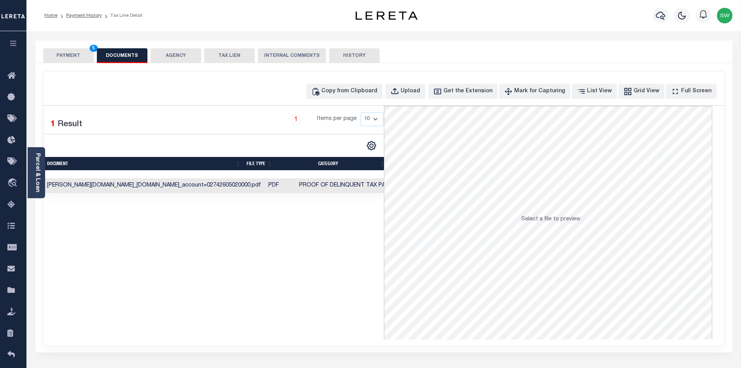
click at [67, 58] on button "PAYMENT 5" at bounding box center [68, 55] width 51 height 15
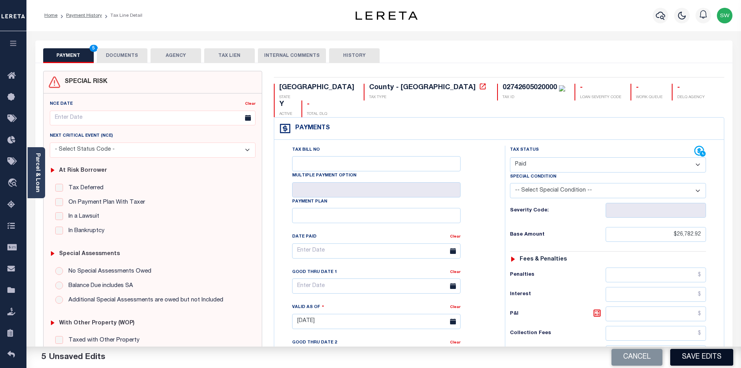
click at [703, 354] on button "Save Edits" at bounding box center [701, 357] width 63 height 17
checkbox input "false"
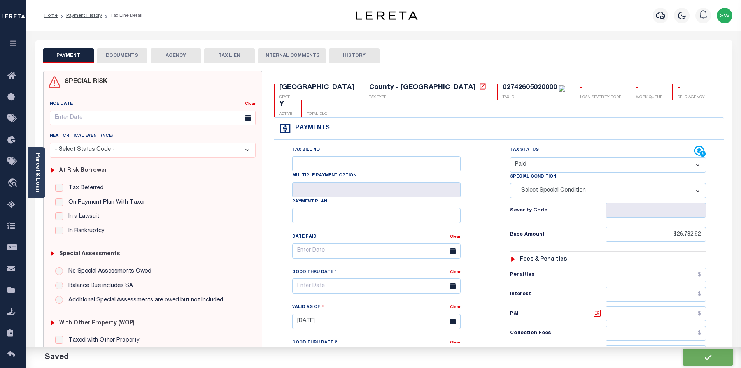
type input "$26,782.92"
type input "$0"
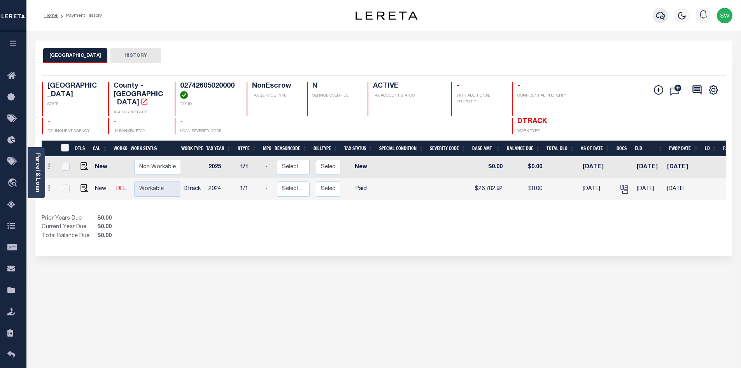
click at [663, 14] on icon "button" at bounding box center [660, 16] width 9 height 8
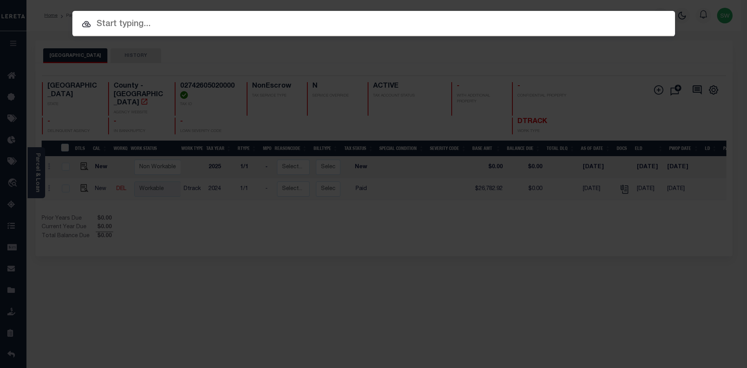
click at [138, 29] on input "text" at bounding box center [373, 25] width 603 height 14
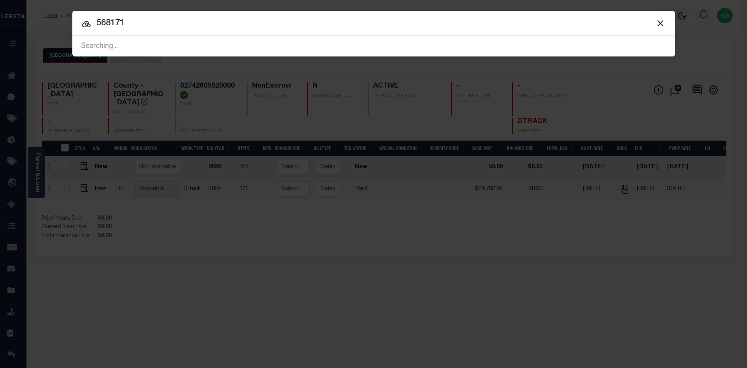
type input "568171"
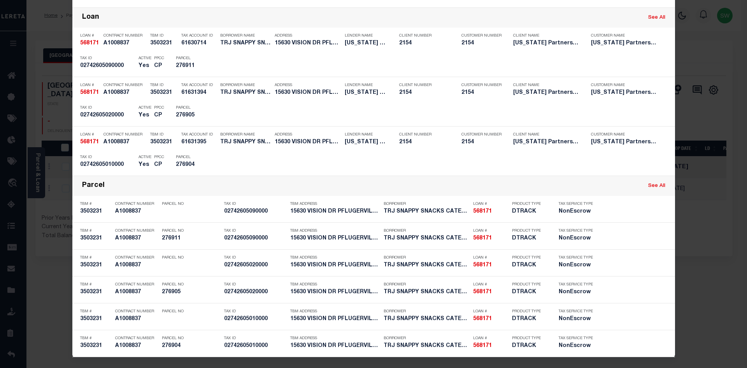
scroll to position [171, 0]
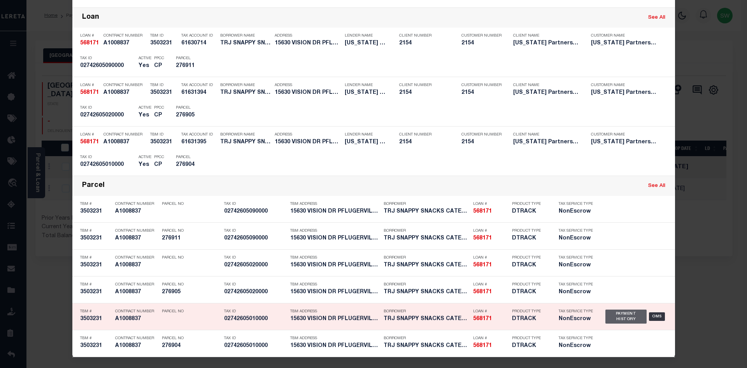
click at [624, 312] on div "Payment History" at bounding box center [626, 316] width 42 height 14
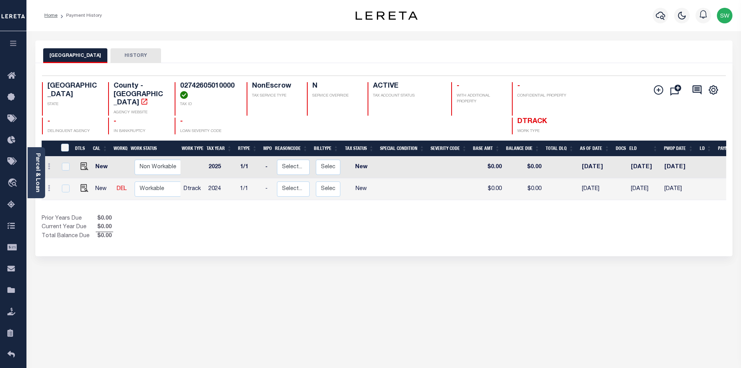
click at [403, 227] on div "Show Tax Lines before Bill Release Date Prior Years Due $0.00 Current Year Due …" at bounding box center [384, 227] width 685 height 26
drag, startPoint x: 85, startPoint y: 182, endPoint x: 120, endPoint y: 184, distance: 35.4
click at [85, 184] on img "" at bounding box center [85, 188] width 8 height 8
checkbox input "true"
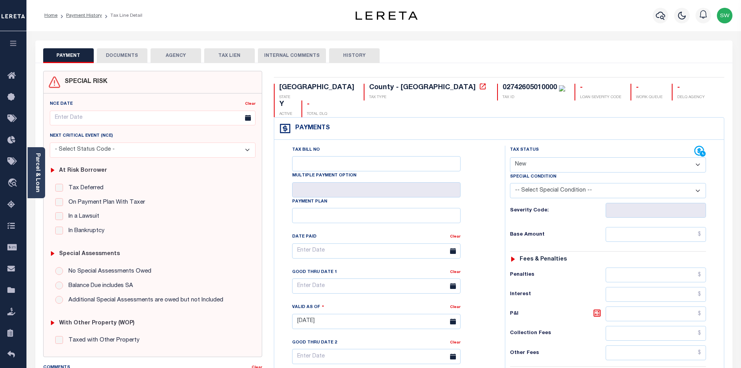
click at [696, 157] on select "- Select Status Code - Open Due/Unpaid Paid Incomplete No Tax Due Internal Refu…" at bounding box center [608, 164] width 196 height 15
select select "PYD"
click at [510, 157] on select "- Select Status Code - Open Due/Unpaid Paid Incomplete No Tax Due Internal Refu…" at bounding box center [608, 164] width 196 height 15
type input "[DATE]"
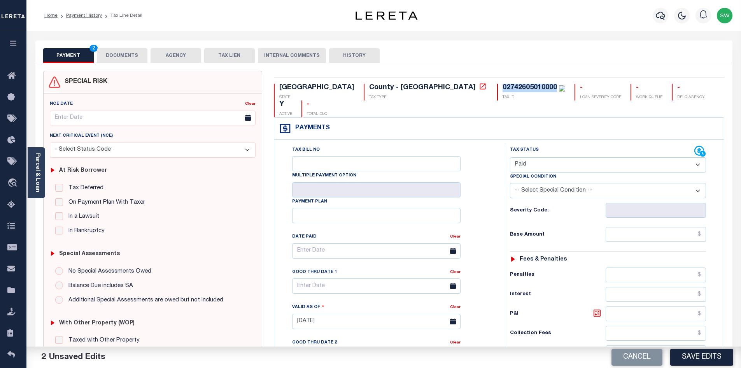
drag, startPoint x: 427, startPoint y: 86, endPoint x: 369, endPoint y: 86, distance: 58.0
click at [497, 86] on div "02742605010000 TAX ID" at bounding box center [531, 92] width 68 height 17
copy div "02742605010000"
click at [637, 227] on input "text" at bounding box center [656, 234] width 101 height 15
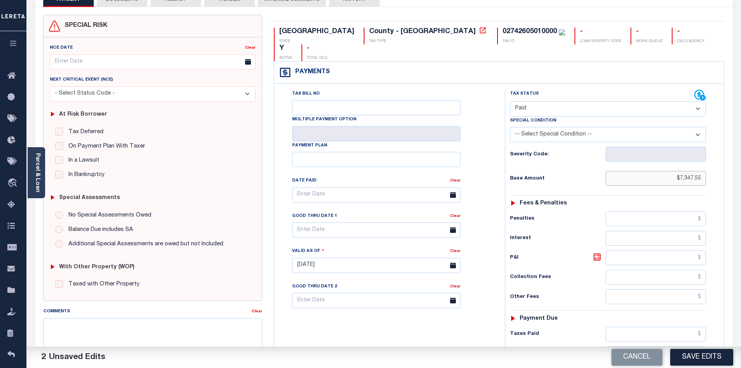
scroll to position [96, 0]
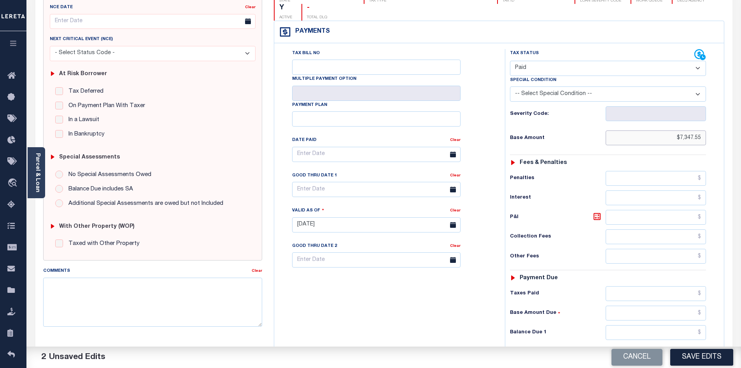
type input "$7,347.55"
click at [649, 286] on input "text" at bounding box center [656, 293] width 101 height 15
type input "$7,347.55"
click at [673, 325] on input "text" at bounding box center [656, 332] width 101 height 15
type input "$0.00"
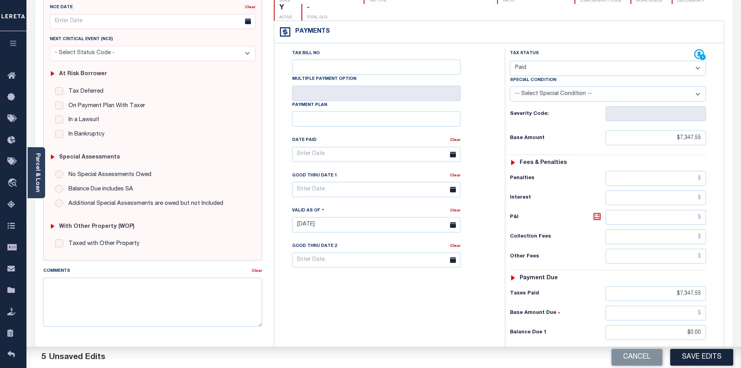
click at [465, 292] on div "Tax Bill No Multiple Payment Option Payment Plan Clear" at bounding box center [387, 221] width 223 height 344
click at [715, 361] on button "Save Edits" at bounding box center [701, 357] width 63 height 17
checkbox input "false"
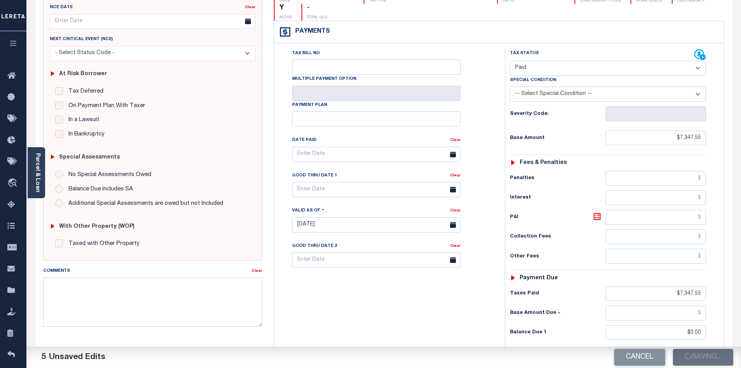
checkbox input "false"
type input "$7,347.55"
type input "$0"
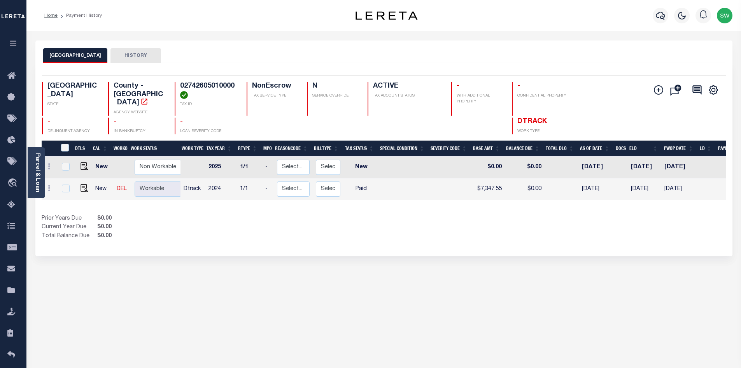
click at [78, 186] on link at bounding box center [83, 188] width 12 height 5
checkbox input "true"
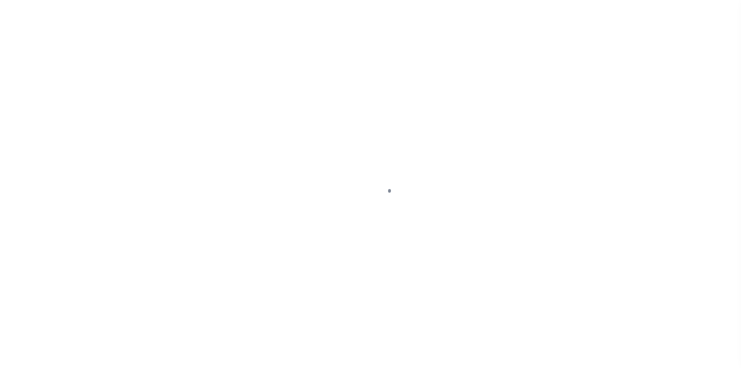
select select "PYD"
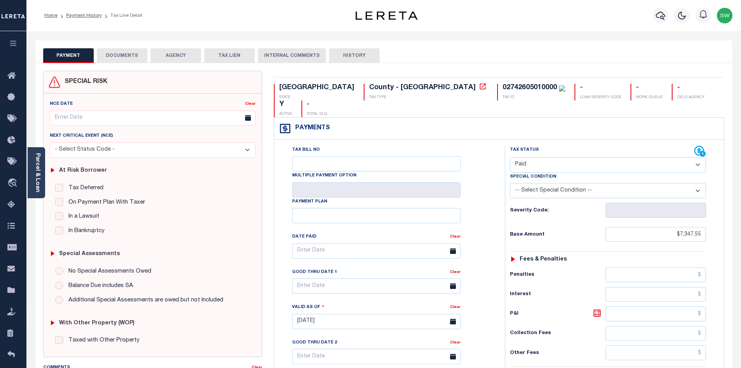
click at [114, 55] on button "DOCUMENTS" at bounding box center [122, 55] width 51 height 15
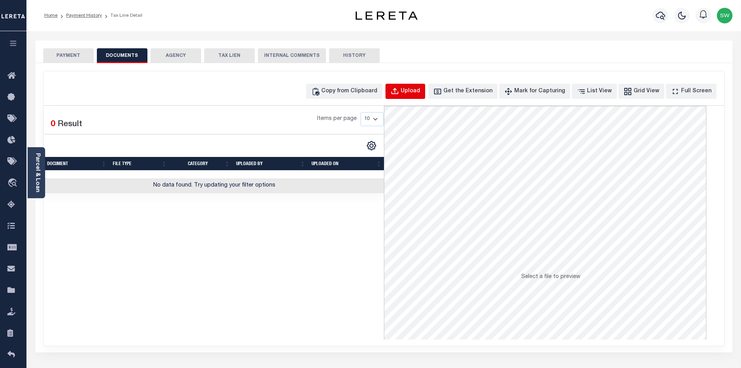
click at [419, 88] on div "Upload" at bounding box center [410, 91] width 19 height 9
select select "POP"
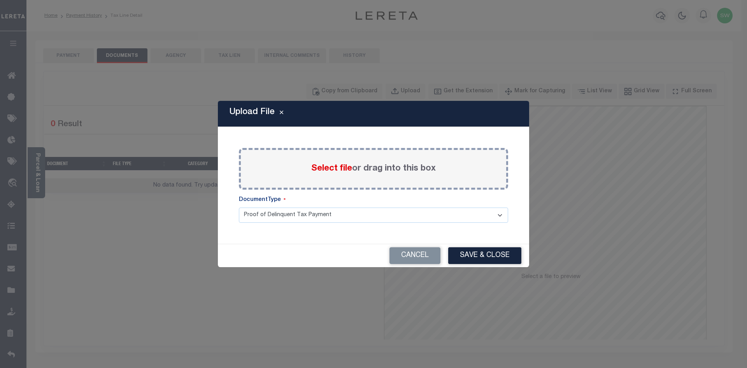
click at [303, 172] on div "Select file or drag into this box" at bounding box center [373, 169] width 269 height 42
click at [324, 168] on span "Select file" at bounding box center [331, 168] width 41 height 9
click at [0, 0] on input "Select file or drag into this box" at bounding box center [0, 0] width 0 height 0
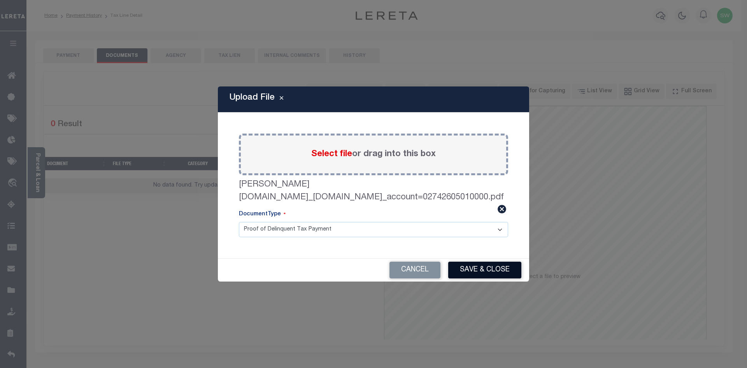
click at [492, 262] on button "Save & Close" at bounding box center [484, 269] width 73 height 17
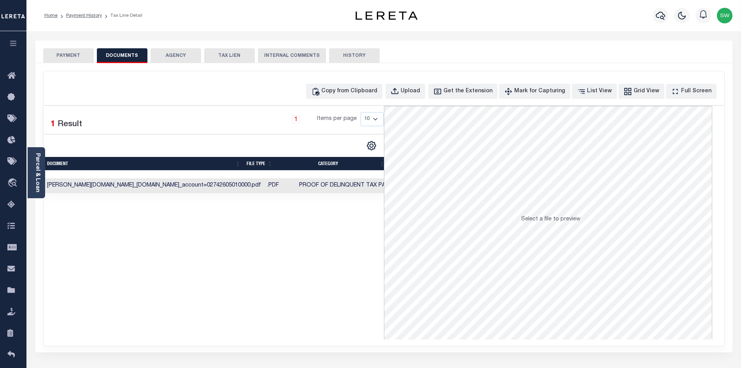
click at [57, 56] on button "PAYMENT" at bounding box center [68, 55] width 51 height 15
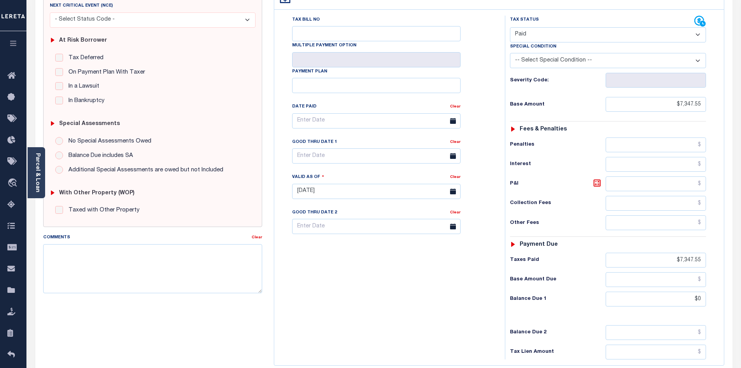
scroll to position [186, 0]
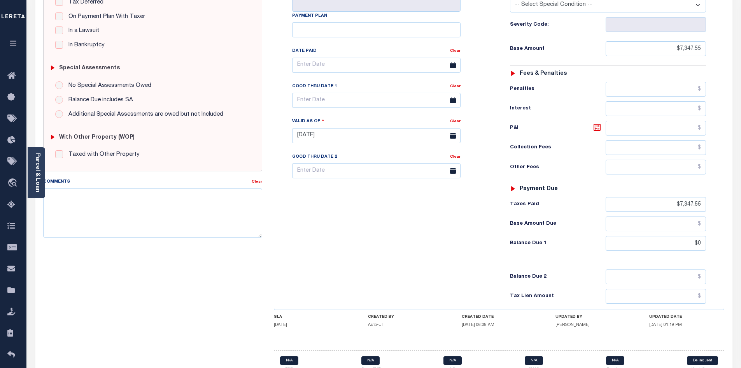
click at [436, 240] on div "Tax Bill No Multiple Payment Option Payment Plan Clear" at bounding box center [387, 132] width 223 height 344
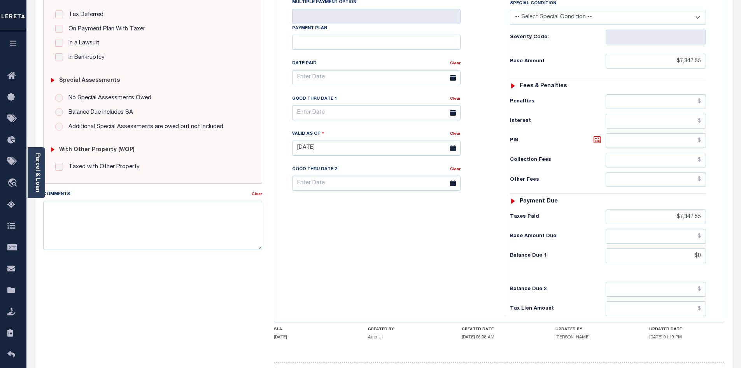
scroll to position [0, 0]
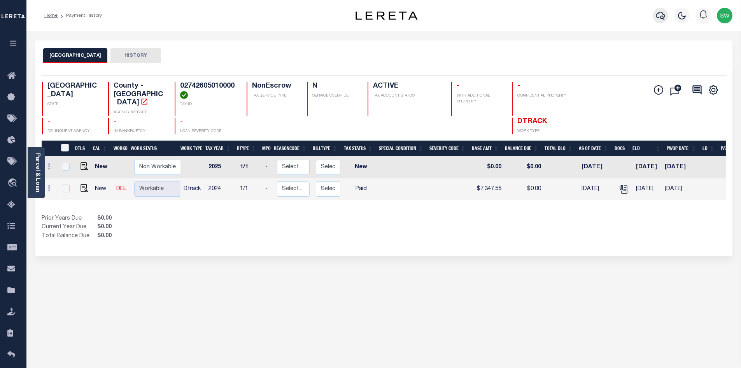
click at [655, 15] on button "button" at bounding box center [661, 16] width 16 height 16
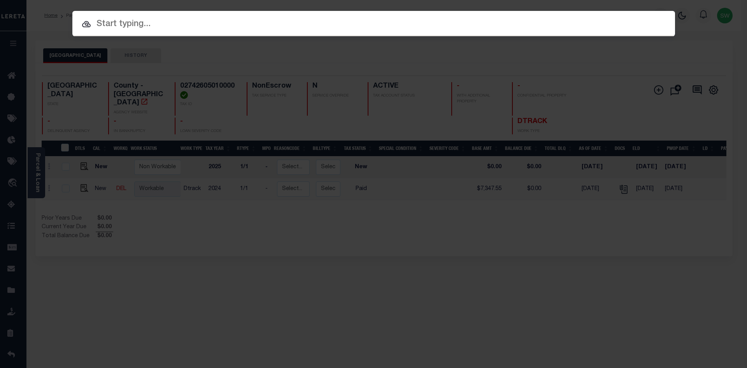
click at [111, 26] on input "text" at bounding box center [373, 25] width 603 height 14
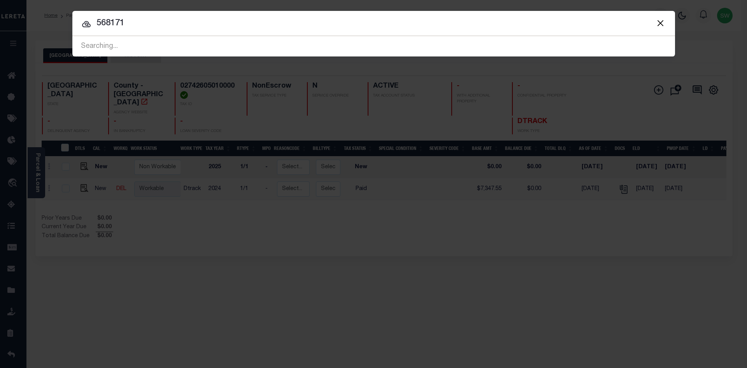
type input "568171"
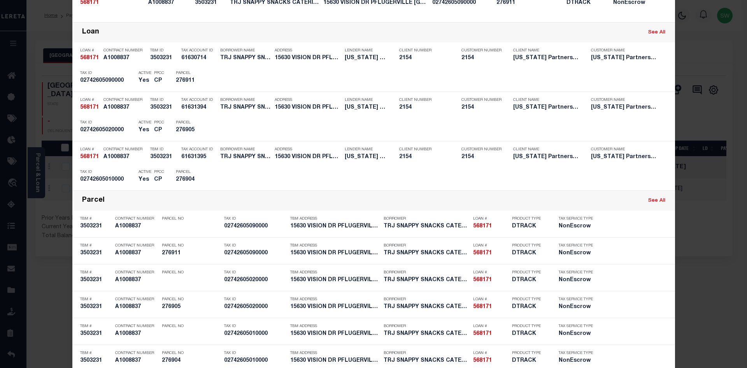
scroll to position [171, 0]
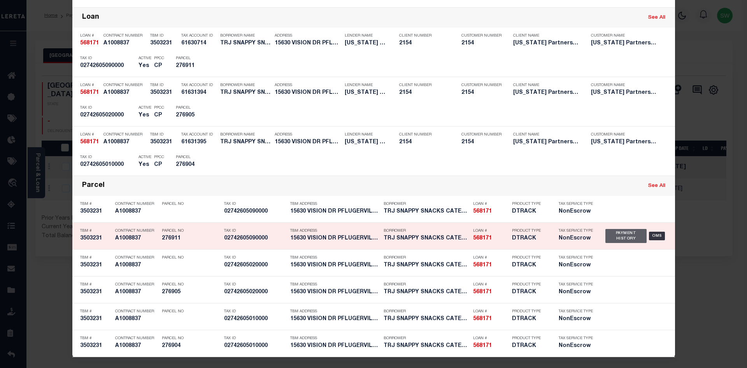
click at [618, 230] on div "Payment History" at bounding box center [626, 236] width 42 height 14
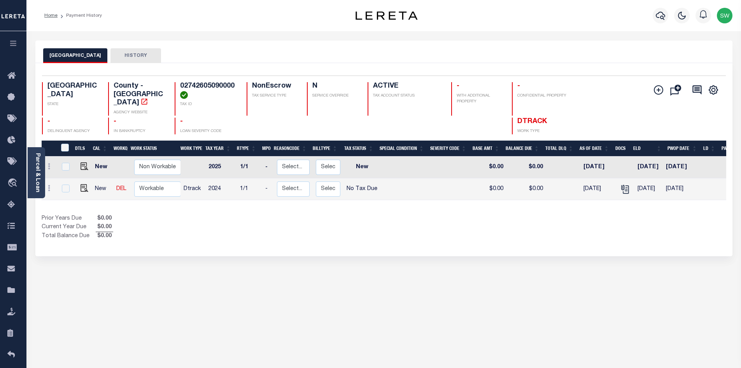
click at [365, 206] on div "DTLS CAL WorkQ Work Status Work Type Tax Year RType MPO ReasonCode BillType Tax…" at bounding box center [384, 190] width 685 height 100
click at [82, 184] on img "" at bounding box center [85, 188] width 8 height 8
checkbox input "true"
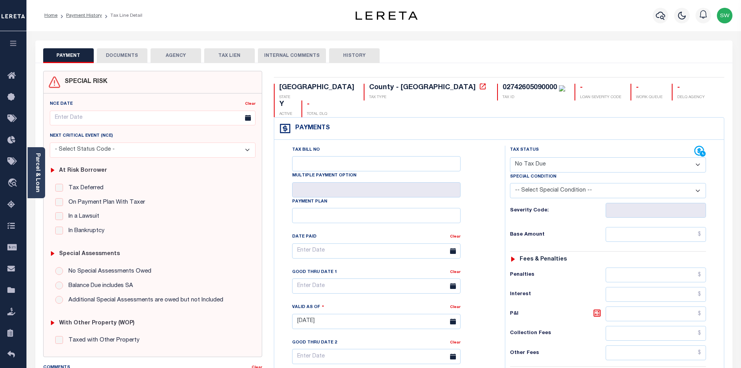
click at [699, 157] on select "- Select Status Code - Open Due/Unpaid Paid Incomplete No Tax Due Internal Refu…" at bounding box center [608, 164] width 196 height 15
select select "PYD"
click at [510, 157] on select "- Select Status Code - Open Due/Unpaid Paid Incomplete No Tax Due Internal Refu…" at bounding box center [608, 164] width 196 height 15
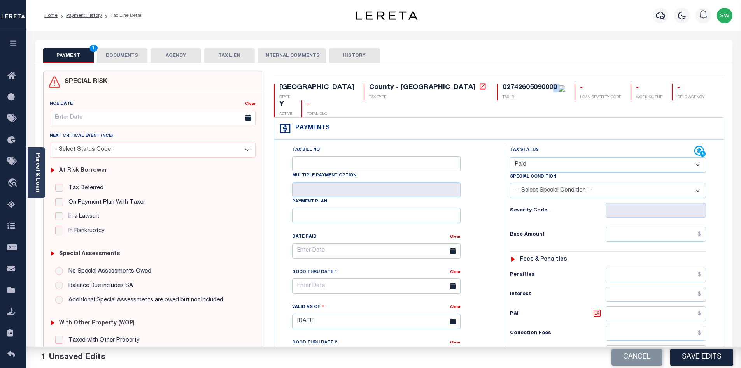
drag, startPoint x: 428, startPoint y: 86, endPoint x: 423, endPoint y: 87, distance: 5.9
click at [503, 87] on div "02742605090000" at bounding box center [534, 88] width 63 height 9
click at [503, 87] on div "02742605090000" at bounding box center [530, 87] width 54 height 7
drag, startPoint x: 426, startPoint y: 87, endPoint x: 371, endPoint y: 89, distance: 54.5
click at [497, 89] on div "02742605090000 TAX ID" at bounding box center [531, 92] width 68 height 17
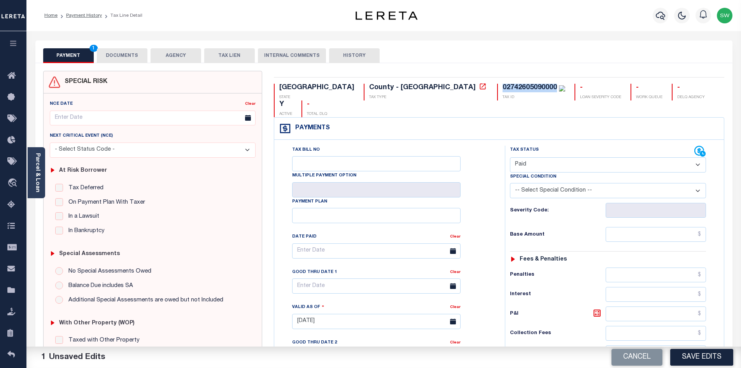
copy div "02742605090000"
click at [651, 227] on input "text" at bounding box center [656, 234] width 101 height 15
click at [648, 227] on input "text" at bounding box center [656, 234] width 101 height 15
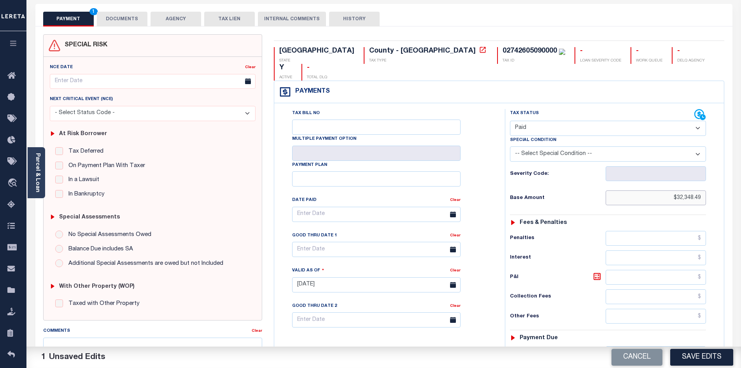
scroll to position [77, 0]
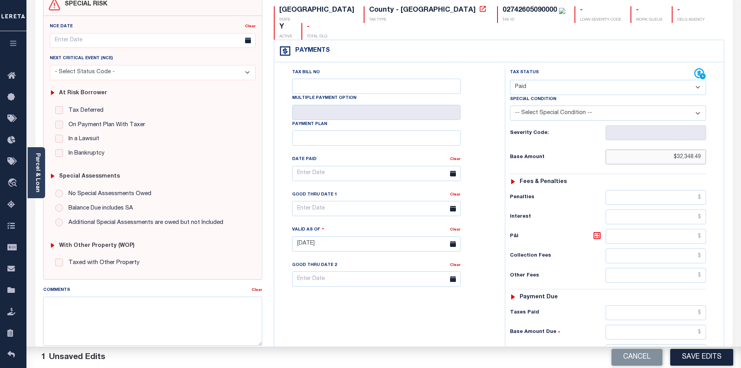
type input "$32,348.49"
drag, startPoint x: 657, startPoint y: 295, endPoint x: 654, endPoint y: 291, distance: 4.4
click at [657, 305] on input "text" at bounding box center [656, 312] width 101 height 15
type input "$32,348.49"
click at [707, 357] on button "Save Edits" at bounding box center [701, 357] width 63 height 17
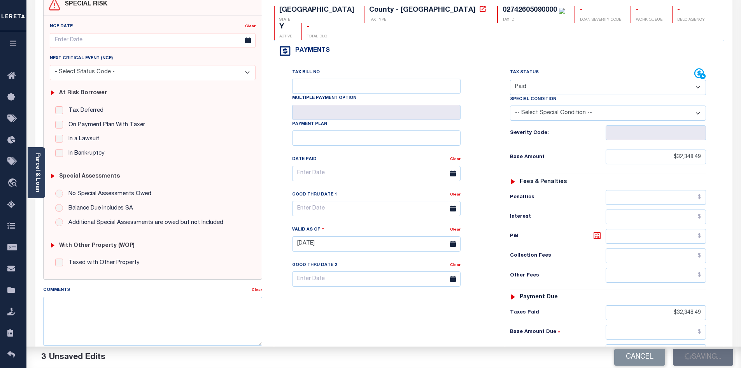
checkbox input "false"
type input "$32,348.49"
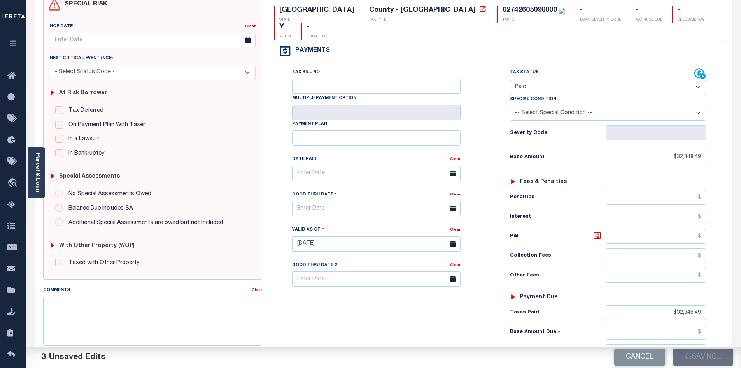
type input "$32,348.49"
type input "$0"
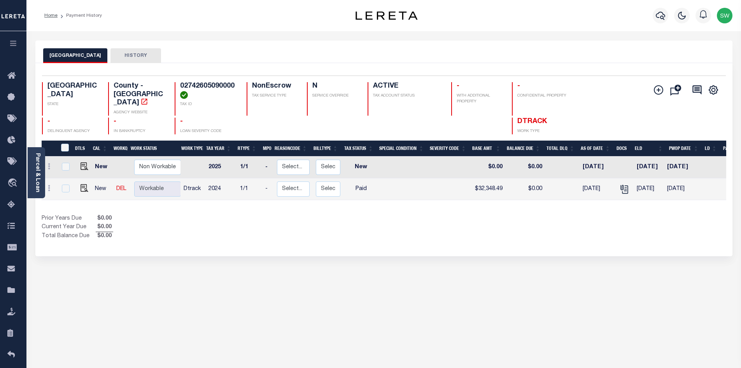
click at [77, 186] on link at bounding box center [83, 188] width 12 height 5
checkbox input "true"
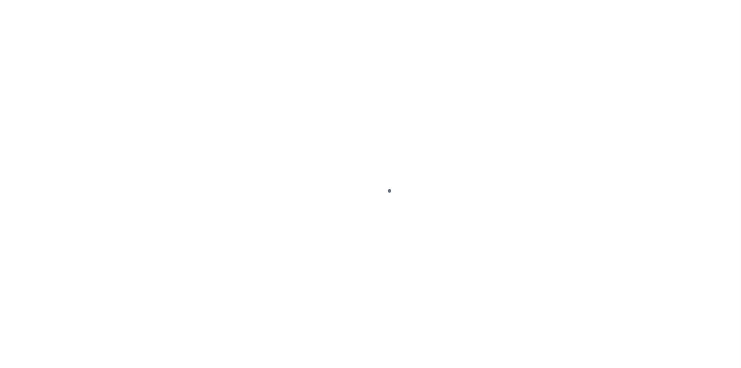
select select "PYD"
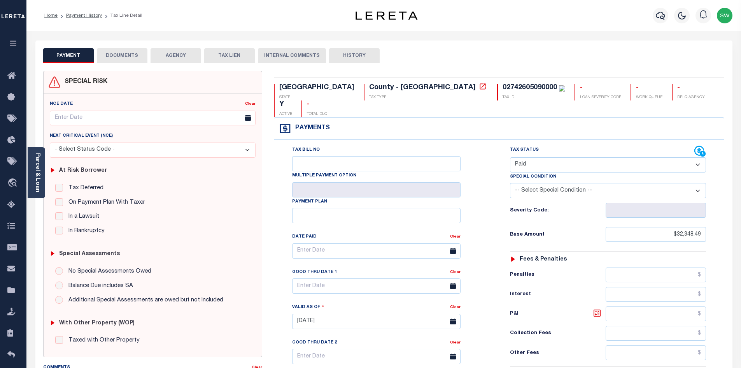
click at [128, 58] on button "DOCUMENTS" at bounding box center [122, 55] width 51 height 15
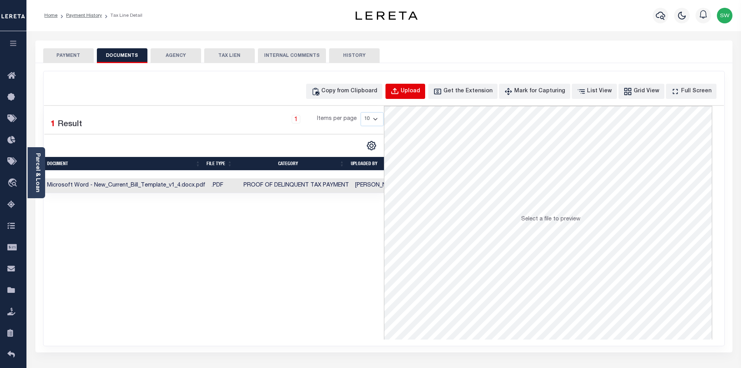
click at [417, 91] on div "Upload" at bounding box center [410, 91] width 19 height 9
select select "POP"
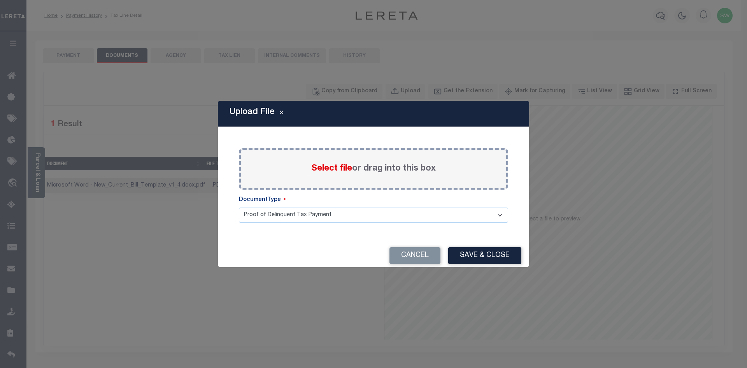
click at [342, 171] on span "Select file" at bounding box center [331, 168] width 41 height 9
click at [0, 0] on input "Select file or drag into this box" at bounding box center [0, 0] width 0 height 0
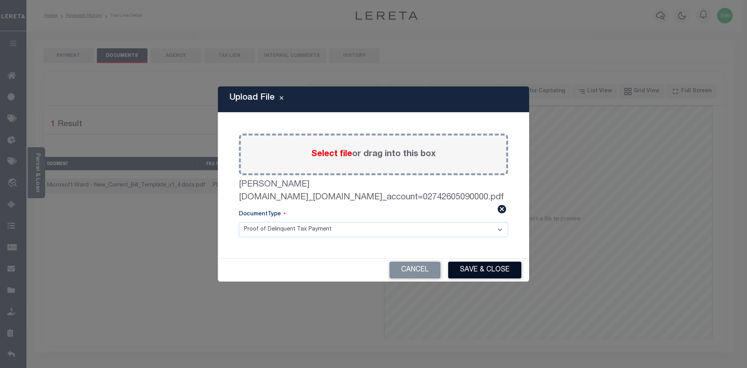
click at [498, 264] on button "Save & Close" at bounding box center [484, 269] width 73 height 17
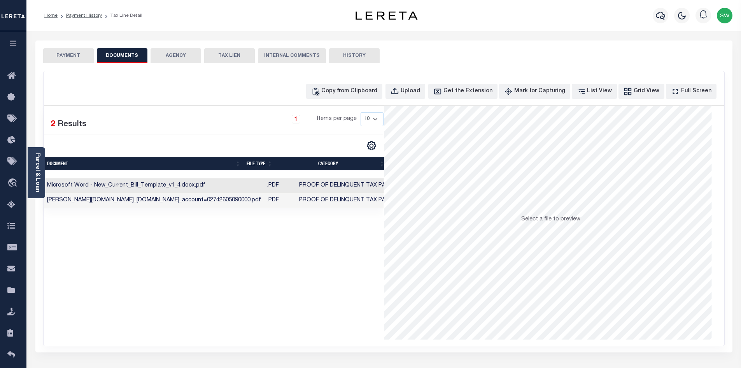
click at [62, 56] on button "PAYMENT" at bounding box center [68, 55] width 51 height 15
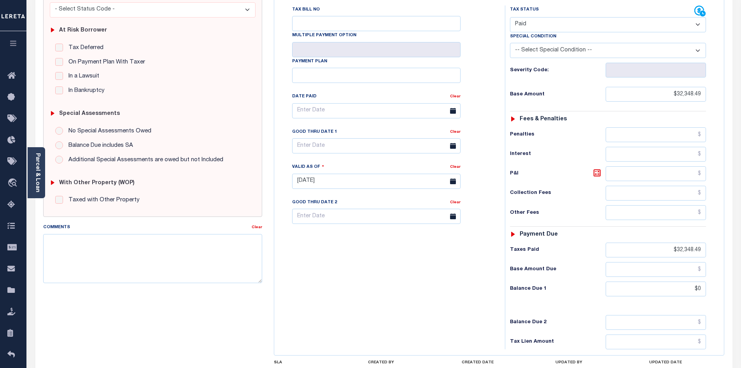
scroll to position [108, 0]
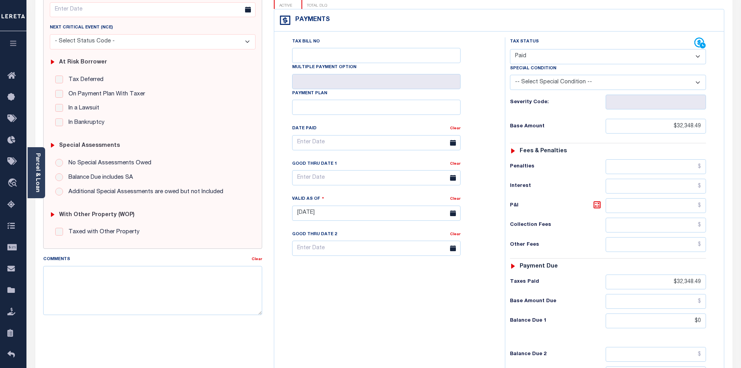
click at [374, 308] on div "Tax Bill No Multiple Payment Option Payment Plan Clear" at bounding box center [387, 209] width 223 height 344
drag, startPoint x: 744, startPoint y: 82, endPoint x: 737, endPoint y: 2, distance: 80.0
click at [738, 0] on html "Home Payment History Tax Line Detail" at bounding box center [370, 185] width 741 height 586
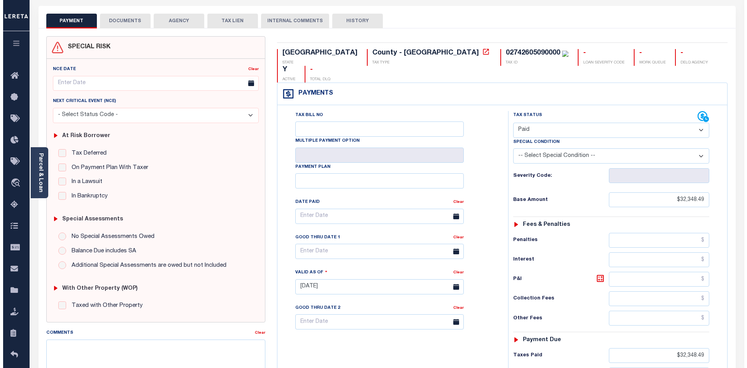
scroll to position [0, 0]
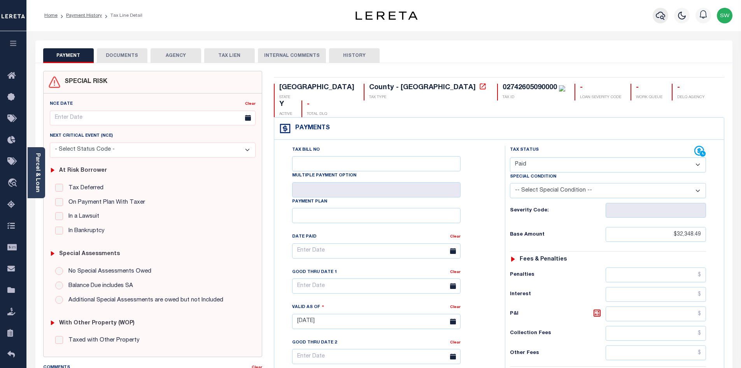
click at [662, 11] on button "button" at bounding box center [661, 16] width 16 height 16
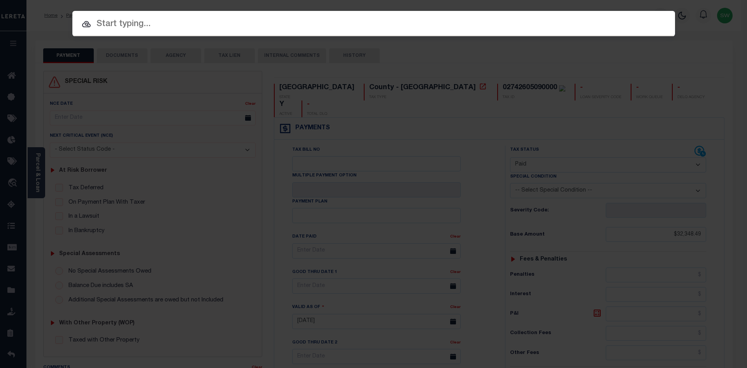
click at [117, 24] on input "text" at bounding box center [373, 25] width 603 height 14
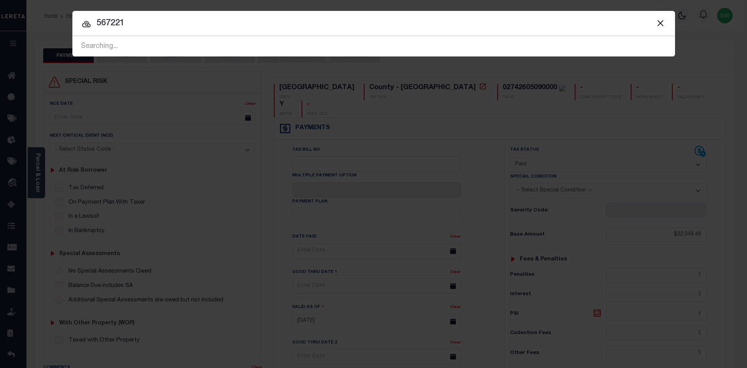
type input "567221"
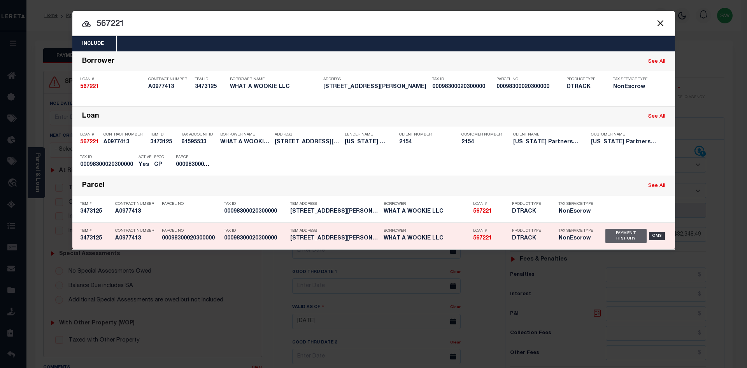
click at [634, 233] on div "Payment History" at bounding box center [626, 236] width 42 height 14
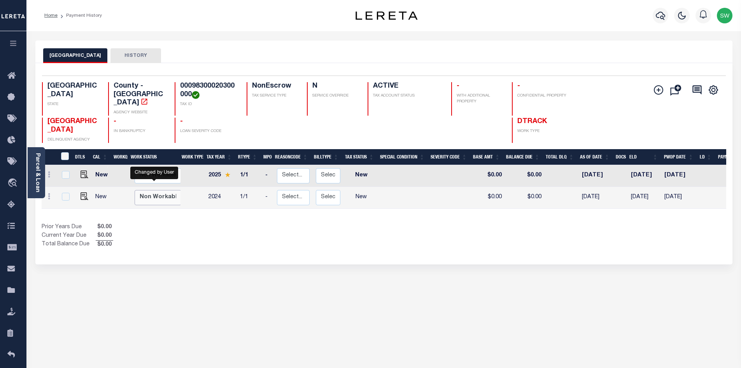
click at [153, 192] on select "Non Workable Workable" at bounding box center [158, 197] width 47 height 15
checkbox input "true"
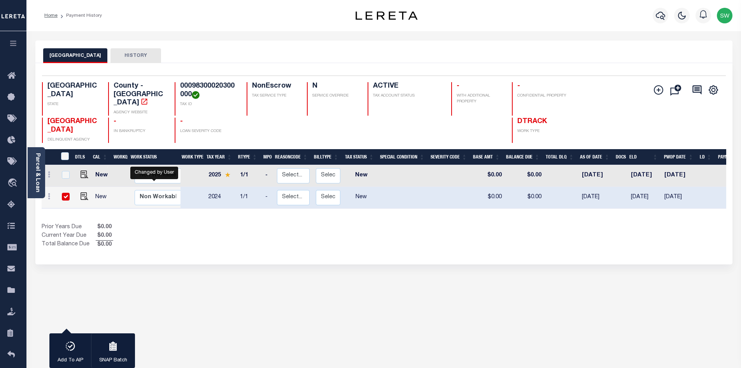
drag, startPoint x: 207, startPoint y: 243, endPoint x: 126, endPoint y: 214, distance: 86.2
click at [206, 243] on div "1 Selected 2 Results 1 Items per page 25 50 100 TX STATE TAX ID" at bounding box center [383, 163] width 697 height 201
click at [83, 192] on img "" at bounding box center [85, 196] width 8 height 8
checkbox input "false"
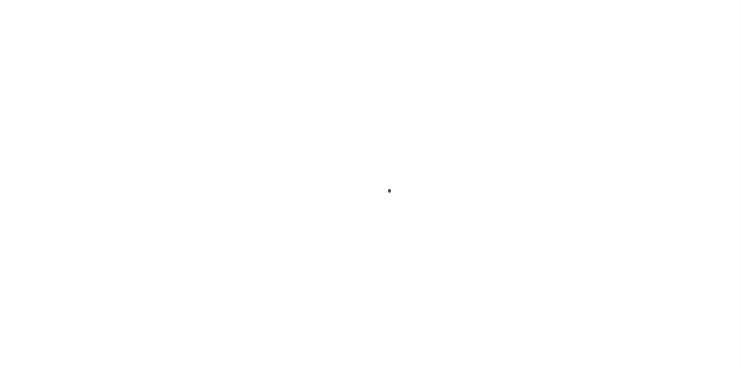
select select "NW2"
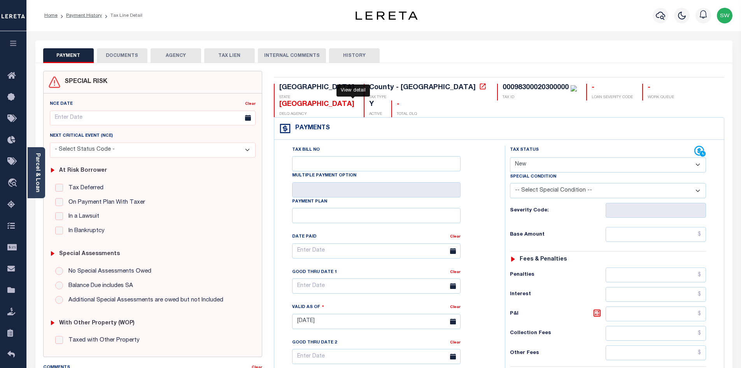
click at [479, 90] on icon at bounding box center [483, 86] width 8 height 8
click at [497, 95] on div "00098300020300000 TAX ID" at bounding box center [537, 92] width 80 height 17
drag, startPoint x: 438, startPoint y: 86, endPoint x: 373, endPoint y: 86, distance: 65.0
click at [503, 86] on div "00098300020300000" at bounding box center [536, 87] width 66 height 7
copy div "00098300020300000"
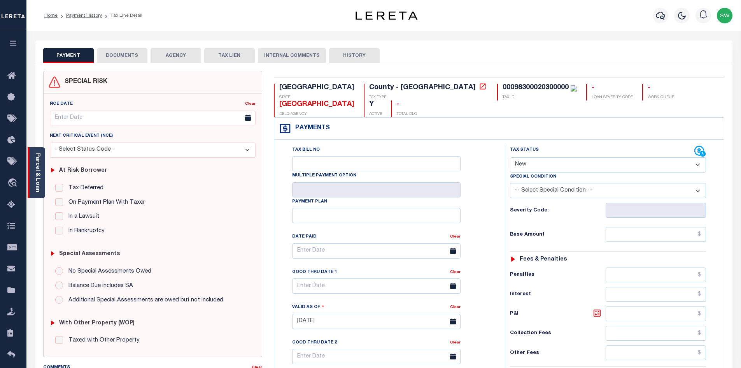
click at [41, 164] on div "Parcel & Loan" at bounding box center [37, 172] width 18 height 51
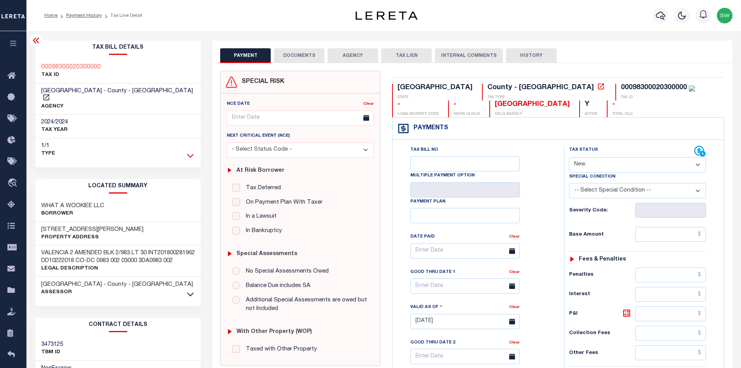
click at [192, 154] on icon at bounding box center [190, 156] width 7 height 4
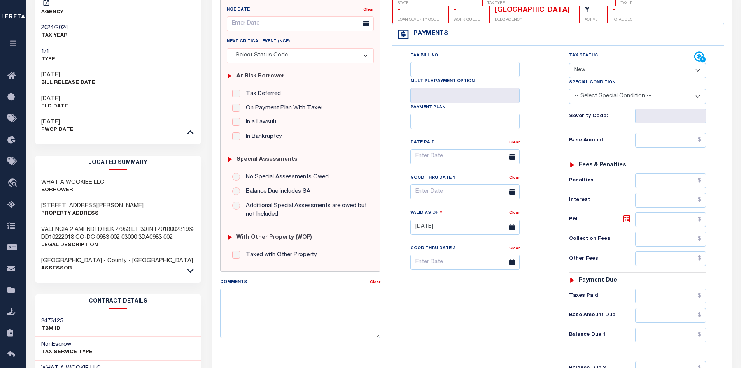
scroll to position [99, 0]
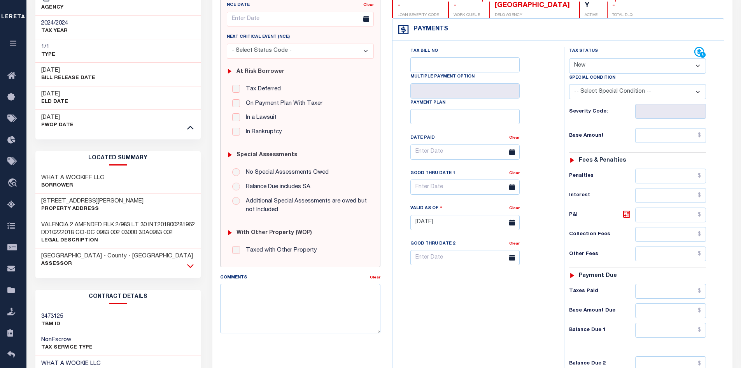
click at [188, 268] on icon at bounding box center [190, 265] width 7 height 8
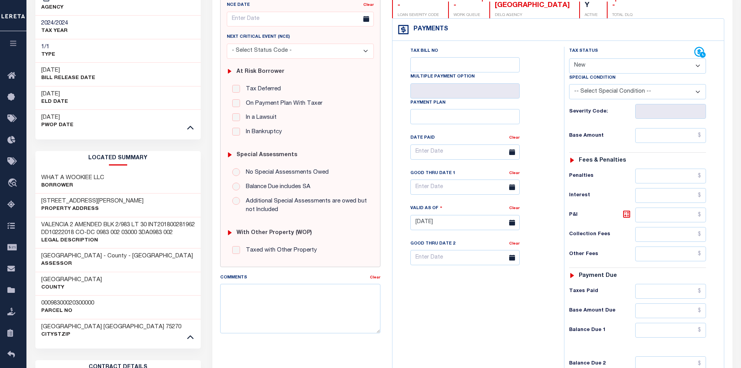
click at [74, 193] on div "[STREET_ADDRESS][PERSON_NAME] Property Address" at bounding box center [118, 205] width 166 height 24
drag, startPoint x: 76, startPoint y: 192, endPoint x: 93, endPoint y: 193, distance: 16.8
click at [93, 197] on h3 "[STREET_ADDRESS][PERSON_NAME]" at bounding box center [92, 201] width 102 height 8
drag, startPoint x: 128, startPoint y: 193, endPoint x: 123, endPoint y: 193, distance: 4.7
click at [128, 193] on div "[STREET_ADDRESS][PERSON_NAME] Property Address" at bounding box center [118, 205] width 166 height 24
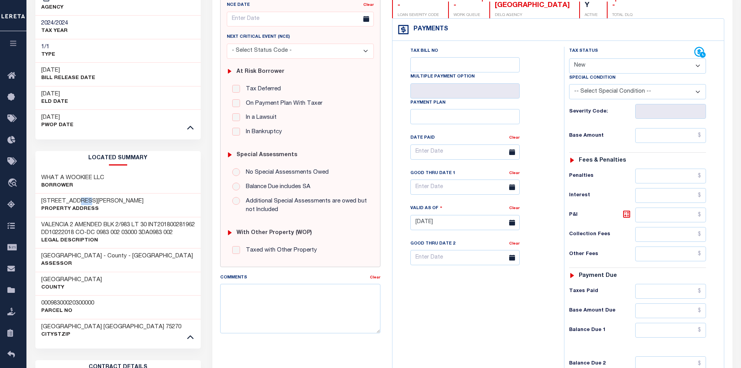
click at [75, 197] on h3 "[STREET_ADDRESS][PERSON_NAME]" at bounding box center [92, 201] width 102 height 8
click at [73, 197] on h3 "[STREET_ADDRESS][PERSON_NAME]" at bounding box center [92, 201] width 102 height 8
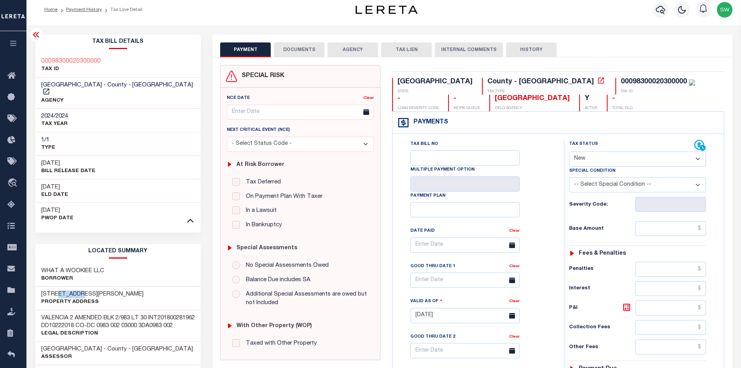
scroll to position [0, 0]
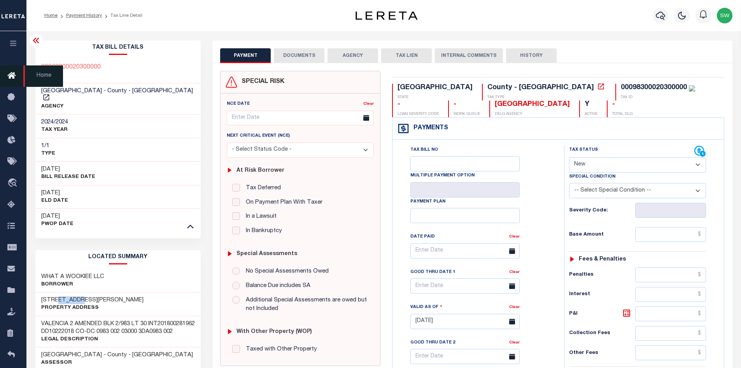
click at [11, 80] on icon at bounding box center [13, 76] width 12 height 10
